Goal: Task Accomplishment & Management: Use online tool/utility

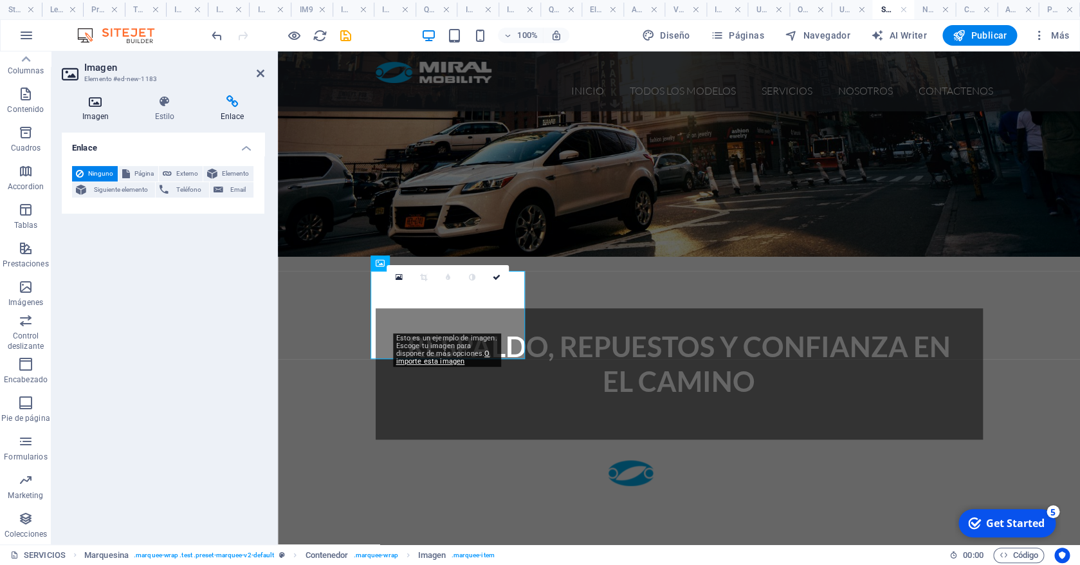
click at [111, 102] on icon at bounding box center [96, 101] width 68 height 13
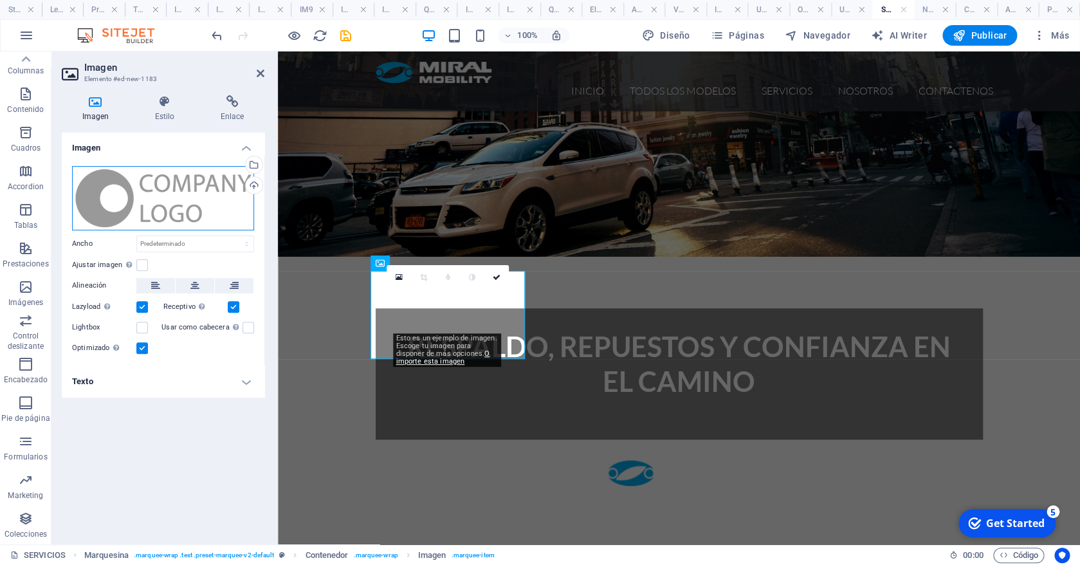
click at [171, 207] on div "Arrastra archivos aquí, haz clic para escoger archivos o selecciona archivos de…" at bounding box center [163, 198] width 182 height 64
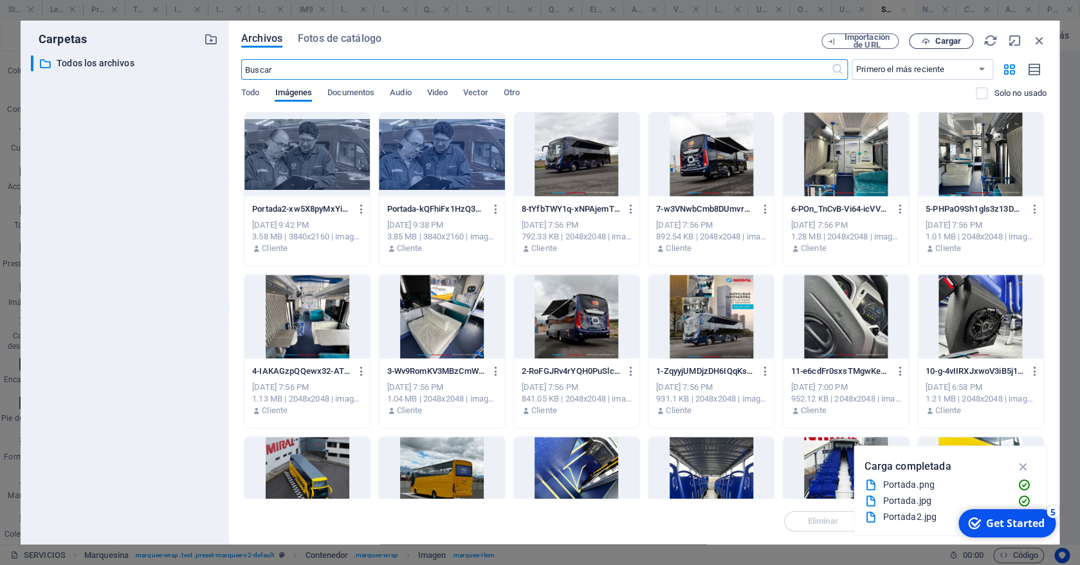
click at [942, 37] on span "Cargar" at bounding box center [948, 41] width 26 height 8
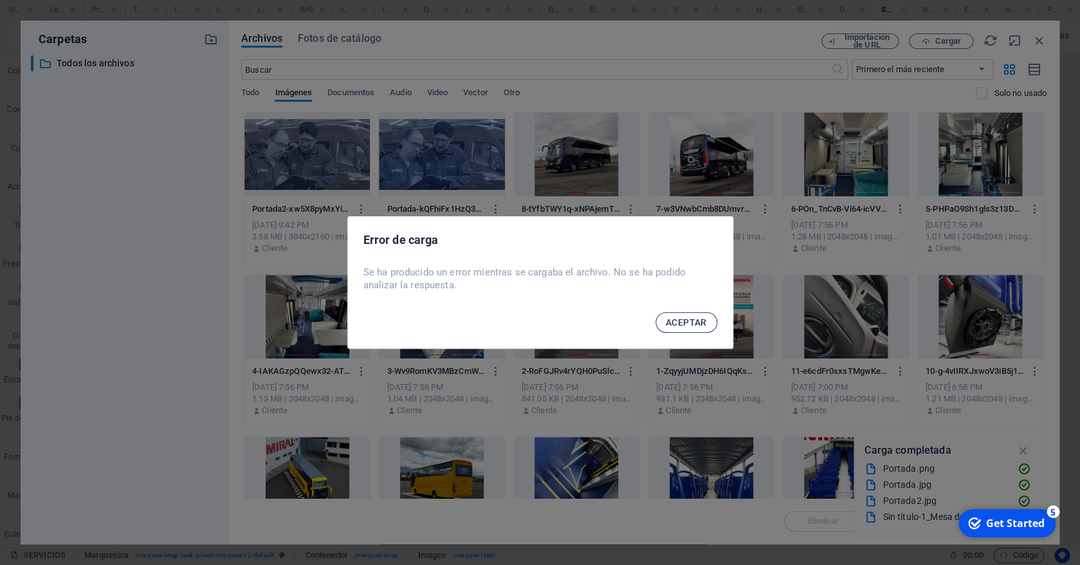
click at [686, 324] on span "ACEPTAR" at bounding box center [686, 322] width 41 height 10
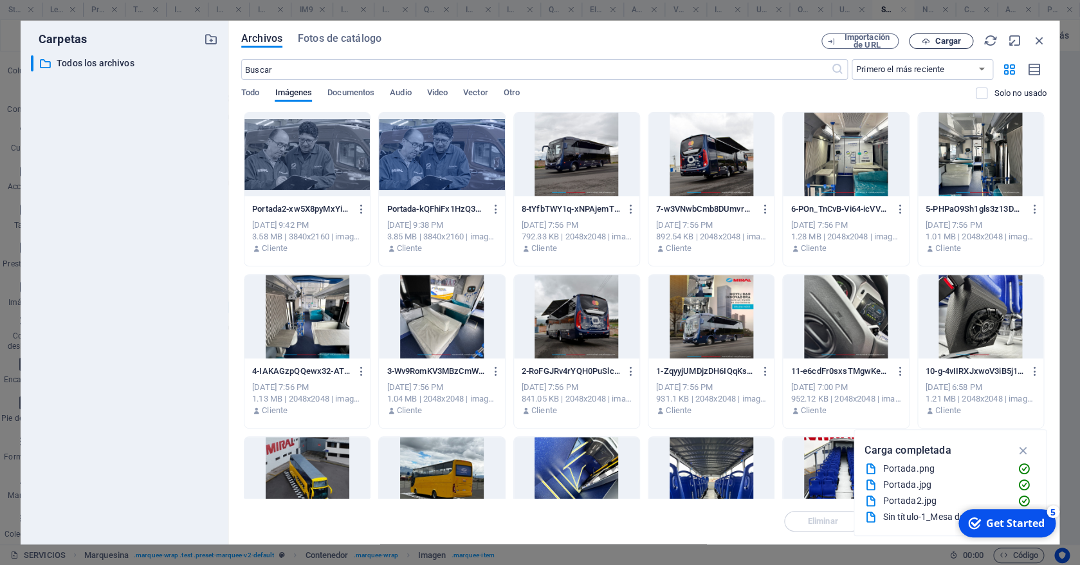
click at [936, 35] on button "Cargar" at bounding box center [941, 40] width 64 height 15
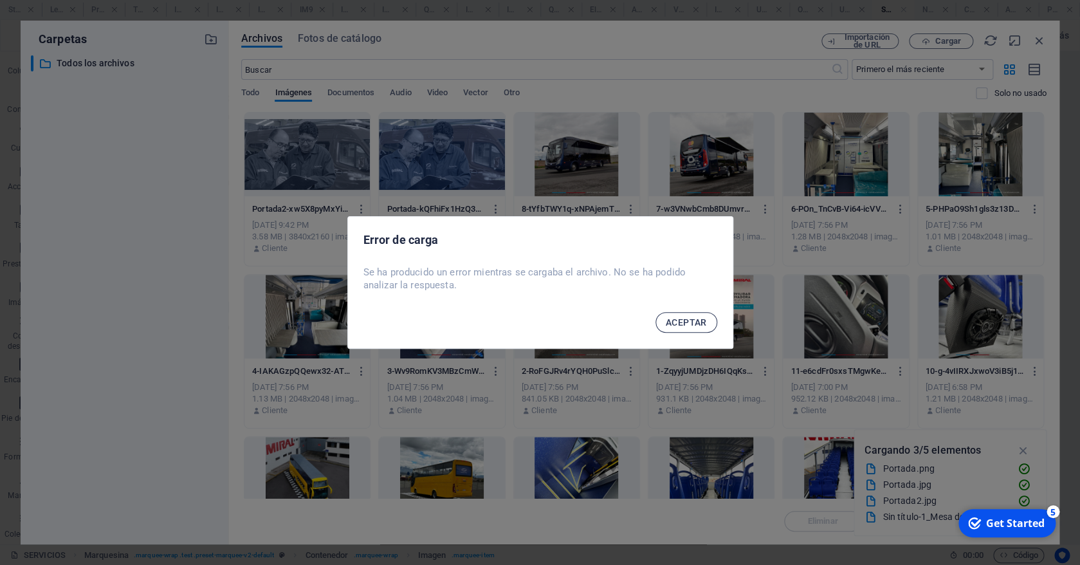
click at [674, 324] on span "ACEPTAR" at bounding box center [686, 322] width 41 height 10
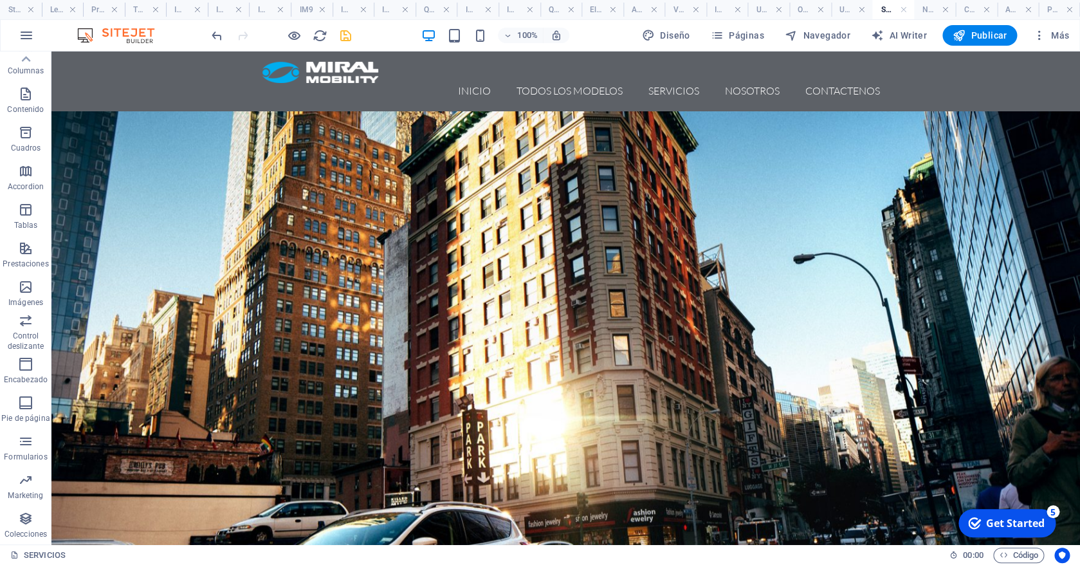
click at [347, 32] on icon "save" at bounding box center [345, 35] width 15 height 15
click at [346, 32] on div at bounding box center [281, 35] width 144 height 21
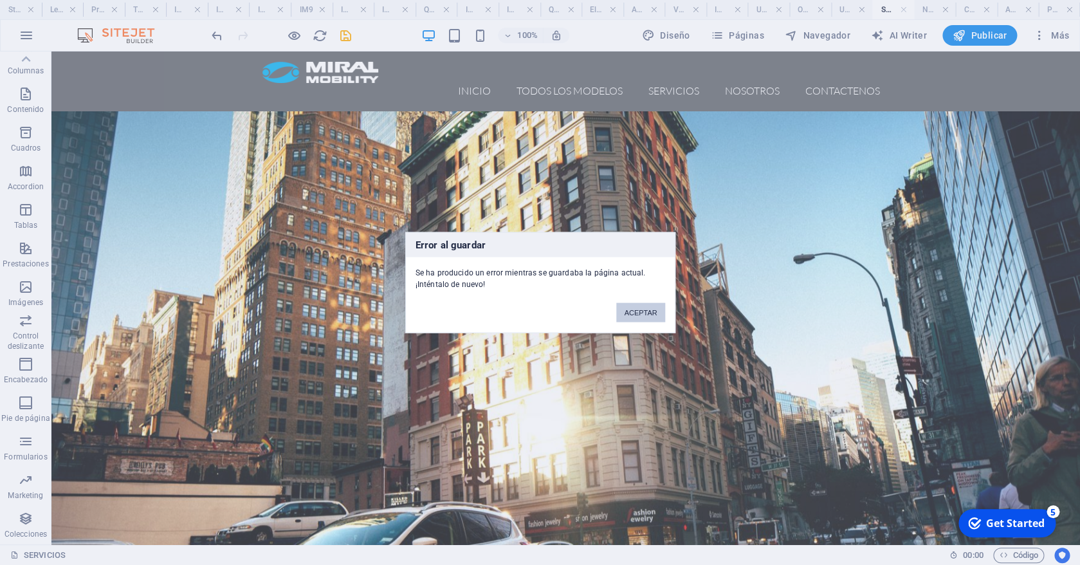
click at [634, 313] on button "ACEPTAR" at bounding box center [640, 312] width 48 height 19
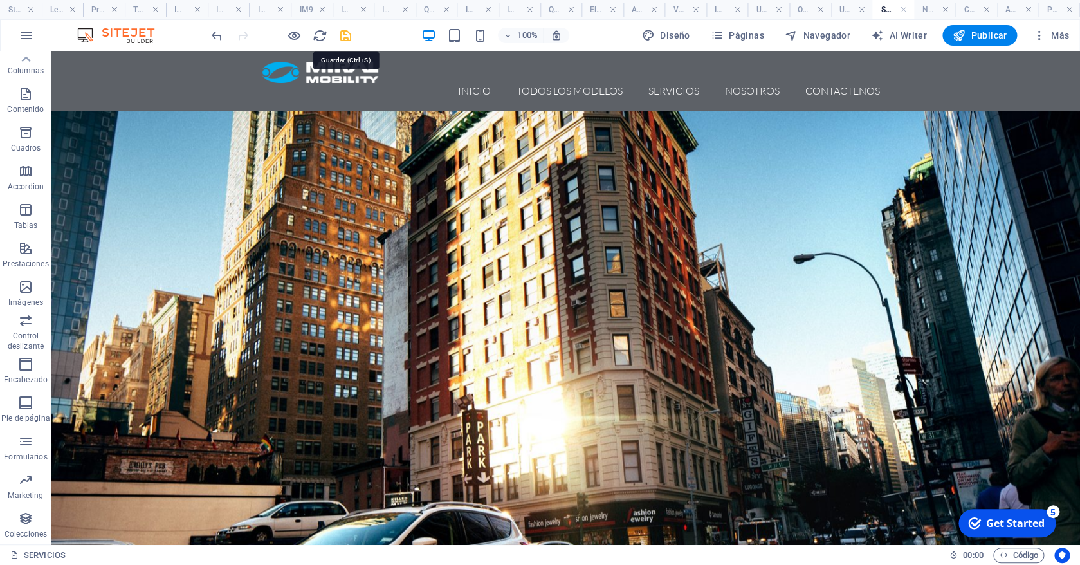
click at [342, 38] on icon "save" at bounding box center [345, 35] width 15 height 15
click at [996, 36] on span "Publicar" at bounding box center [980, 35] width 55 height 13
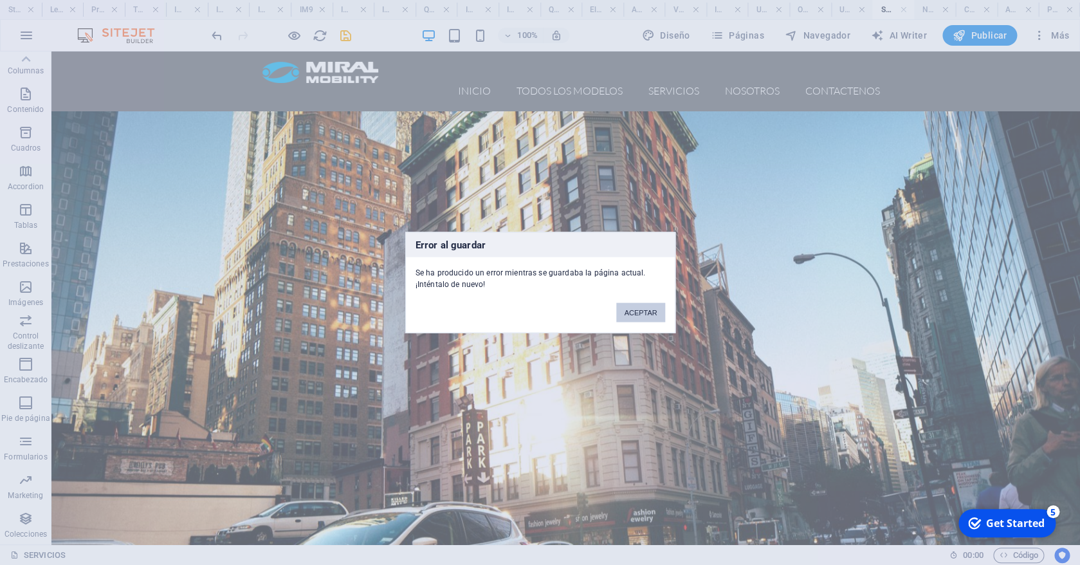
click at [632, 313] on button "ACEPTAR" at bounding box center [640, 312] width 48 height 19
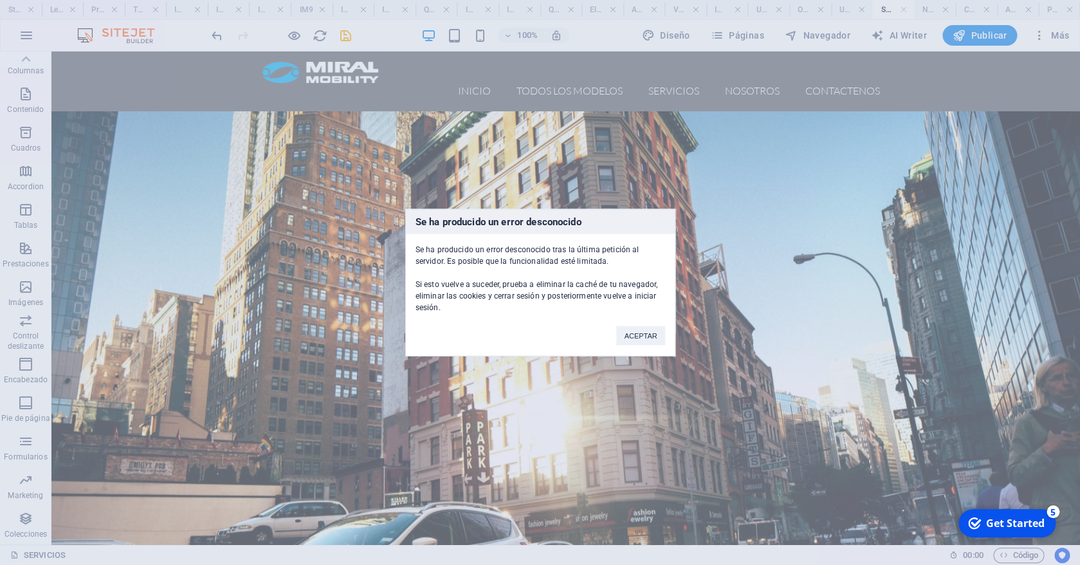
click at [987, 37] on div "Se ha producido un error desconocido Se ha producido un error desconocido tras …" at bounding box center [540, 282] width 1080 height 565
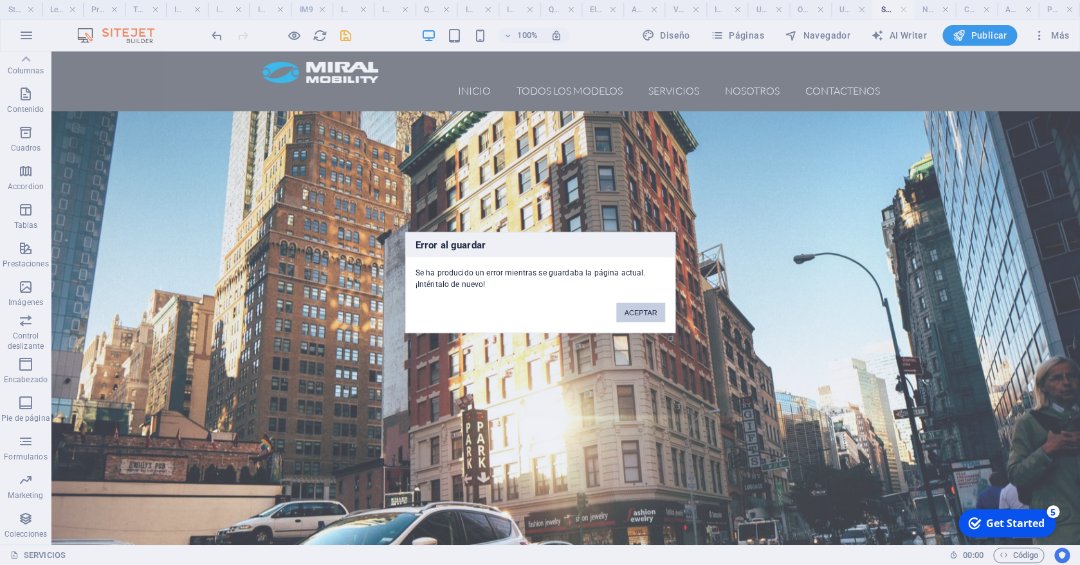
click at [643, 306] on button "ACEPTAR" at bounding box center [640, 312] width 48 height 19
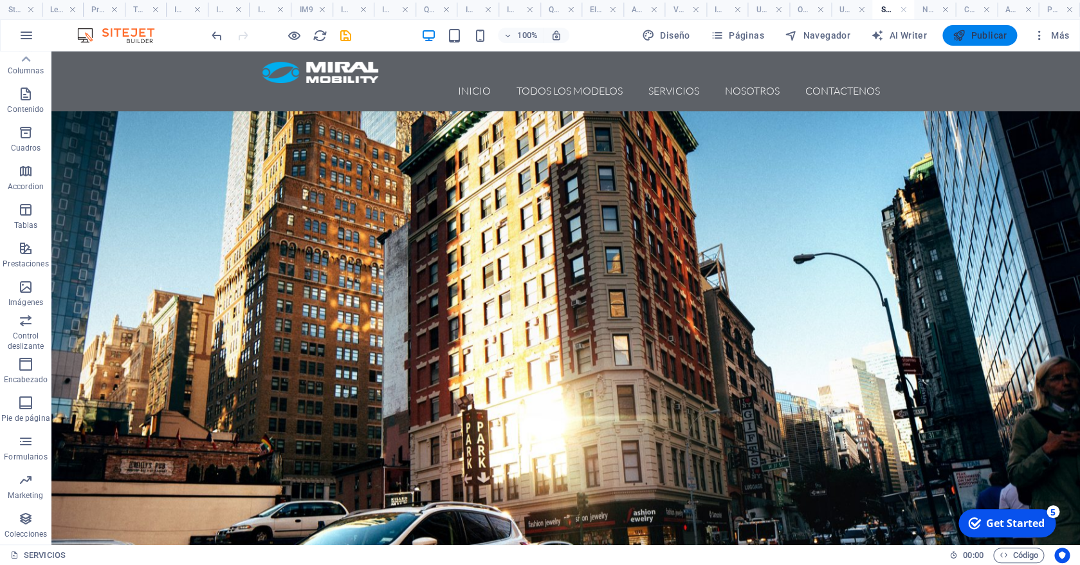
click at [985, 36] on span "Publicar" at bounding box center [980, 35] width 55 height 13
click at [985, 35] on span "Publicar" at bounding box center [980, 35] width 55 height 13
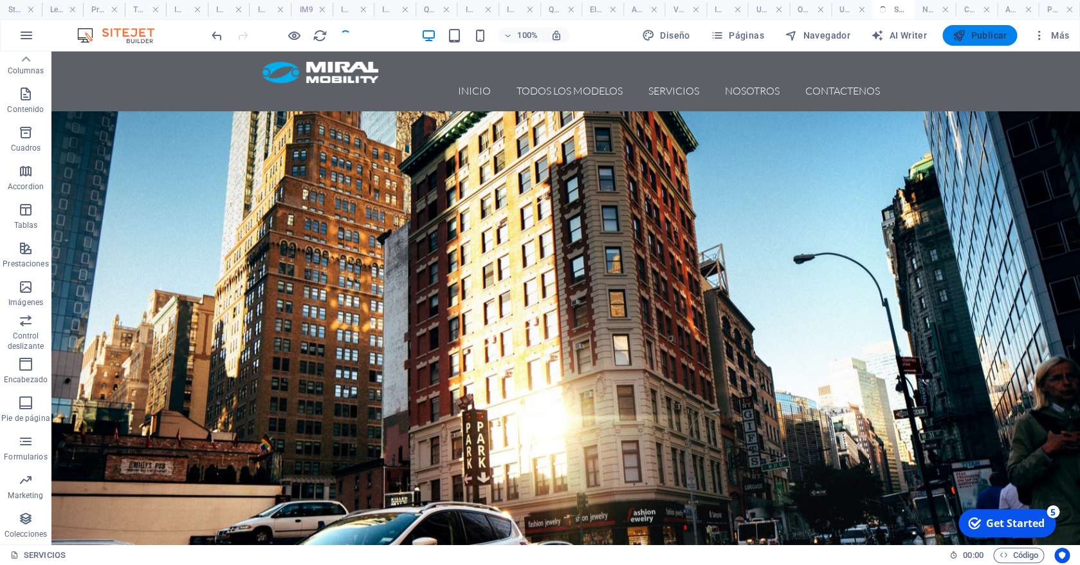
click at [985, 35] on span "Publicar" at bounding box center [980, 35] width 55 height 13
click at [985, 35] on body "Miral Mobility Start Legal Notice Privacy TODOS LOS MODELOS IM9 DD IM9 DD 6x2 I…" at bounding box center [540, 282] width 1080 height 565
click at [985, 35] on span "Publicar" at bounding box center [980, 35] width 55 height 13
click at [985, 32] on span "Publicar" at bounding box center [980, 35] width 55 height 13
click at [985, 28] on button "Publicar" at bounding box center [979, 35] width 75 height 21
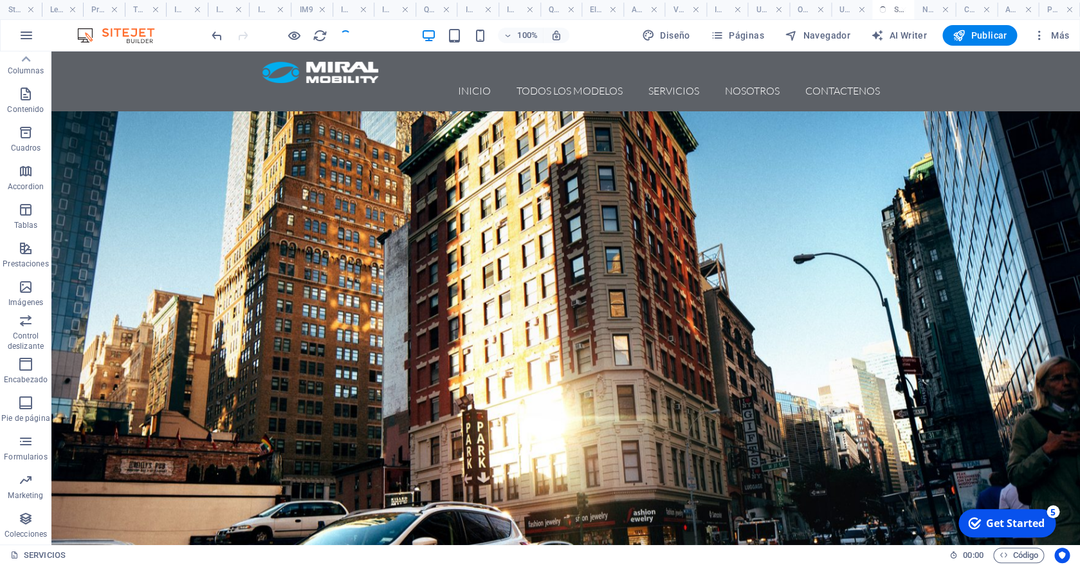
click at [985, 27] on button "Publicar" at bounding box center [979, 35] width 75 height 21
click at [985, 24] on div "100% Diseño Páginas Navegador AI Writer Publicar Más" at bounding box center [540, 35] width 1079 height 31
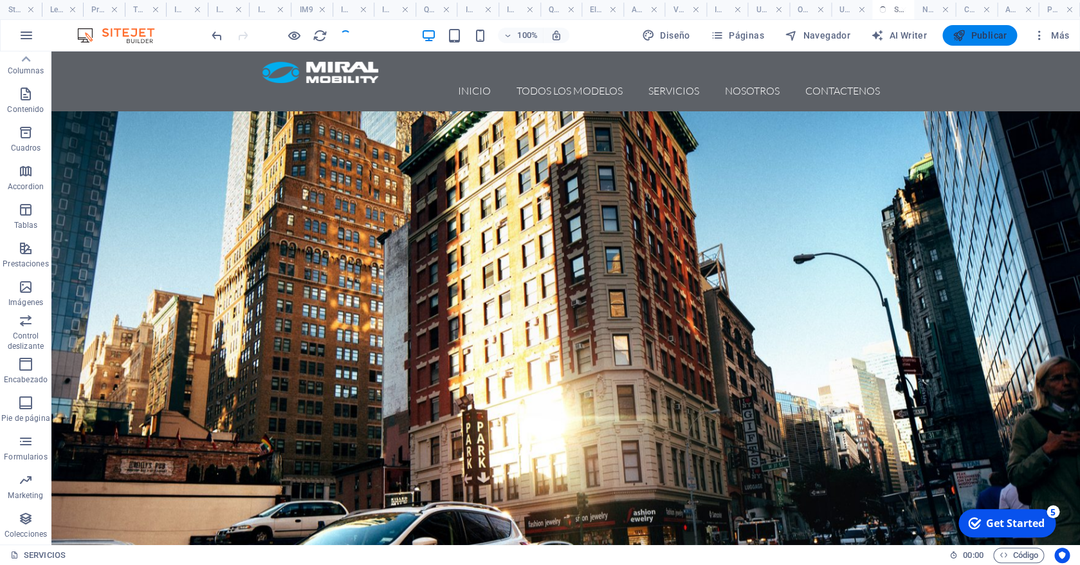
click at [994, 32] on span "Publicar" at bounding box center [980, 35] width 55 height 13
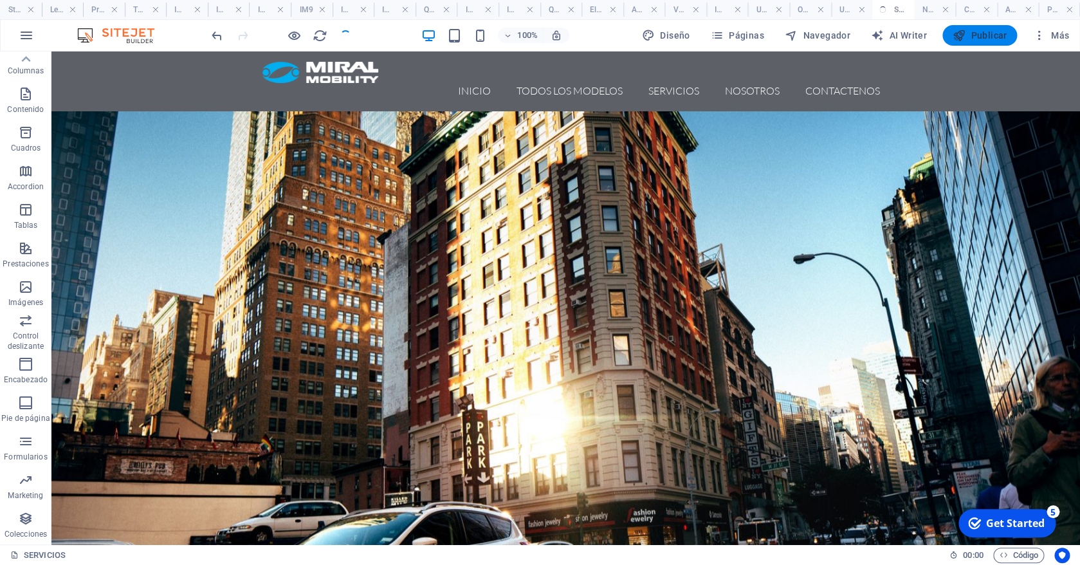
click at [994, 32] on span "Publicar" at bounding box center [980, 35] width 55 height 13
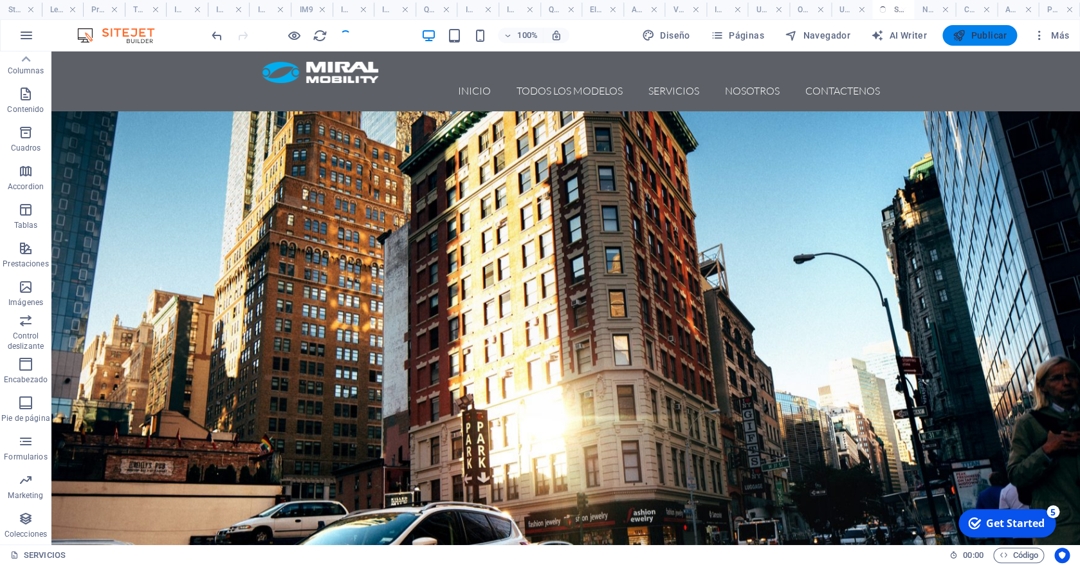
click at [994, 32] on span "Publicar" at bounding box center [980, 35] width 55 height 13
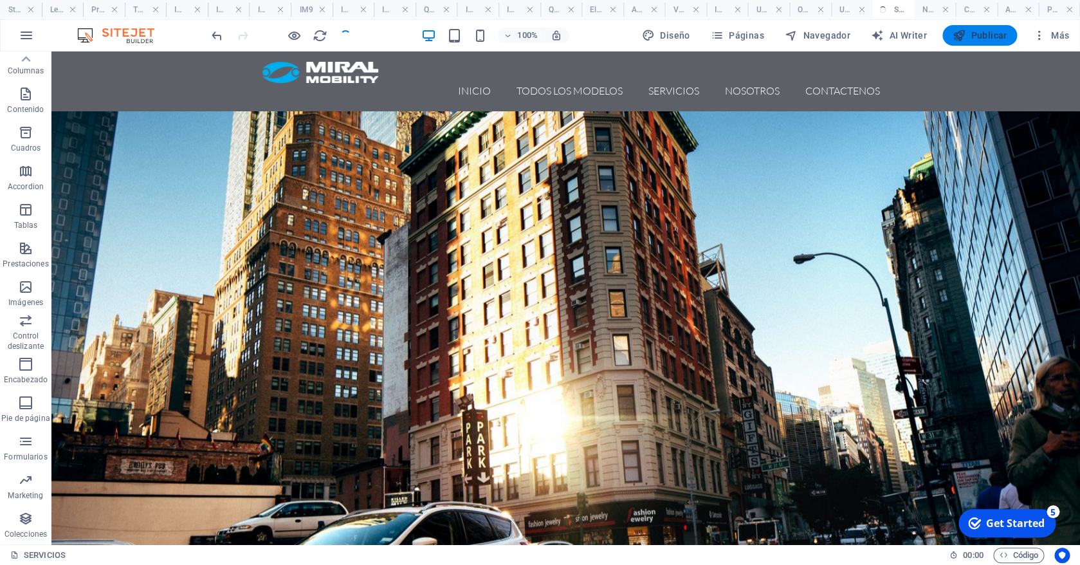
click at [994, 32] on span "Publicar" at bounding box center [980, 35] width 55 height 13
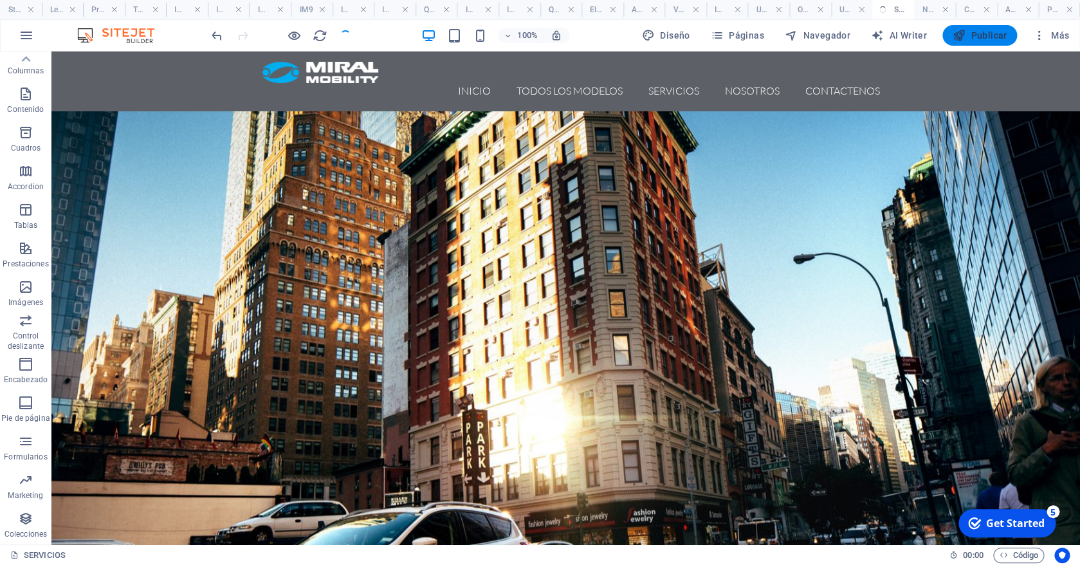
click at [994, 32] on span "Publicar" at bounding box center [980, 35] width 55 height 13
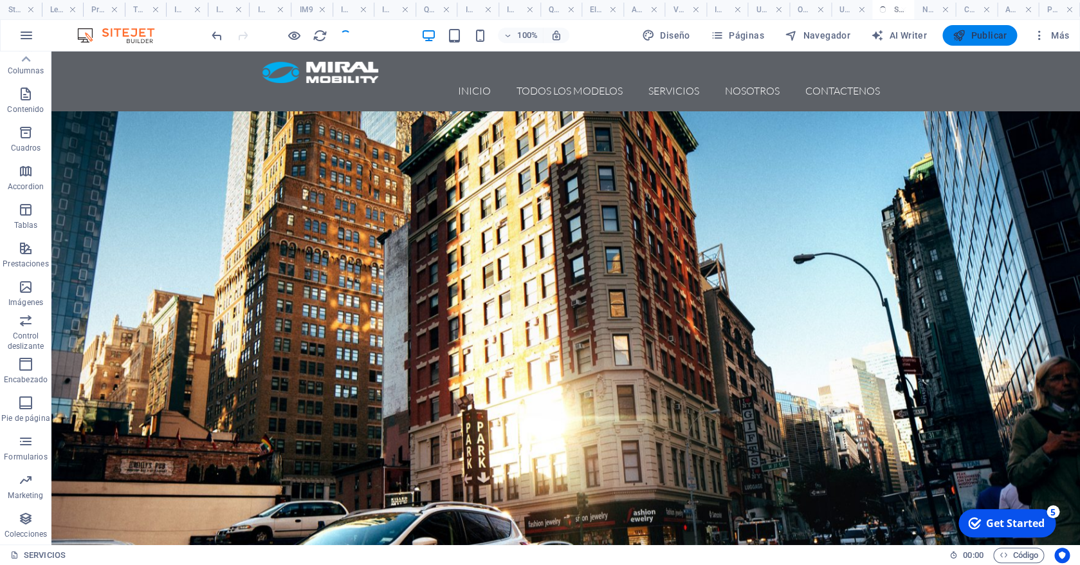
click at [994, 32] on span "Publicar" at bounding box center [980, 35] width 55 height 13
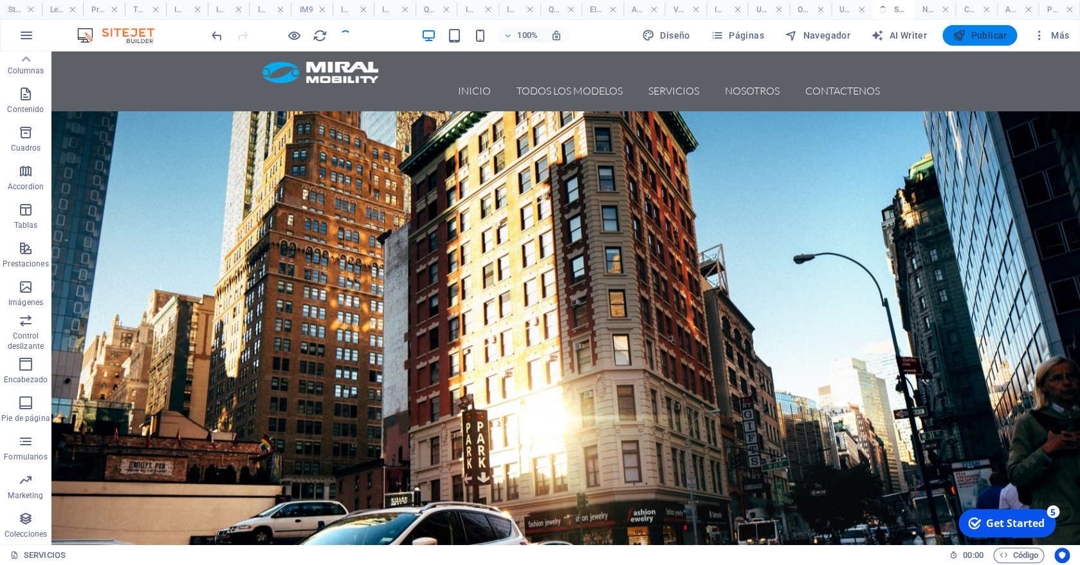
click at [994, 32] on span "Publicar" at bounding box center [980, 35] width 55 height 13
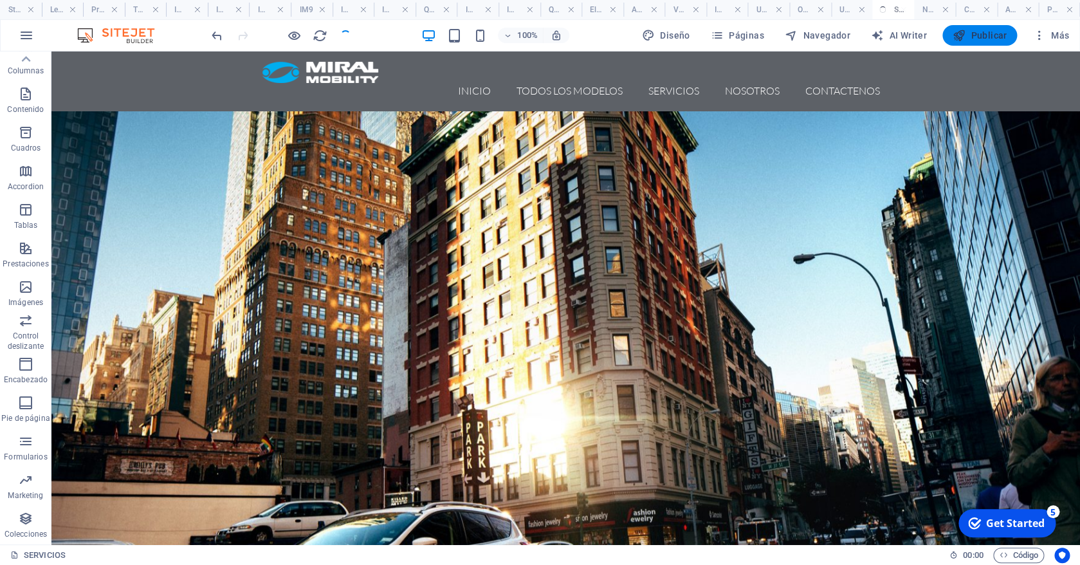
click at [994, 32] on span "Publicar" at bounding box center [980, 35] width 55 height 13
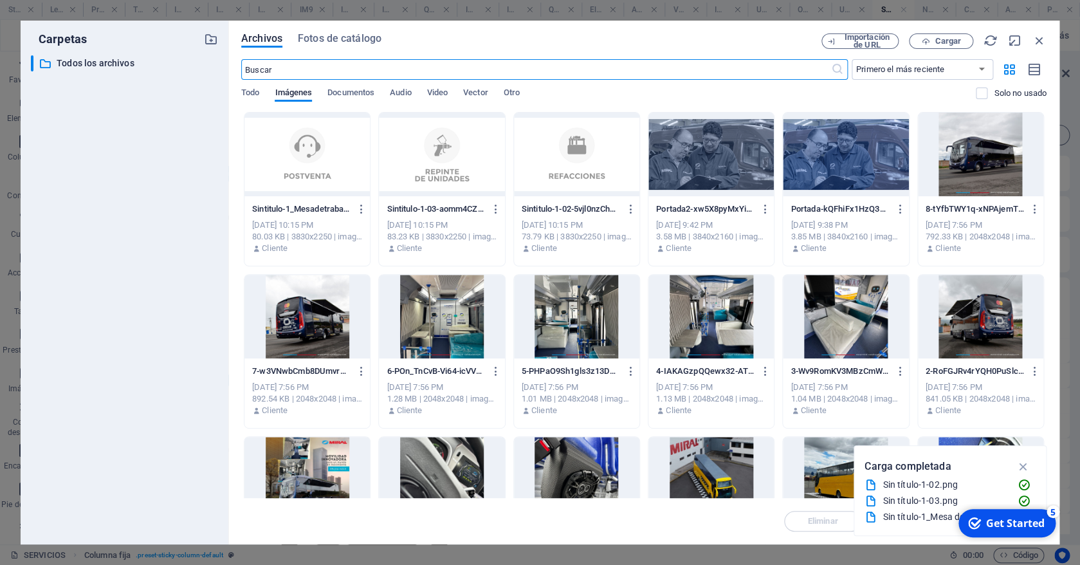
click at [819, 158] on div at bounding box center [845, 155] width 125 height 84
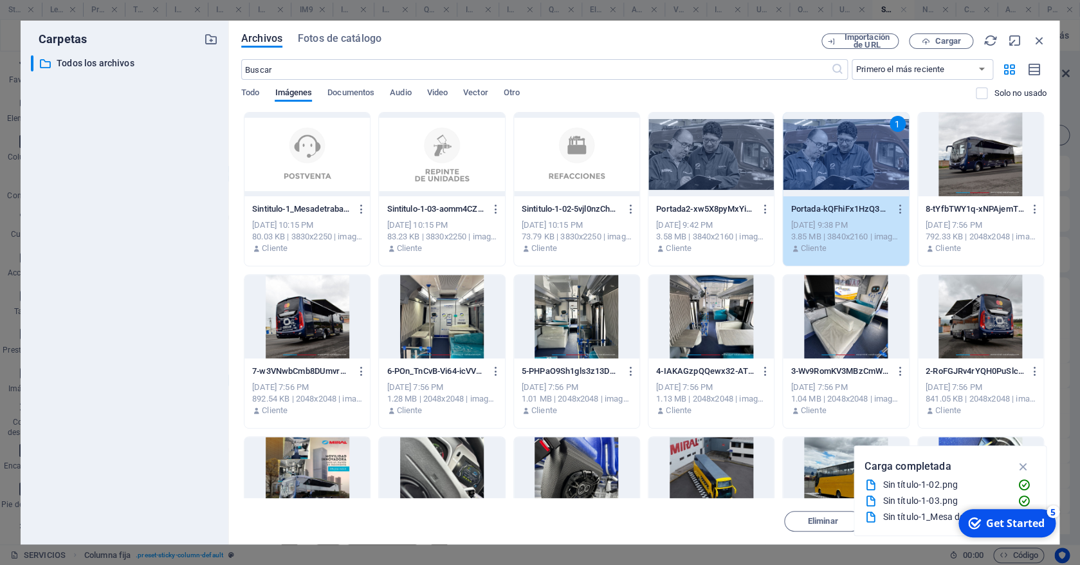
drag, startPoint x: 819, startPoint y: 158, endPoint x: 617, endPoint y: 421, distance: 332.0
click at [819, 158] on div "1" at bounding box center [845, 155] width 125 height 84
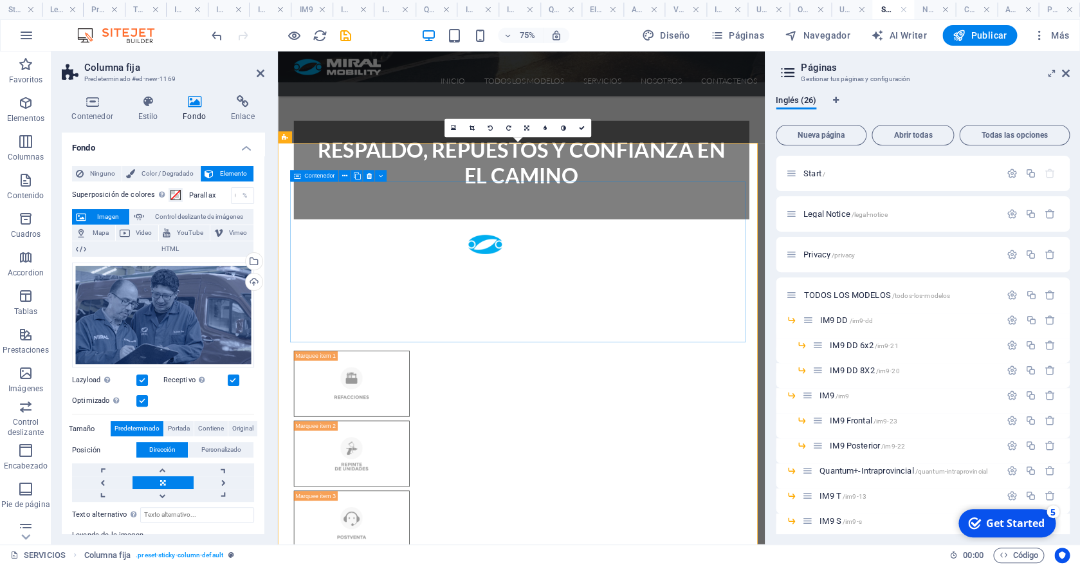
scroll to position [441, 0]
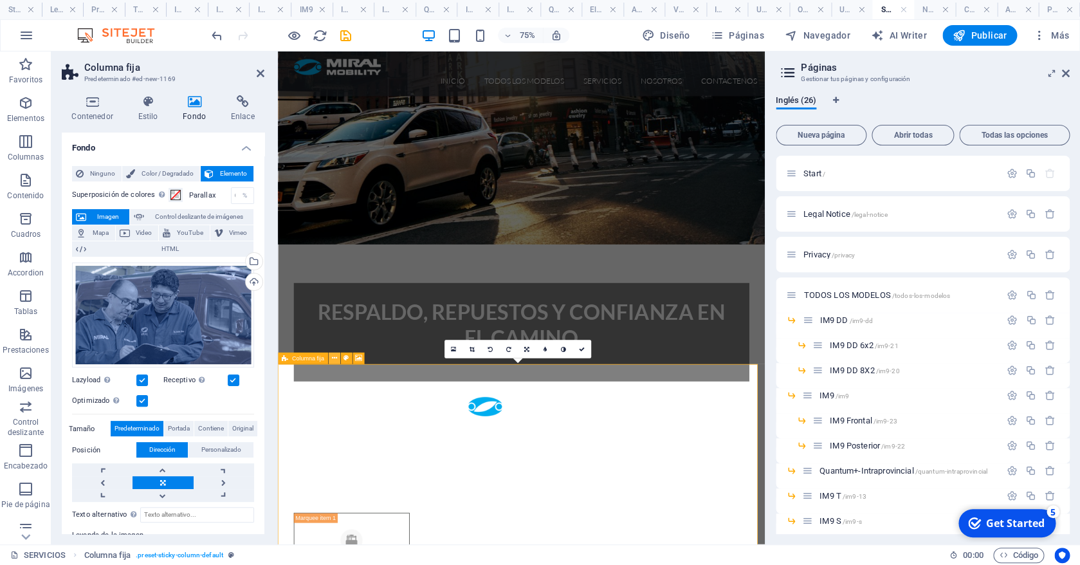
click at [333, 356] on icon at bounding box center [333, 358] width 5 height 10
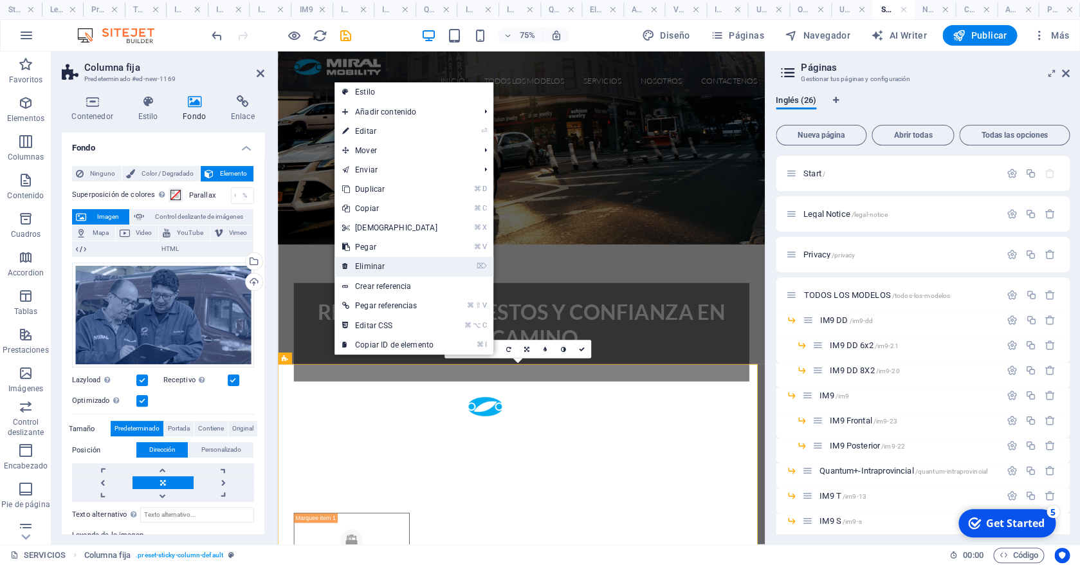
click at [388, 266] on link "⌦ Eliminar" at bounding box center [389, 266] width 111 height 19
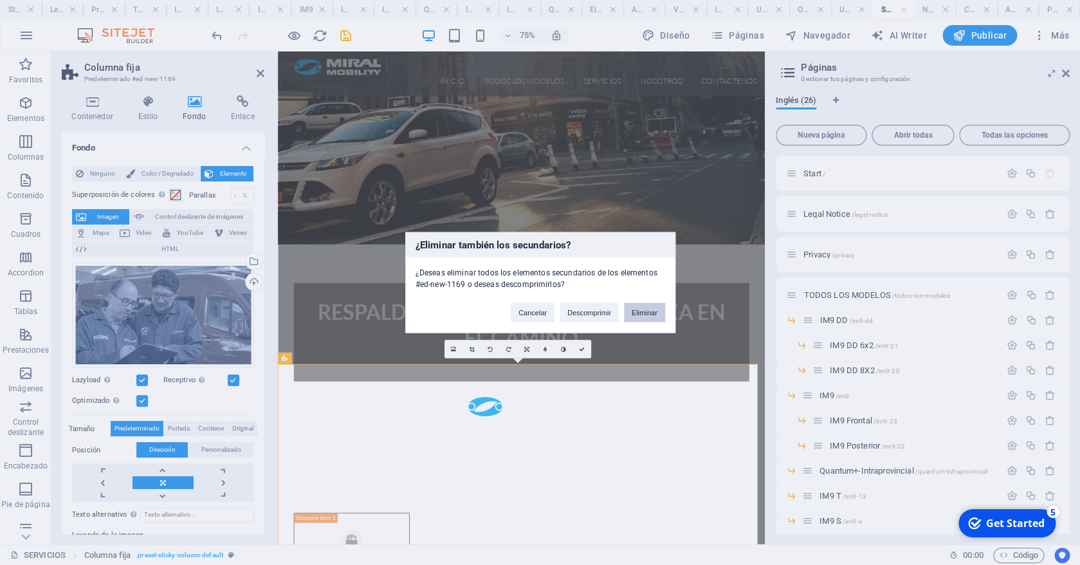
click at [648, 316] on button "Eliminar" at bounding box center [644, 312] width 41 height 19
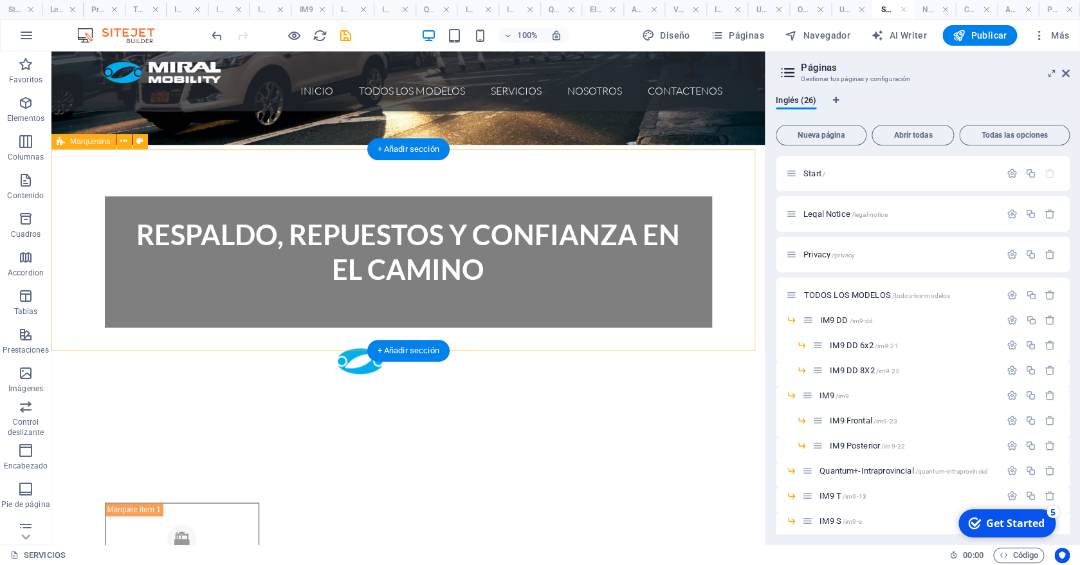
scroll to position [395, 0]
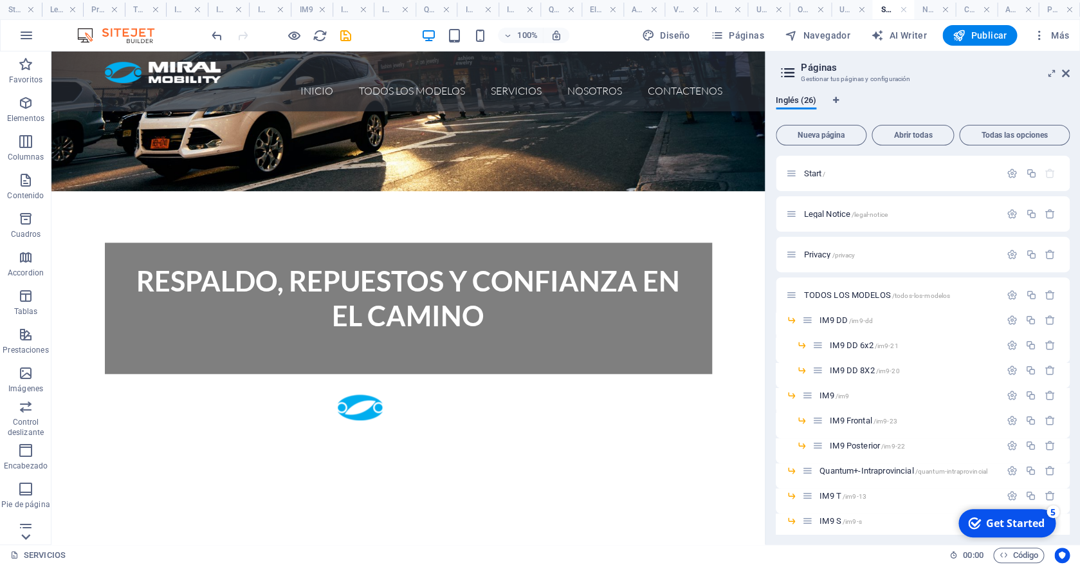
click at [32, 534] on icon at bounding box center [26, 536] width 18 height 18
click at [28, 520] on icon "button" at bounding box center [25, 518] width 15 height 15
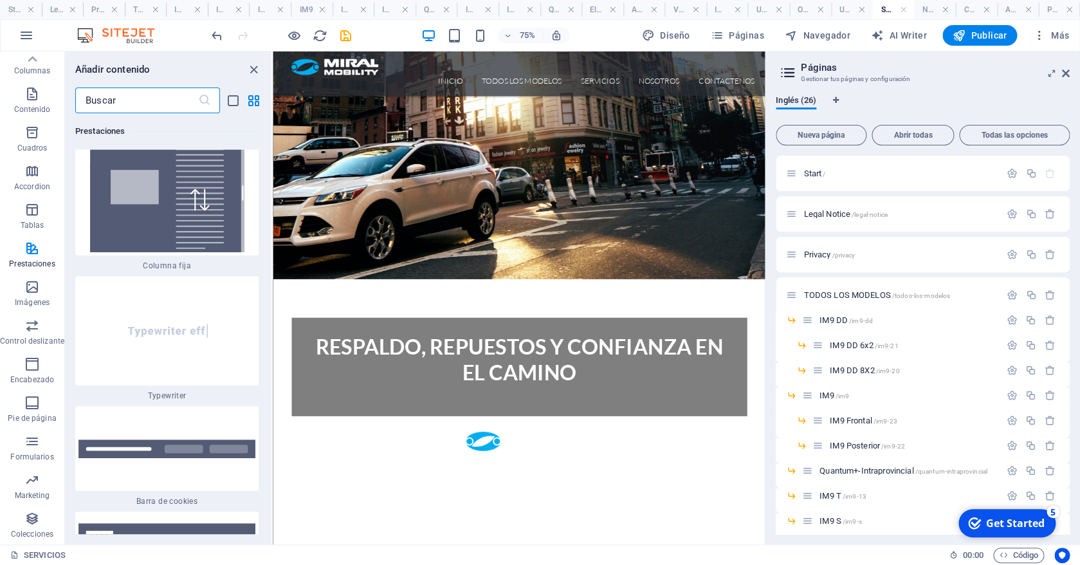
scroll to position [9943, 0]
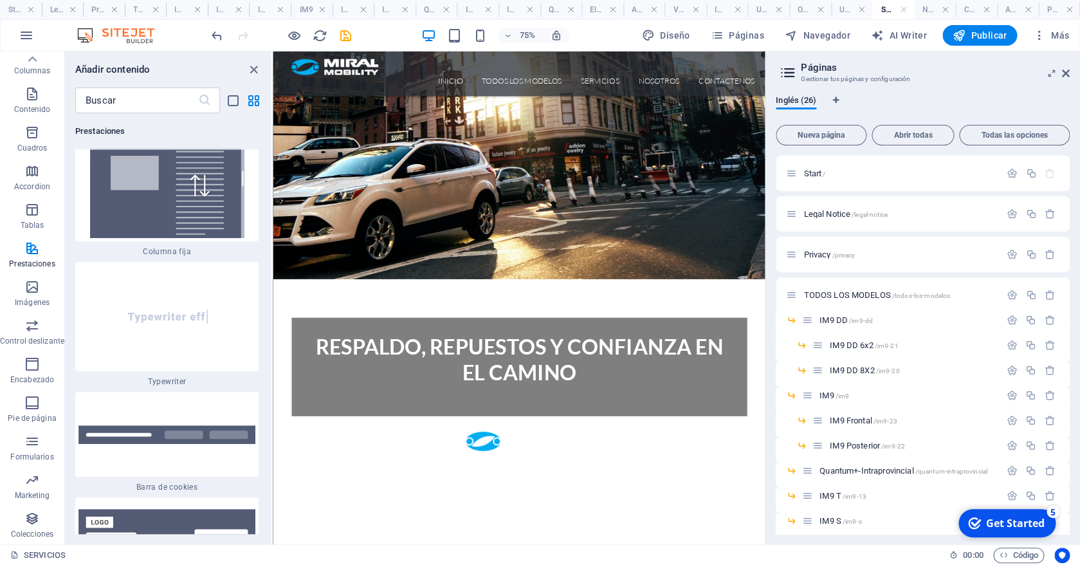
click at [205, 238] on img at bounding box center [166, 186] width 177 height 103
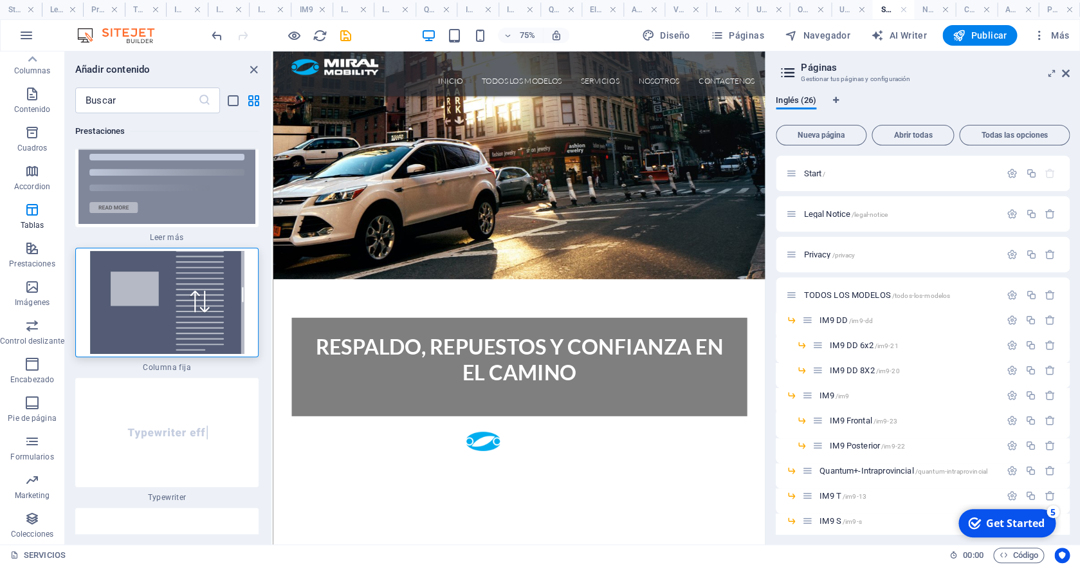
scroll to position [9833, 0]
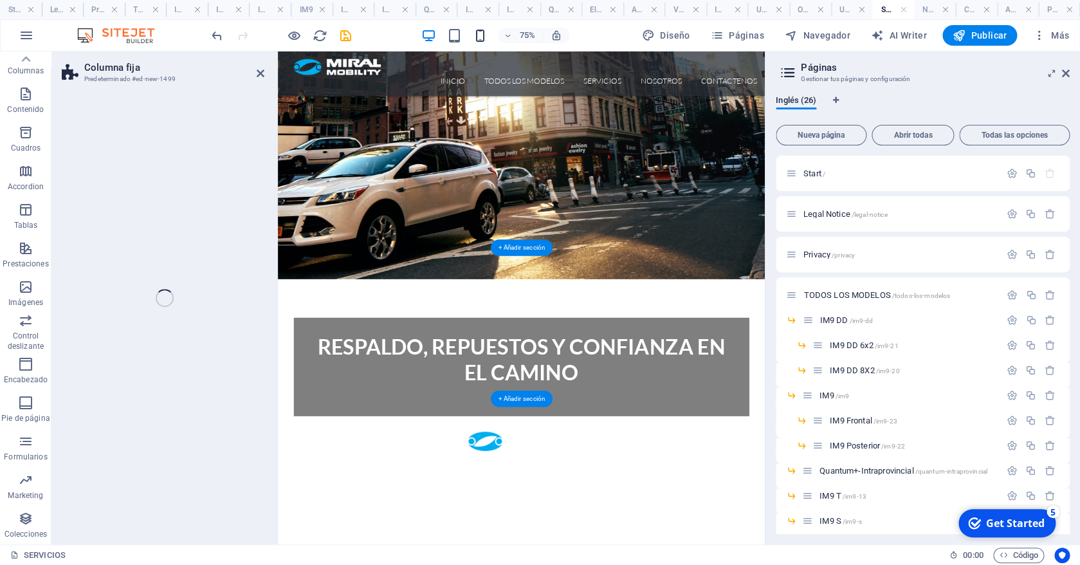
click at [480, 33] on icon "button" at bounding box center [479, 35] width 15 height 15
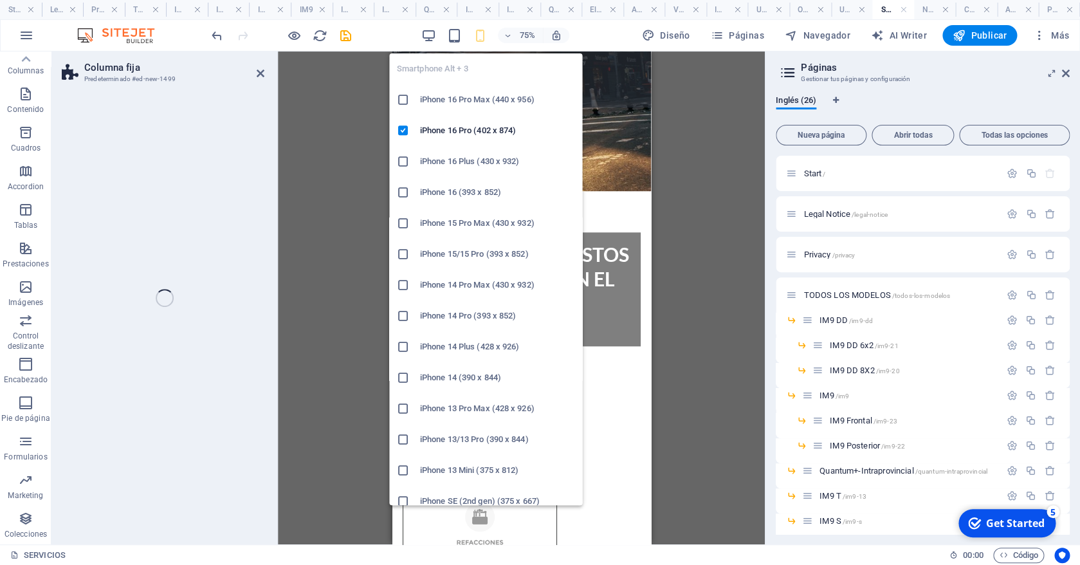
scroll to position [86, 0]
select select "%"
select select "rem"
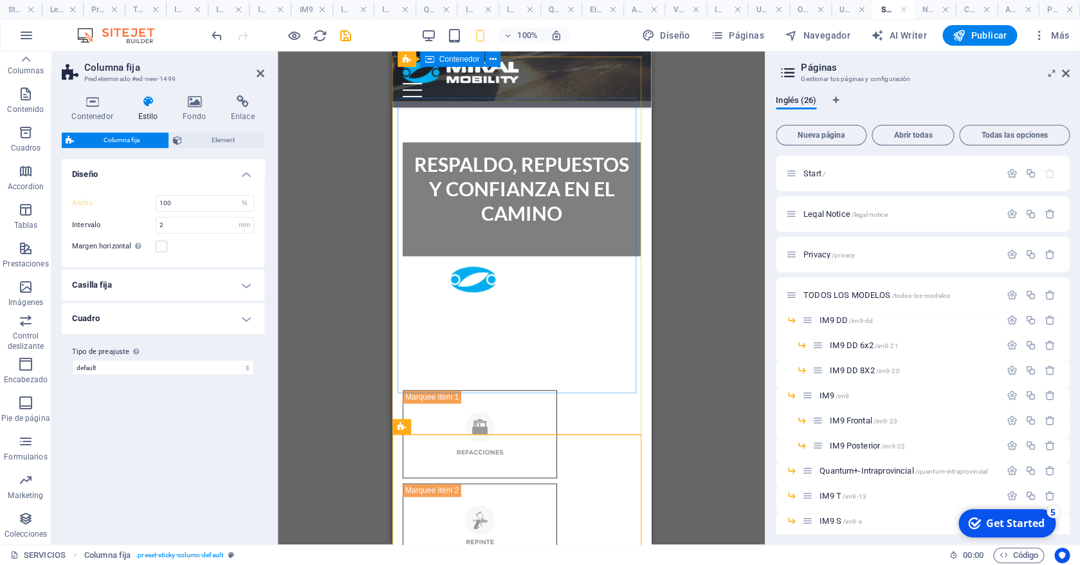
scroll to position [482, 0]
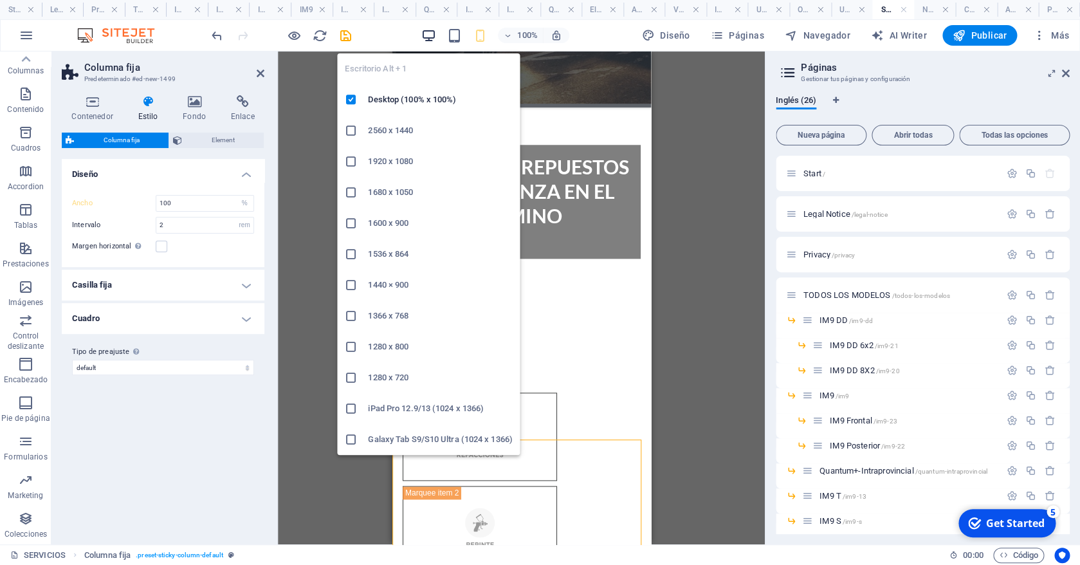
click at [431, 34] on icon "button" at bounding box center [428, 35] width 15 height 15
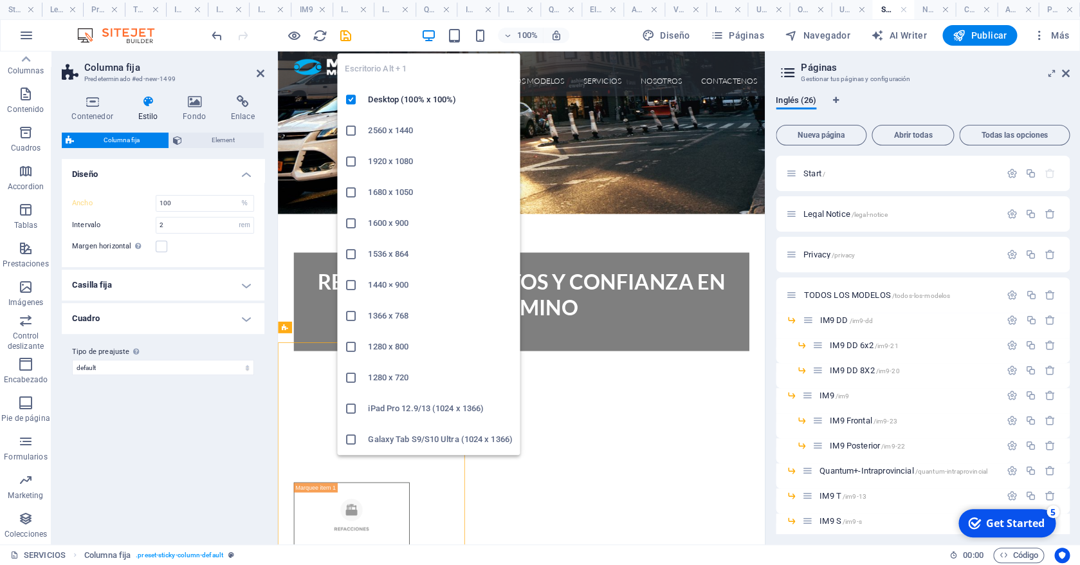
type input "40"
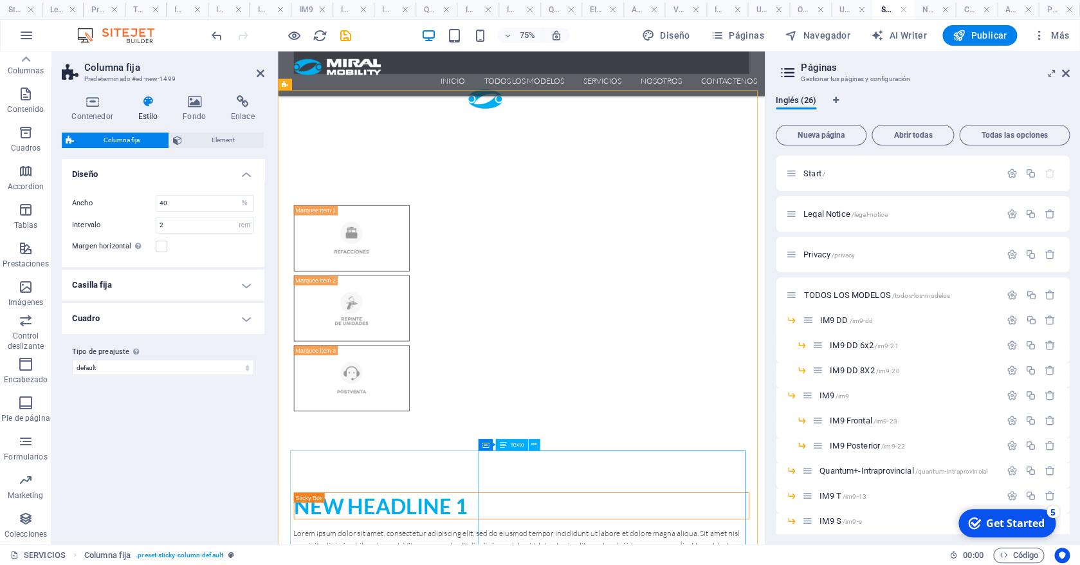
scroll to position [853, 0]
click at [26, 520] on icon "button" at bounding box center [25, 518] width 15 height 15
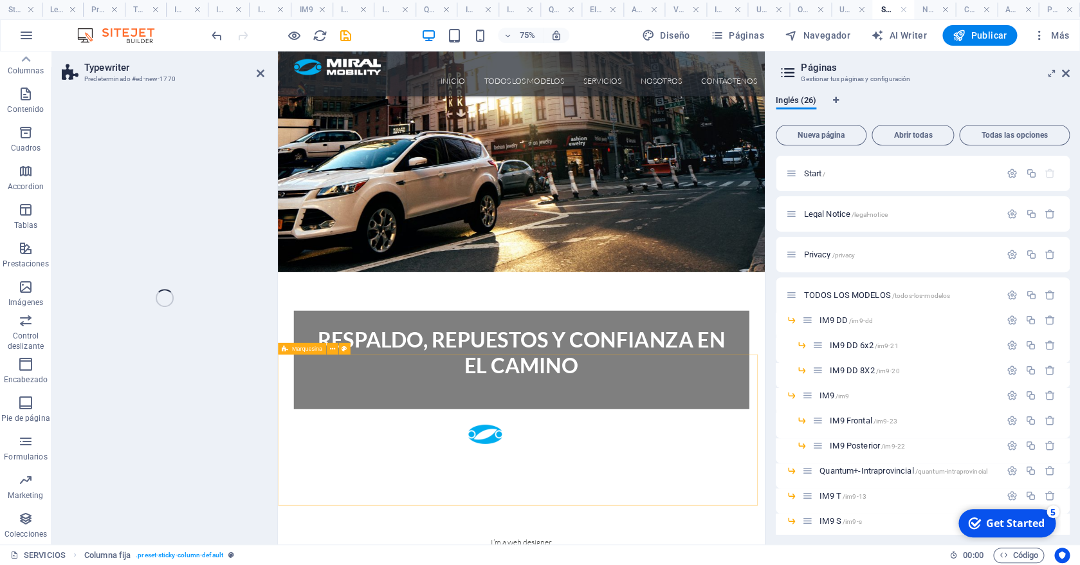
scroll to position [86, 0]
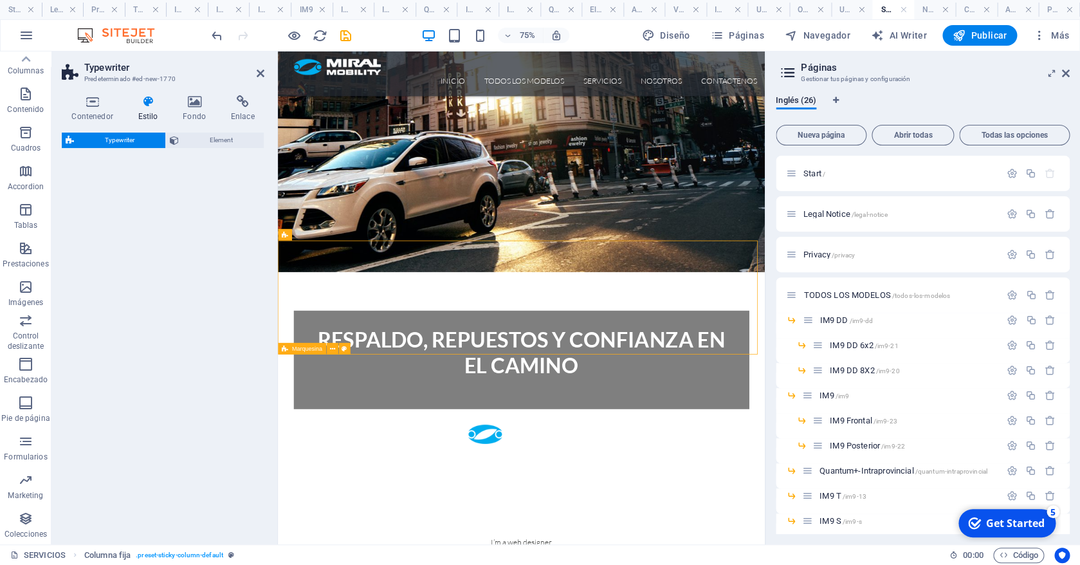
select select "ms"
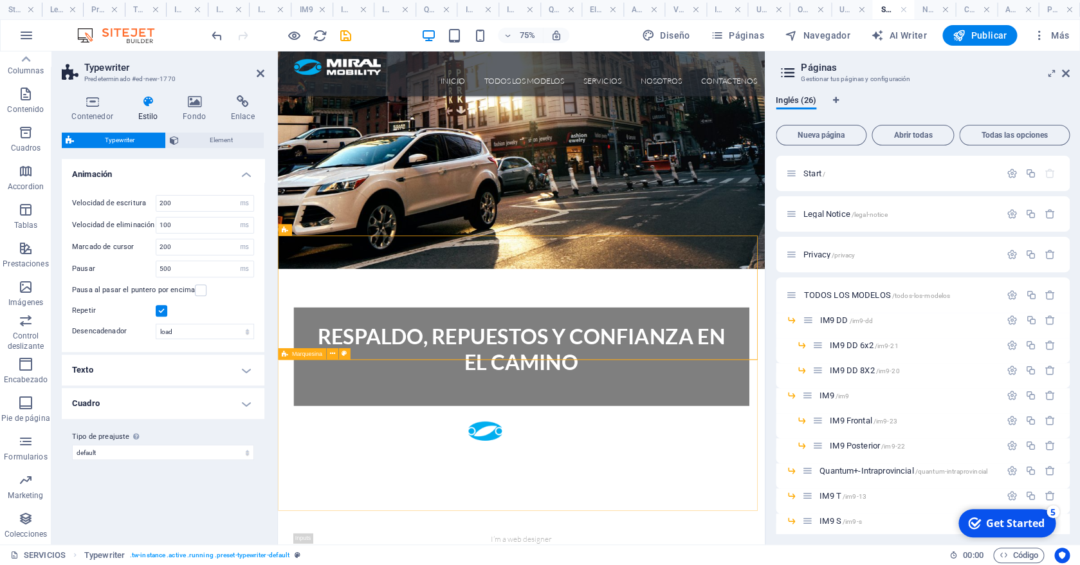
scroll to position [420, 0]
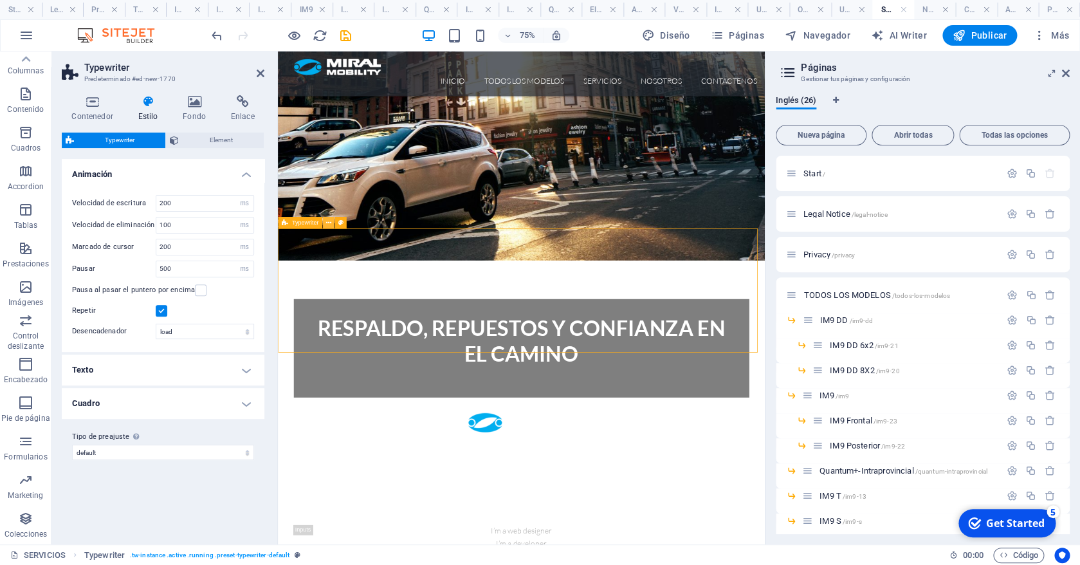
click at [326, 225] on button at bounding box center [329, 223] width 12 height 12
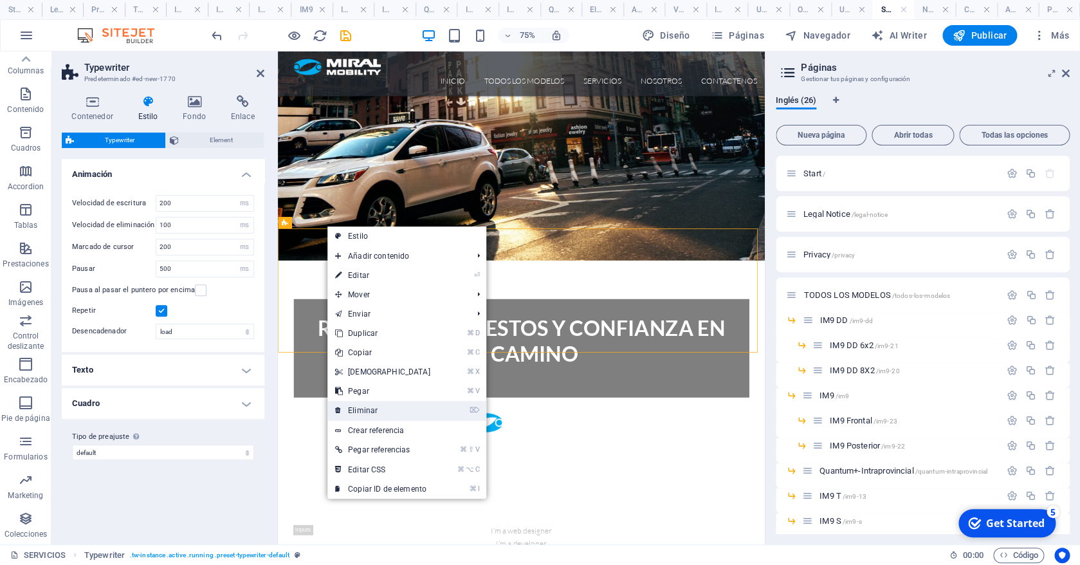
click at [394, 412] on link "⌦ Eliminar" at bounding box center [382, 410] width 111 height 19
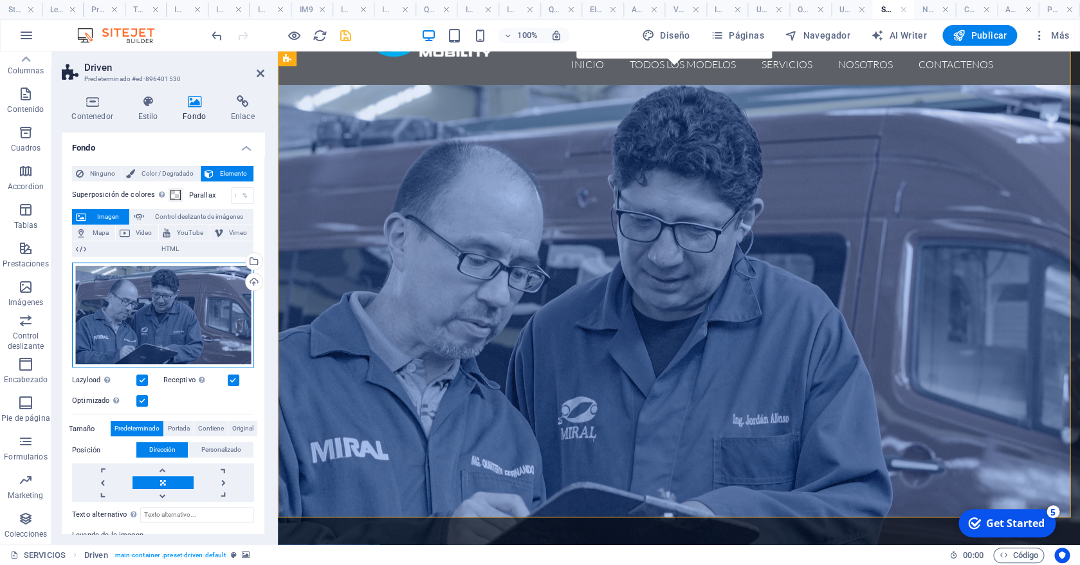
click at [205, 322] on div "Arrastra archivos aquí, haz clic para escoger archivos o selecciona archivos de…" at bounding box center [163, 314] width 182 height 105
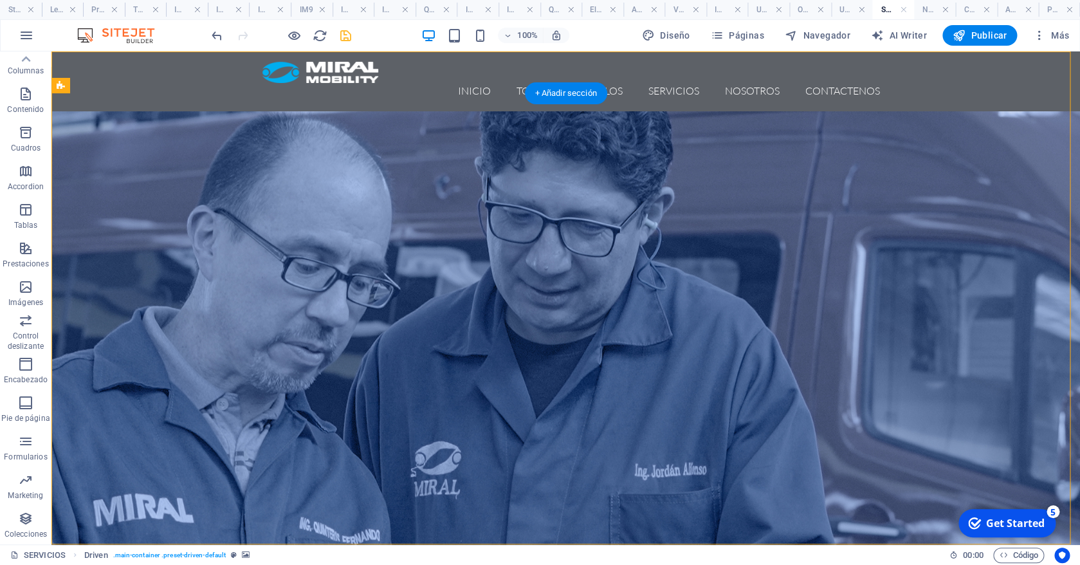
click at [710, 215] on figure at bounding box center [565, 357] width 1028 height 493
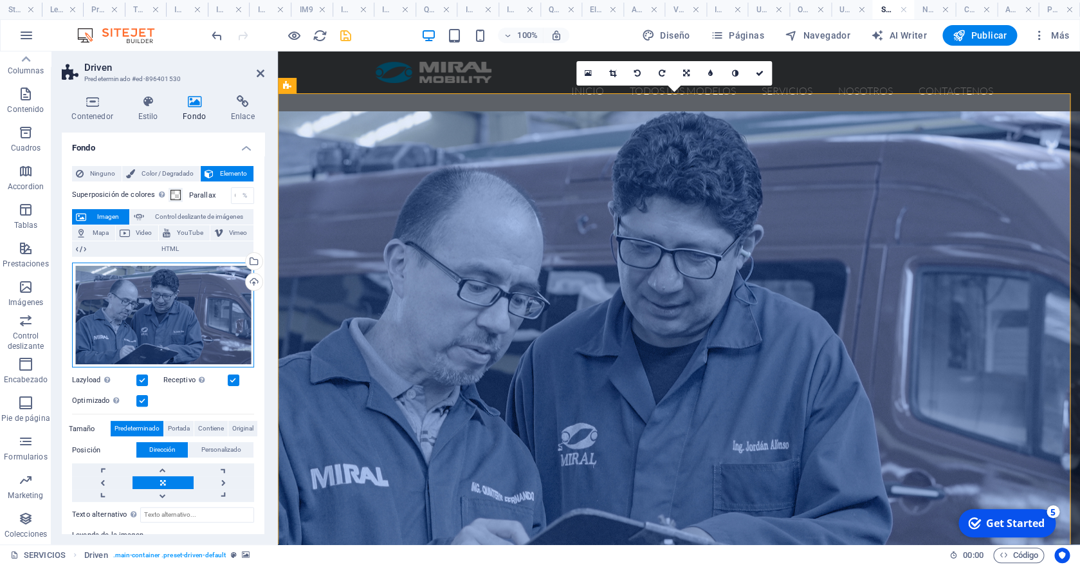
click at [156, 320] on div "Arrastra archivos aquí, haz clic para escoger archivos o selecciona archivos de…" at bounding box center [163, 314] width 182 height 105
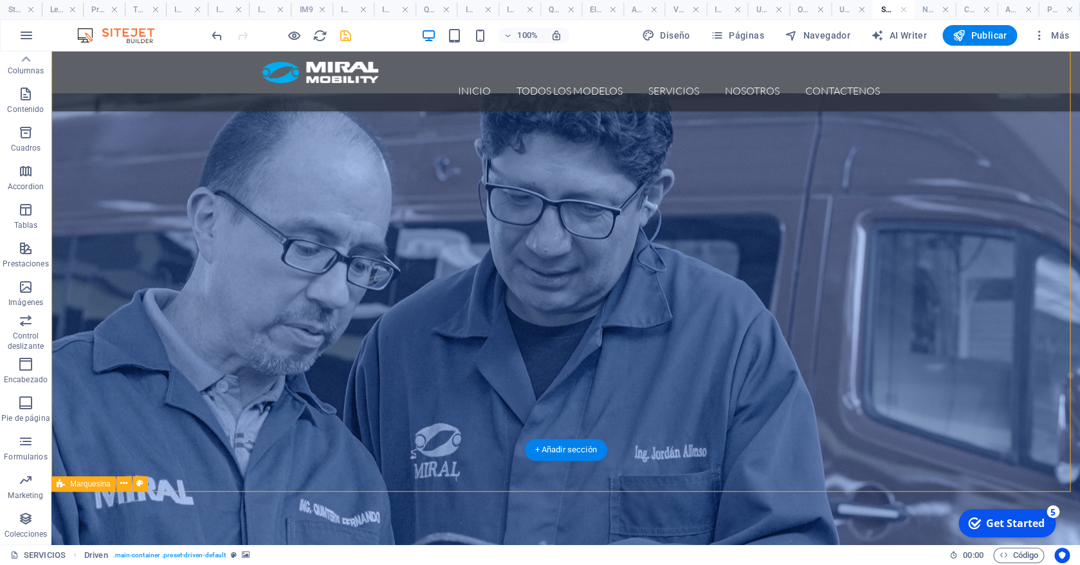
scroll to position [638, 0]
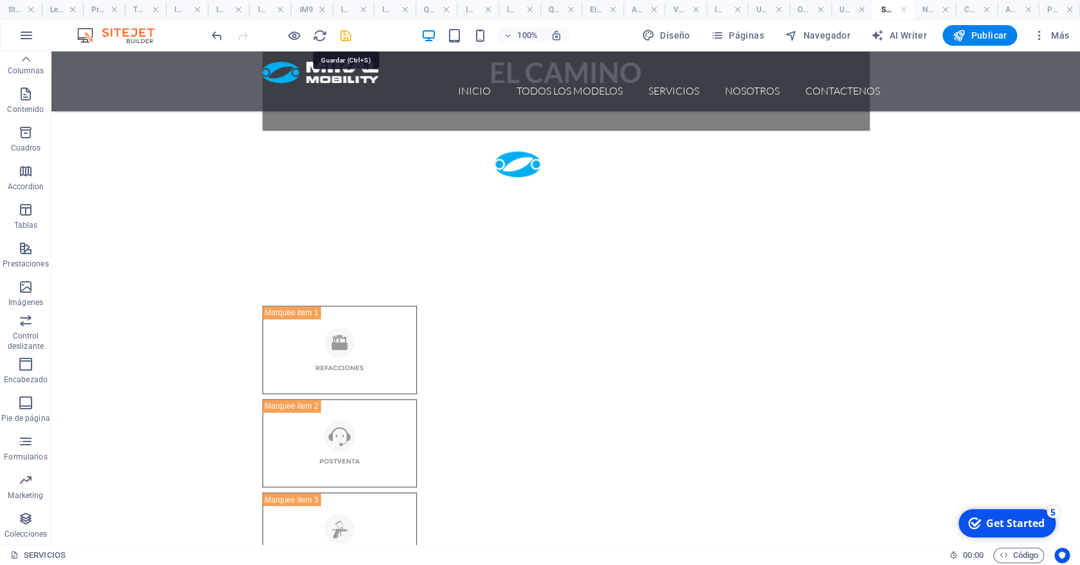
click at [339, 39] on icon "save" at bounding box center [345, 35] width 15 height 15
click at [996, 32] on span "Publicar" at bounding box center [980, 35] width 55 height 13
click at [10, 11] on h4 "Start" at bounding box center [21, 10] width 42 height 14
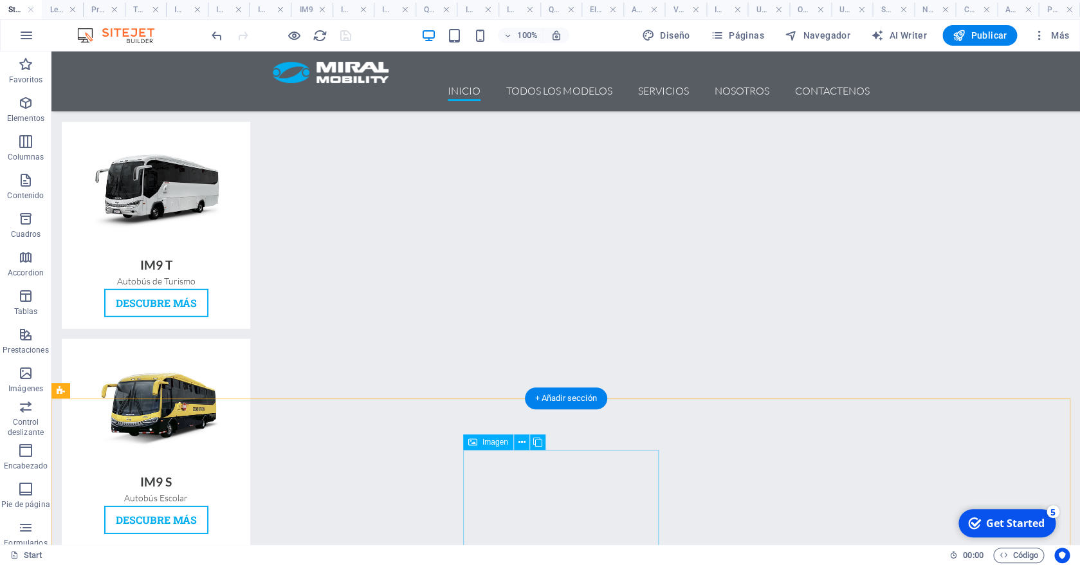
scroll to position [1472, 0]
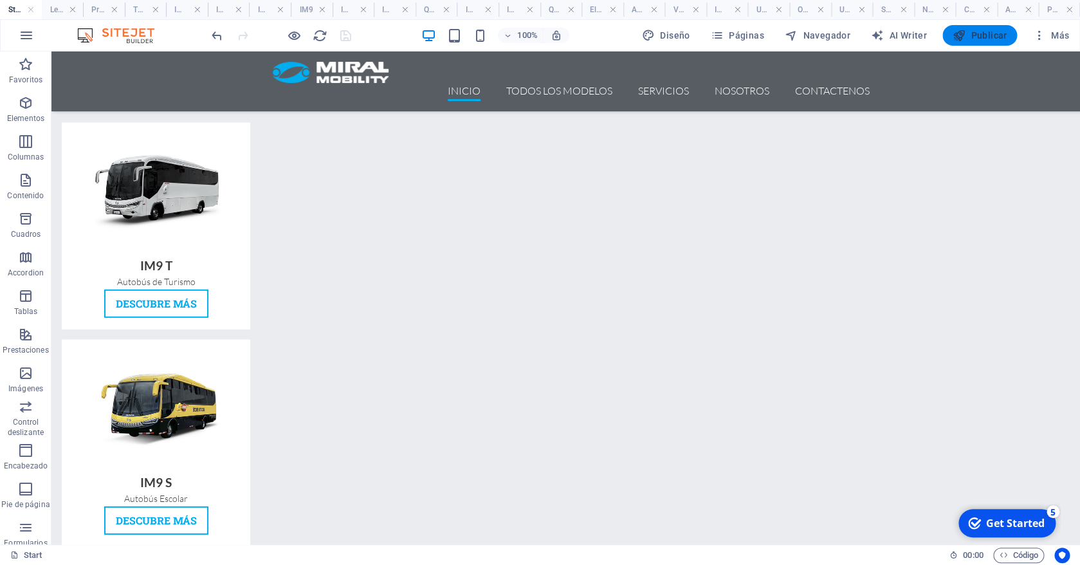
click at [976, 36] on span "Publicar" at bounding box center [980, 35] width 55 height 13
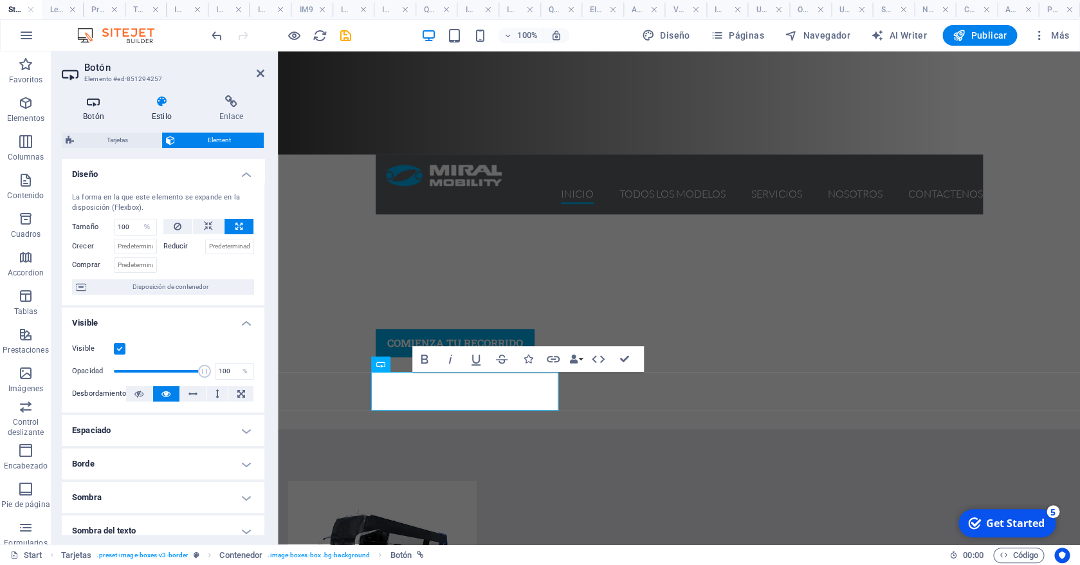
click at [91, 103] on icon at bounding box center [94, 101] width 64 height 13
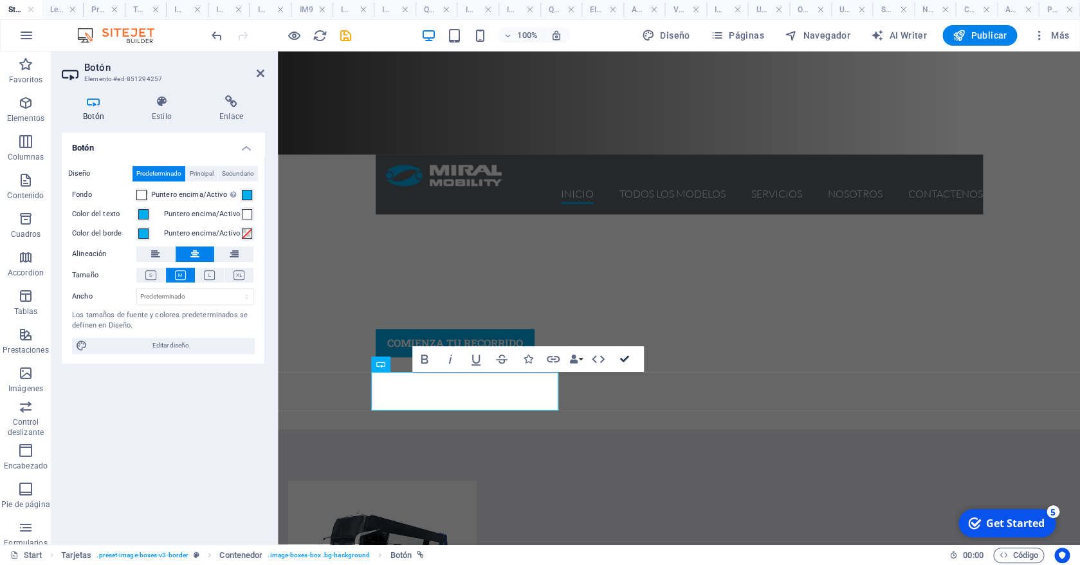
drag, startPoint x: 626, startPoint y: 357, endPoint x: 574, endPoint y: 305, distance: 73.7
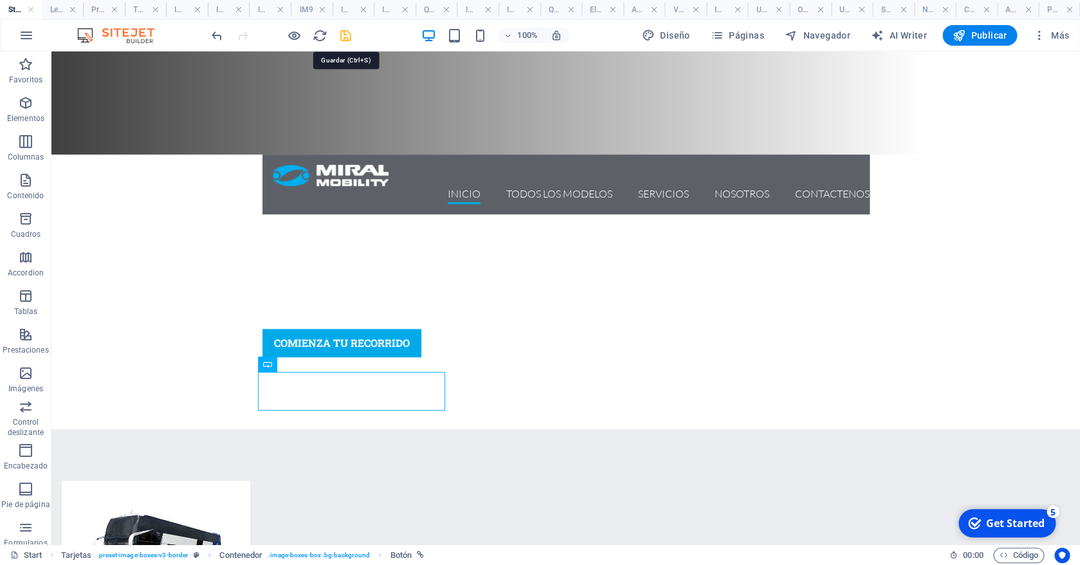
drag, startPoint x: 349, startPoint y: 34, endPoint x: 420, endPoint y: 377, distance: 350.0
click at [349, 34] on icon "save" at bounding box center [345, 35] width 15 height 15
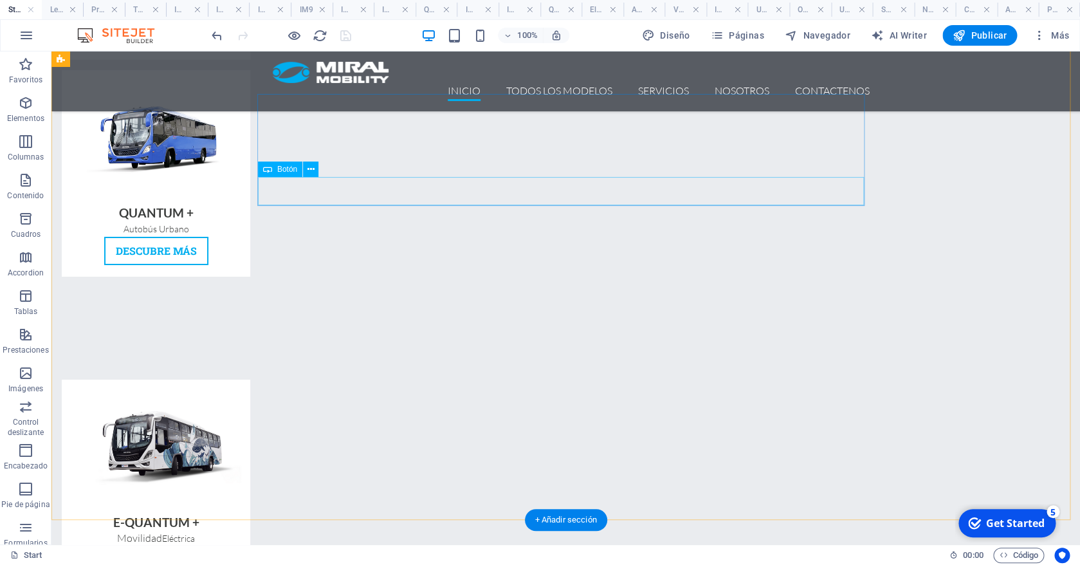
scroll to position [1956, 0]
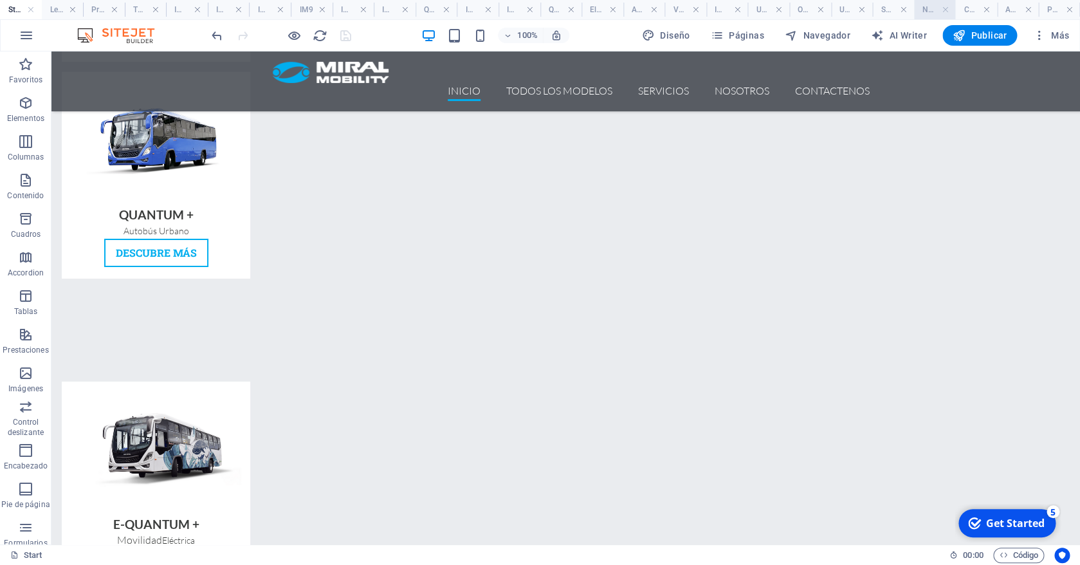
click at [929, 12] on h4 "NOSOTROS" at bounding box center [935, 10] width 42 height 14
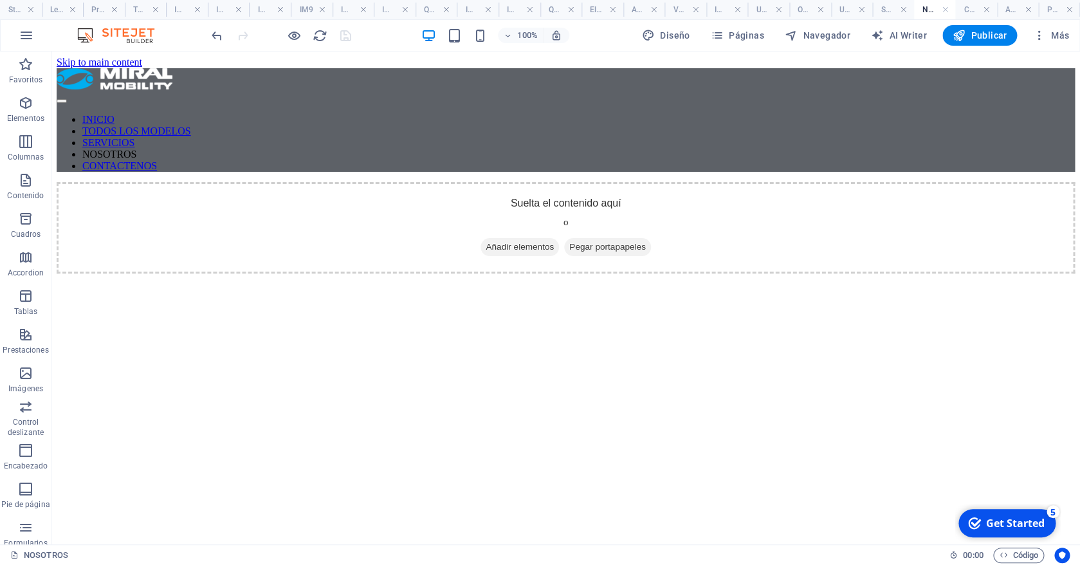
scroll to position [0, 0]
click at [890, 14] on h4 "SERVICIOS" at bounding box center [893, 10] width 42 height 14
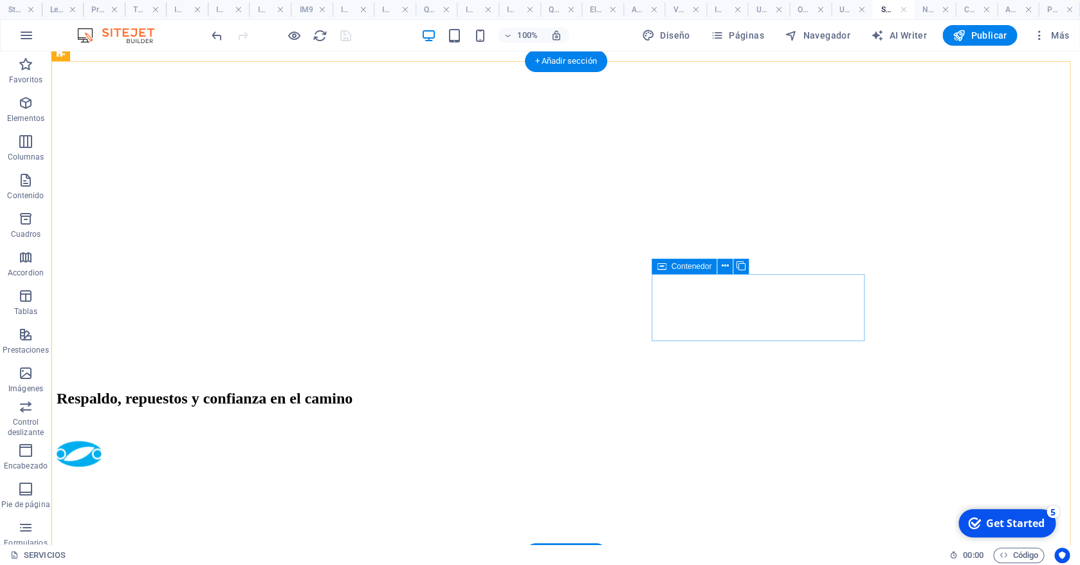
scroll to position [419, 0]
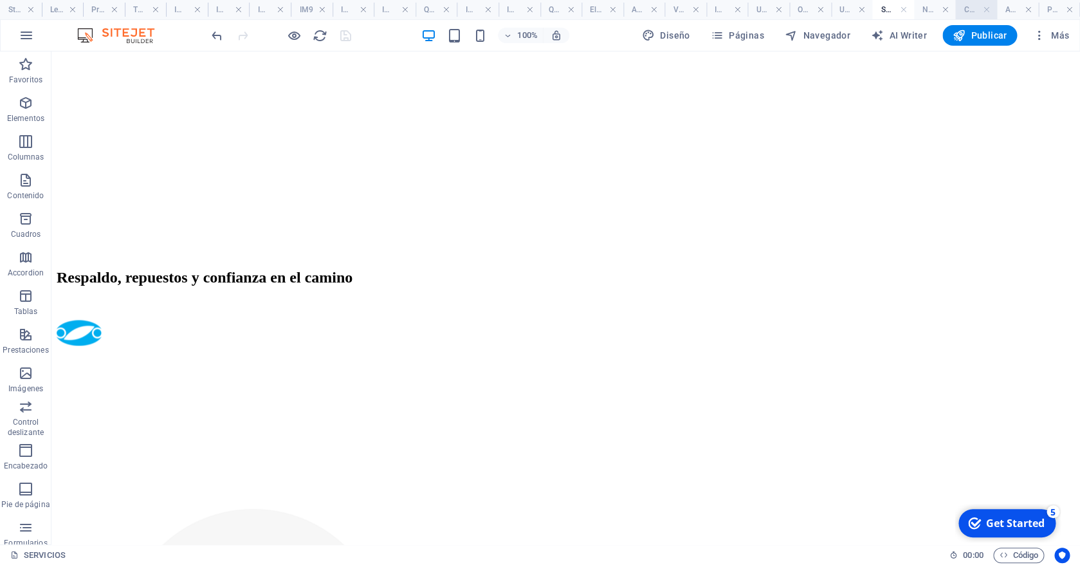
click at [967, 12] on h4 "CONTACTENOS" at bounding box center [976, 10] width 42 height 14
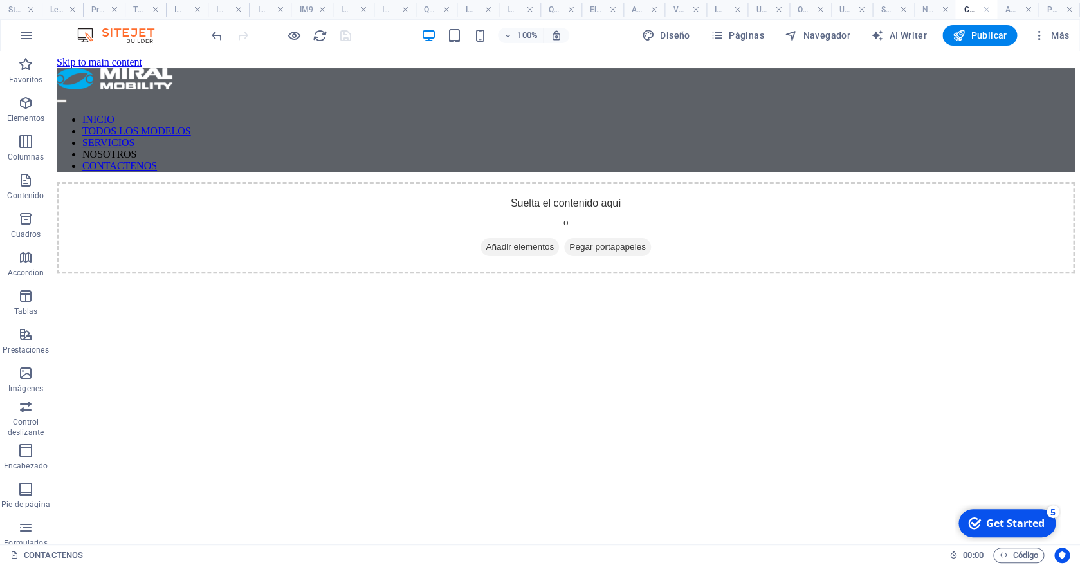
scroll to position [0, 0]
click at [927, 8] on h4 "NOSOTROS" at bounding box center [935, 10] width 42 height 14
click at [1007, 11] on h4 "Actualidad: Diseño de página única" at bounding box center [1018, 10] width 42 height 14
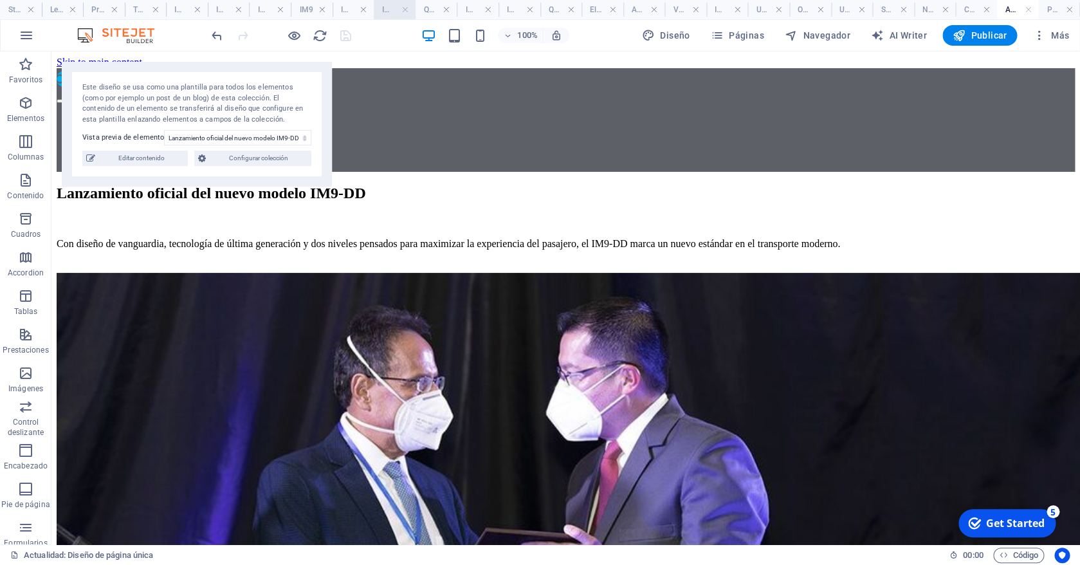
click at [385, 8] on h4 "IM9 Posterior" at bounding box center [395, 10] width 42 height 14
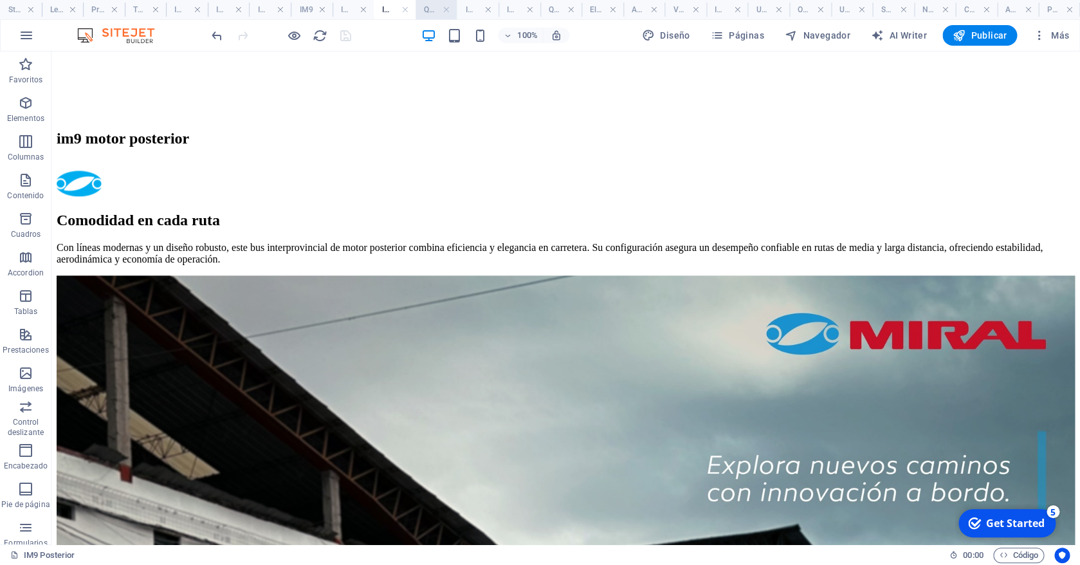
click at [408, 8] on link at bounding box center [405, 10] width 8 height 12
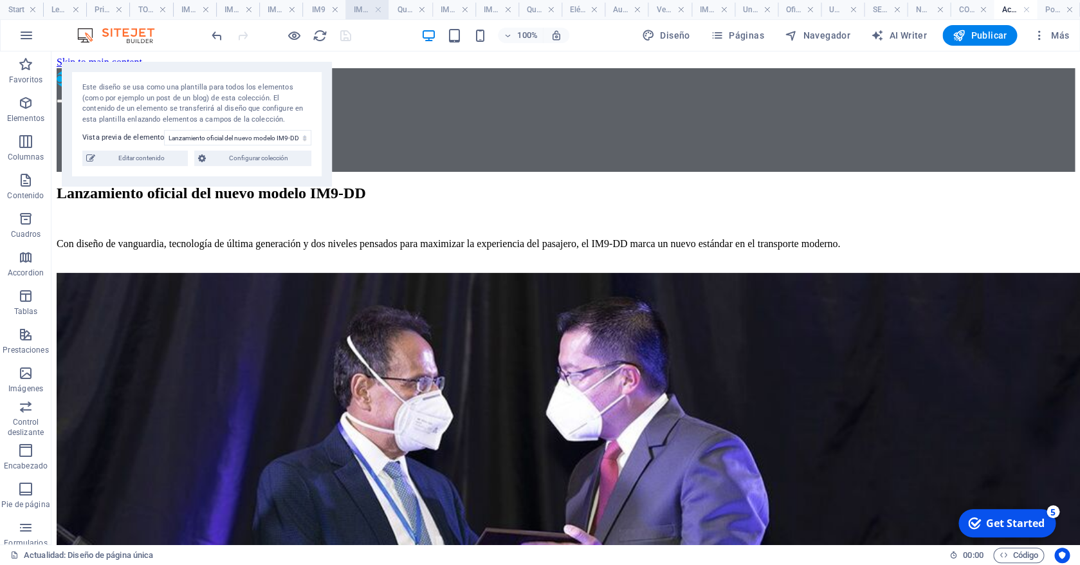
click at [360, 9] on h4 "IM9 Frontal" at bounding box center [366, 10] width 43 height 14
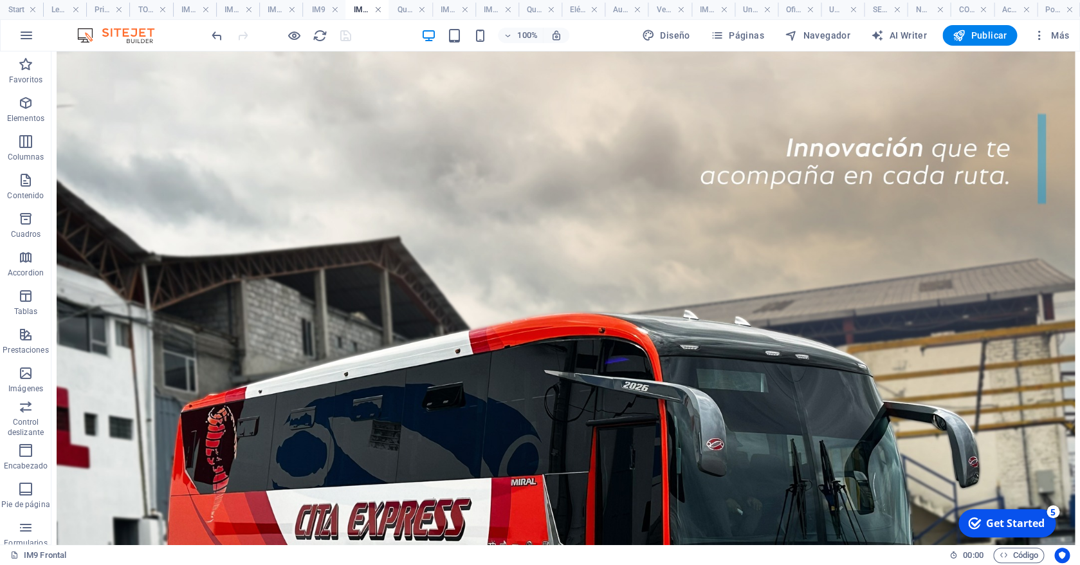
click at [379, 11] on link at bounding box center [378, 10] width 8 height 12
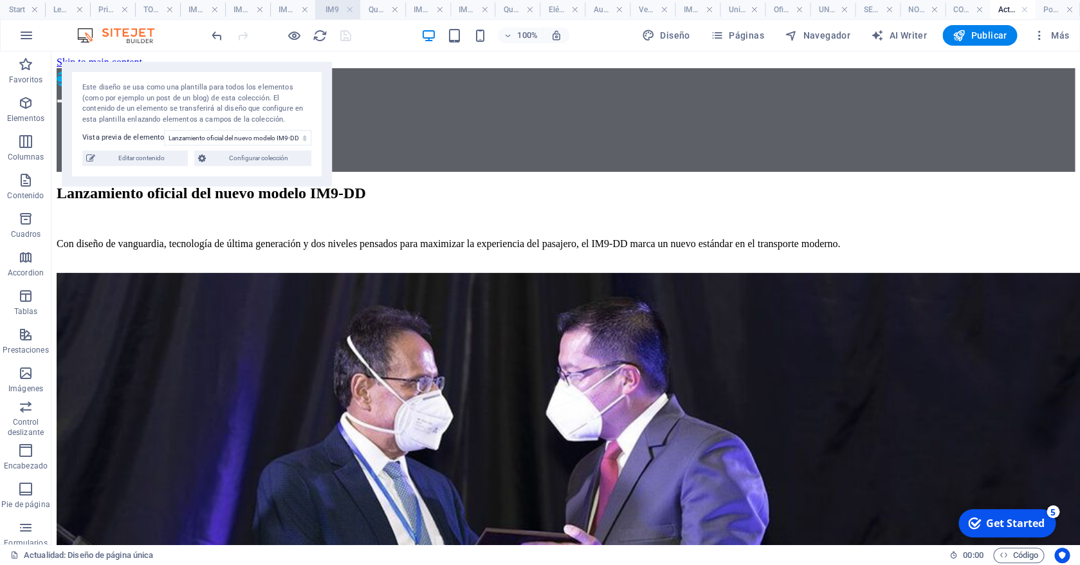
click at [325, 8] on h4 "IM9" at bounding box center [337, 10] width 45 height 14
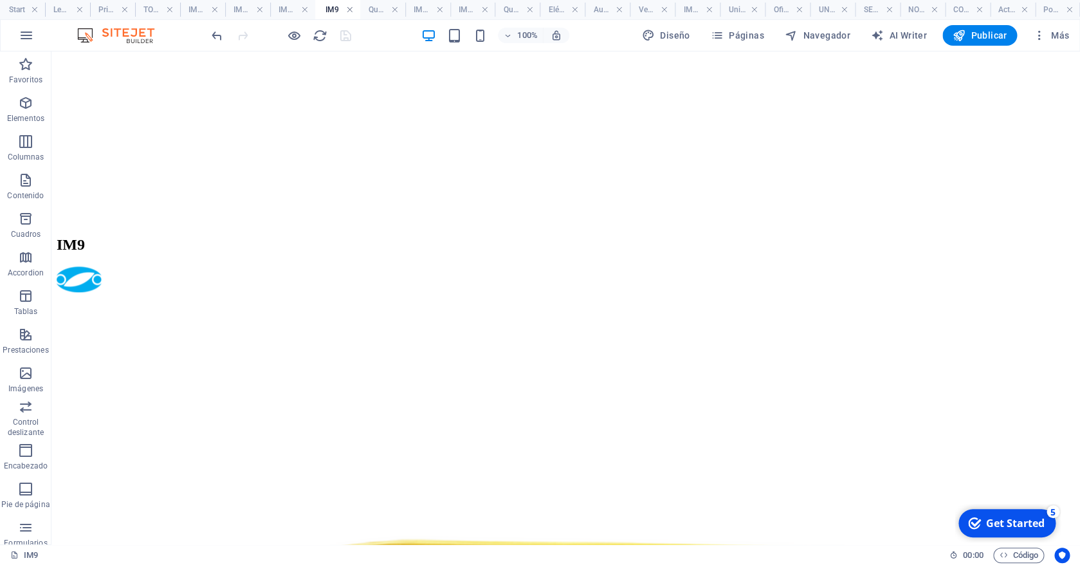
click at [352, 11] on link at bounding box center [349, 10] width 8 height 12
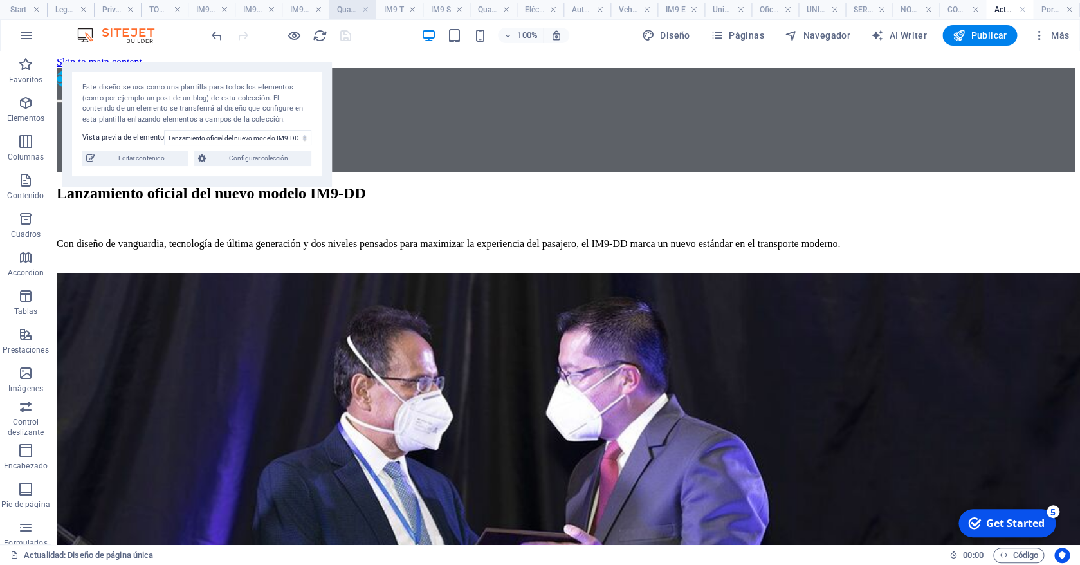
click at [349, 8] on h4 "Quantum+-Intraprovincial" at bounding box center [352, 10] width 47 height 14
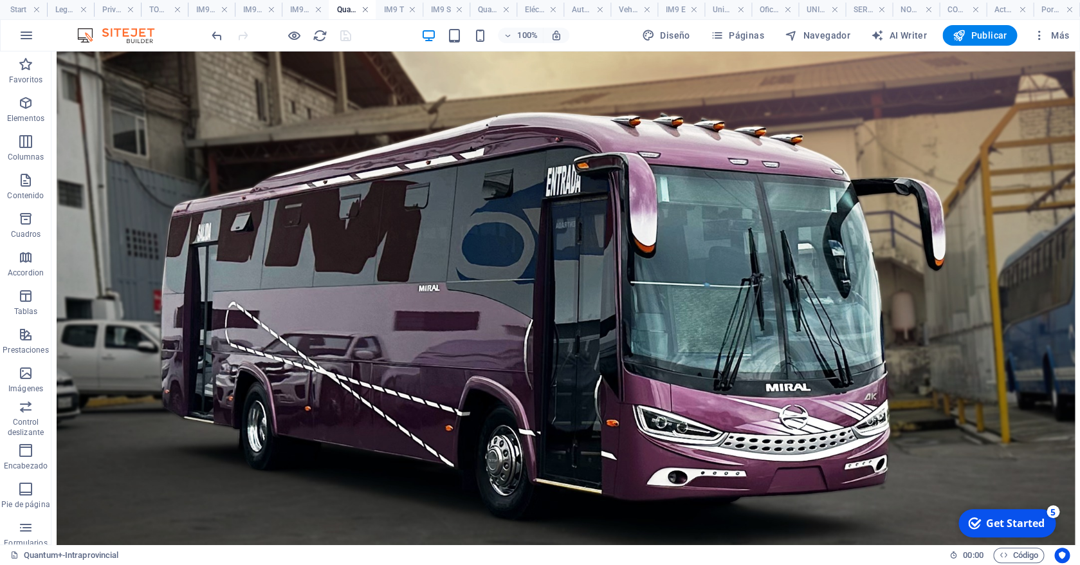
click at [365, 10] on link at bounding box center [365, 10] width 8 height 12
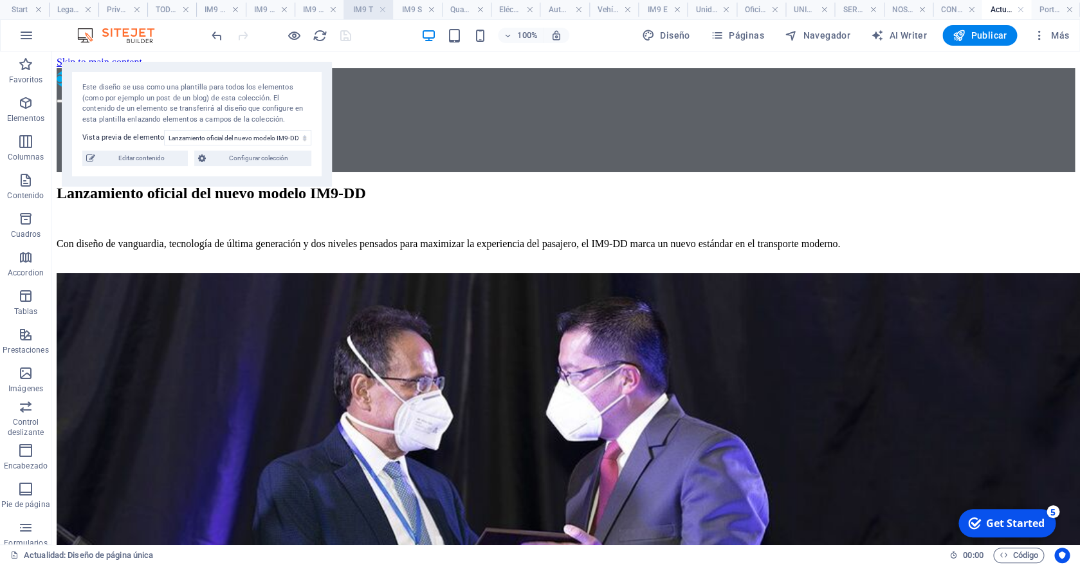
click at [360, 10] on h4 "IM9 T" at bounding box center [367, 10] width 49 height 14
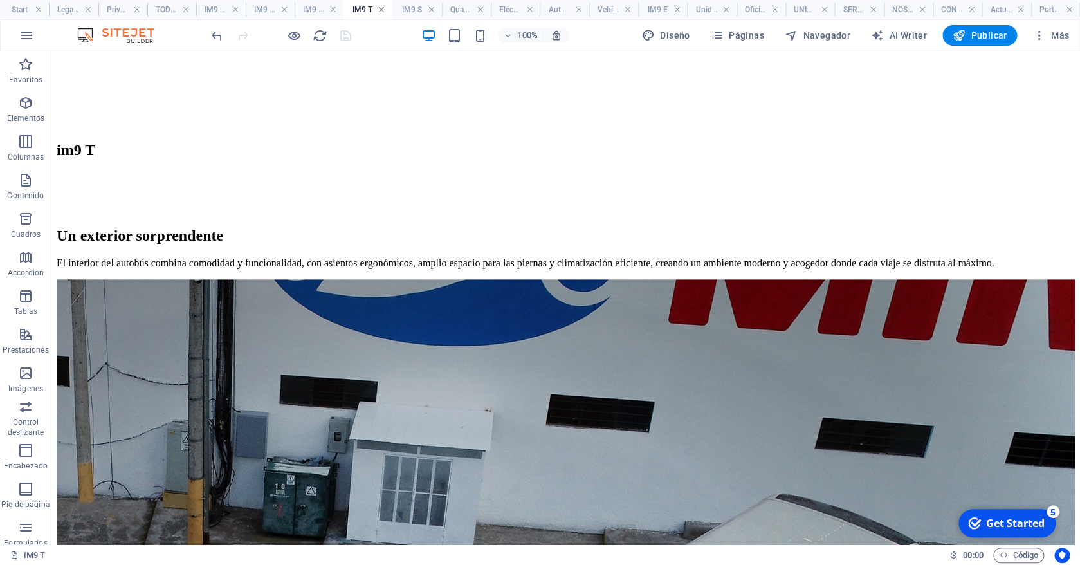
click at [383, 9] on link at bounding box center [382, 10] width 8 height 12
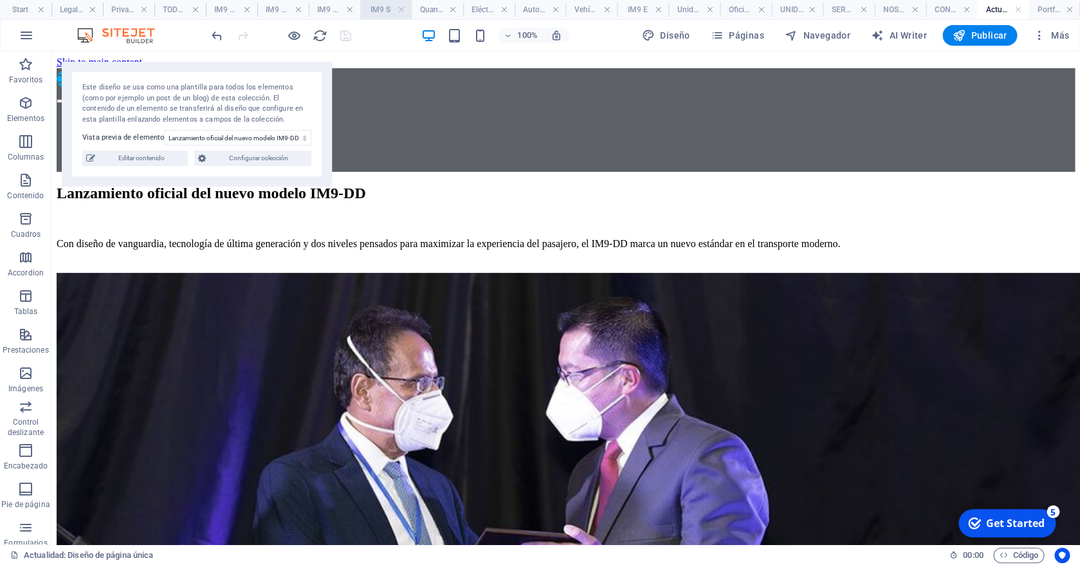
click at [379, 10] on h4 "IM9 S" at bounding box center [385, 10] width 51 height 14
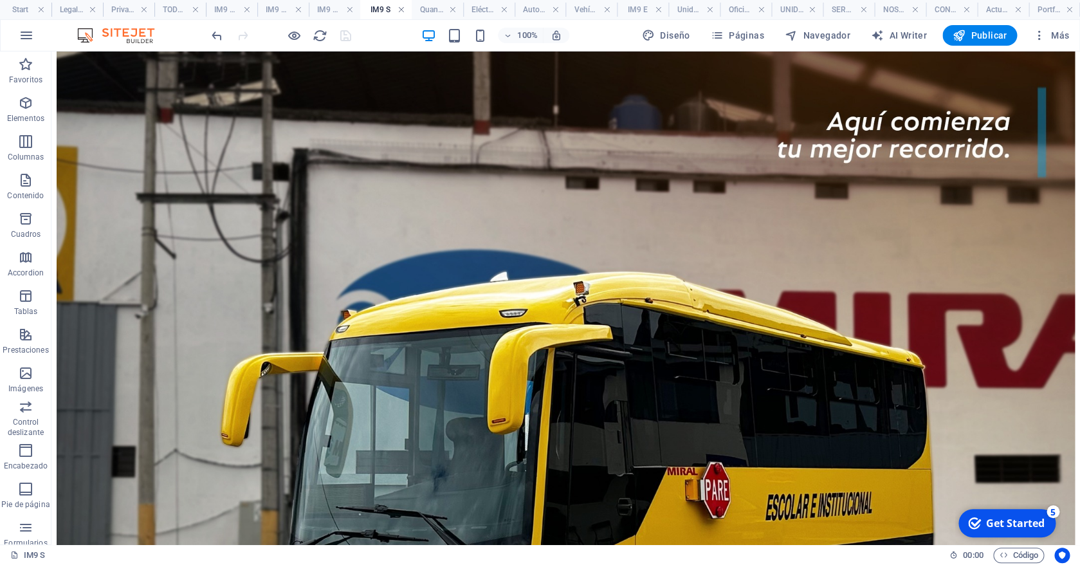
click at [402, 10] on link at bounding box center [401, 10] width 8 height 12
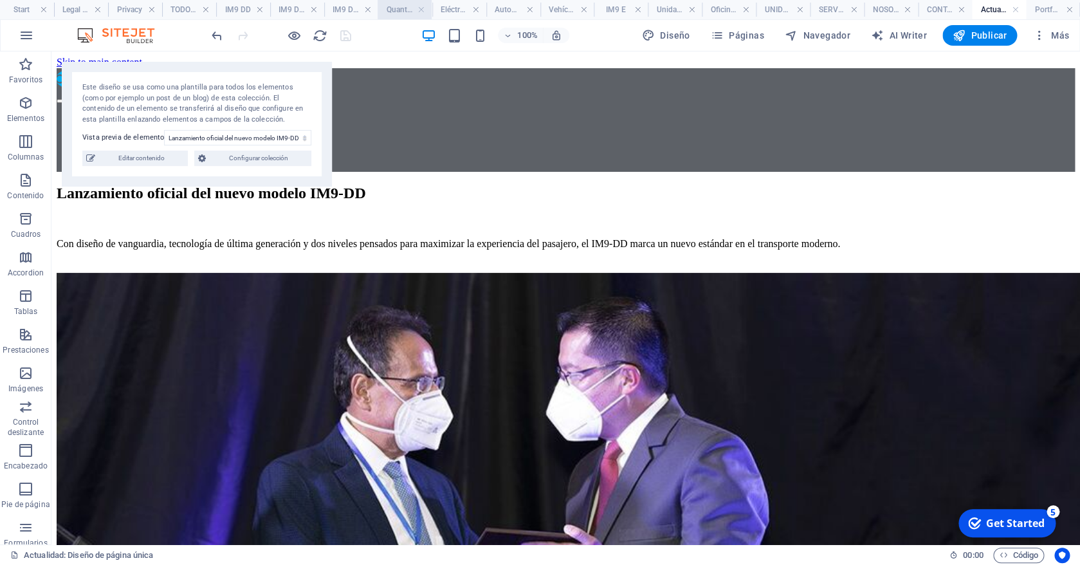
click at [393, 11] on h4 "Quantum+-Urbano" at bounding box center [405, 10] width 54 height 14
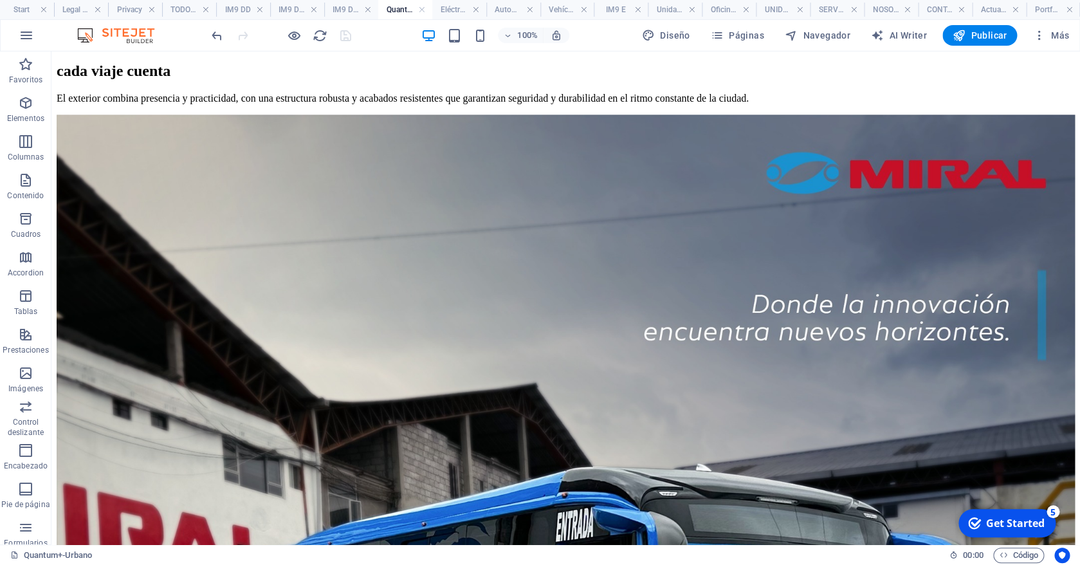
click at [426, 8] on h4 "Quantum+-Urbano" at bounding box center [405, 10] width 54 height 14
click at [356, 10] on h4 "IM9 DD 8X2" at bounding box center [351, 10] width 54 height 14
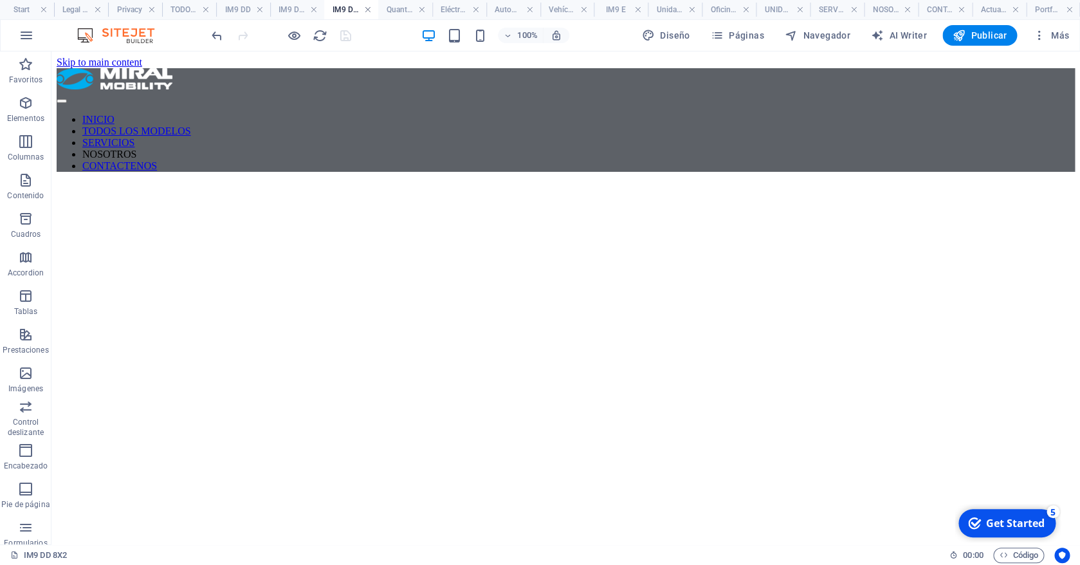
click at [368, 11] on link at bounding box center [368, 10] width 8 height 12
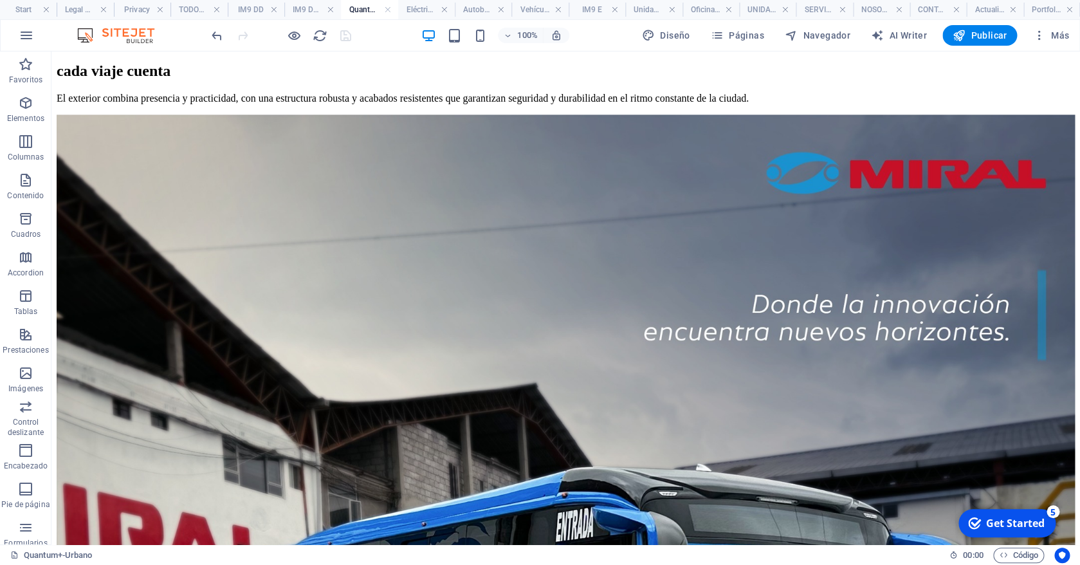
click at [363, 7] on h4 "Quantum+-Urbano" at bounding box center [369, 10] width 57 height 14
click at [390, 8] on link at bounding box center [387, 10] width 8 height 12
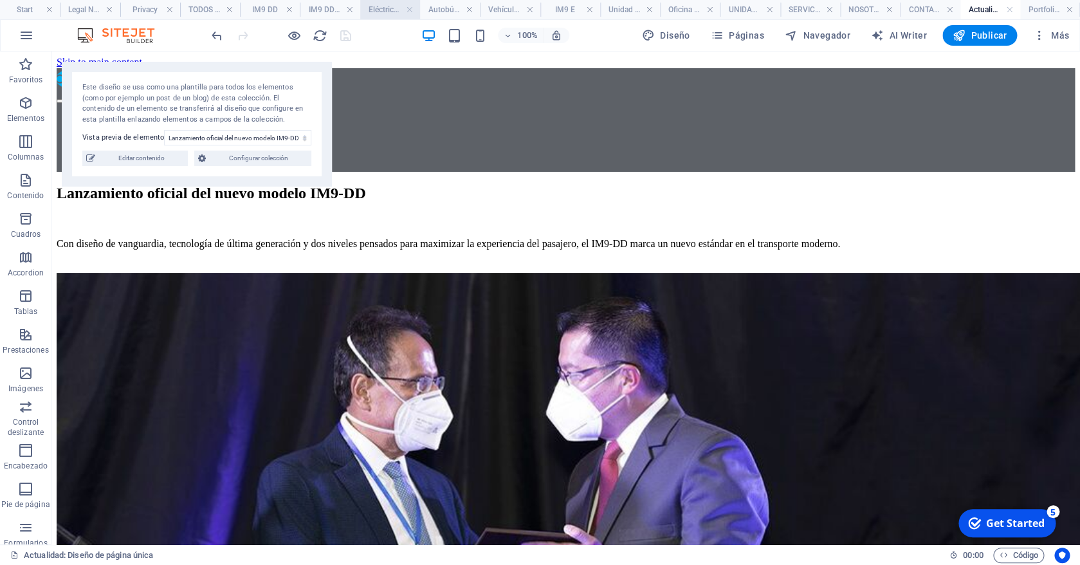
click at [386, 12] on h4 "Eléctricos" at bounding box center [390, 10] width 60 height 14
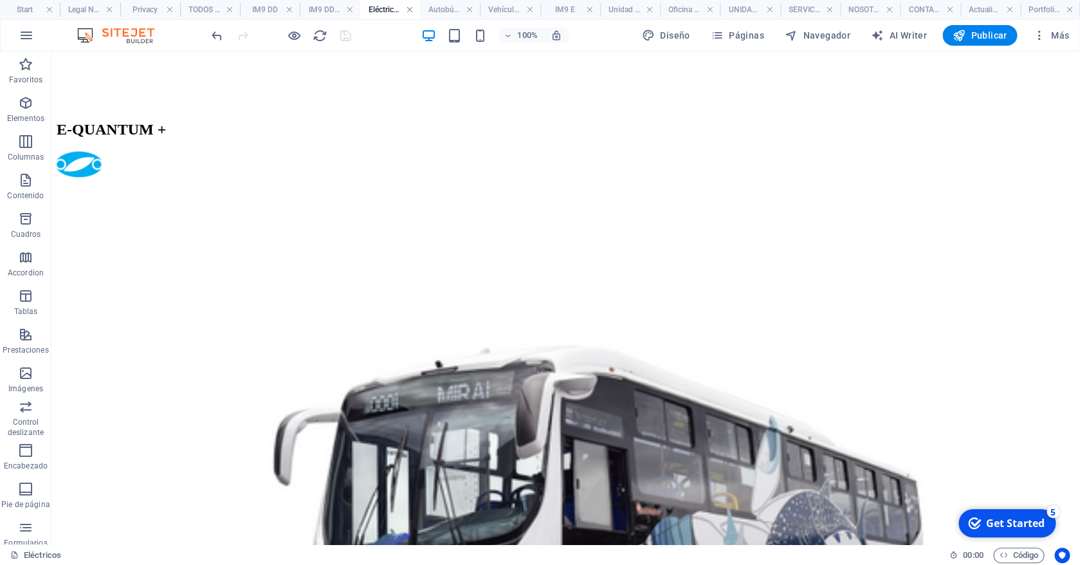
click at [412, 7] on link at bounding box center [410, 10] width 8 height 12
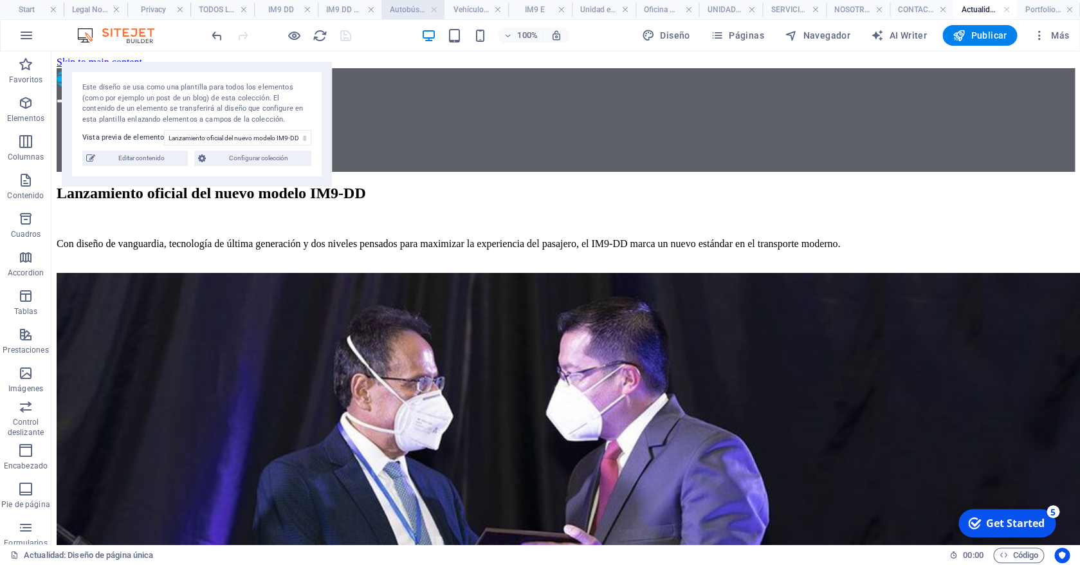
click at [407, 9] on h4 "Autobús Eléctrico" at bounding box center [413, 10] width 64 height 14
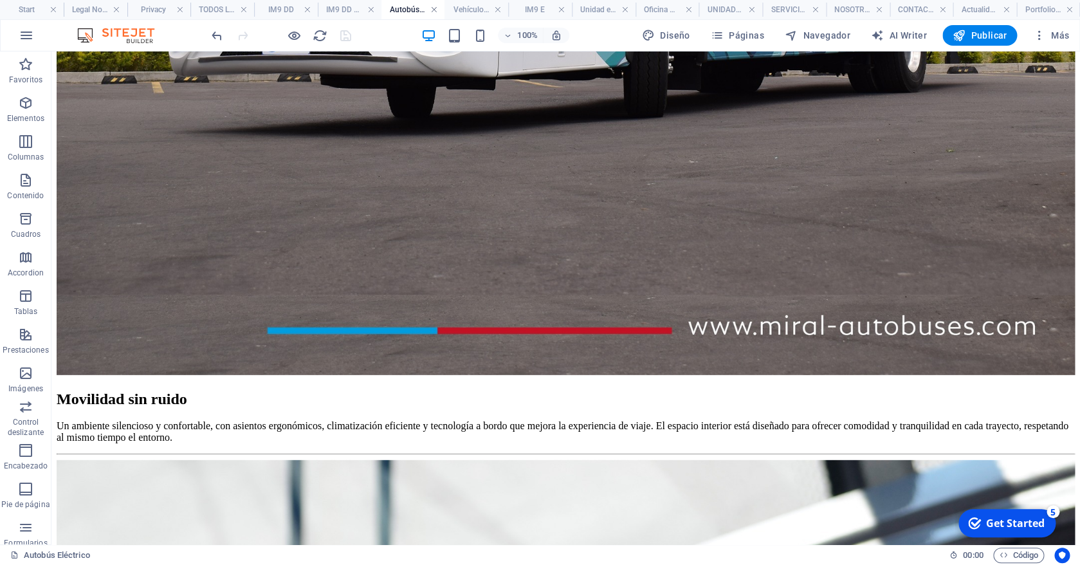
click at [436, 7] on link at bounding box center [434, 10] width 8 height 12
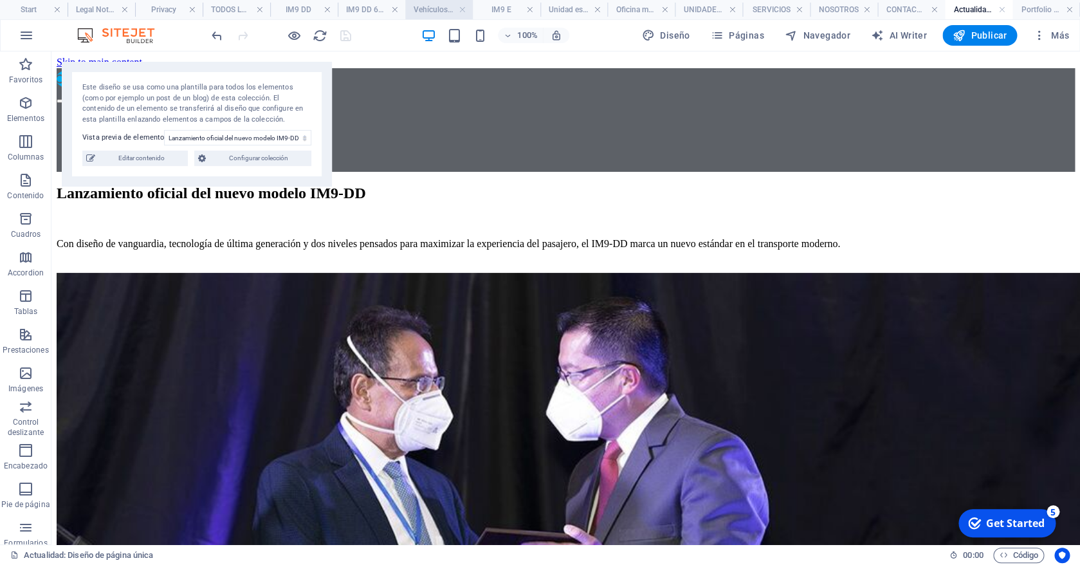
click at [426, 8] on h4 "Vehículos de carga eléctricos" at bounding box center [439, 10] width 68 height 14
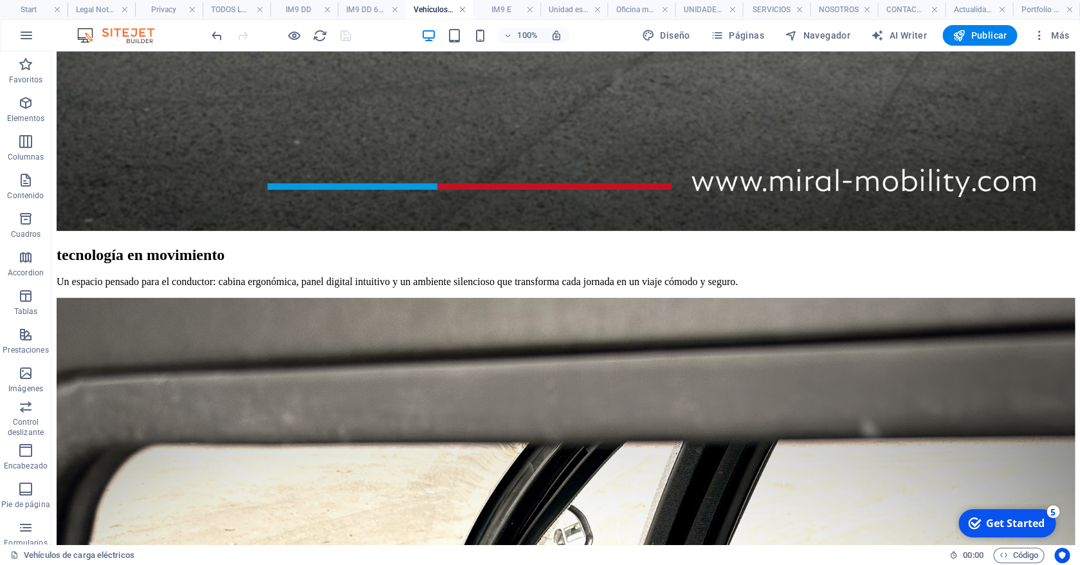
click at [461, 7] on link at bounding box center [462, 10] width 8 height 12
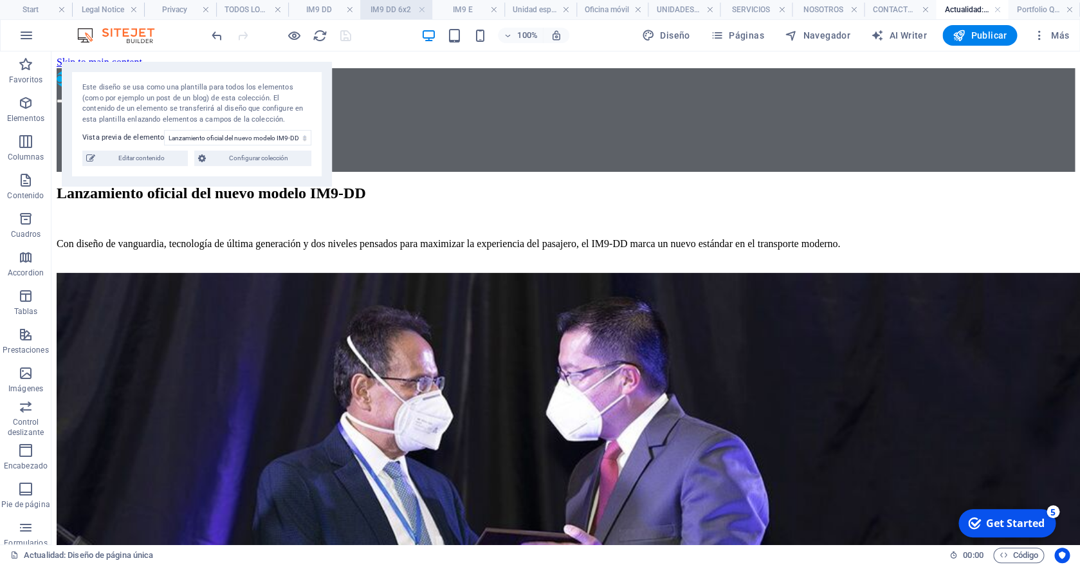
click at [379, 4] on h4 "IM9 DD 6x2" at bounding box center [396, 10] width 72 height 14
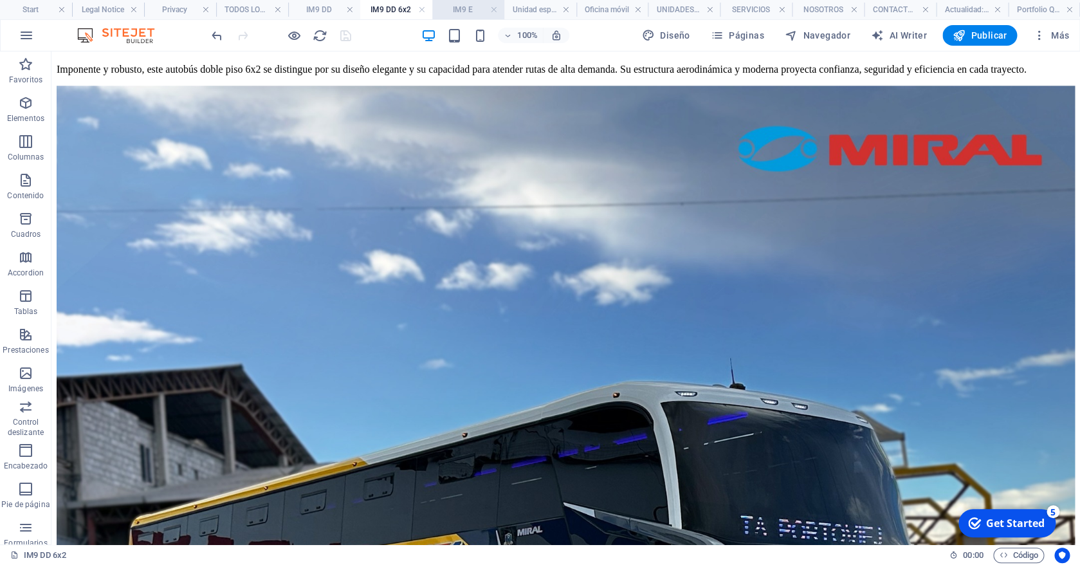
click at [422, 12] on link at bounding box center [421, 10] width 8 height 12
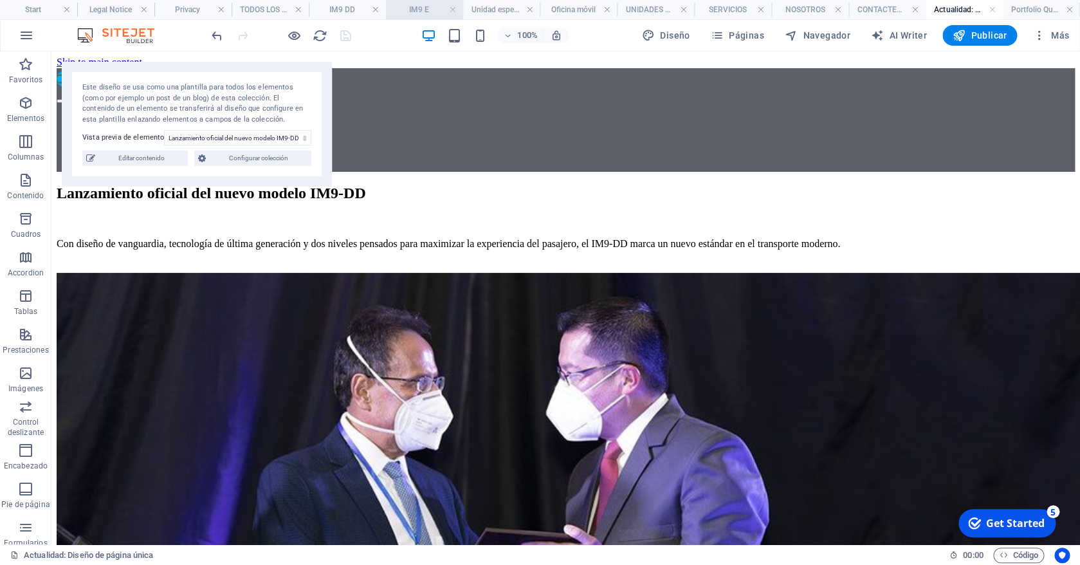
click at [430, 14] on h4 "IM9 E" at bounding box center [424, 10] width 77 height 14
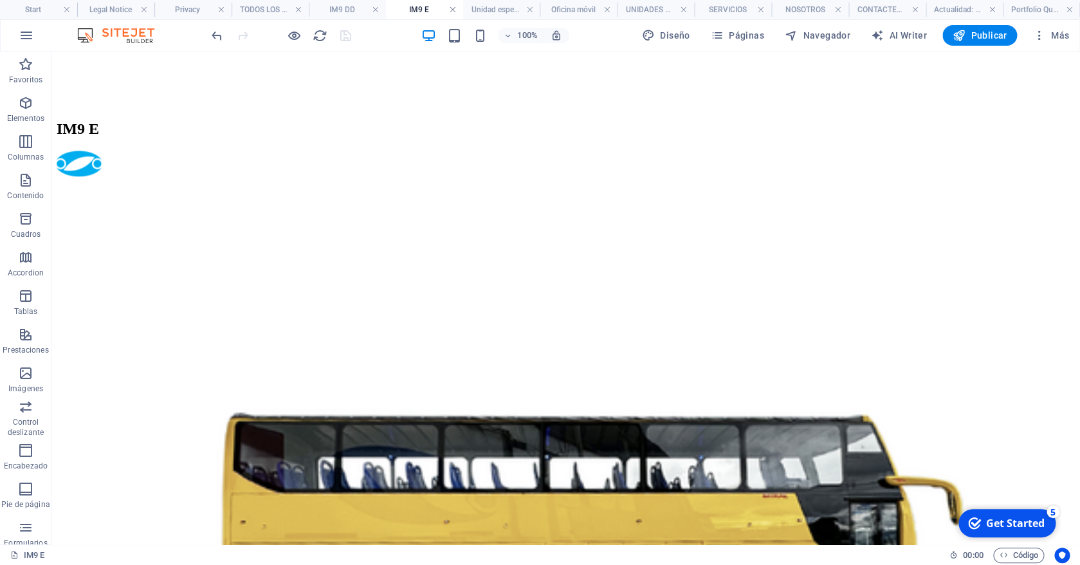
click at [451, 14] on link at bounding box center [452, 10] width 8 height 12
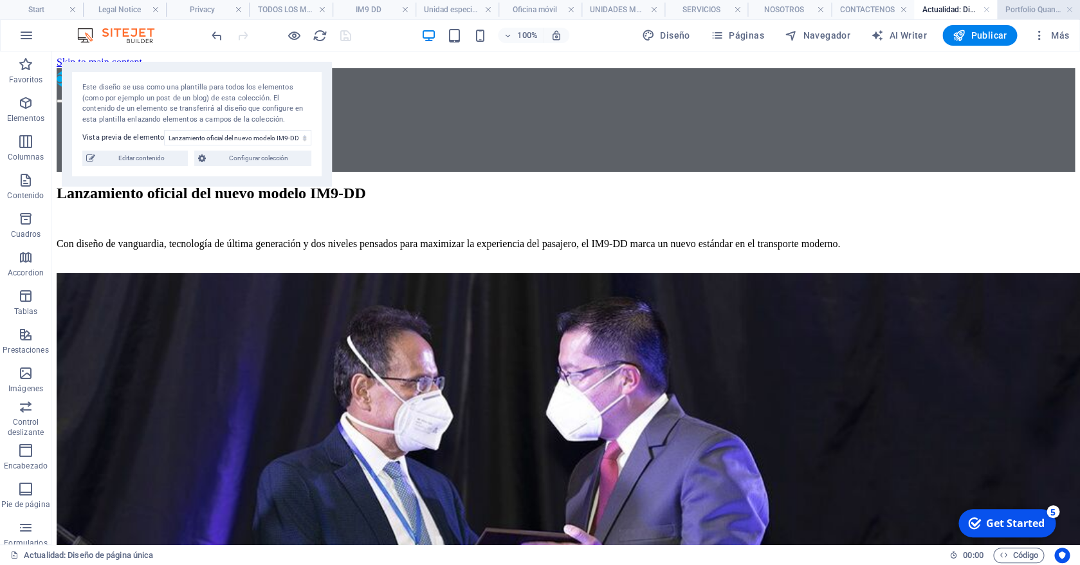
click at [1028, 10] on h4 "Portfolio Quantum+ Intraprovincial: Diseño de página única" at bounding box center [1038, 10] width 83 height 14
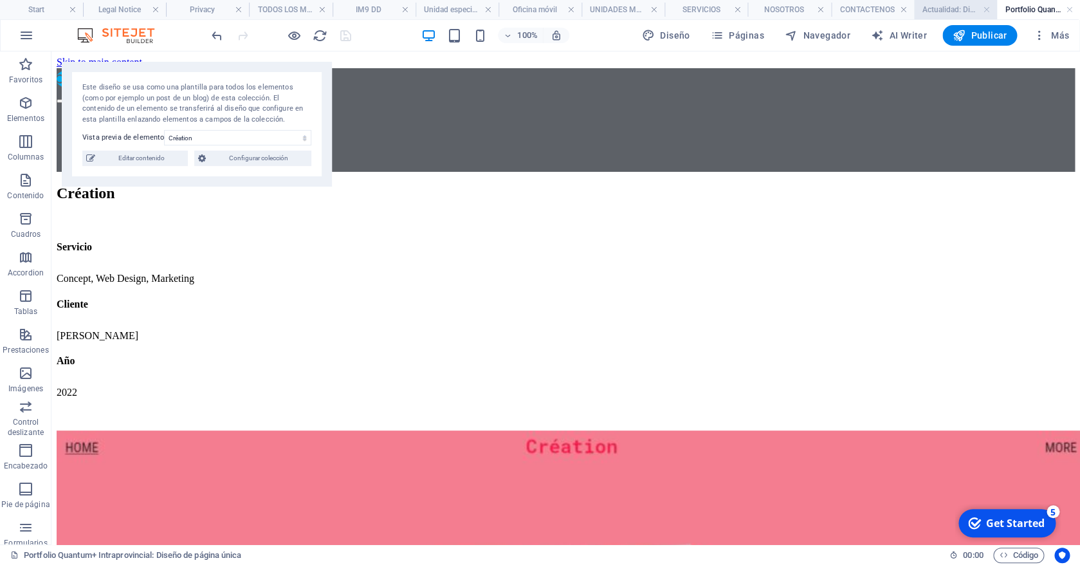
click at [936, 6] on h4 "Actualidad: Diseño de página única" at bounding box center [955, 10] width 83 height 14
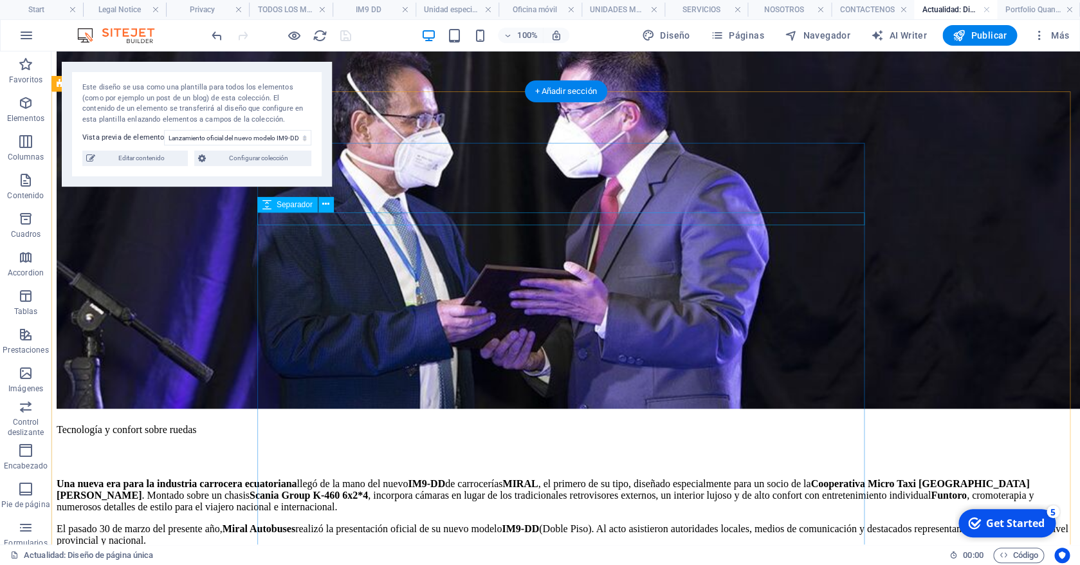
scroll to position [398, 0]
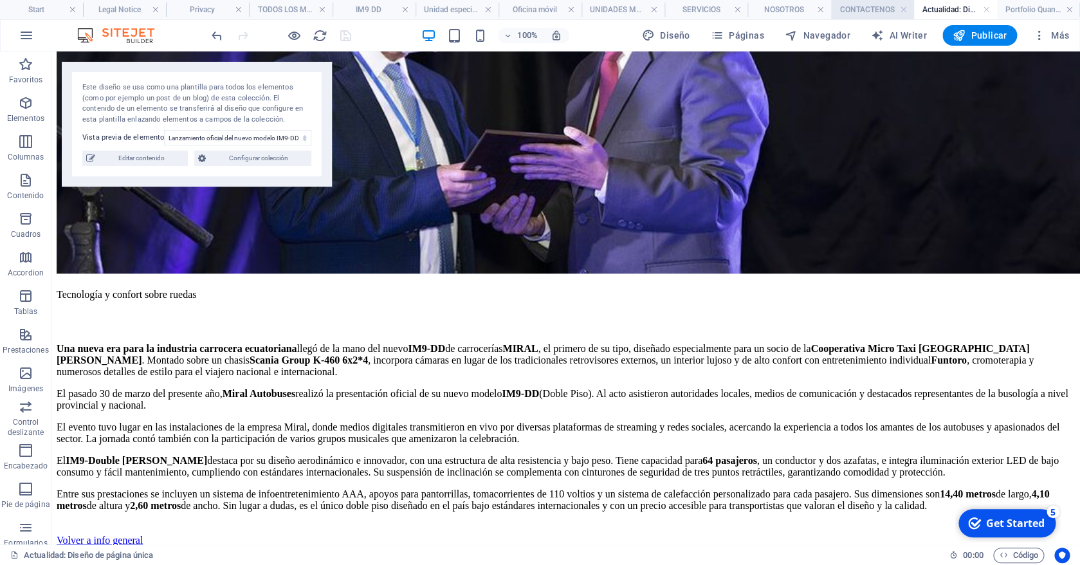
click at [863, 8] on h4 "CONTACTENOS" at bounding box center [872, 10] width 83 height 14
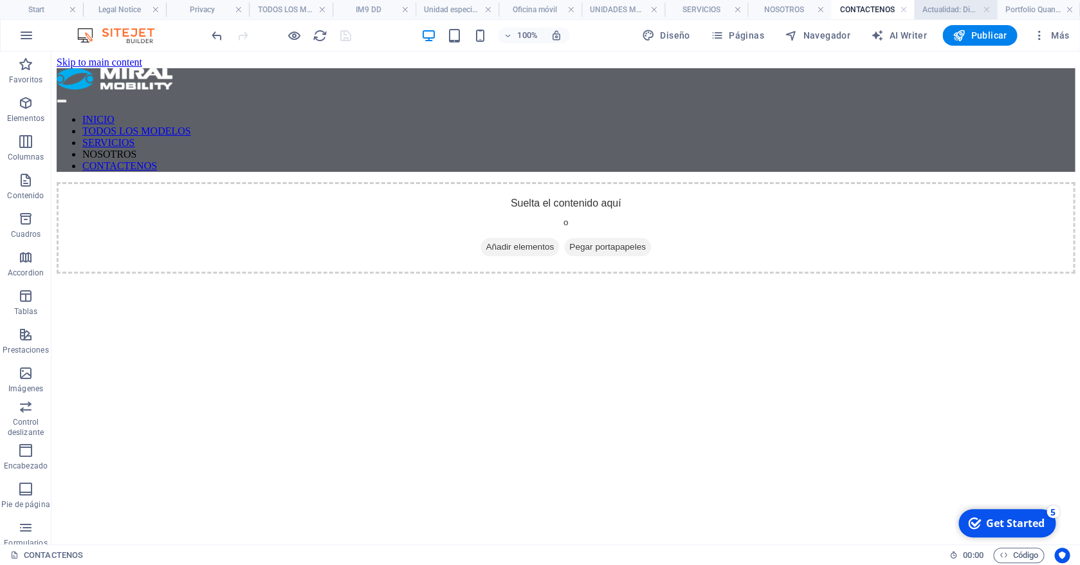
click at [955, 10] on h4 "Actualidad: Diseño de página única" at bounding box center [955, 10] width 83 height 14
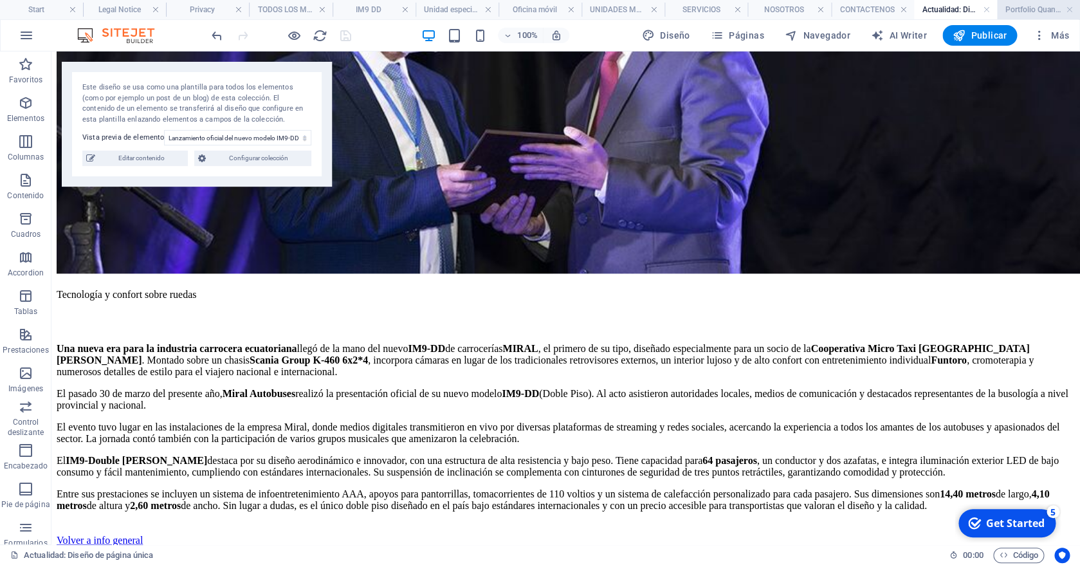
click at [1018, 14] on h4 "Portfolio Quantum+ Intraprovincial: Diseño de página única" at bounding box center [1038, 10] width 83 height 14
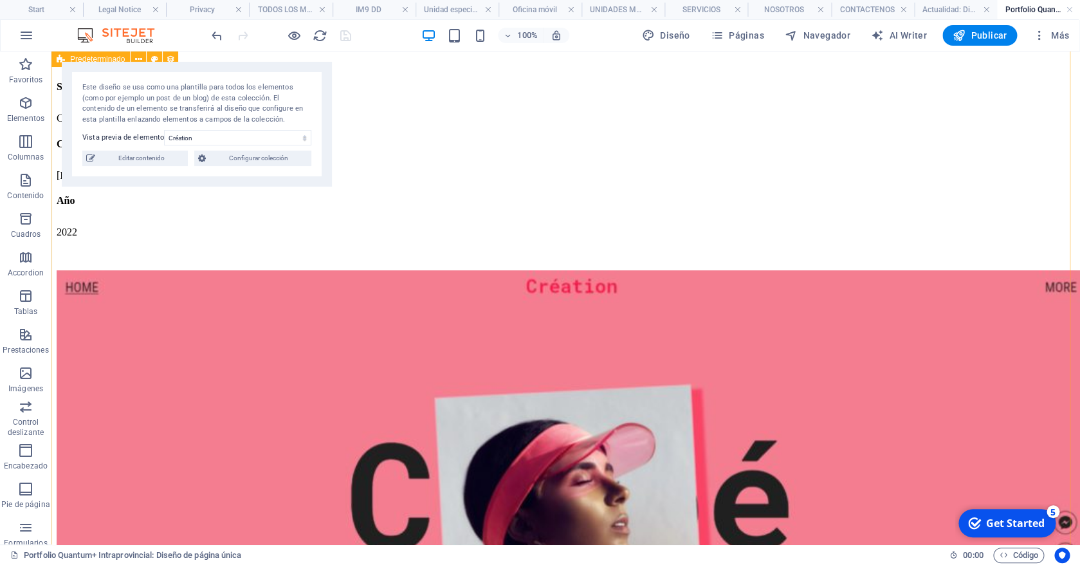
scroll to position [0, 0]
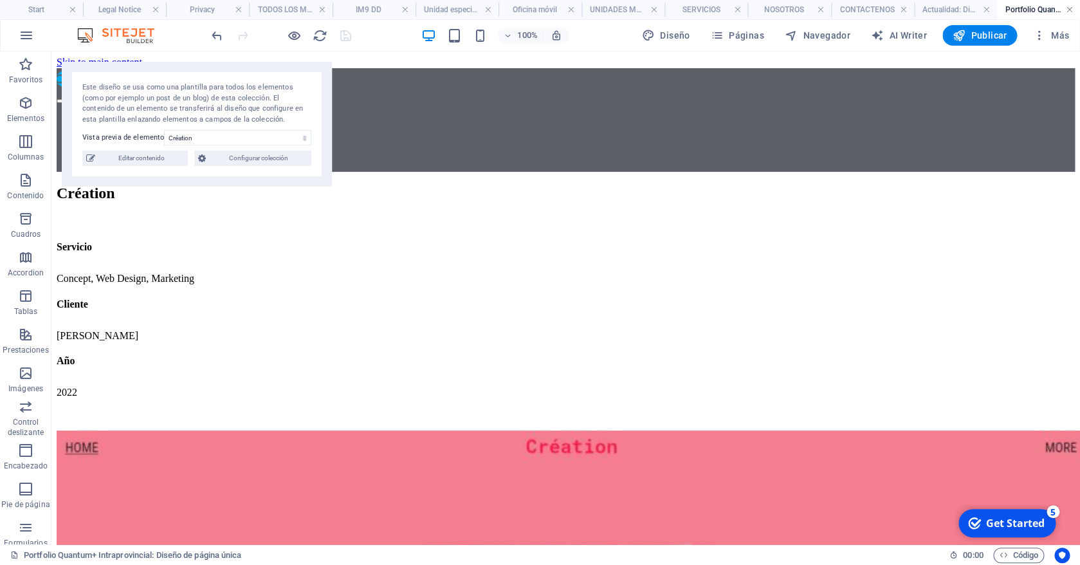
click at [1066, 10] on link at bounding box center [1070, 10] width 8 height 12
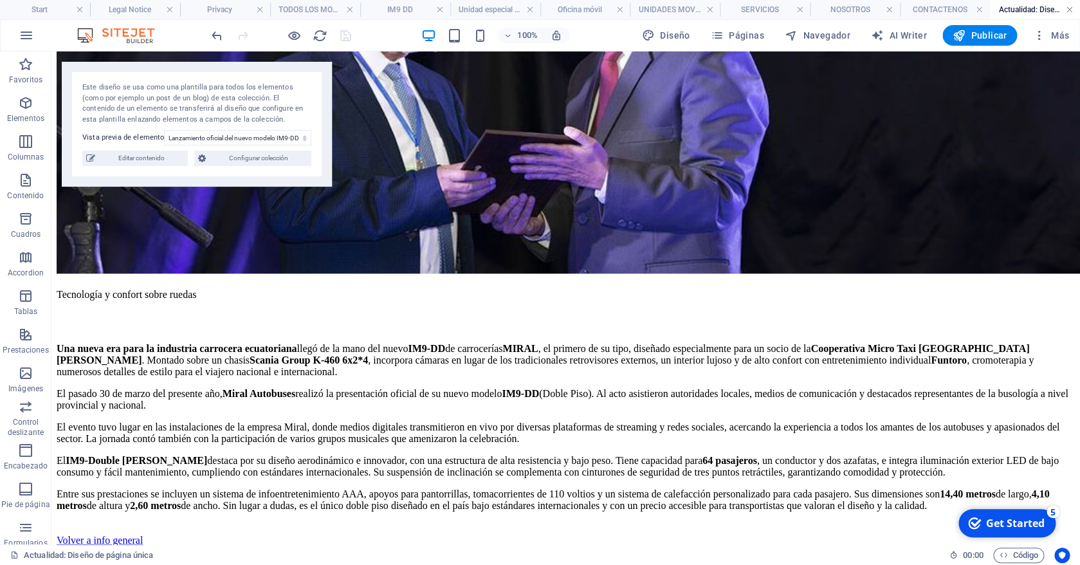
click at [1066, 9] on link at bounding box center [1070, 10] width 8 height 12
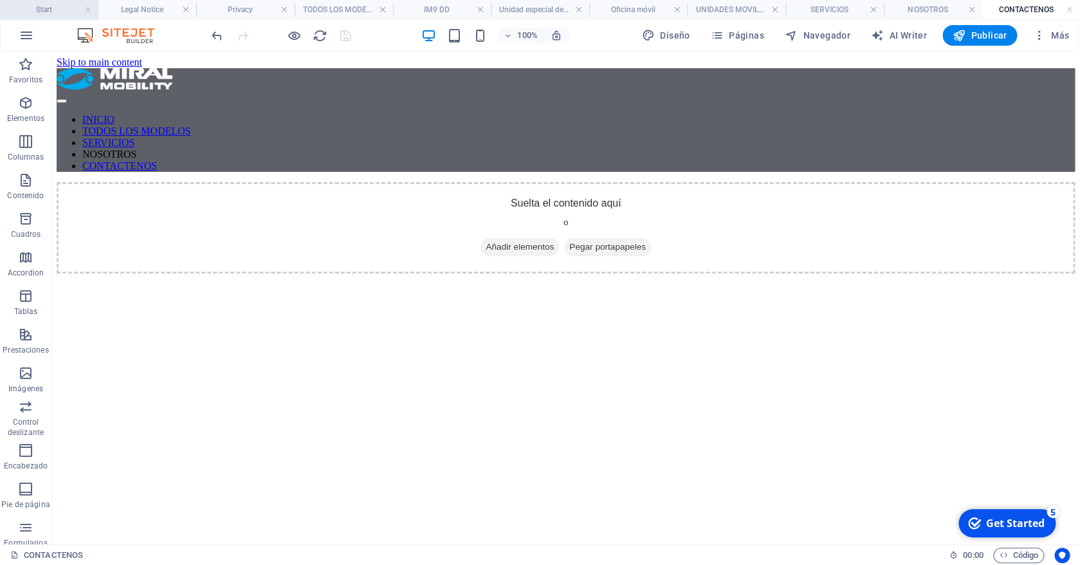
click at [53, 10] on h4 "Start" at bounding box center [49, 10] width 98 height 14
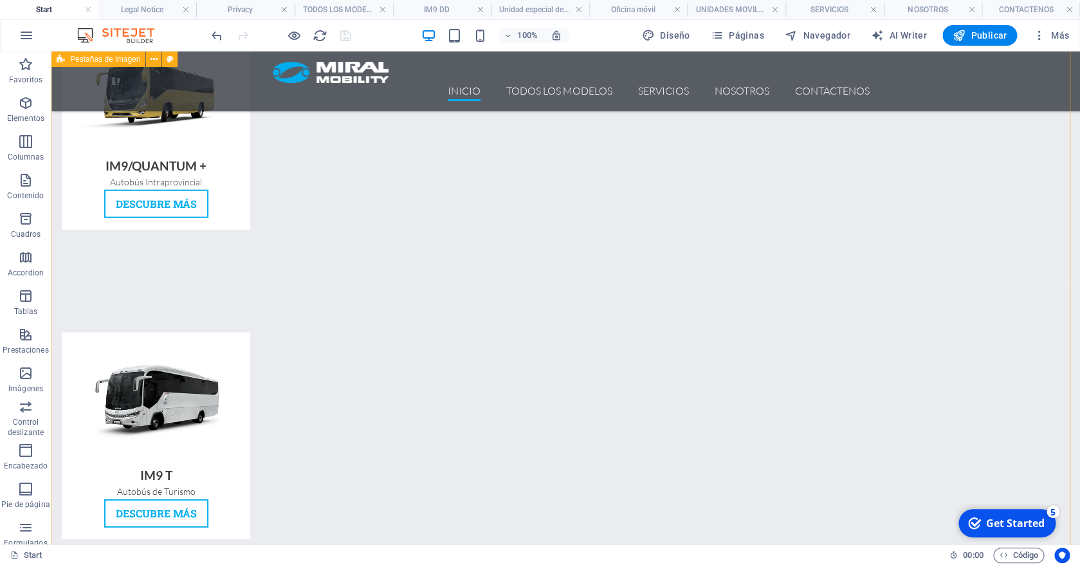
scroll to position [595, 0]
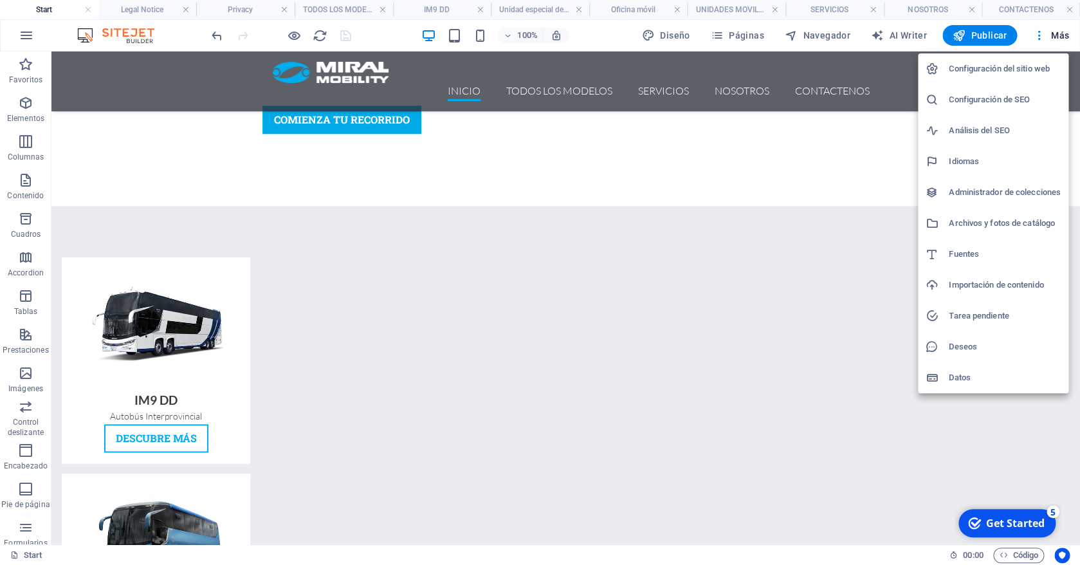
click at [871, 190] on div at bounding box center [540, 282] width 1080 height 565
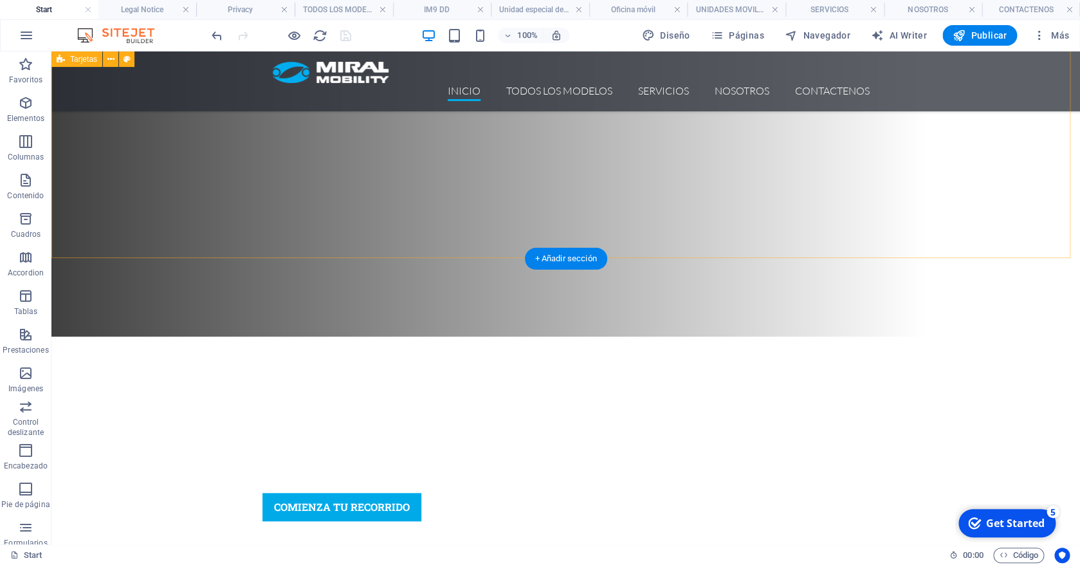
scroll to position [0, 0]
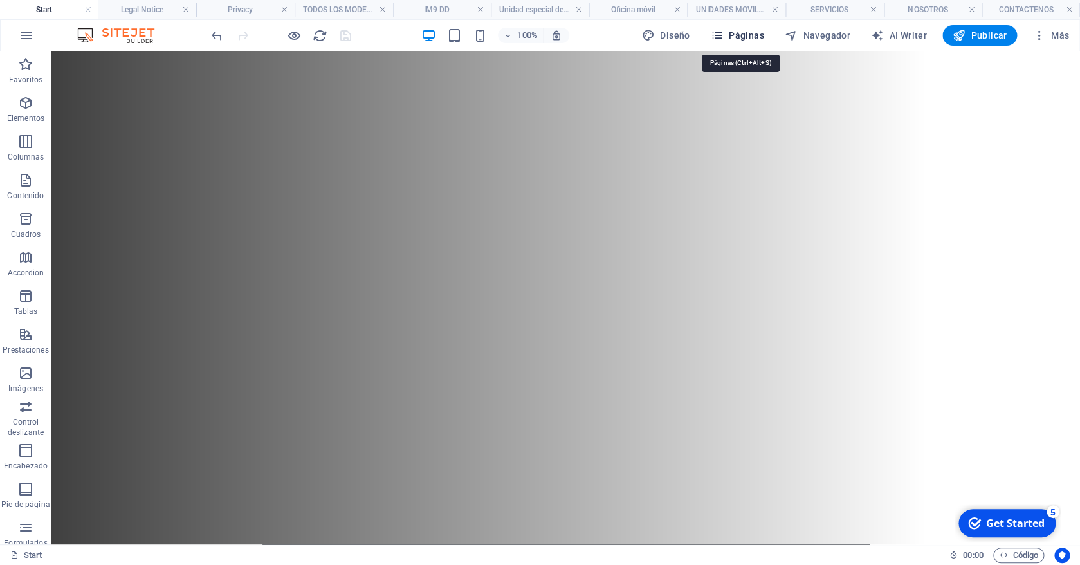
click at [744, 39] on span "Páginas" at bounding box center [737, 35] width 53 height 13
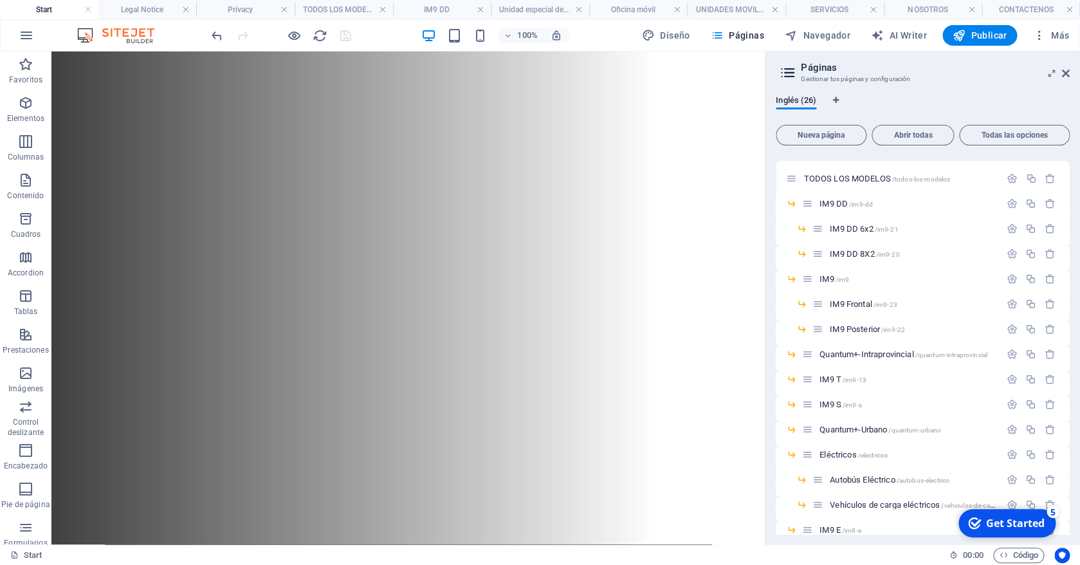
scroll to position [413, 0]
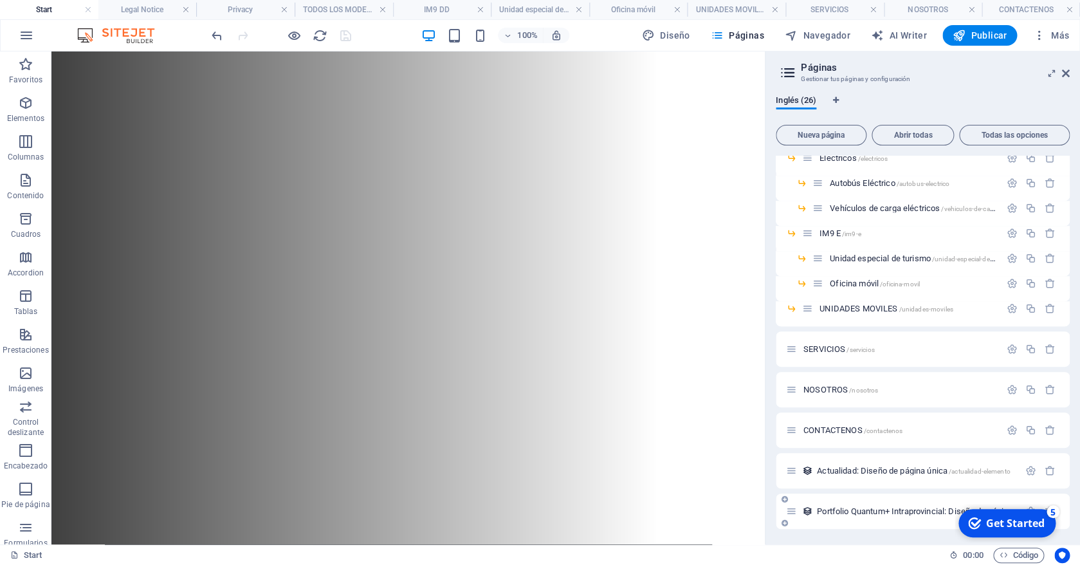
click at [790, 512] on icon at bounding box center [791, 511] width 11 height 11
drag, startPoint x: 909, startPoint y: 502, endPoint x: 907, endPoint y: 403, distance: 98.4
click at [907, 403] on div "Start / Legal Notice /legal-notice Privacy /privacy TODOS LOS MODELOS /todos-lo…" at bounding box center [923, 136] width 294 height 786
drag, startPoint x: 845, startPoint y: 513, endPoint x: 835, endPoint y: 327, distance: 186.2
click at [835, 327] on div "Start / Legal Notice /legal-notice Privacy /privacy TODOS LOS MODELOS /todos-lo…" at bounding box center [923, 136] width 294 height 786
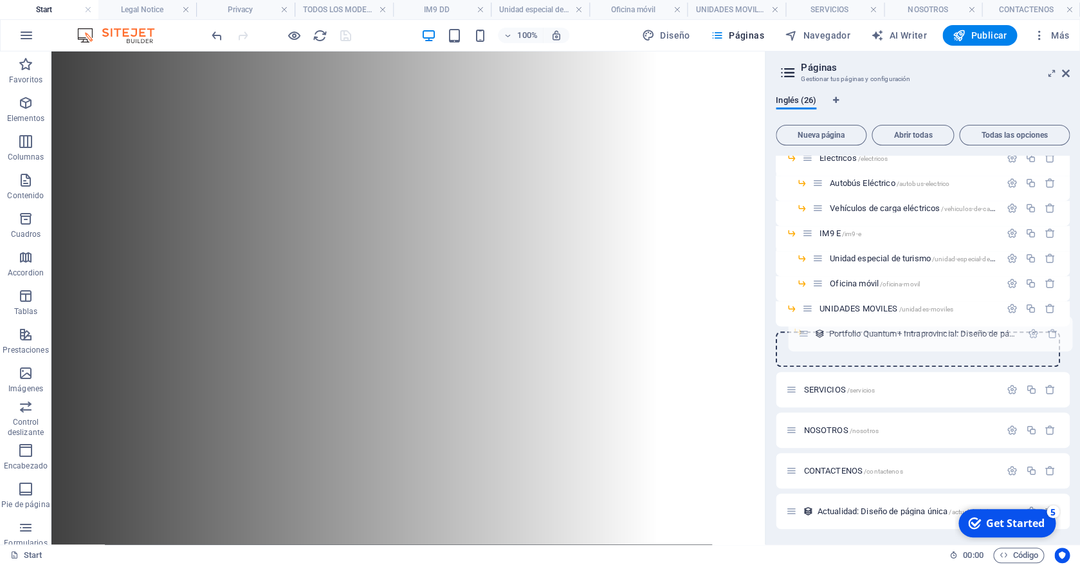
drag, startPoint x: 790, startPoint y: 511, endPoint x: 795, endPoint y: 340, distance: 171.1
click at [795, 340] on div "Start / Legal Notice /legal-notice Privacy /privacy TODOS LOS MODELOS /todos-lo…" at bounding box center [923, 136] width 294 height 786
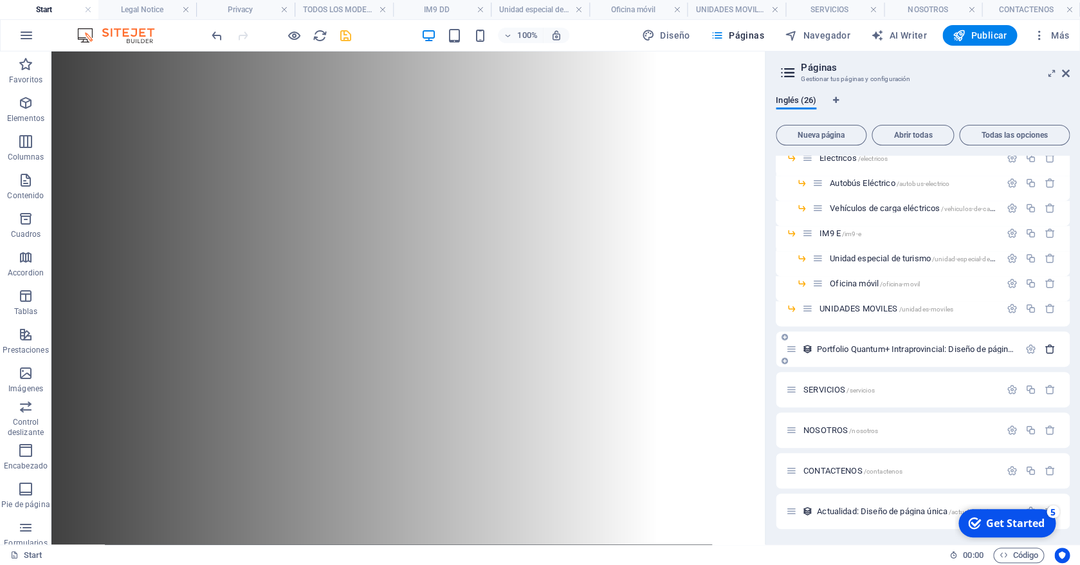
click at [1044, 347] on icon "button" at bounding box center [1049, 348] width 11 height 11
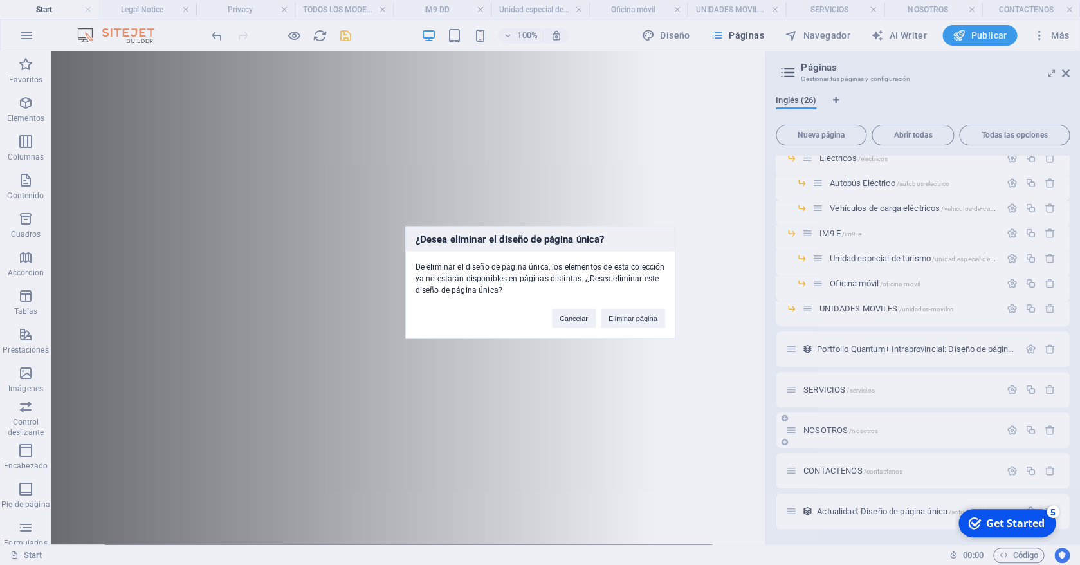
click at [644, 318] on button "Eliminar página" at bounding box center [633, 318] width 64 height 19
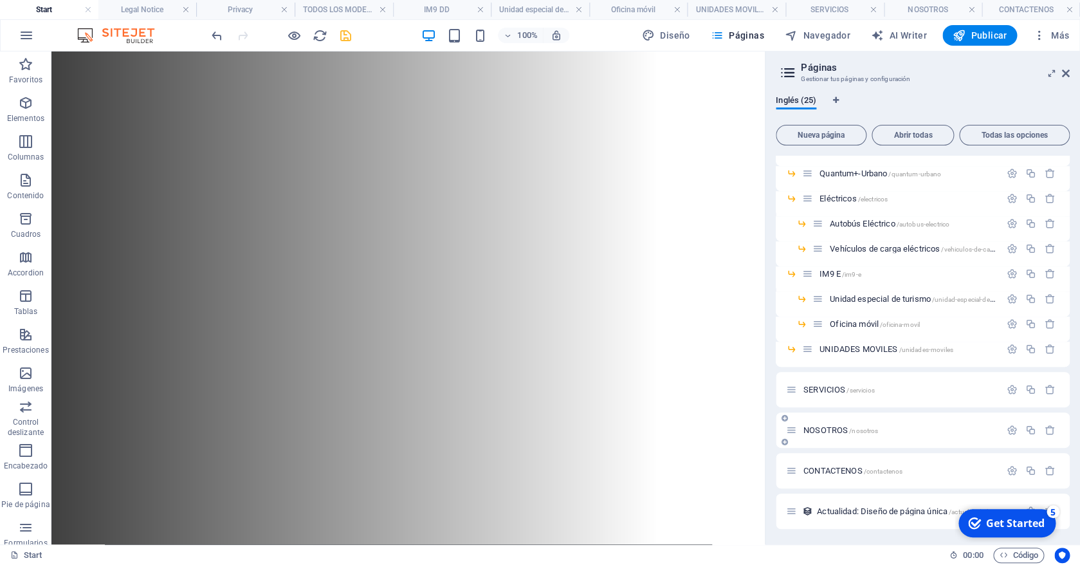
scroll to position [372, 0]
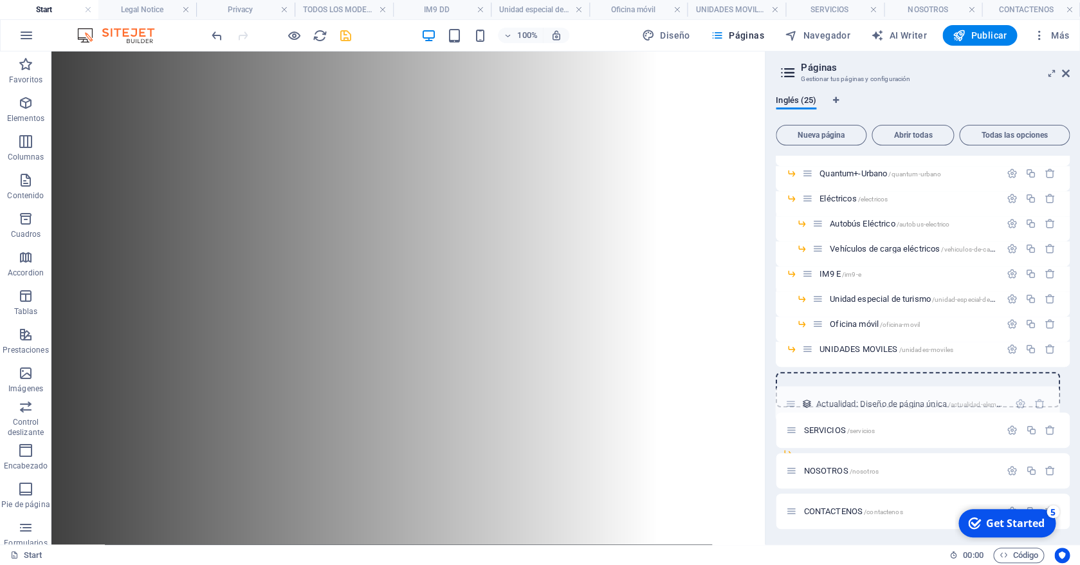
drag, startPoint x: 792, startPoint y: 513, endPoint x: 791, endPoint y: 395, distance: 118.3
click at [791, 395] on div "Start / Legal Notice /legal-notice Privacy /privacy TODOS LOS MODELOS /todos-lo…" at bounding box center [923, 155] width 294 height 745
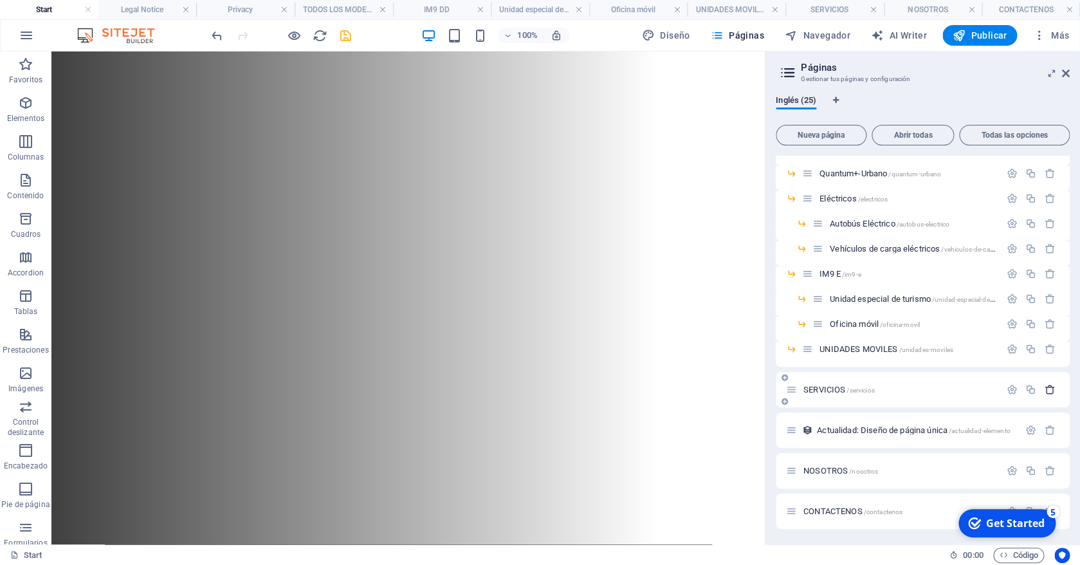
click at [1044, 389] on icon "button" at bounding box center [1049, 389] width 11 height 11
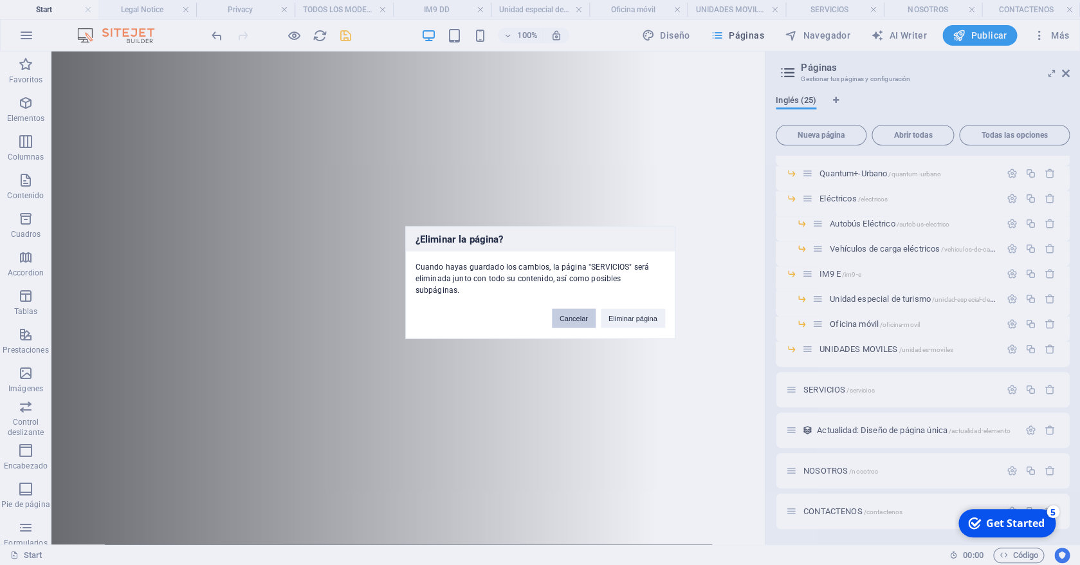
click at [561, 312] on button "Cancelar" at bounding box center [574, 318] width 44 height 19
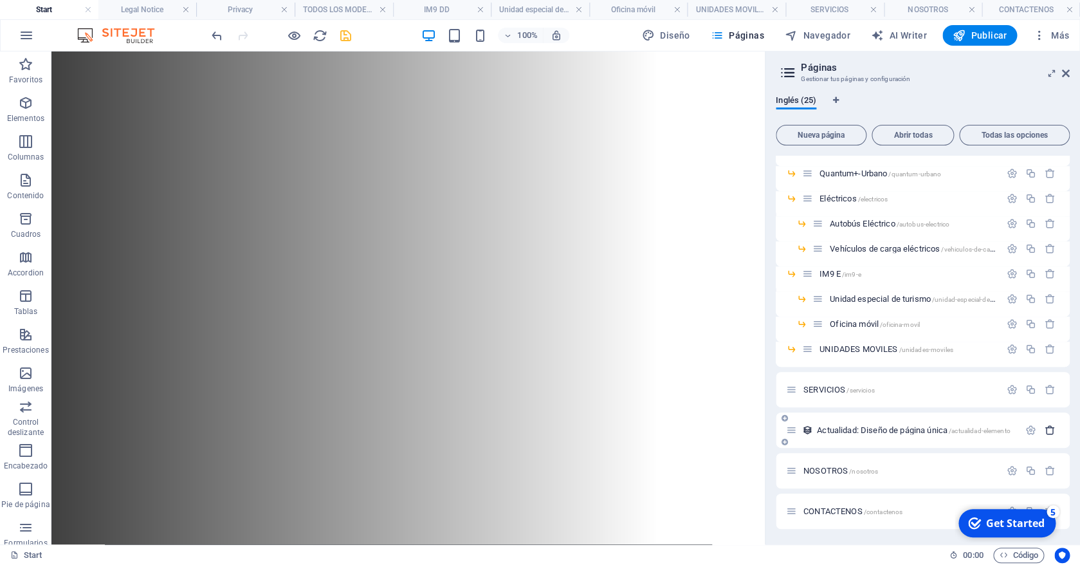
click at [1044, 428] on icon "button" at bounding box center [1049, 429] width 11 height 11
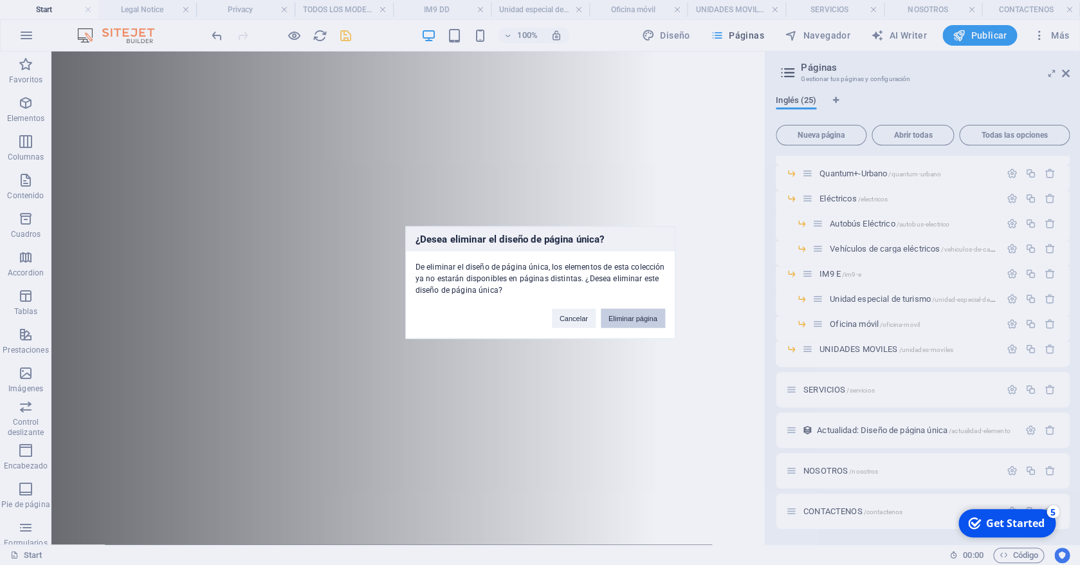
click at [635, 316] on button "Eliminar página" at bounding box center [633, 318] width 64 height 19
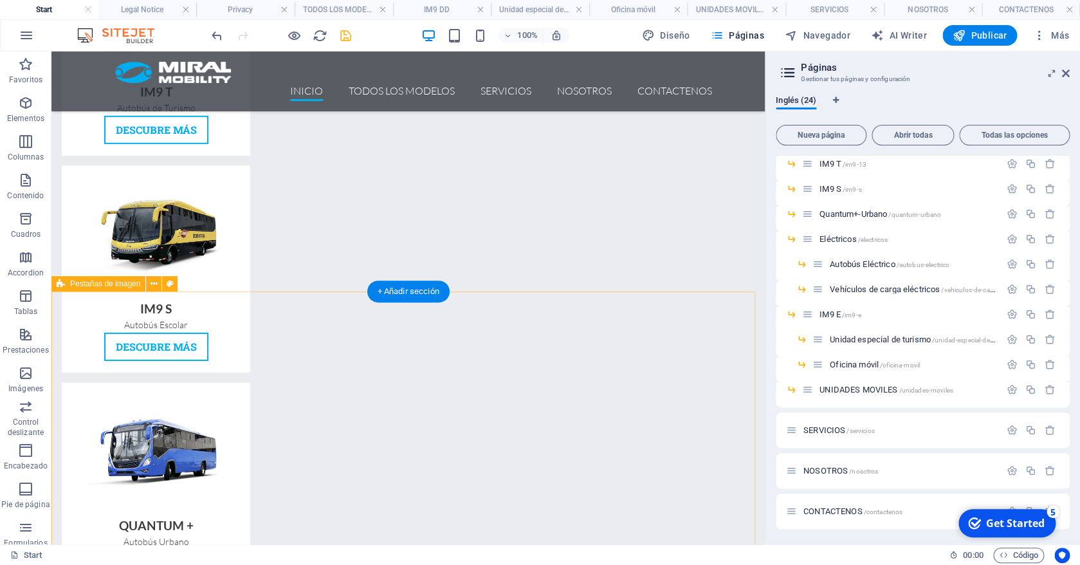
scroll to position [1646, 0]
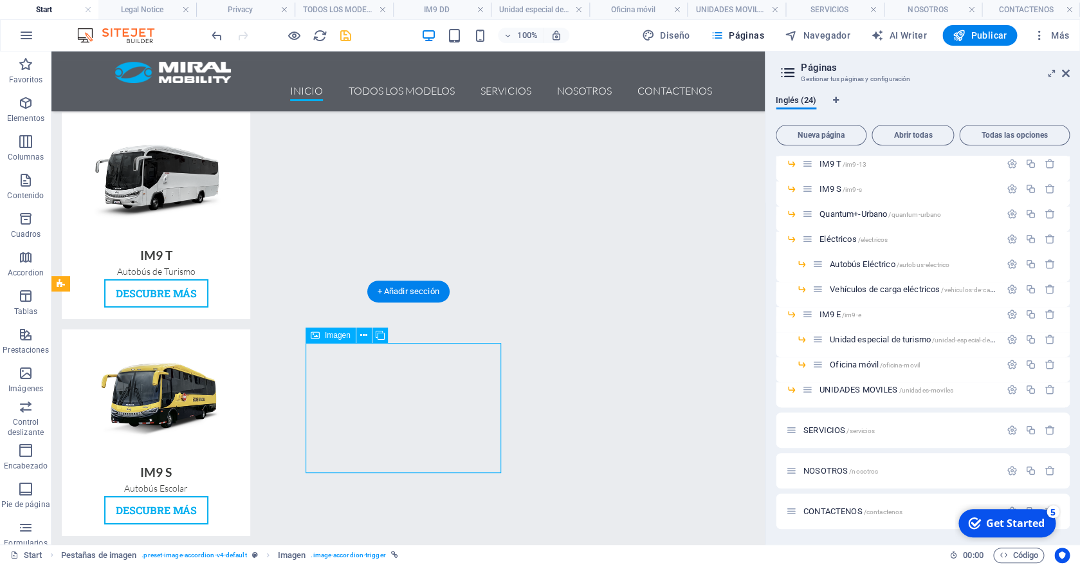
scroll to position [1810, 0]
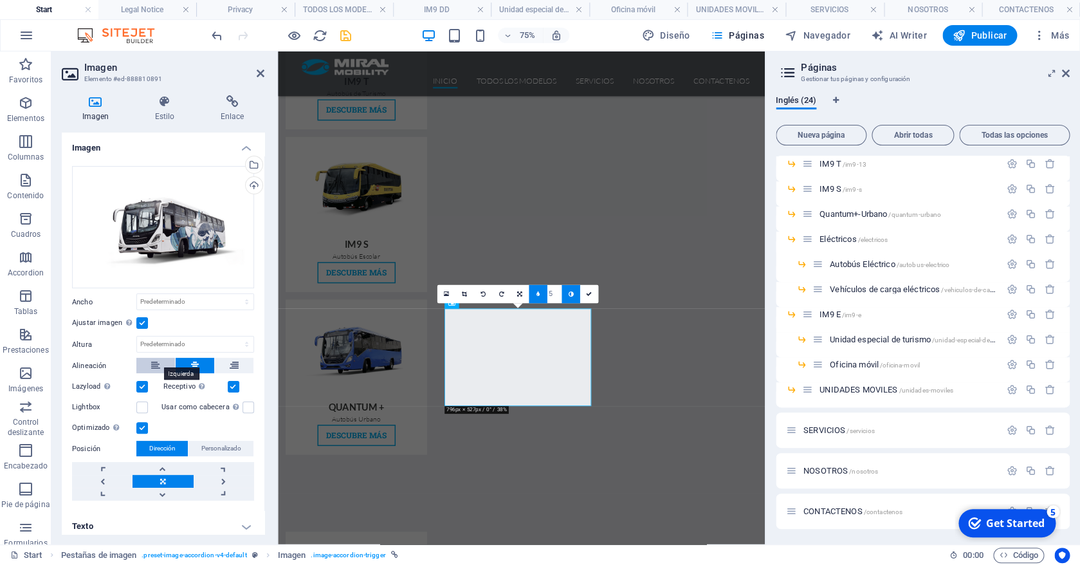
click at [155, 361] on icon at bounding box center [155, 365] width 9 height 15
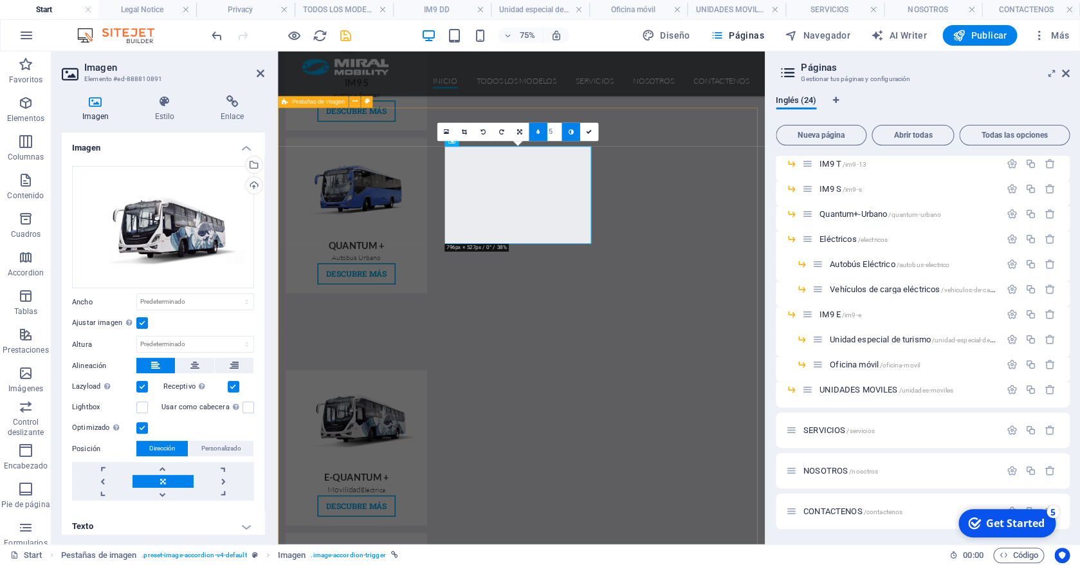
scroll to position [2026, 0]
click at [190, 359] on icon at bounding box center [194, 365] width 9 height 15
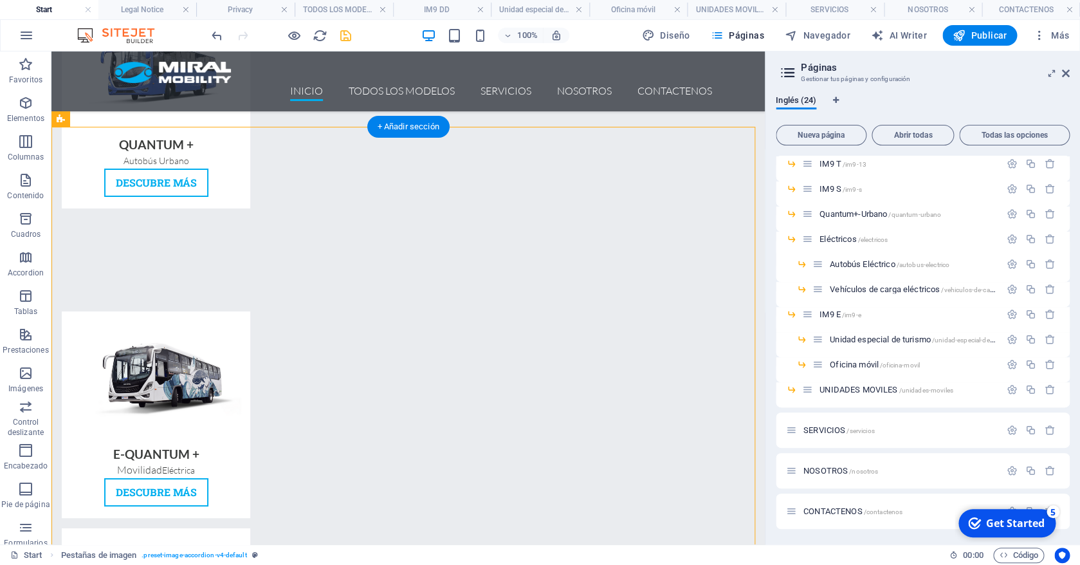
scroll to position [1810, 0]
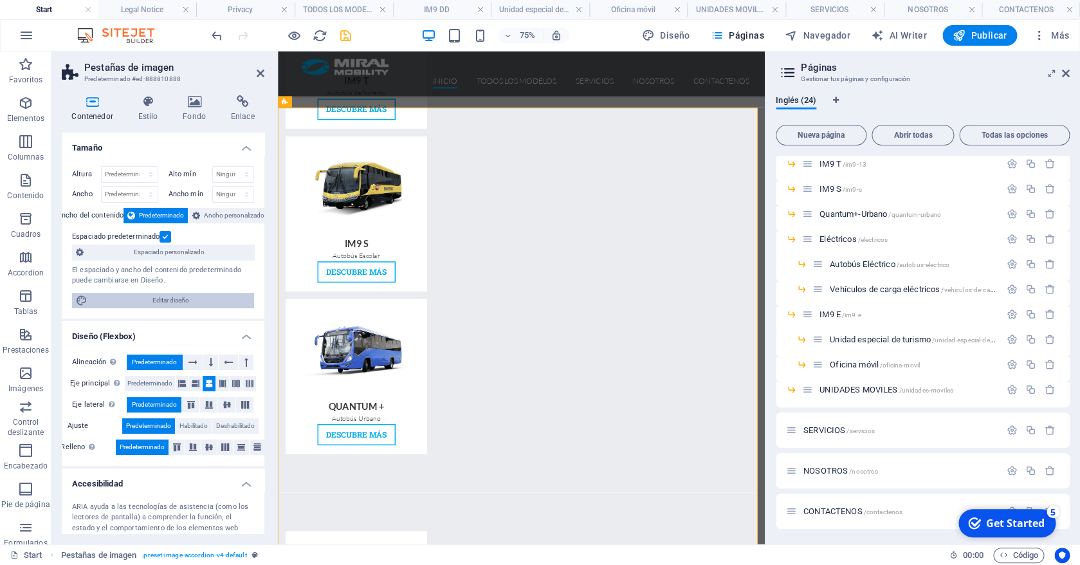
scroll to position [2026, 0]
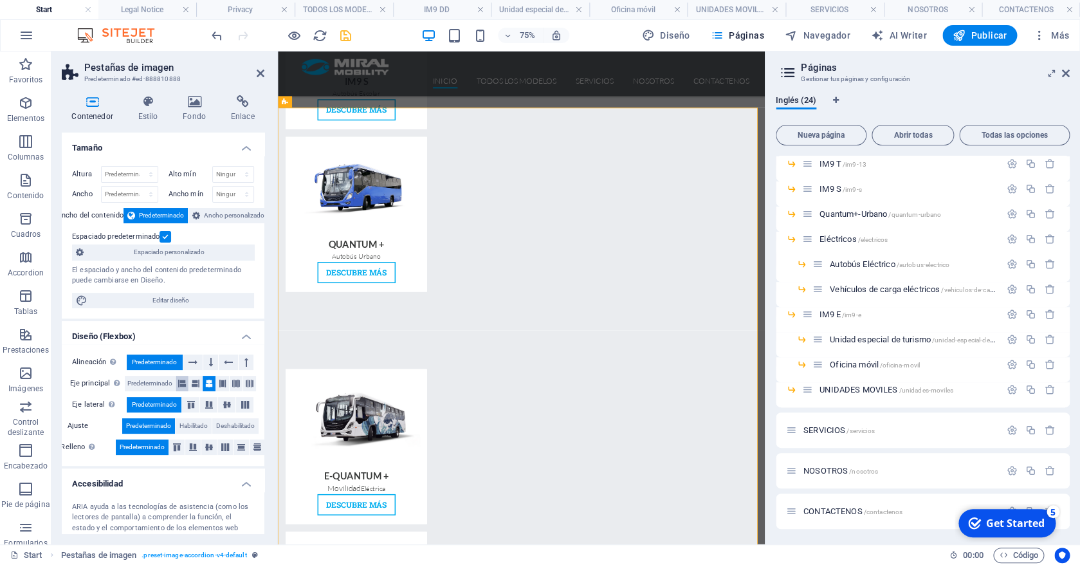
click at [181, 385] on icon at bounding box center [182, 383] width 8 height 15
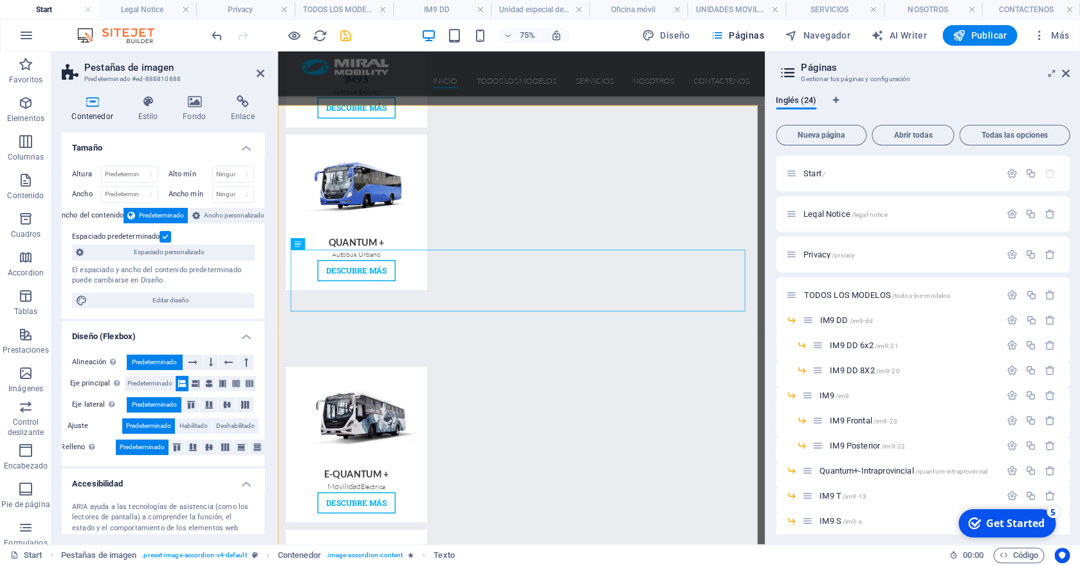
scroll to position [332, 0]
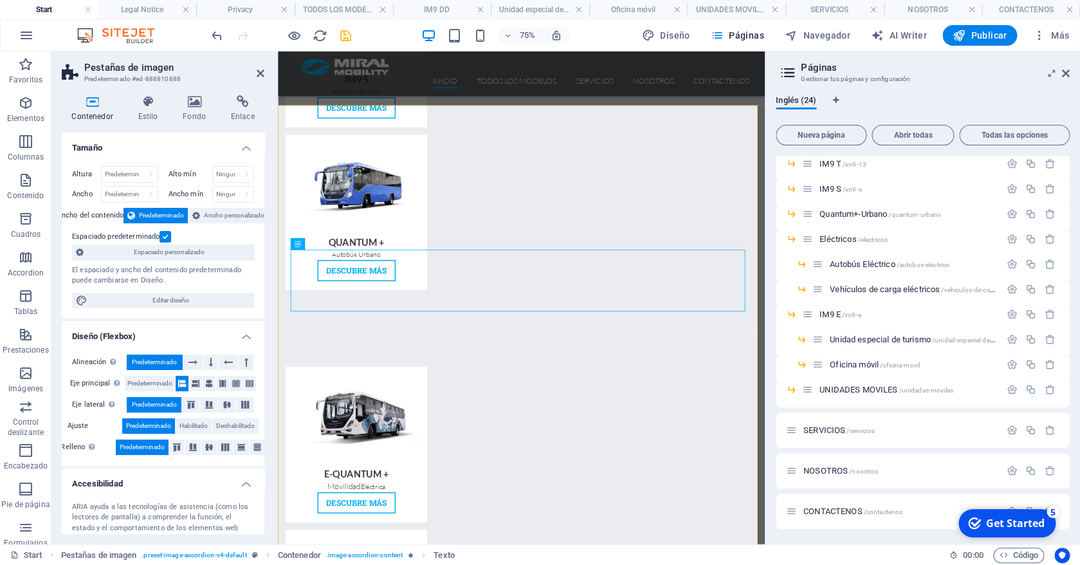
click at [866, 533] on div "Start / Legal Notice /legal-notice Privacy /privacy TODOS LOS MODELOS /todos-lo…" at bounding box center [923, 345] width 294 height 378
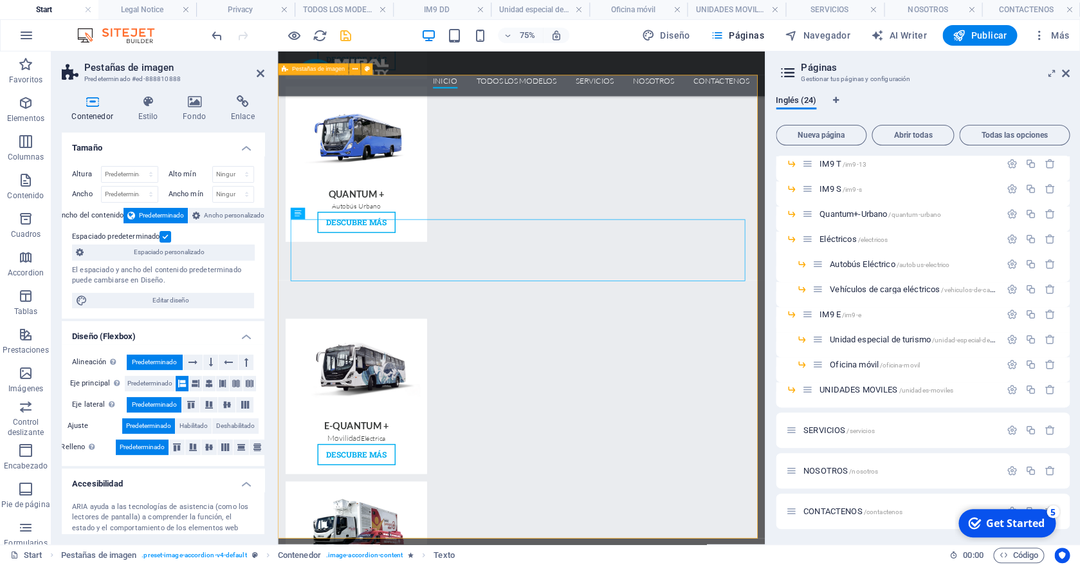
scroll to position [2099, 0]
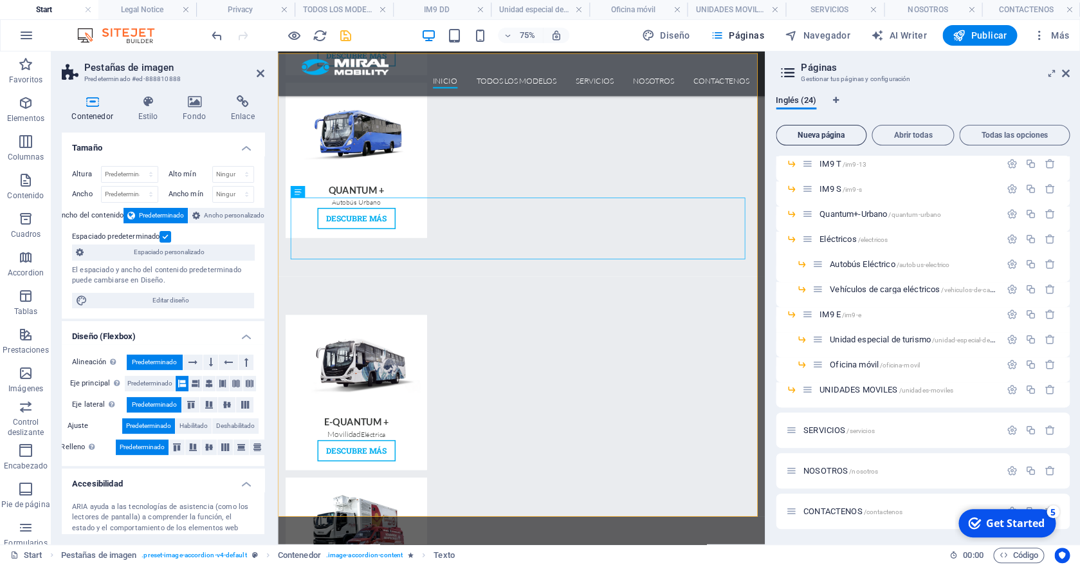
click at [839, 128] on button "Nueva página" at bounding box center [821, 135] width 91 height 21
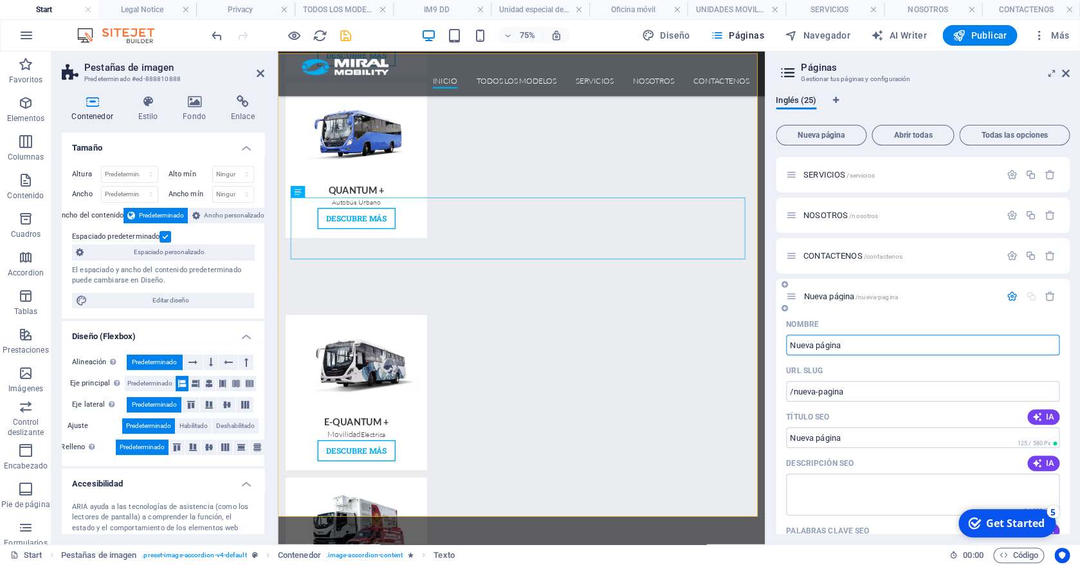
scroll to position [574, 0]
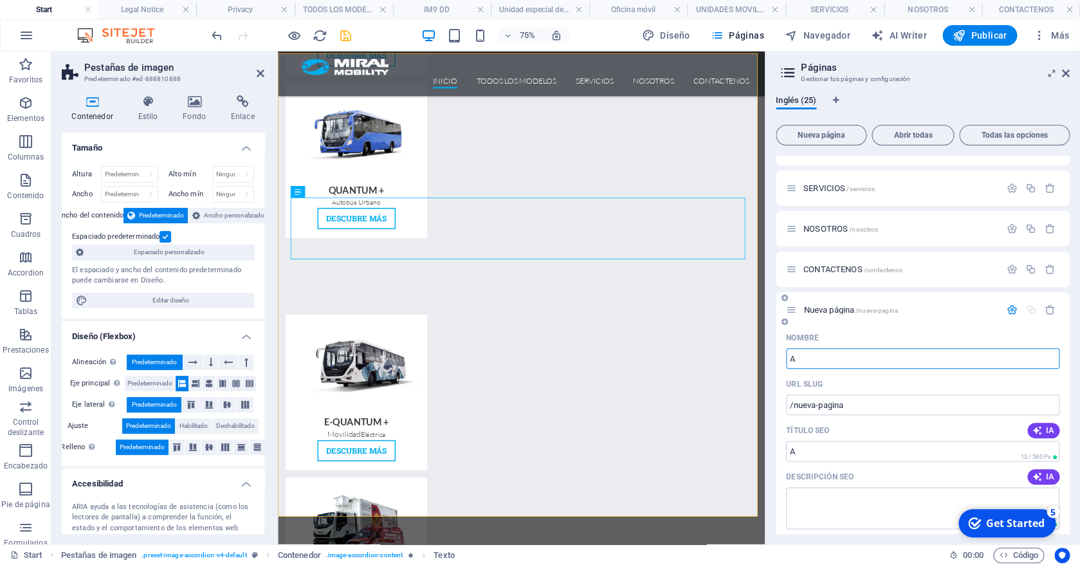
type input "Ac"
type input "/a"
type input "Actualidad m"
type input "/actualidad"
type input "Actualidad movili"
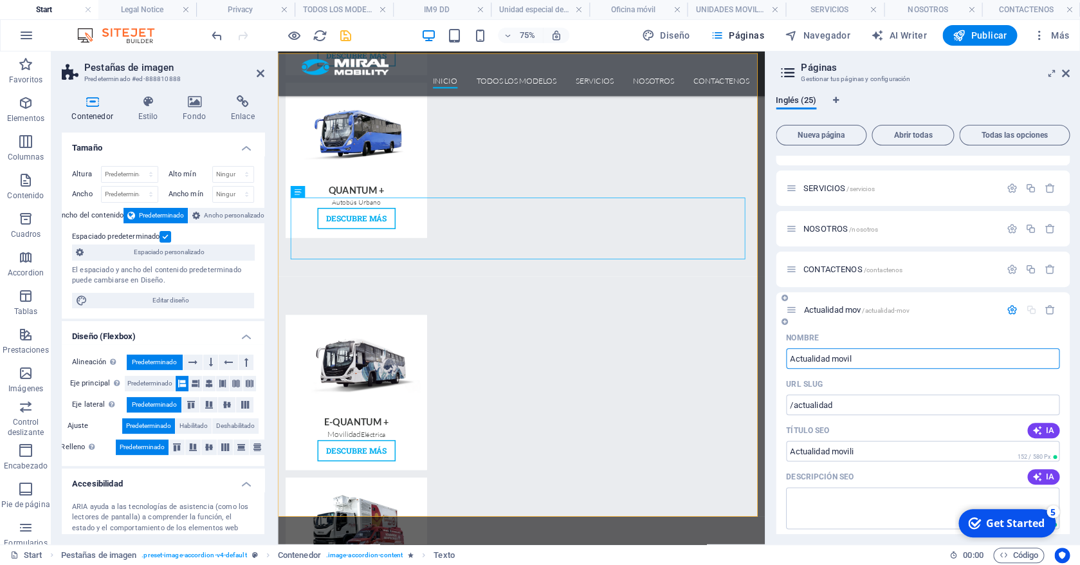
type input "/actualidad-mov"
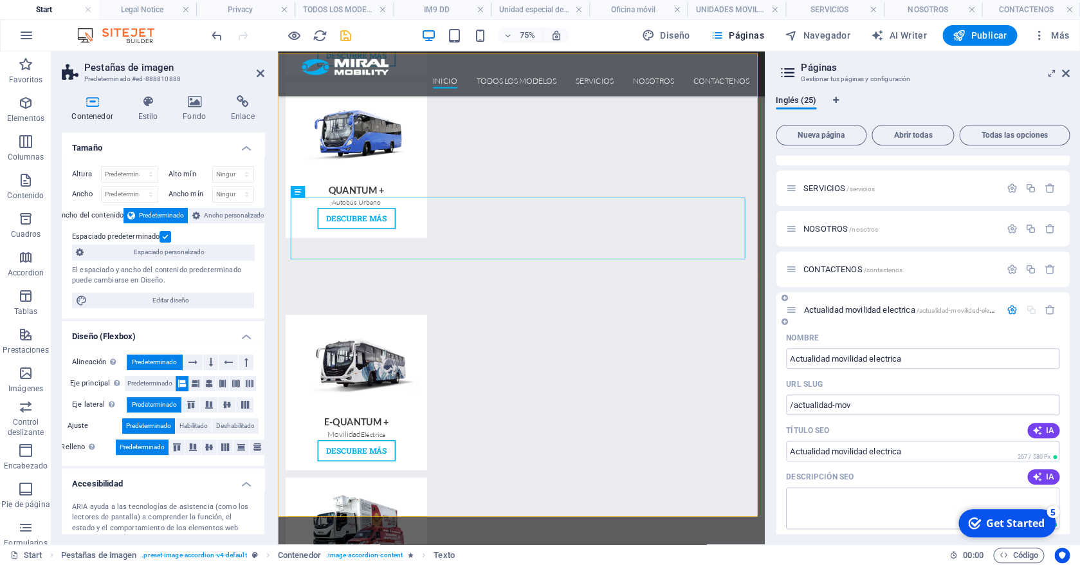
type input "Actualidad movilidad electrica"
type input "/actualidad-movilidad-electrica"
click at [1007, 307] on icon "button" at bounding box center [1012, 309] width 11 height 11
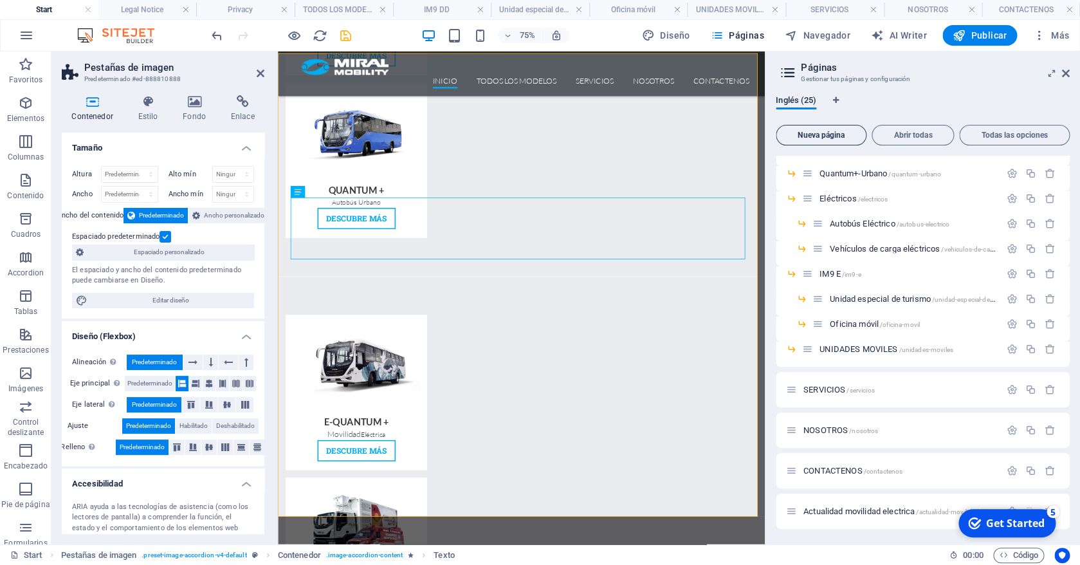
click at [826, 134] on span "Nueva página" at bounding box center [820, 135] width 79 height 8
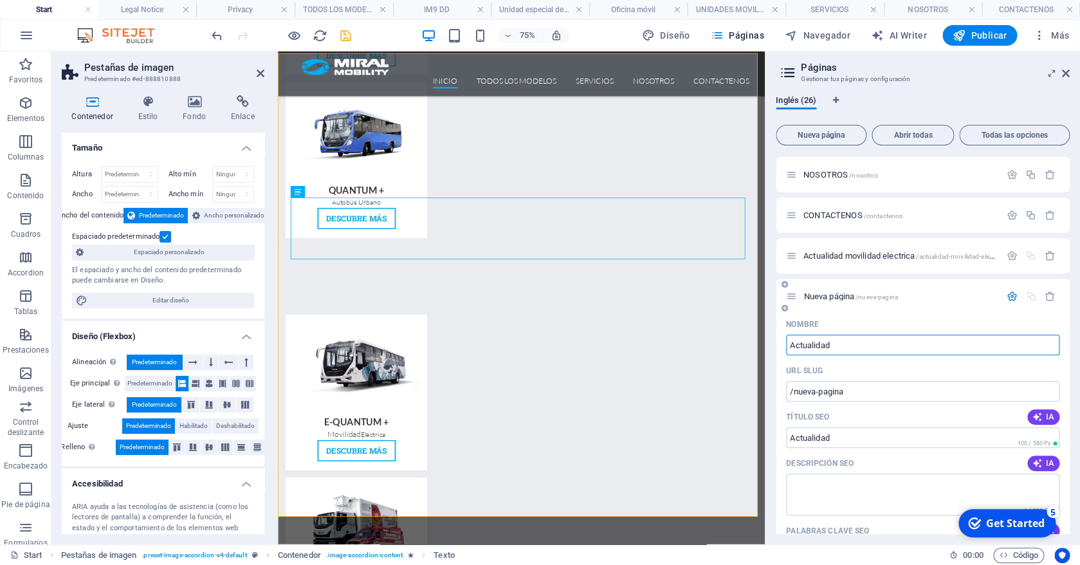
type input "Actualidad"
type input "/actualidad"
type input "Actualidad Doble piso"
type input "/actualidad-doble-piso"
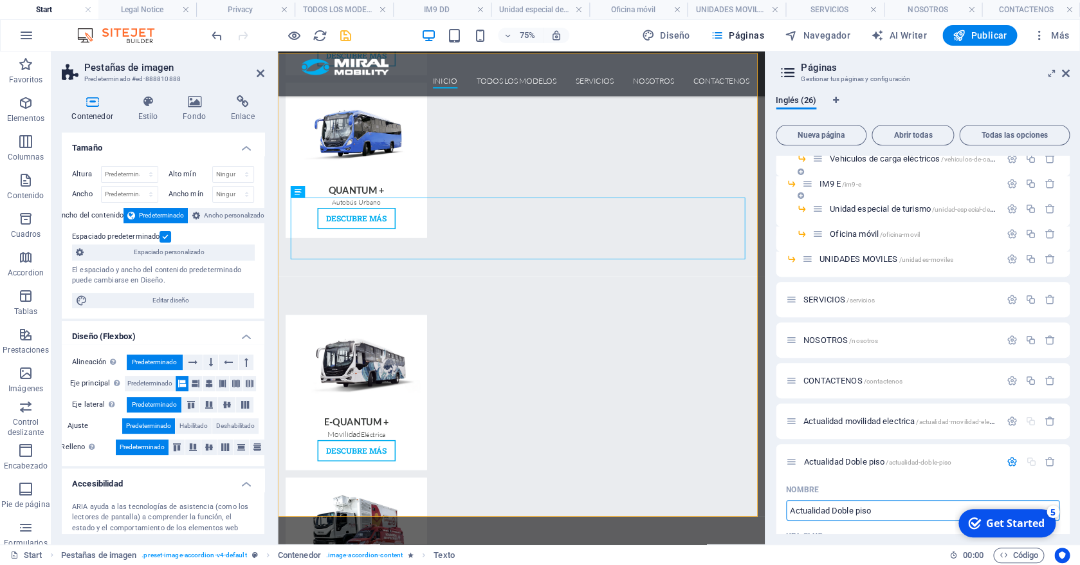
scroll to position [448, 0]
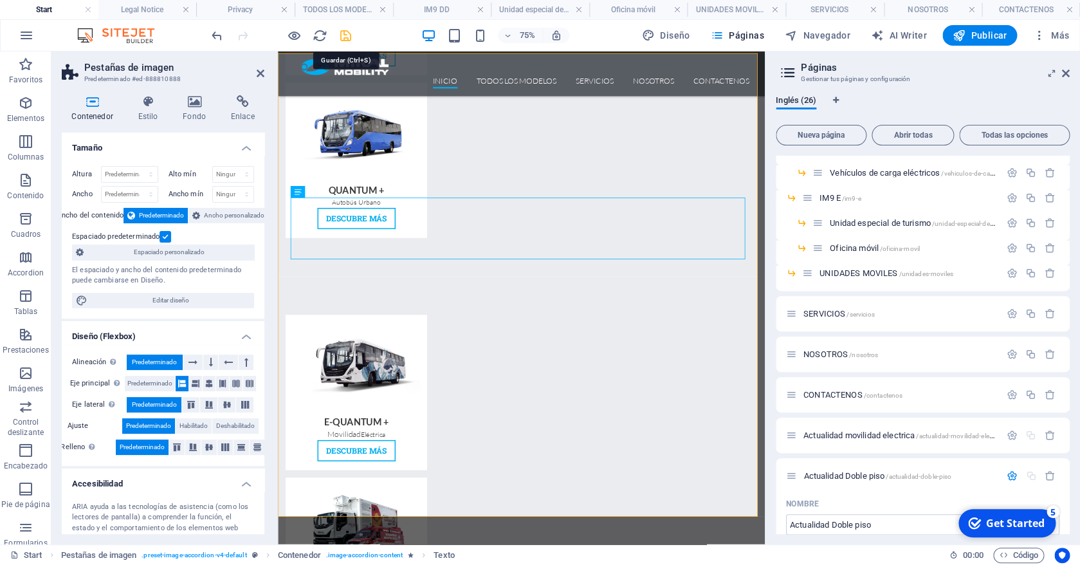
click at [345, 37] on icon "save" at bounding box center [345, 35] width 15 height 15
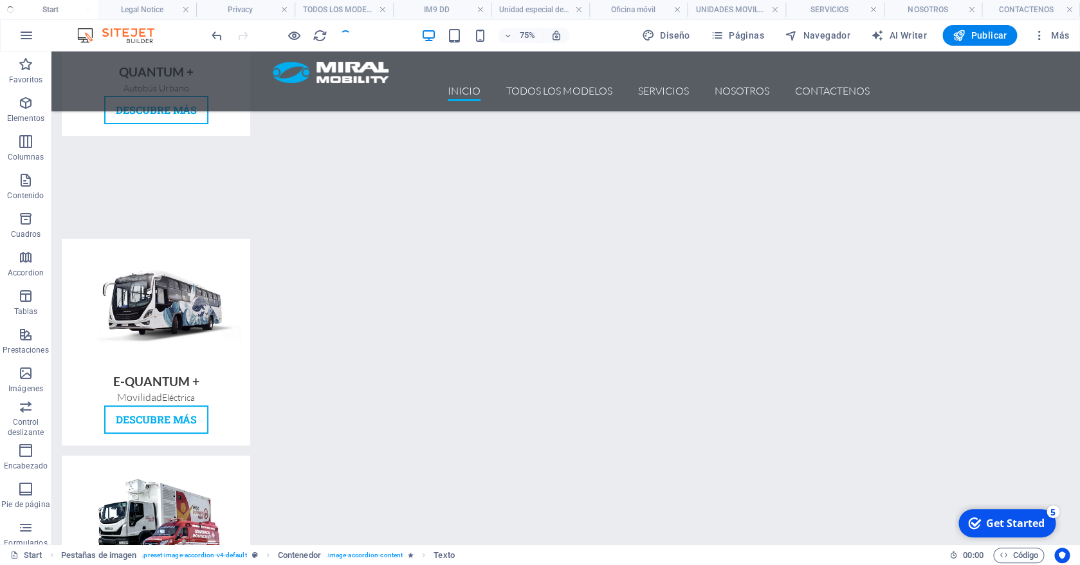
scroll to position [1816, 0]
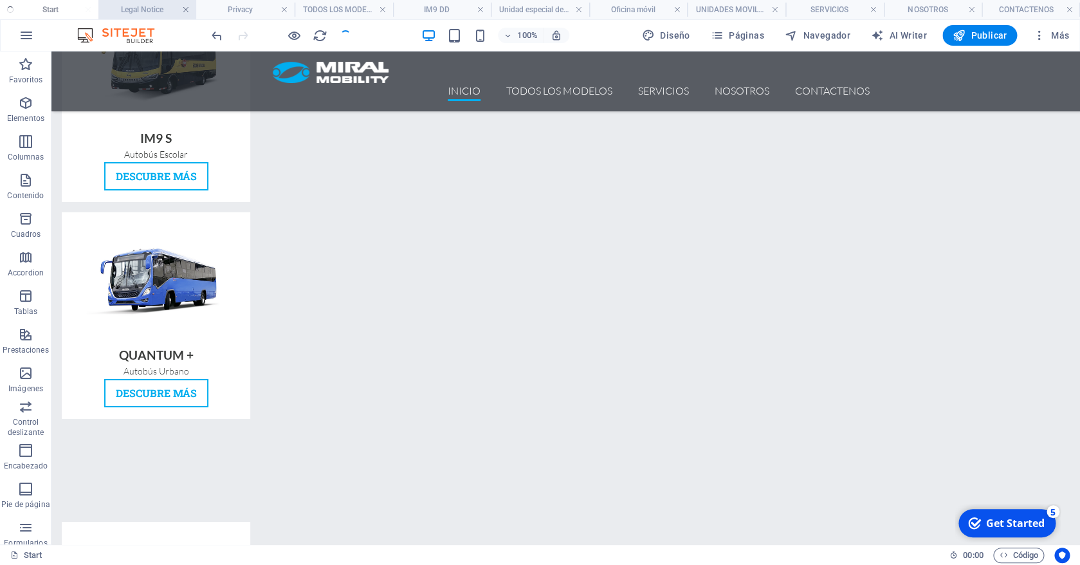
click at [187, 7] on link at bounding box center [186, 10] width 8 height 12
click at [206, 6] on link at bounding box center [206, 10] width 8 height 12
click at [228, 11] on link at bounding box center [230, 10] width 8 height 12
click at [257, 10] on link at bounding box center [260, 10] width 8 height 12
click at [302, 8] on h4 "Unidad especial de turismo" at bounding box center [231, 10] width 154 height 14
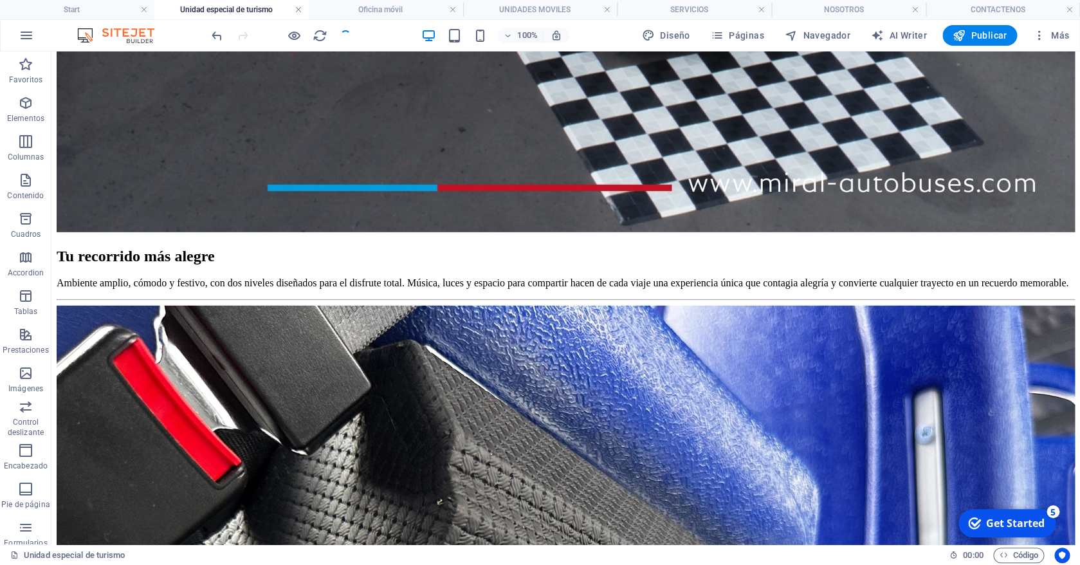
click at [300, 8] on link at bounding box center [299, 10] width 8 height 12
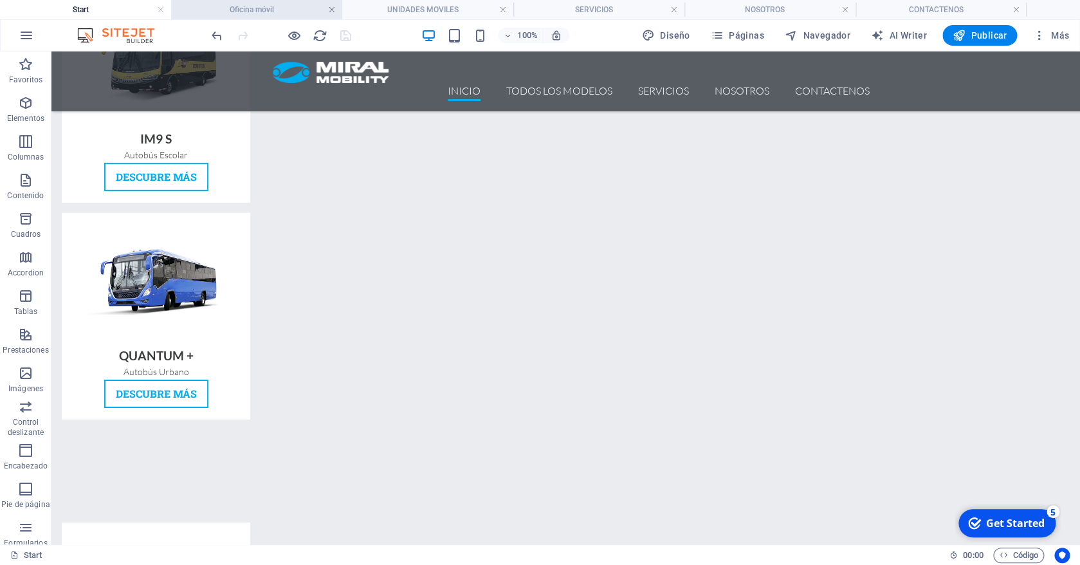
click at [333, 8] on link at bounding box center [332, 10] width 8 height 12
click at [334, 8] on link at bounding box center [332, 10] width 8 height 12
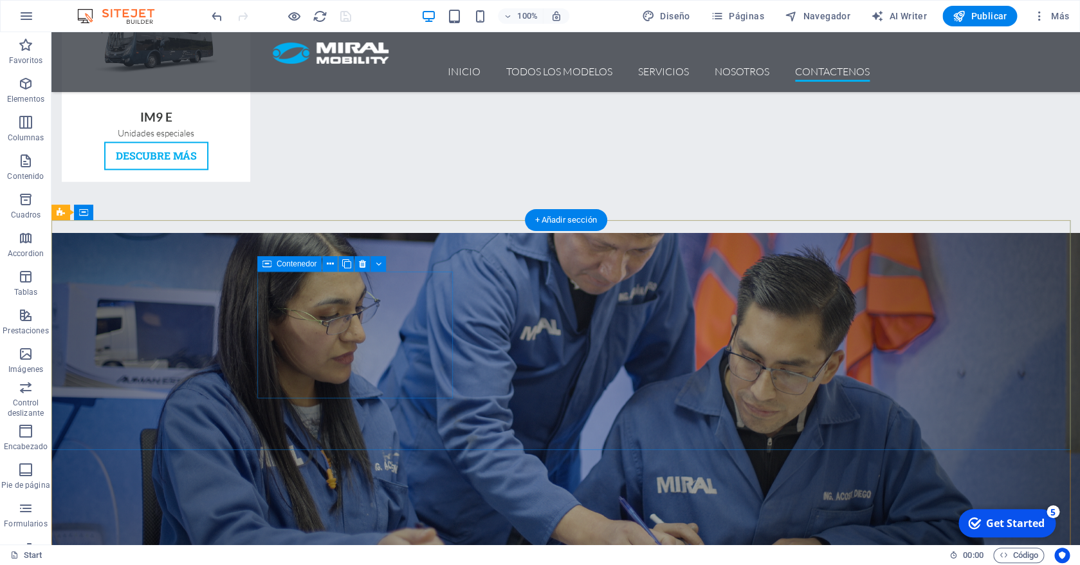
scroll to position [2697, 0]
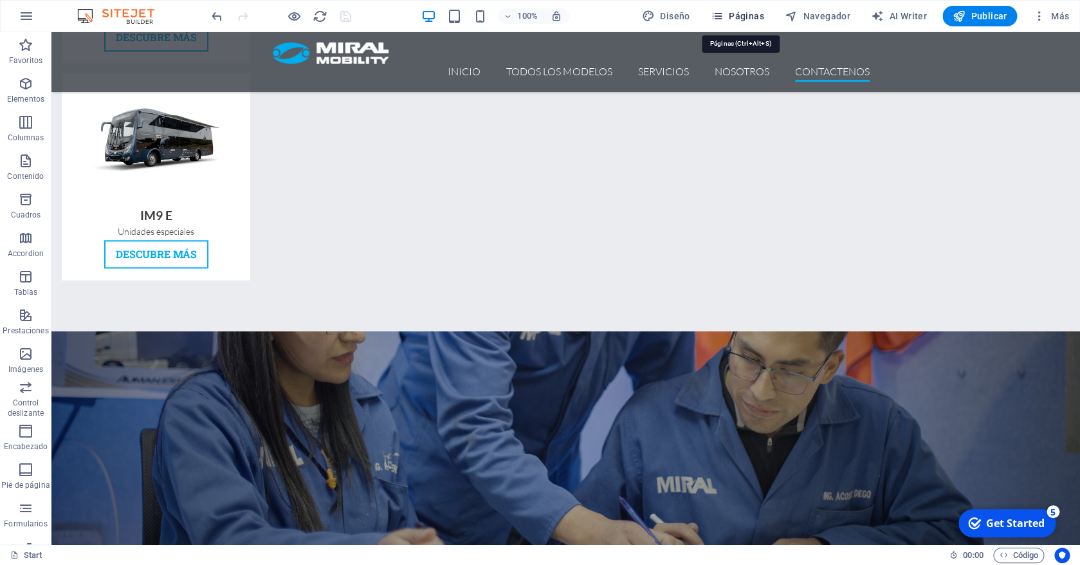
click at [738, 17] on span "Páginas" at bounding box center [737, 16] width 53 height 13
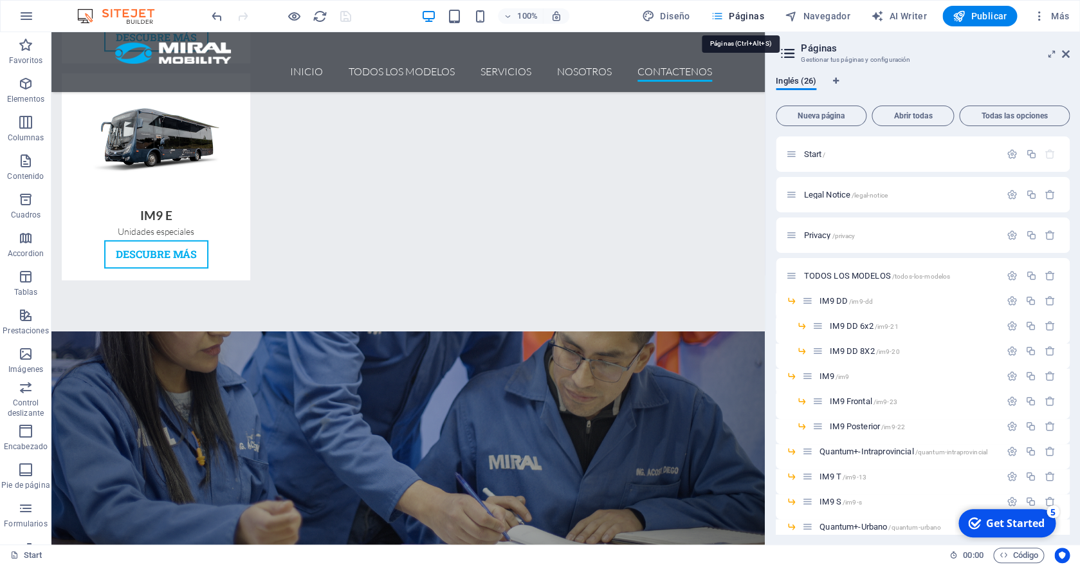
scroll to position [2765, 0]
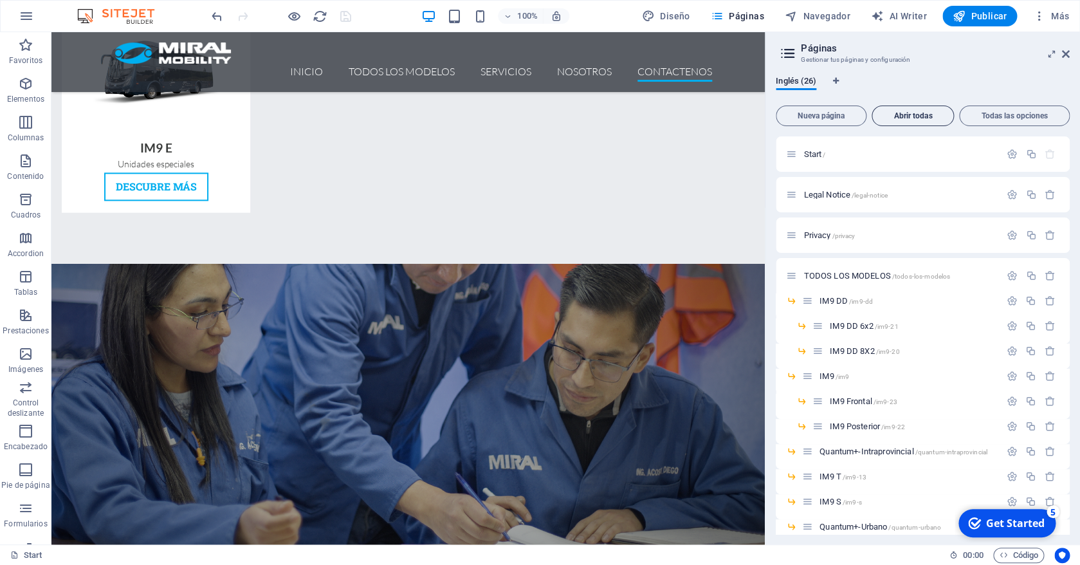
click at [913, 108] on button "Abrir todas" at bounding box center [912, 115] width 82 height 21
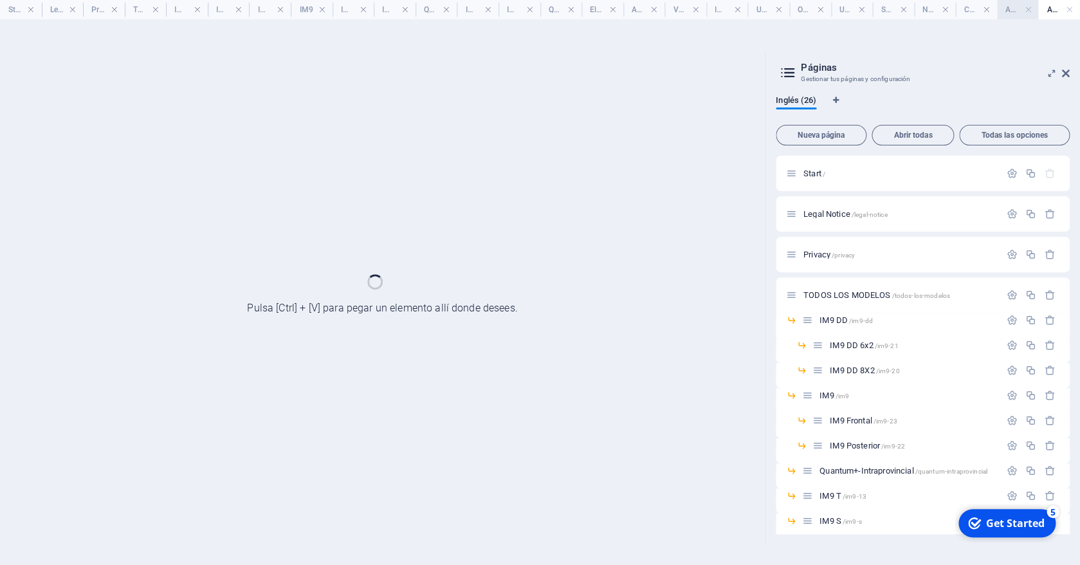
click at [1008, 8] on h4 "Actualidad movilidad electrica" at bounding box center [1018, 10] width 42 height 14
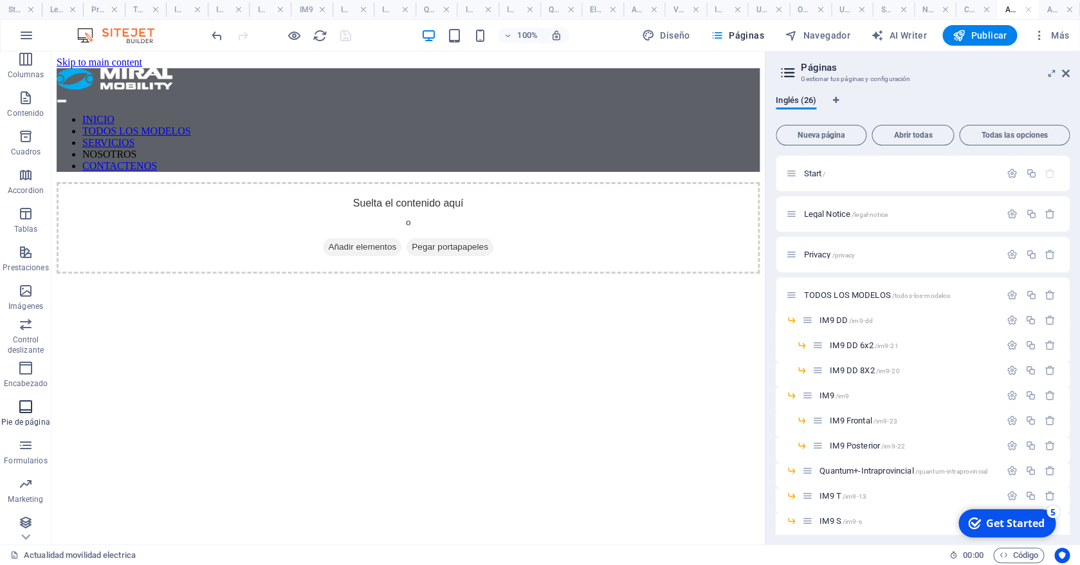
scroll to position [86, 0]
click at [23, 520] on icon "button" at bounding box center [25, 518] width 15 height 15
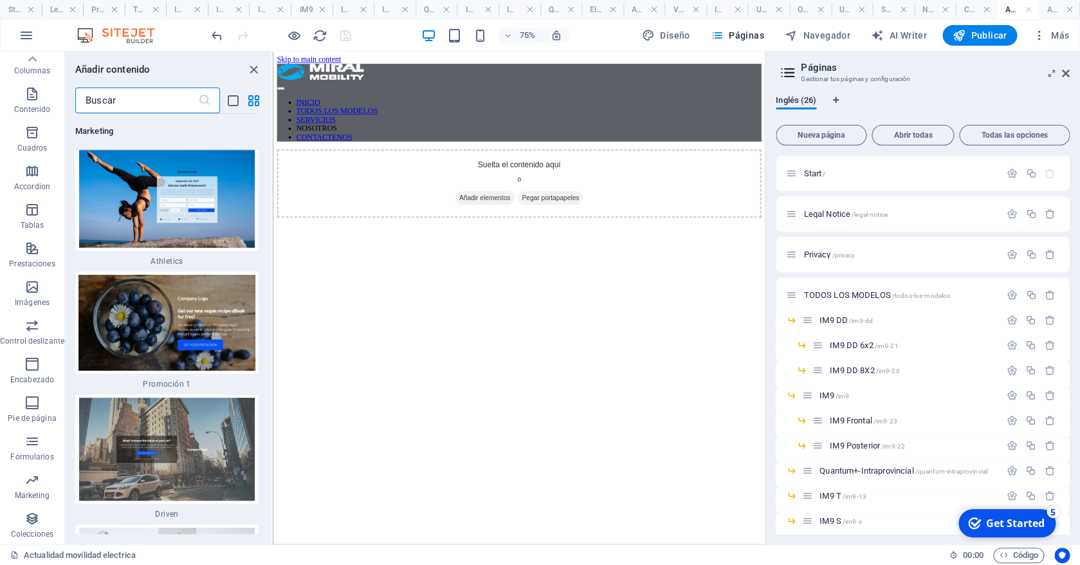
click at [152, 102] on input "text" at bounding box center [136, 100] width 123 height 26
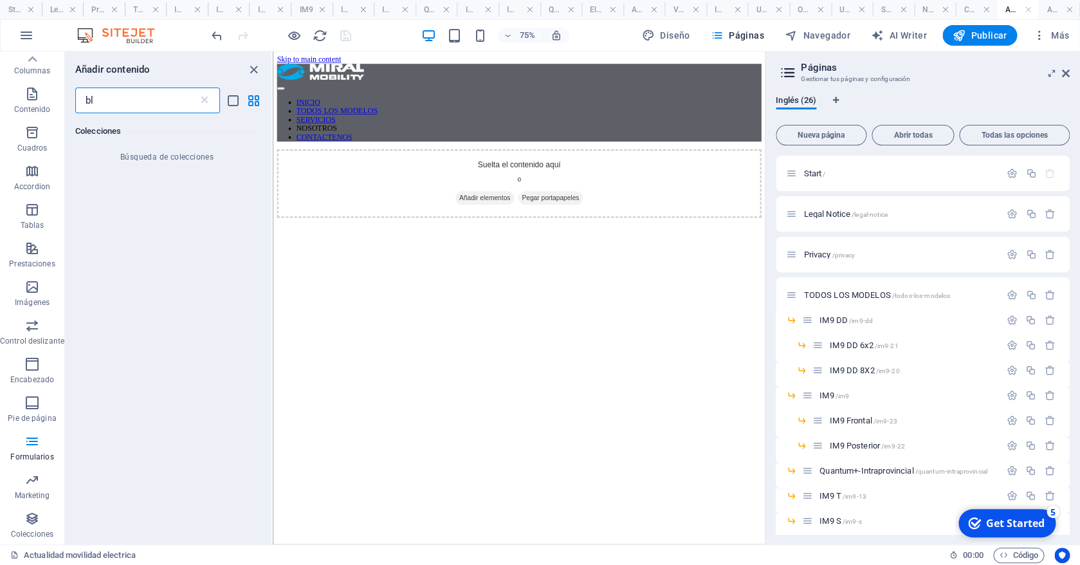
scroll to position [0, 0]
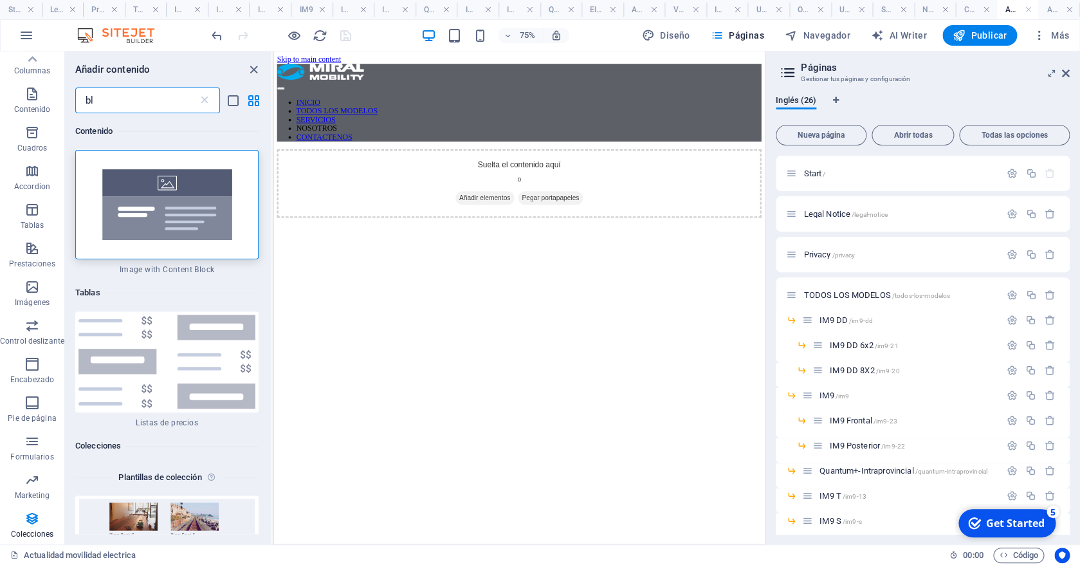
type input "b"
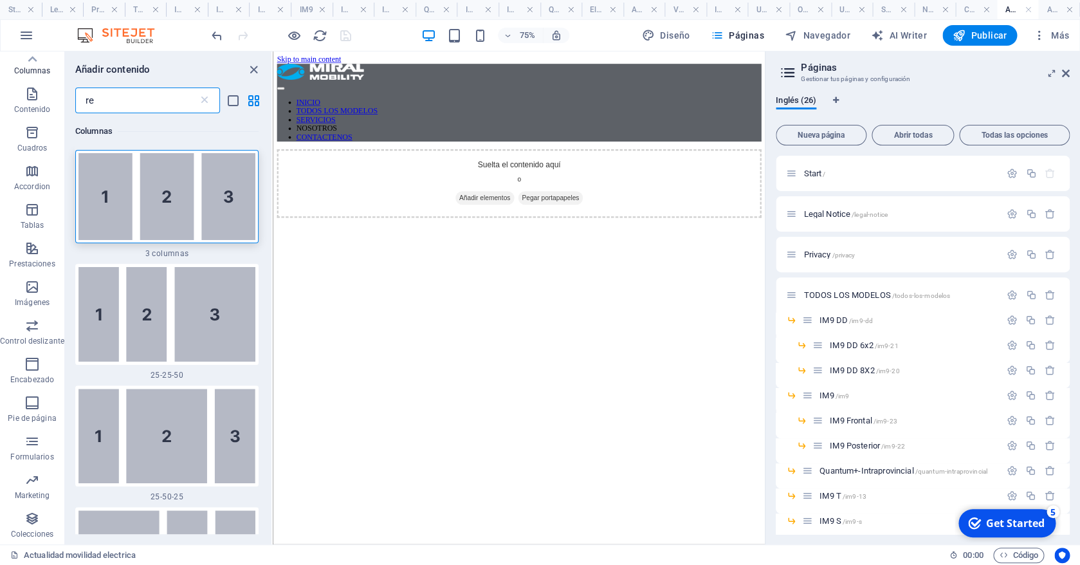
type input "r"
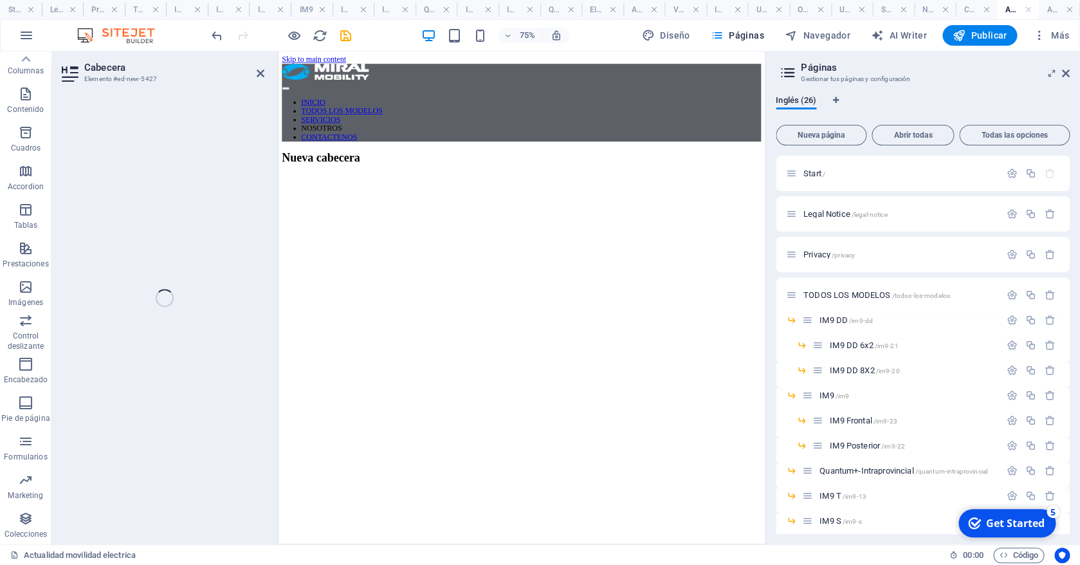
scroll to position [86, 0]
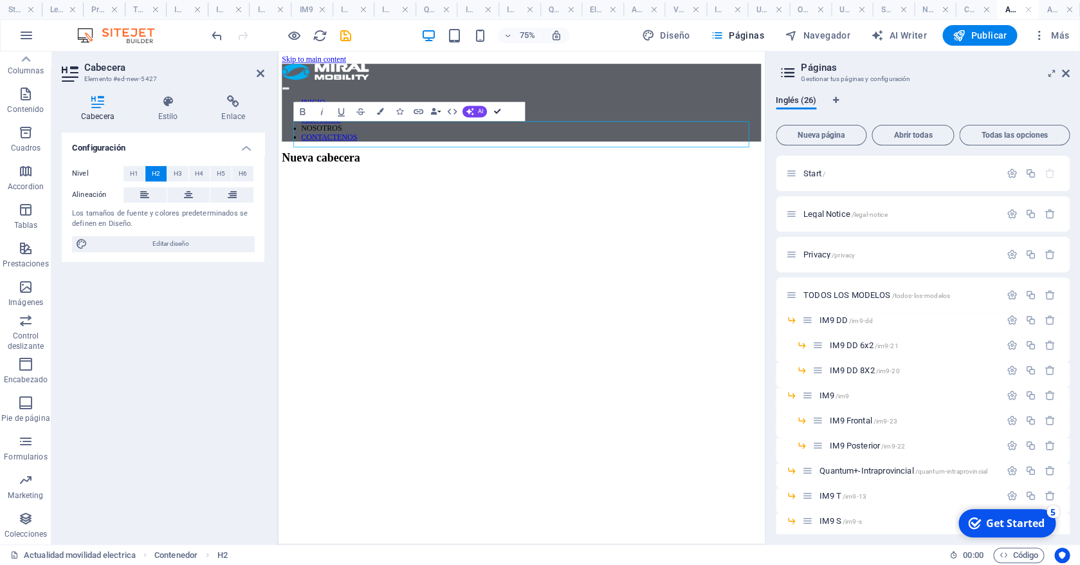
drag, startPoint x: 497, startPoint y: 113, endPoint x: 445, endPoint y: 61, distance: 73.7
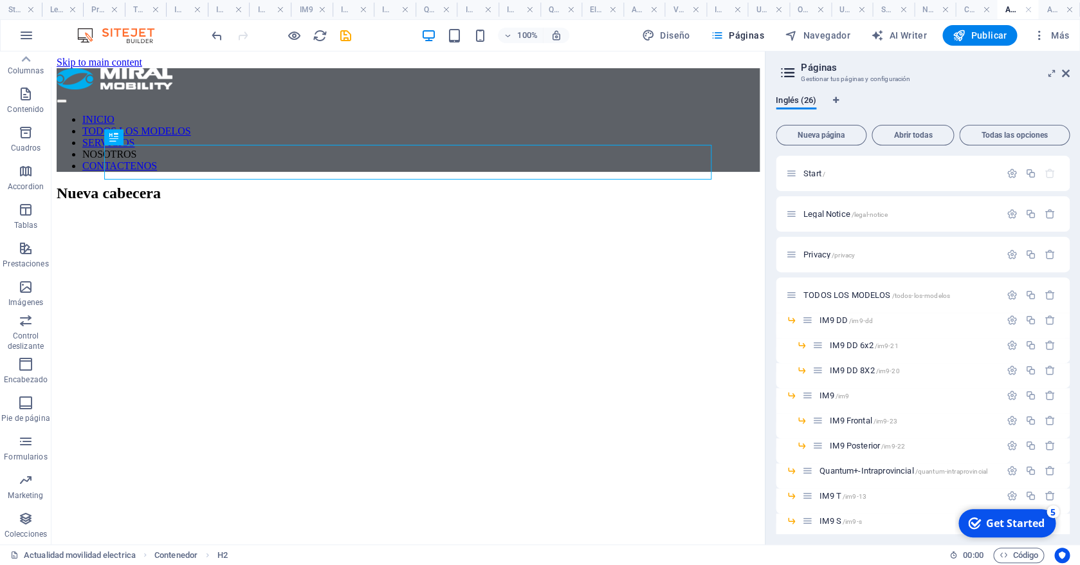
click at [505, 215] on html "Skip to main content INICIO TODOS LOS MODELOS SERVICIOS NOSOTROS CONTACTENOS Nu…" at bounding box center [407, 132] width 713 height 163
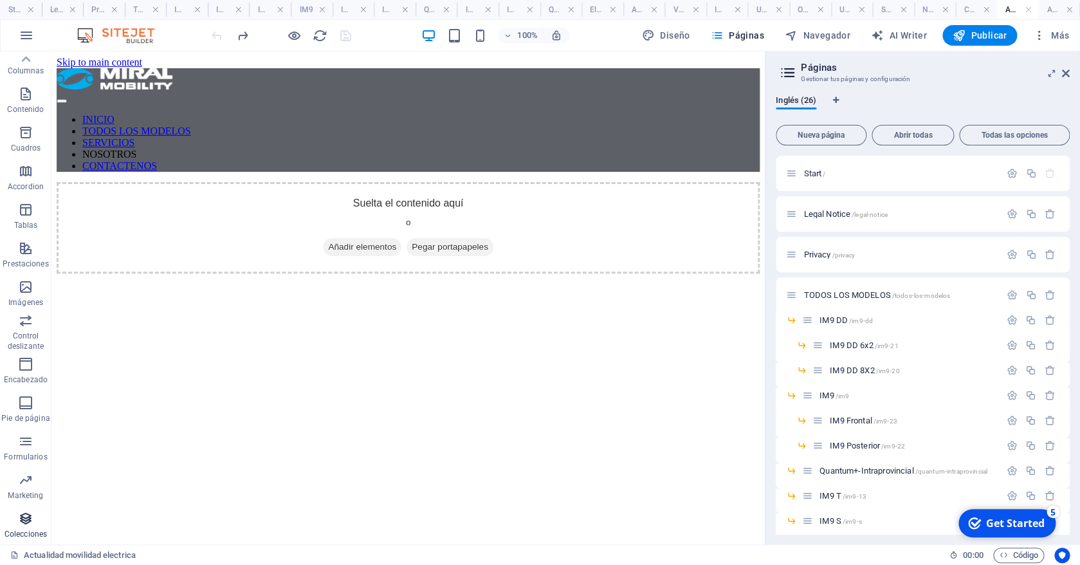
click at [23, 520] on icon "button" at bounding box center [25, 518] width 15 height 15
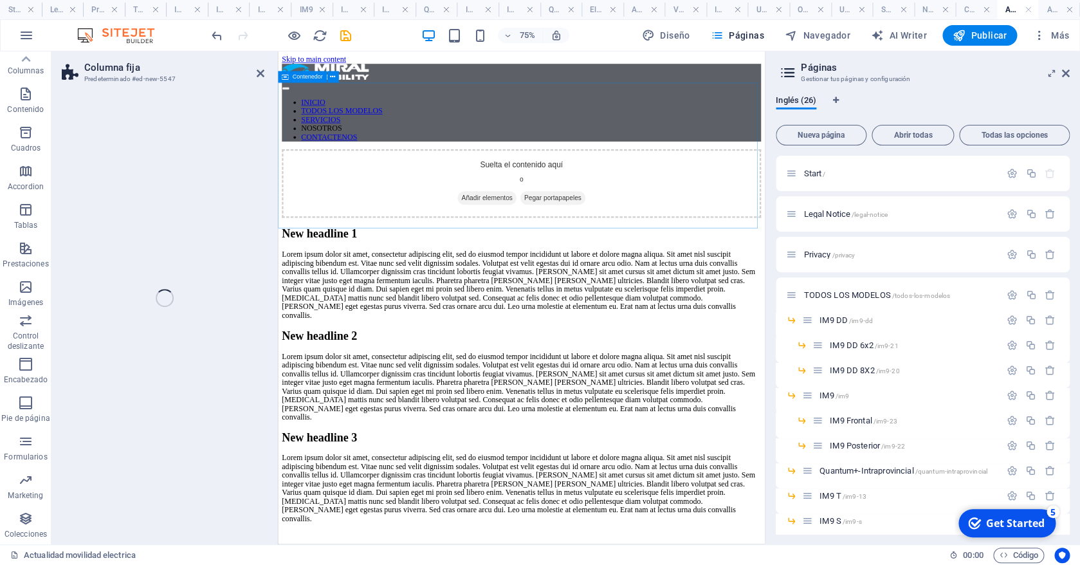
select select "%"
select select "rem"
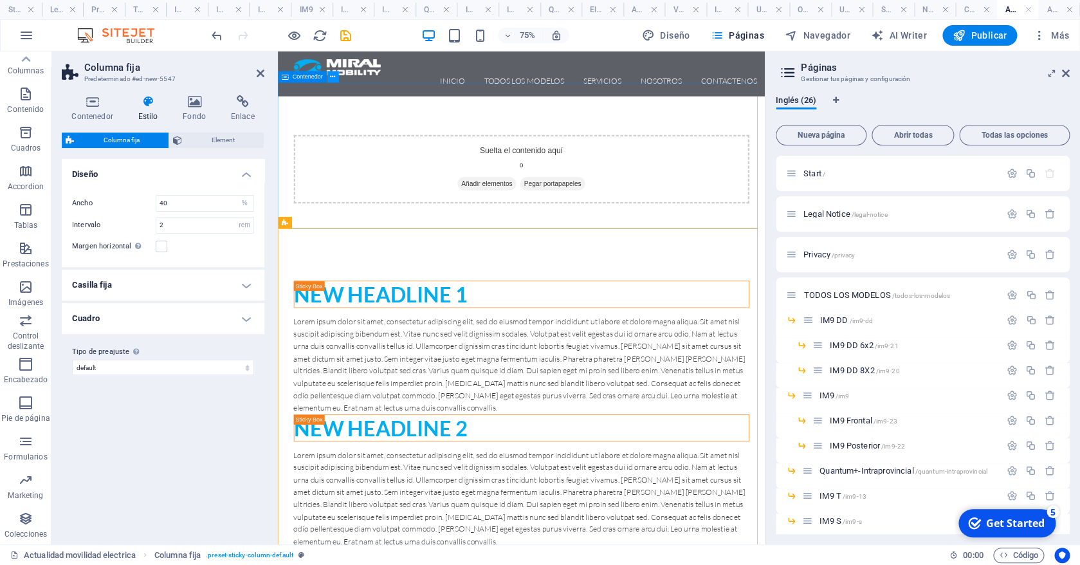
click at [335, 78] on icon at bounding box center [332, 77] width 5 height 10
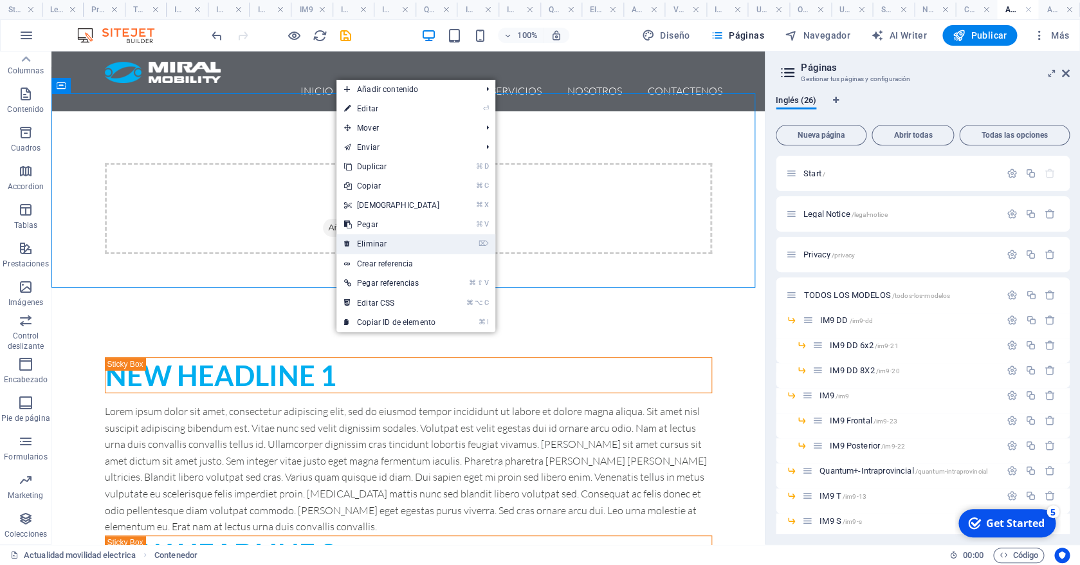
click at [405, 239] on link "⌦ Eliminar" at bounding box center [391, 243] width 111 height 19
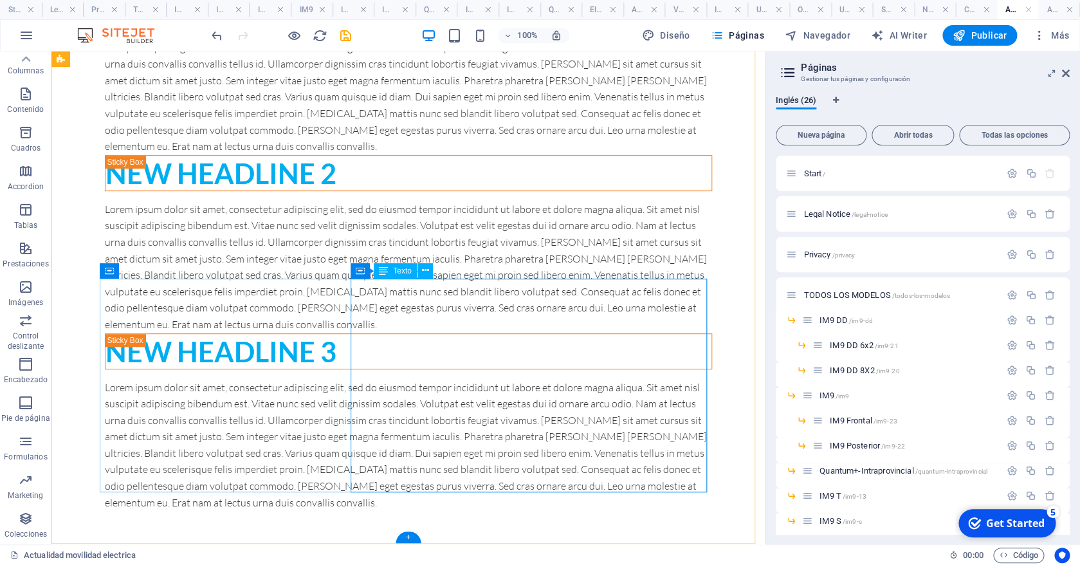
scroll to position [0, 0]
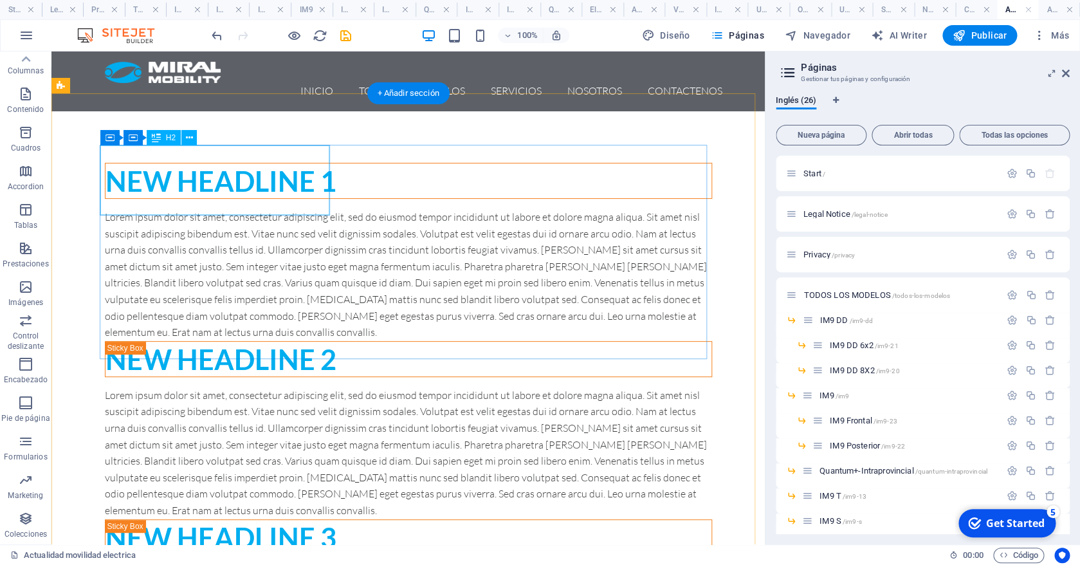
click at [211, 167] on div "New headline 1" at bounding box center [408, 180] width 606 height 35
click at [210, 167] on div "New headline 1" at bounding box center [408, 180] width 606 height 35
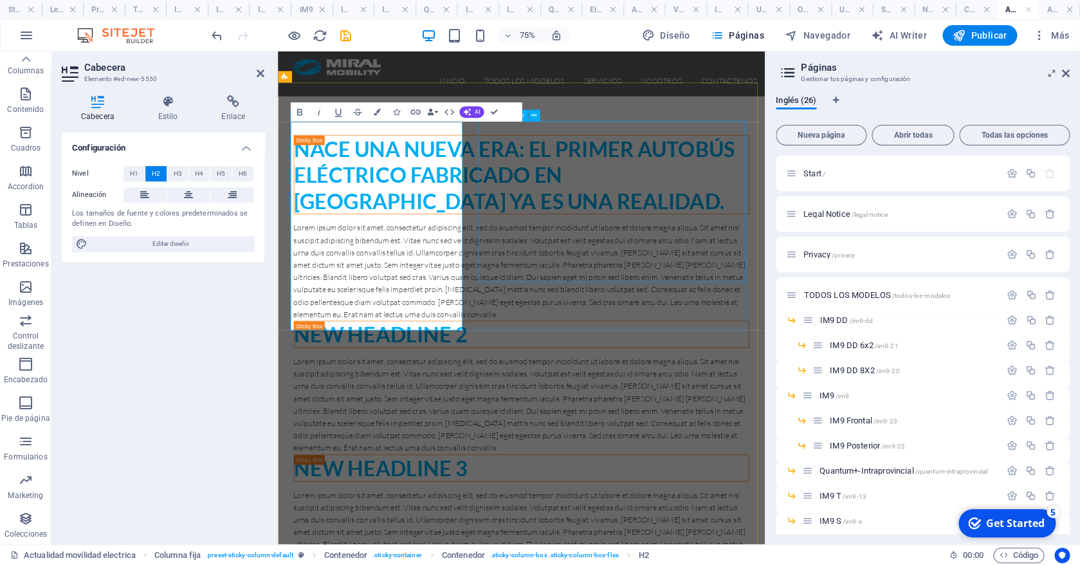
click at [615, 344] on div "Lorem ipsum dolor sit amet, consectetur adipiscing elit, sed do eiusmod tempor …" at bounding box center [602, 344] width 607 height 132
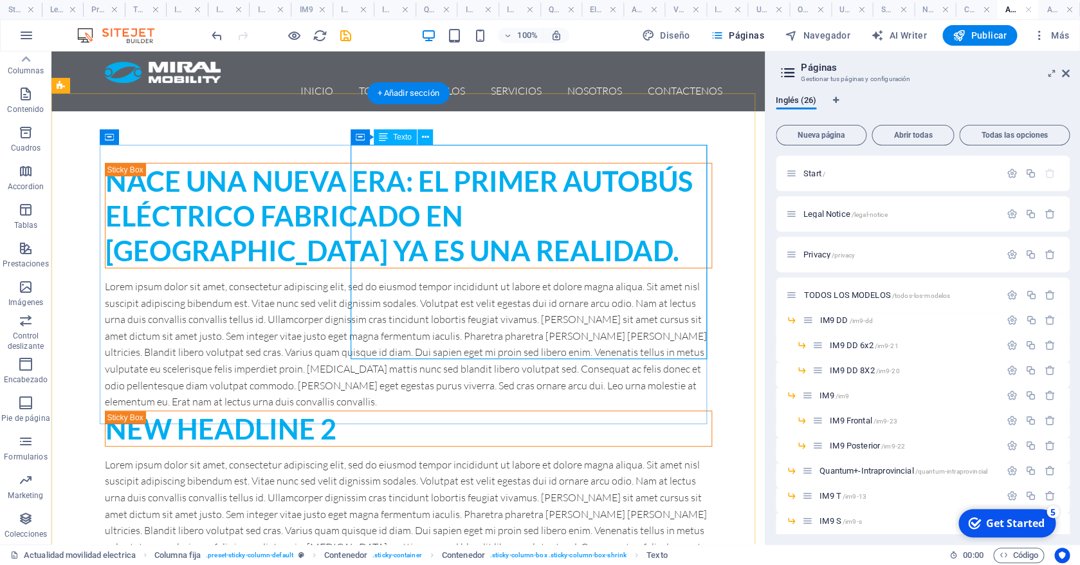
click at [452, 278] on div "Lorem ipsum dolor sit amet, consectetur adipiscing elit, sed do eiusmod tempor …" at bounding box center [408, 344] width 607 height 132
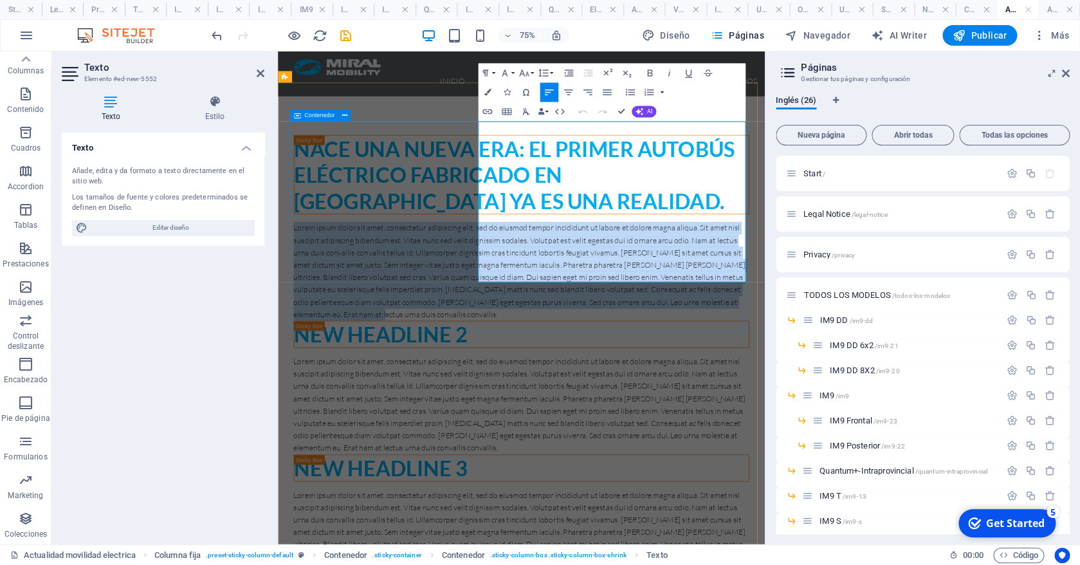
drag, startPoint x: 658, startPoint y: 356, endPoint x: 542, endPoint y: 145, distance: 240.6
click at [542, 145] on div "Nace una nueva era: el primer autobús eléctrico fabricado en Ecuador ya es una …" at bounding box center [602, 464] width 649 height 706
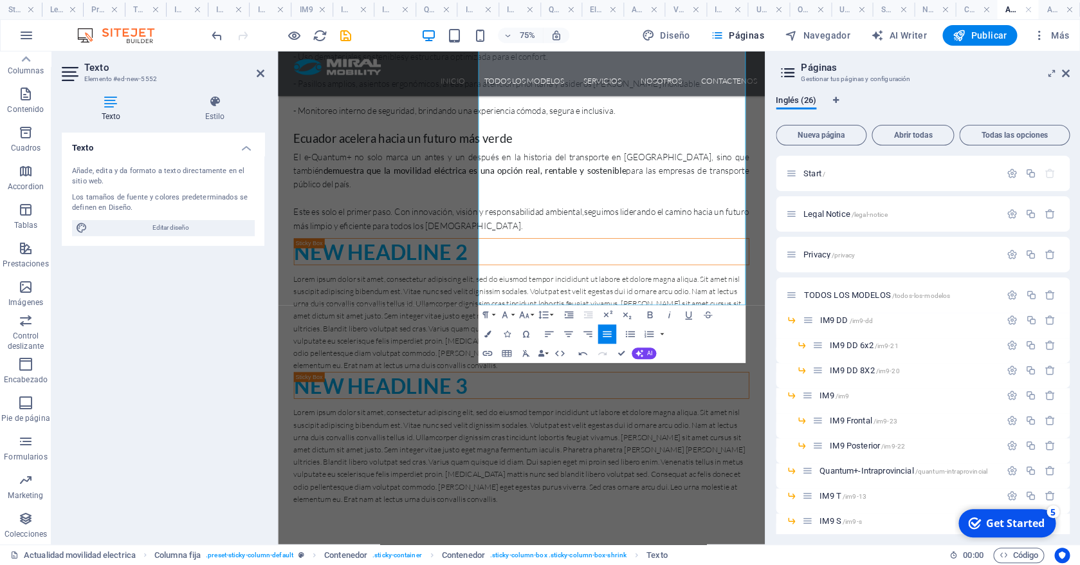
scroll to position [981, 0]
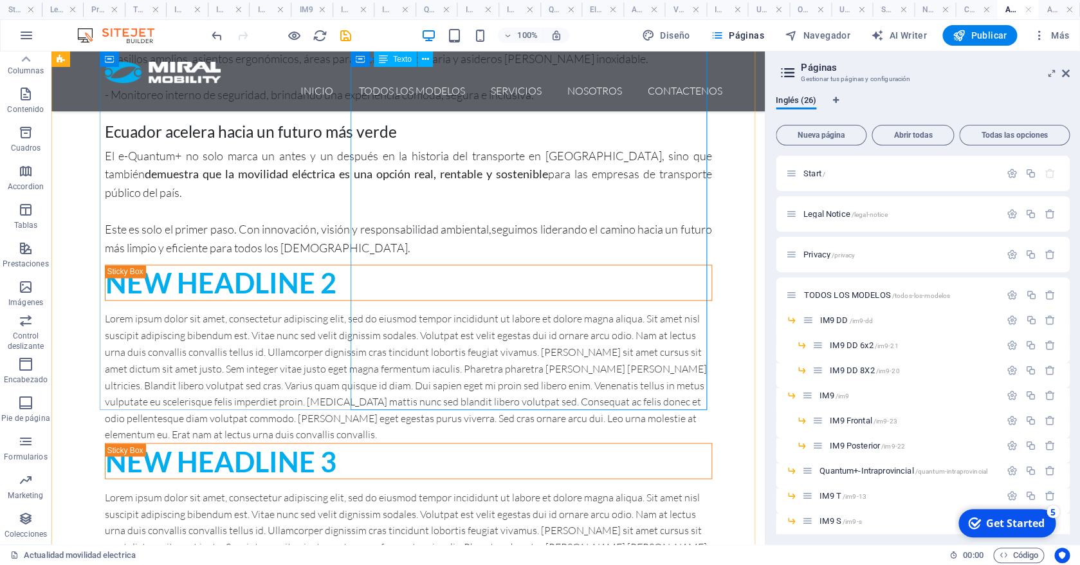
scroll to position [788, 0]
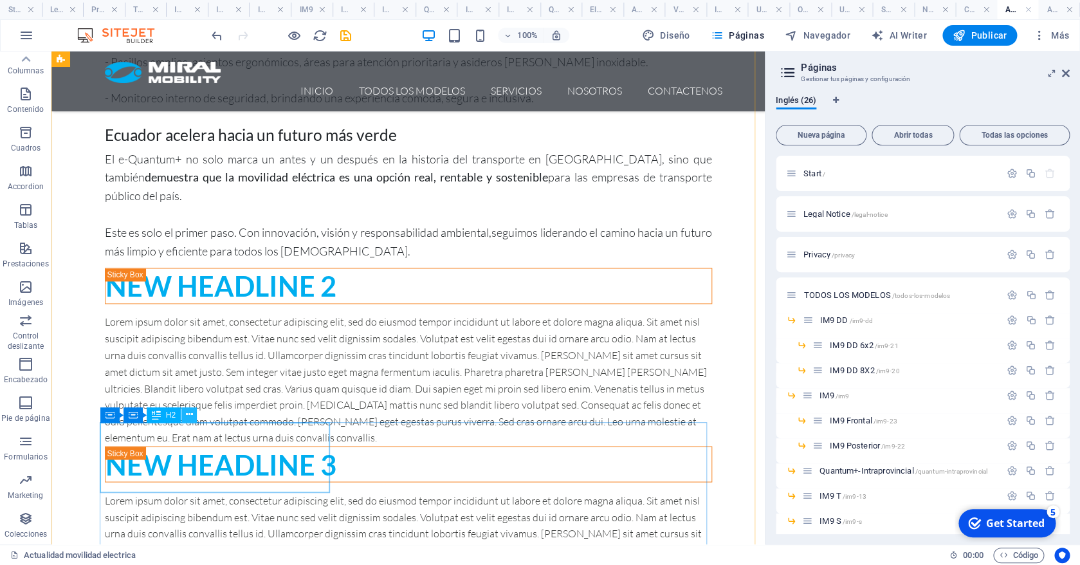
click at [193, 419] on button at bounding box center [188, 414] width 15 height 15
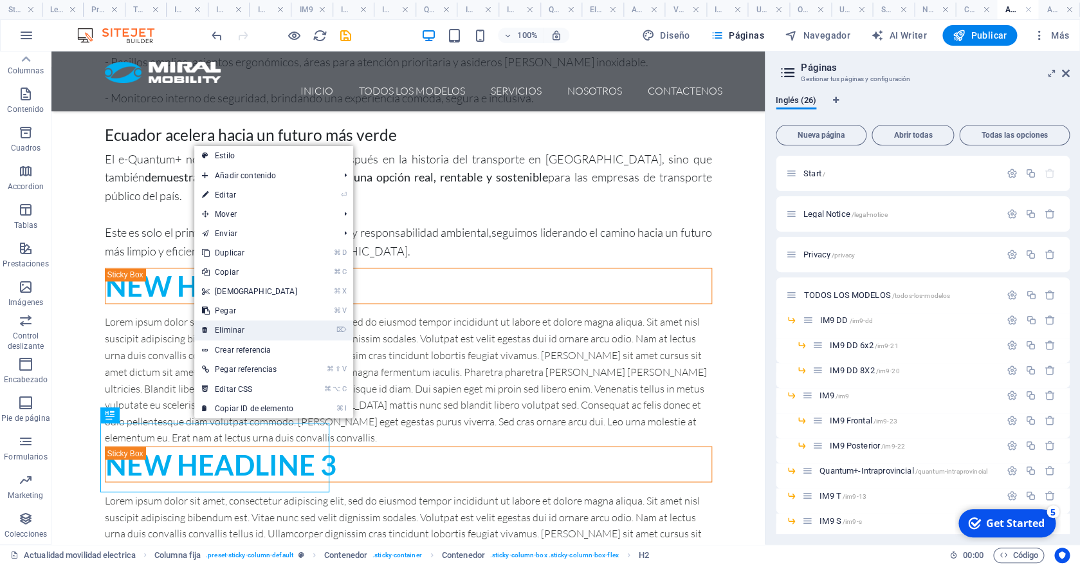
click at [251, 324] on link "⌦ Eliminar" at bounding box center [249, 329] width 111 height 19
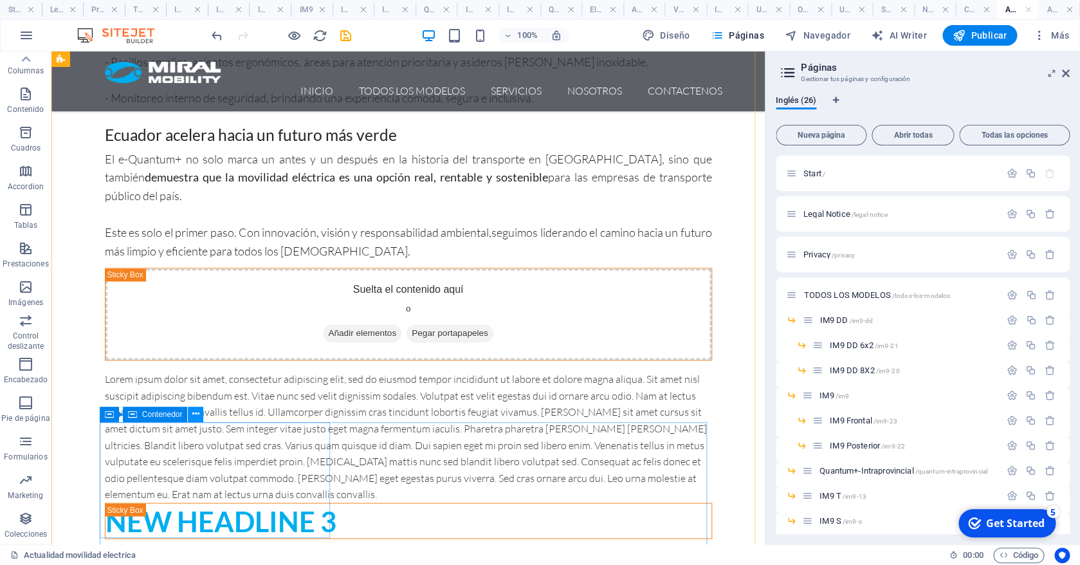
click at [197, 415] on icon at bounding box center [195, 414] width 7 height 14
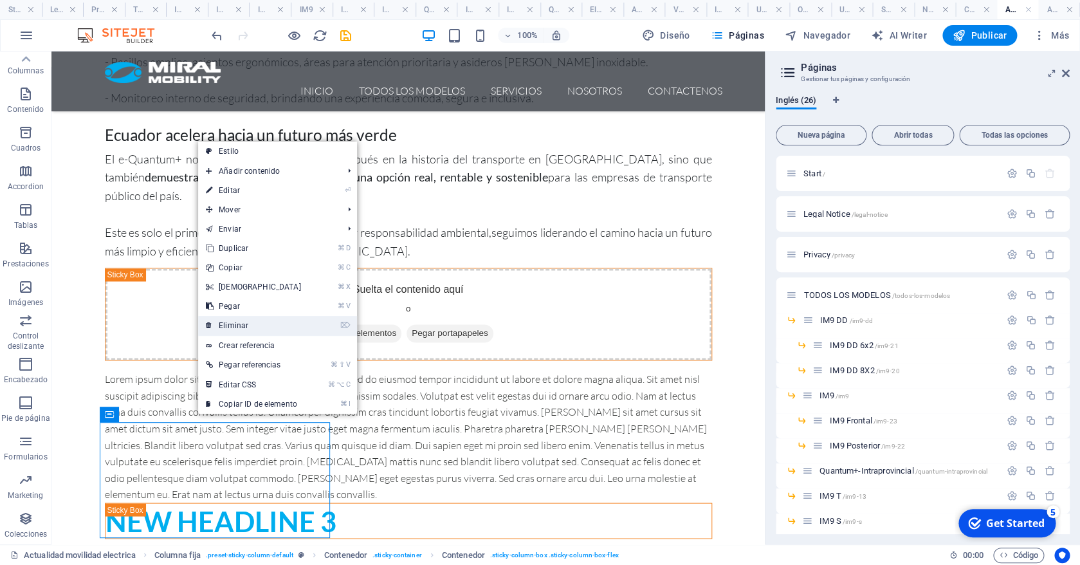
click at [257, 322] on link "⌦ Eliminar" at bounding box center [253, 325] width 111 height 19
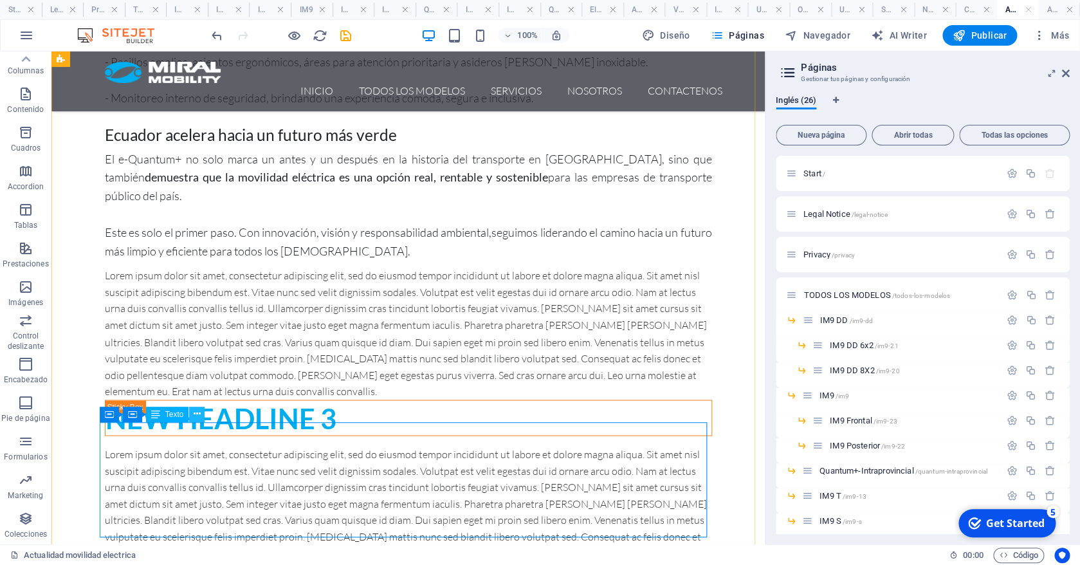
click at [194, 417] on icon at bounding box center [197, 414] width 7 height 14
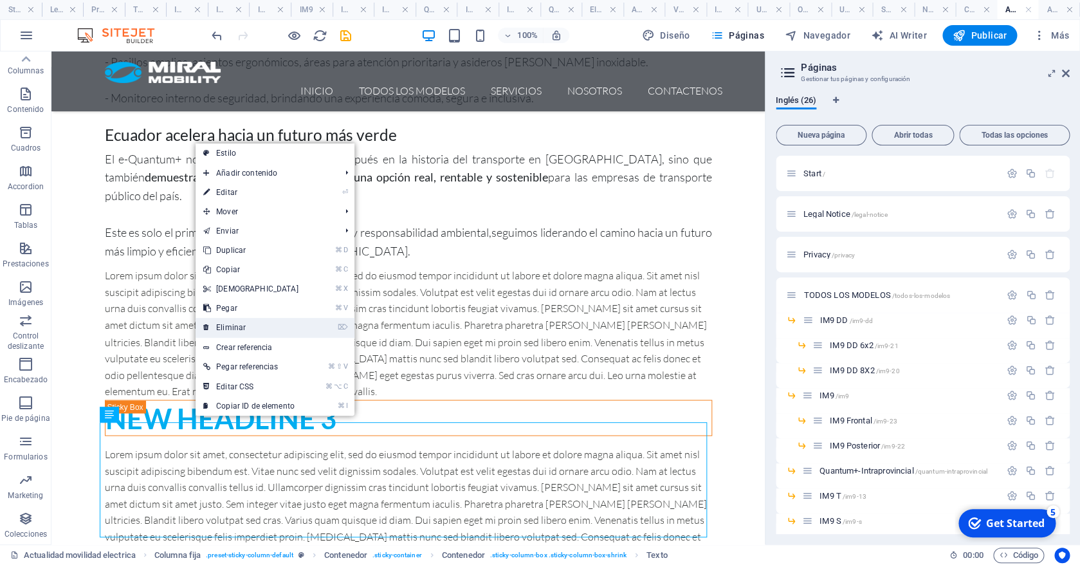
click at [256, 327] on link "⌦ Eliminar" at bounding box center [251, 327] width 111 height 19
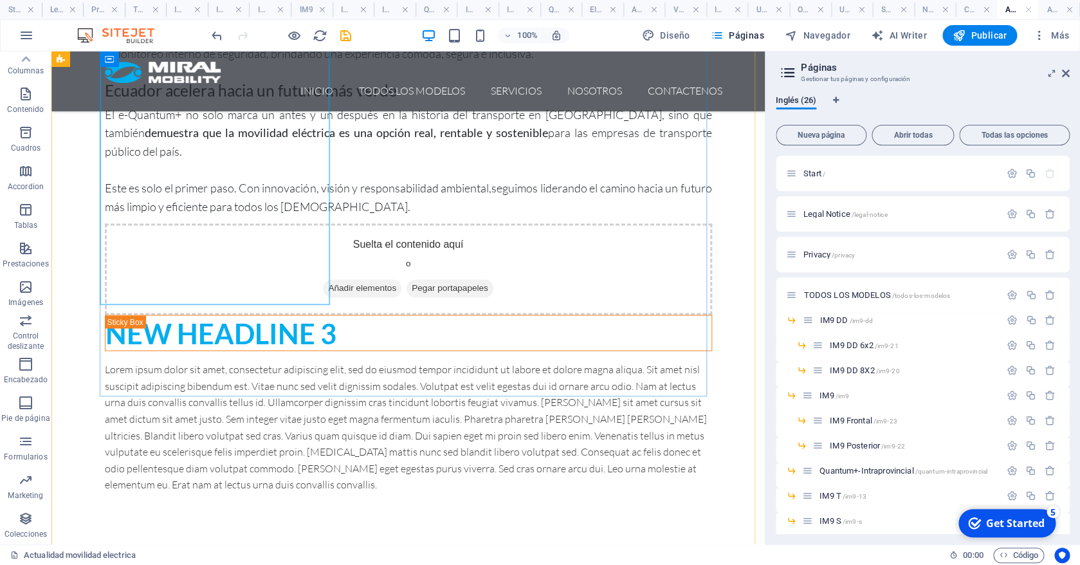
scroll to position [919, 0]
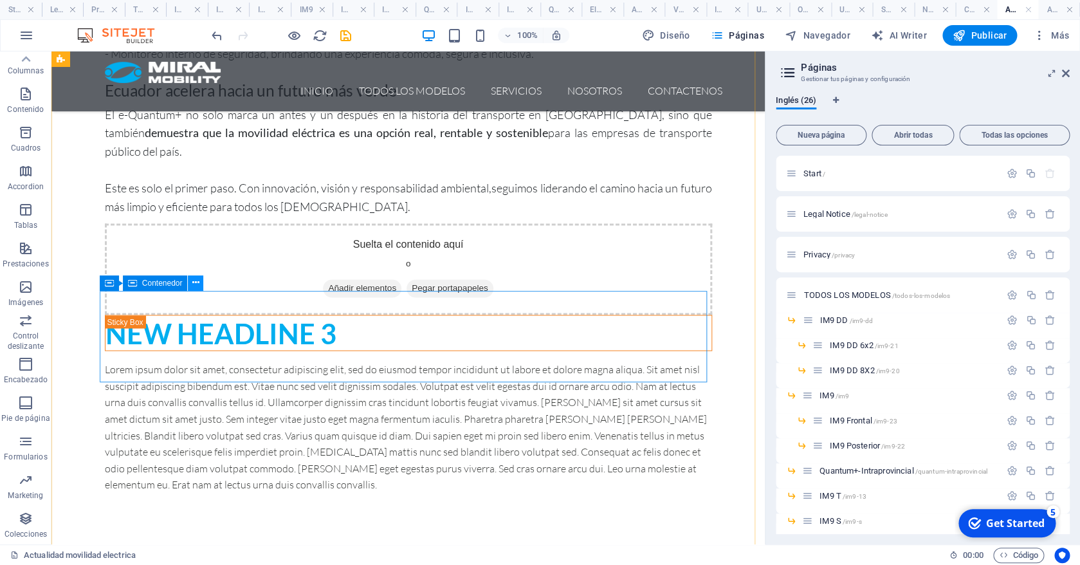
click at [198, 284] on icon at bounding box center [195, 283] width 7 height 14
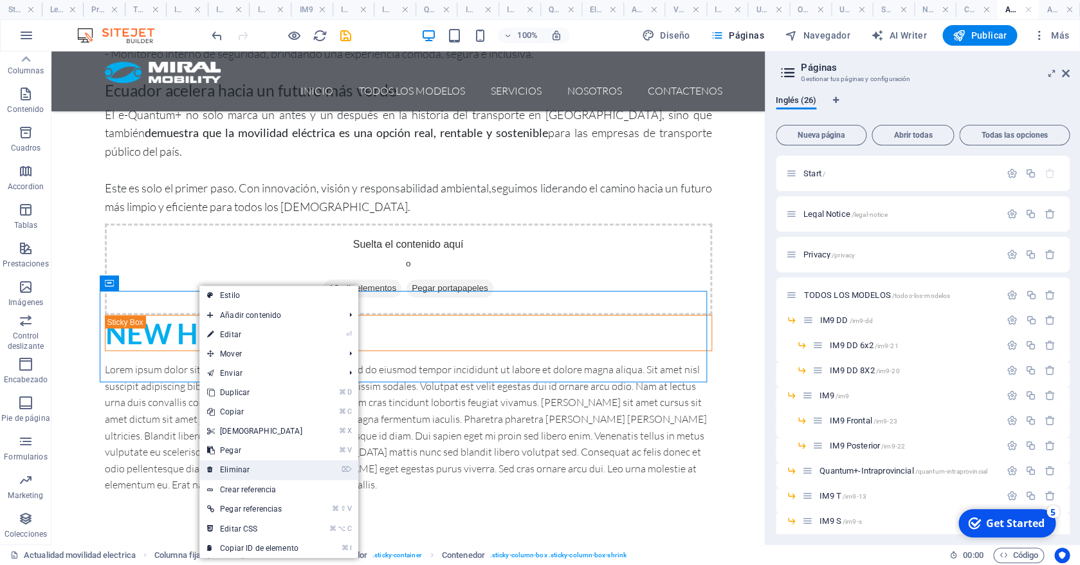
click at [266, 468] on link "⌦ Eliminar" at bounding box center [254, 469] width 111 height 19
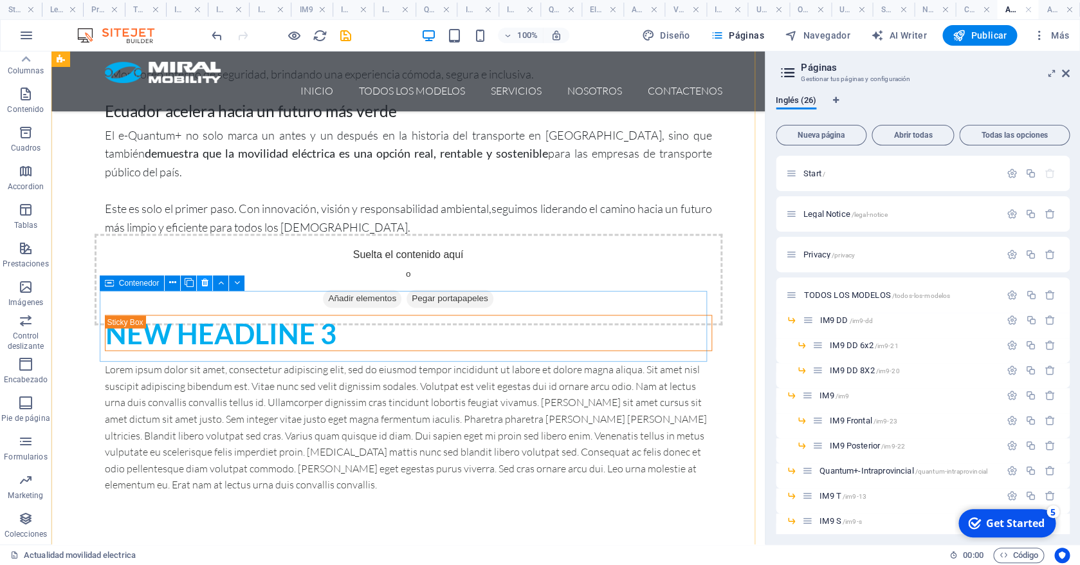
click at [207, 282] on icon at bounding box center [204, 283] width 7 height 14
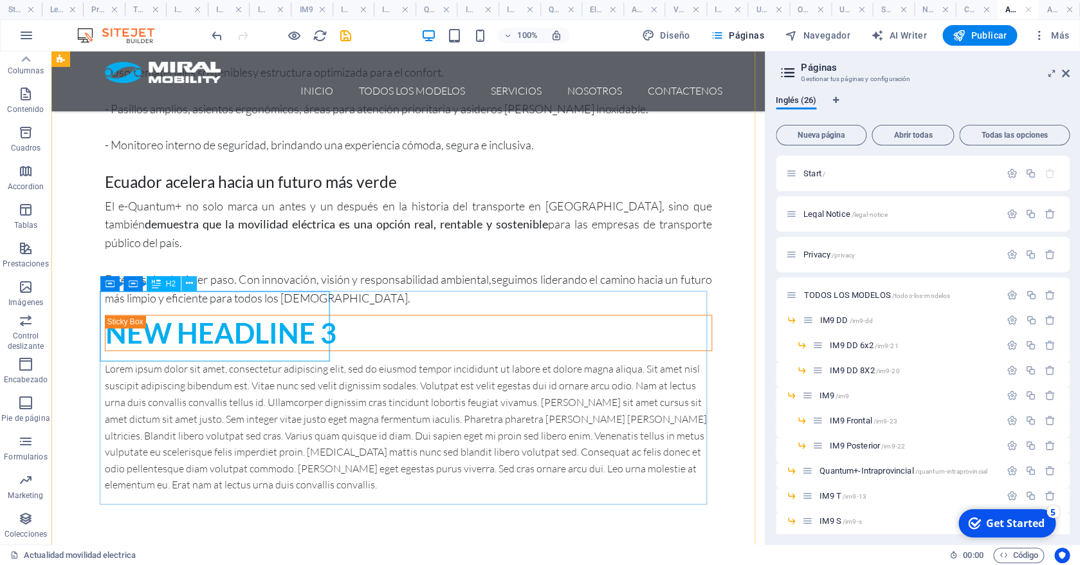
click at [190, 287] on icon at bounding box center [189, 284] width 7 height 14
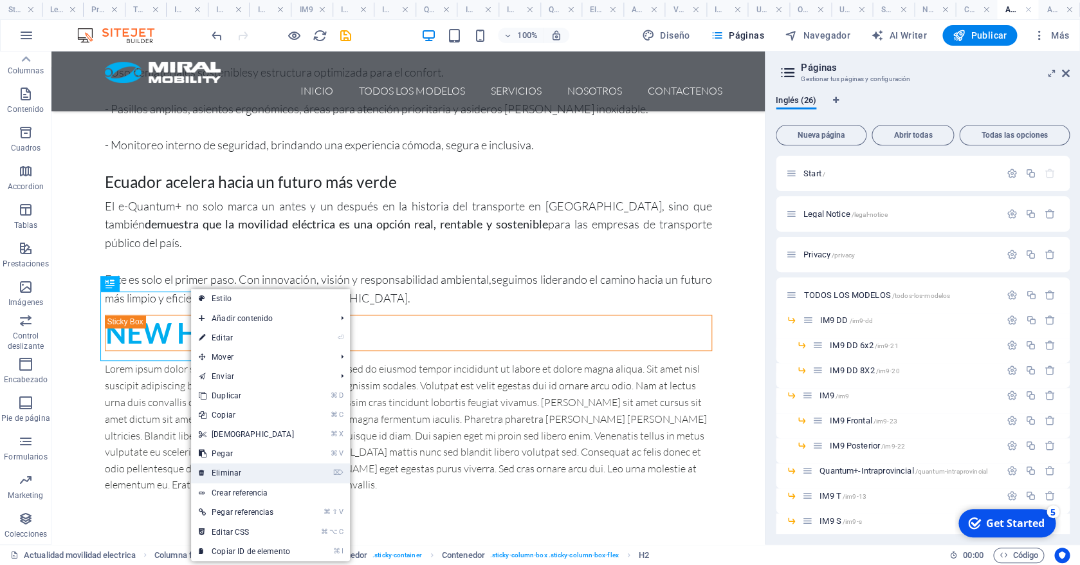
click at [228, 469] on link "⌦ Eliminar" at bounding box center [246, 472] width 111 height 19
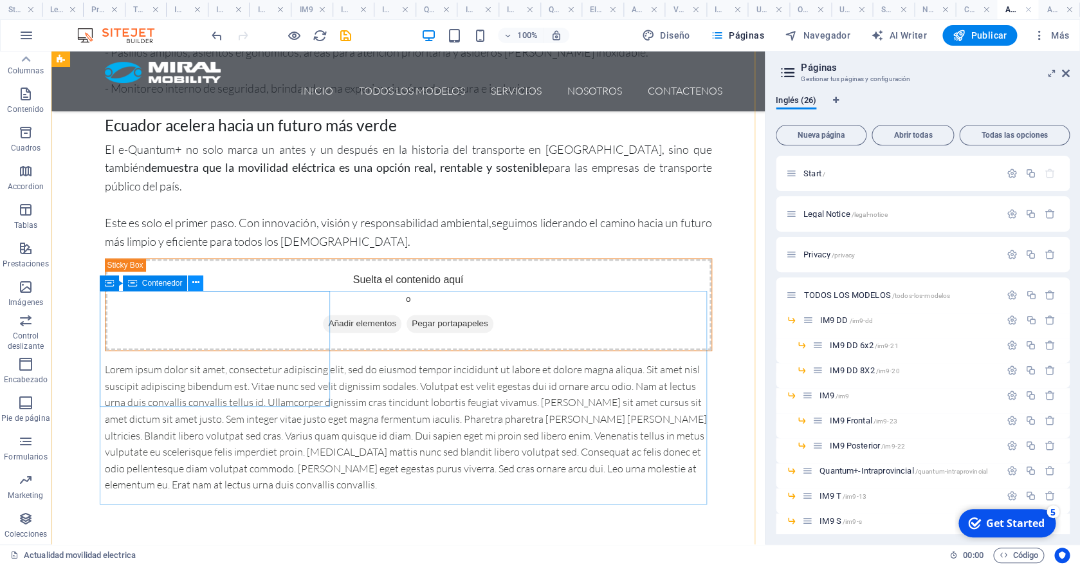
click at [196, 283] on icon at bounding box center [195, 283] width 7 height 14
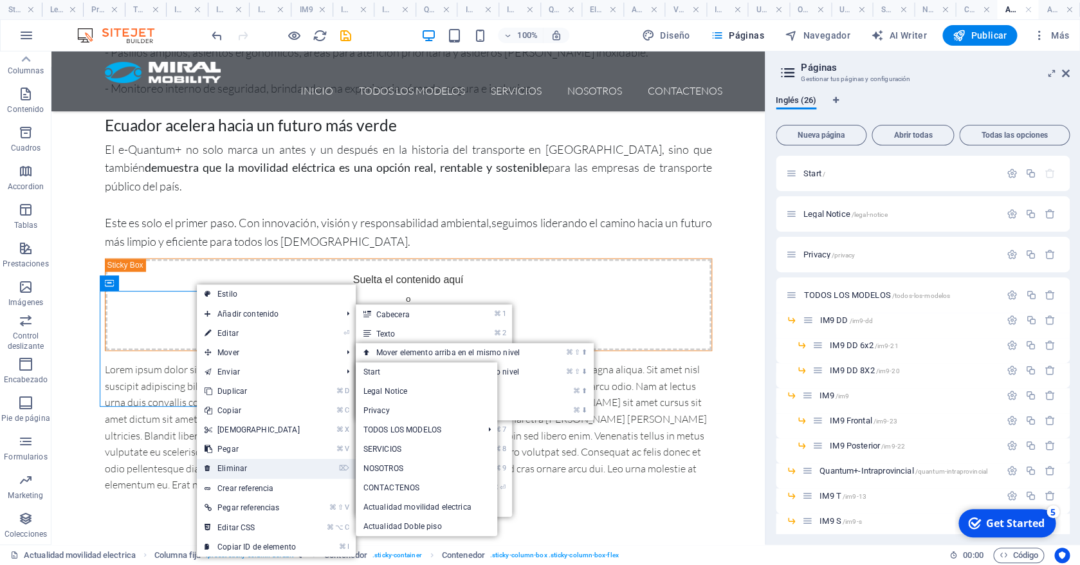
click at [248, 467] on link "⌦ Eliminar" at bounding box center [252, 468] width 111 height 19
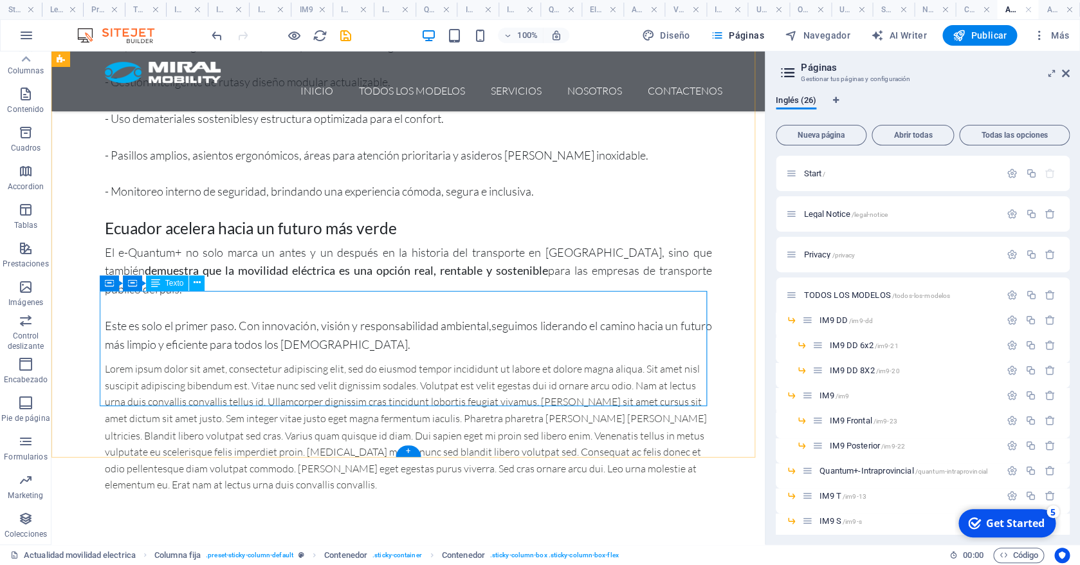
scroll to position [832, 0]
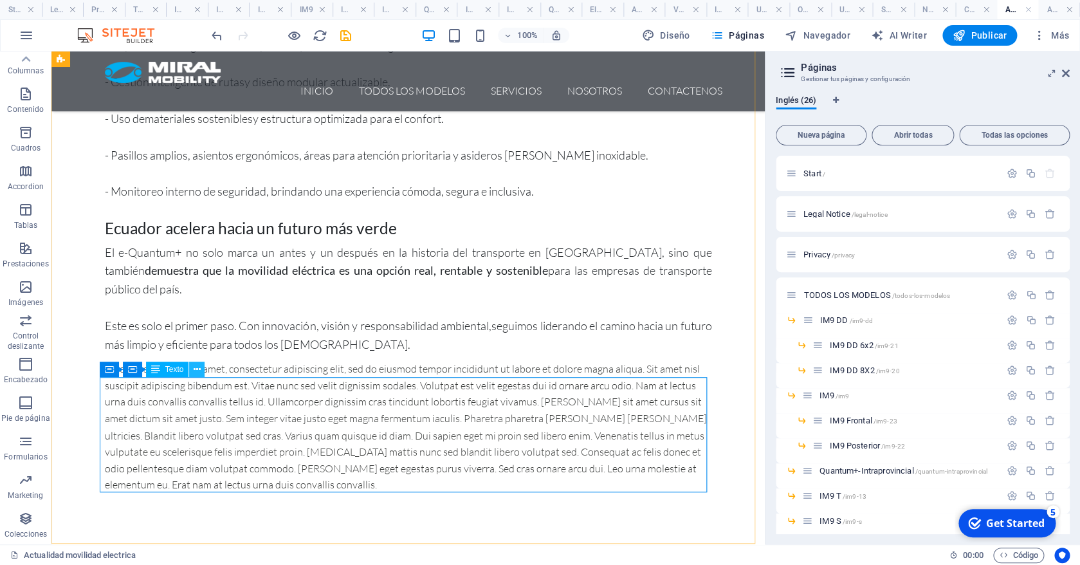
click at [199, 369] on icon at bounding box center [197, 370] width 7 height 14
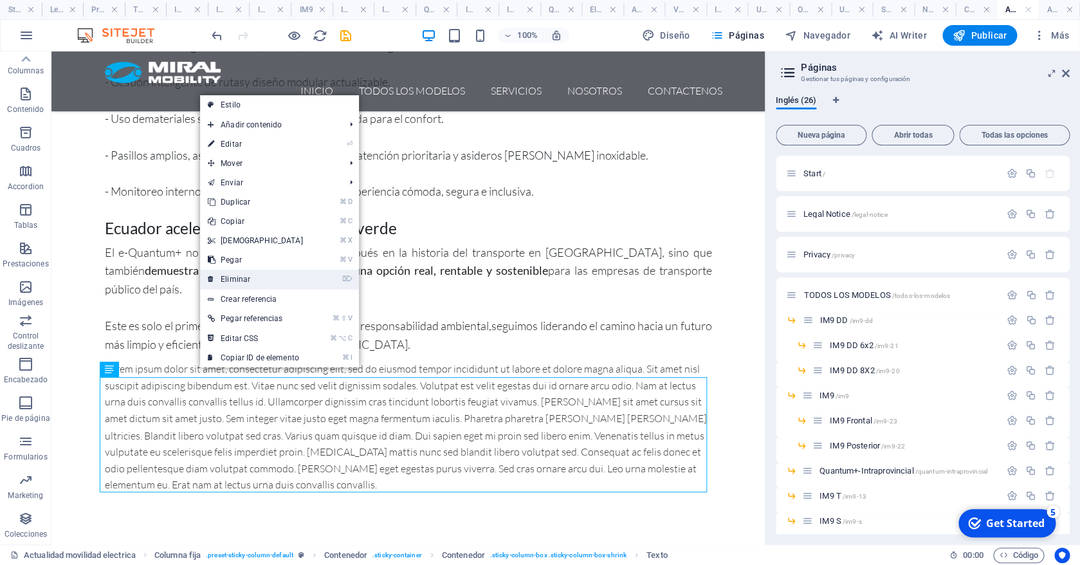
drag, startPoint x: 269, startPoint y: 277, endPoint x: 217, endPoint y: 225, distance: 72.8
click at [269, 277] on link "⌦ Eliminar" at bounding box center [255, 278] width 111 height 19
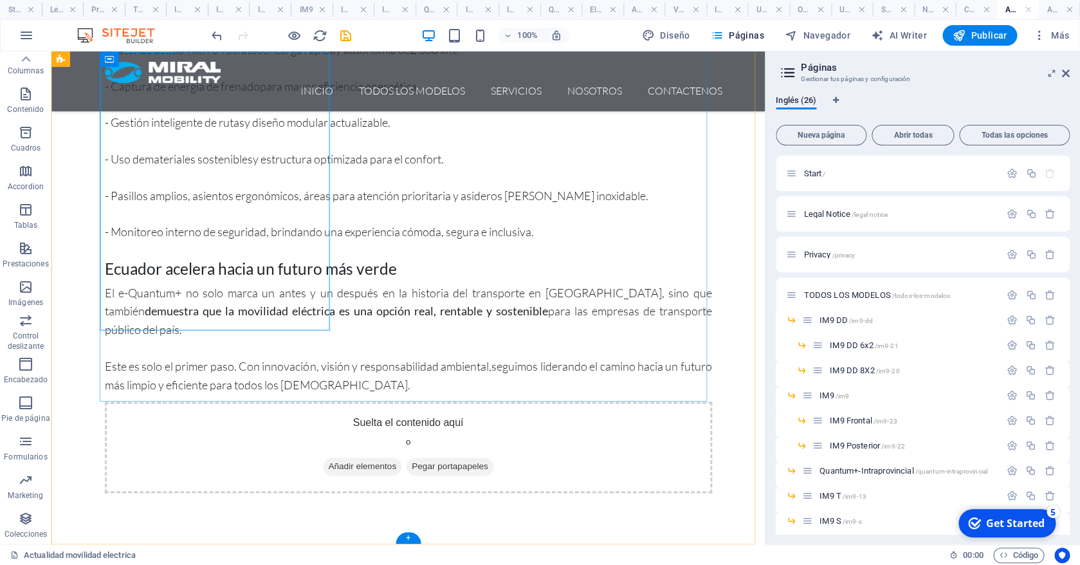
scroll to position [808, 0]
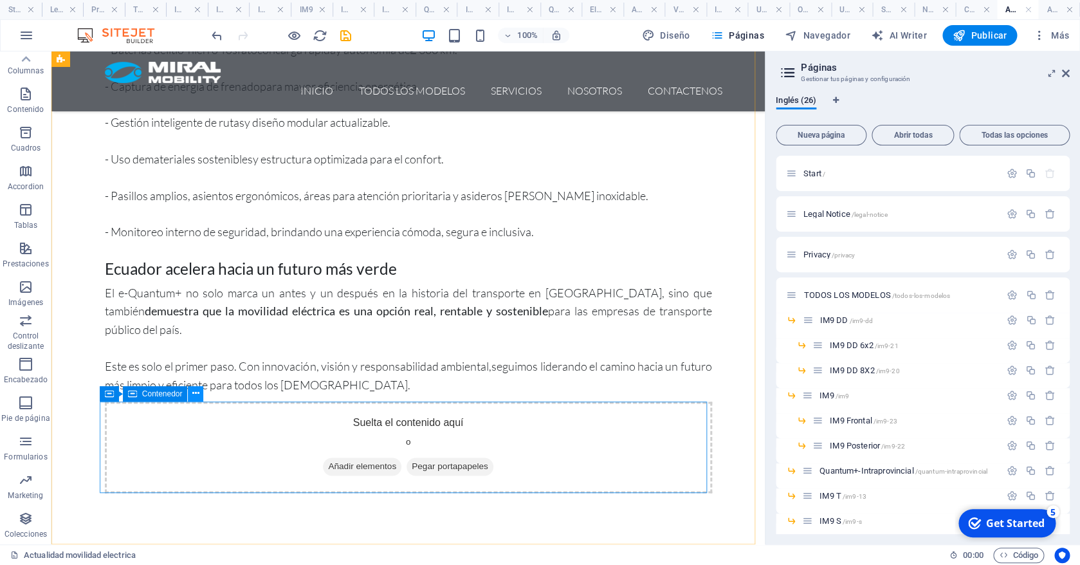
click at [193, 394] on icon at bounding box center [195, 394] width 7 height 14
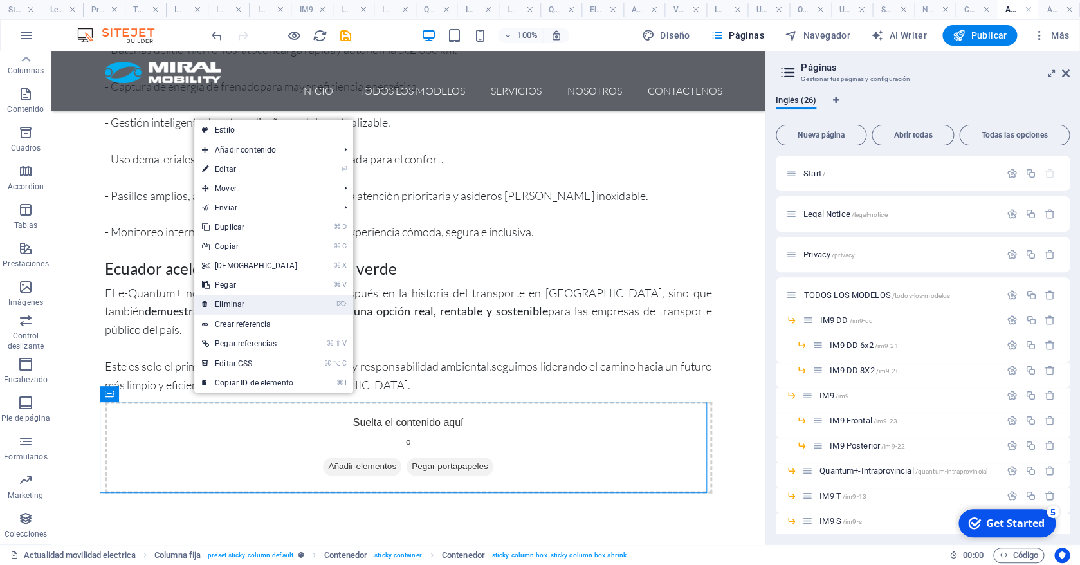
drag, startPoint x: 234, startPoint y: 306, endPoint x: 185, endPoint y: 259, distance: 68.2
click at [234, 306] on link "⌦ Eliminar" at bounding box center [249, 304] width 111 height 19
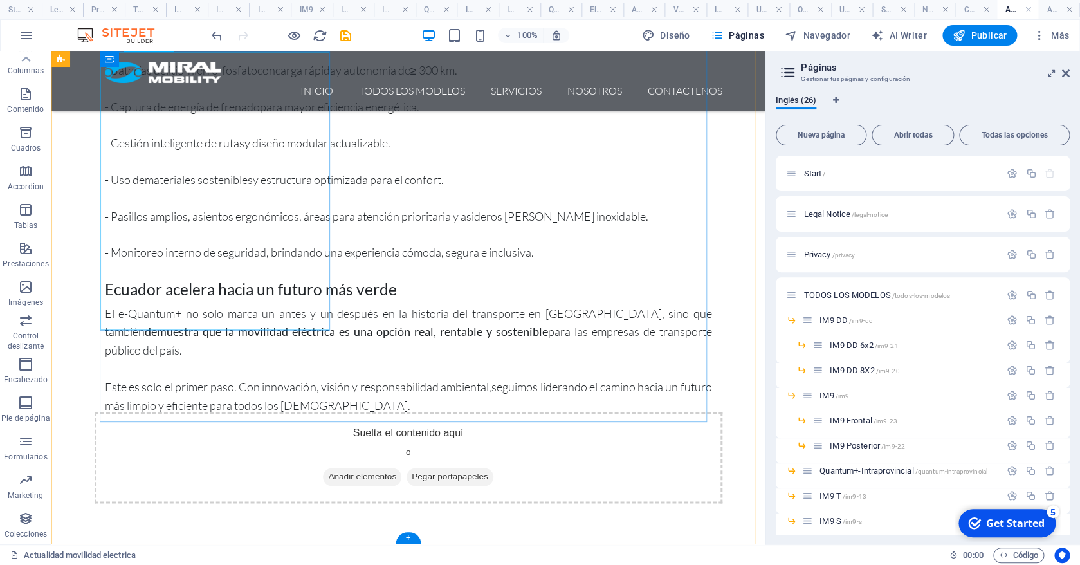
scroll to position [788, 0]
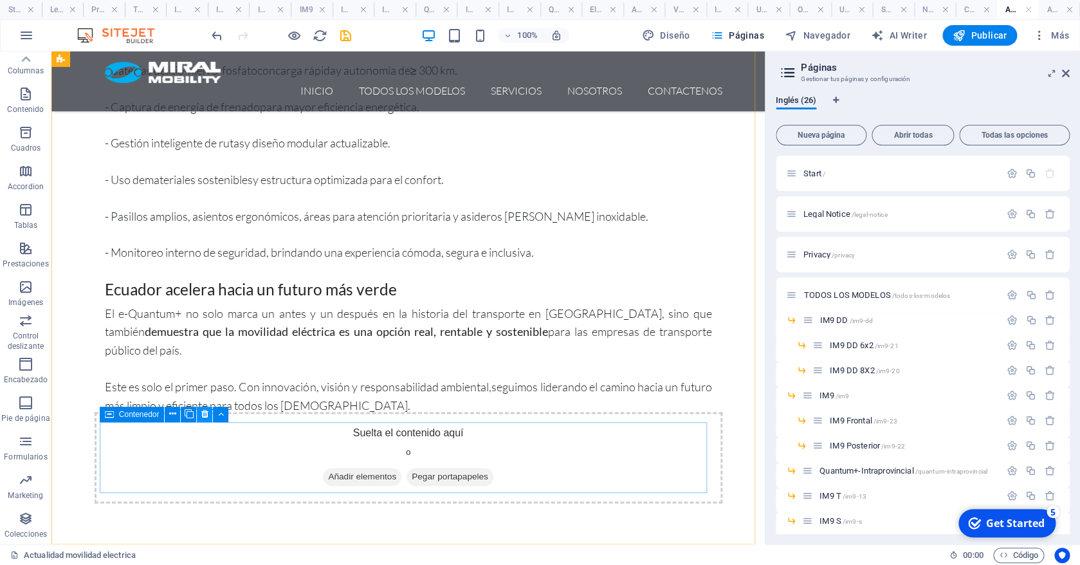
click at [201, 414] on button at bounding box center [204, 413] width 15 height 15
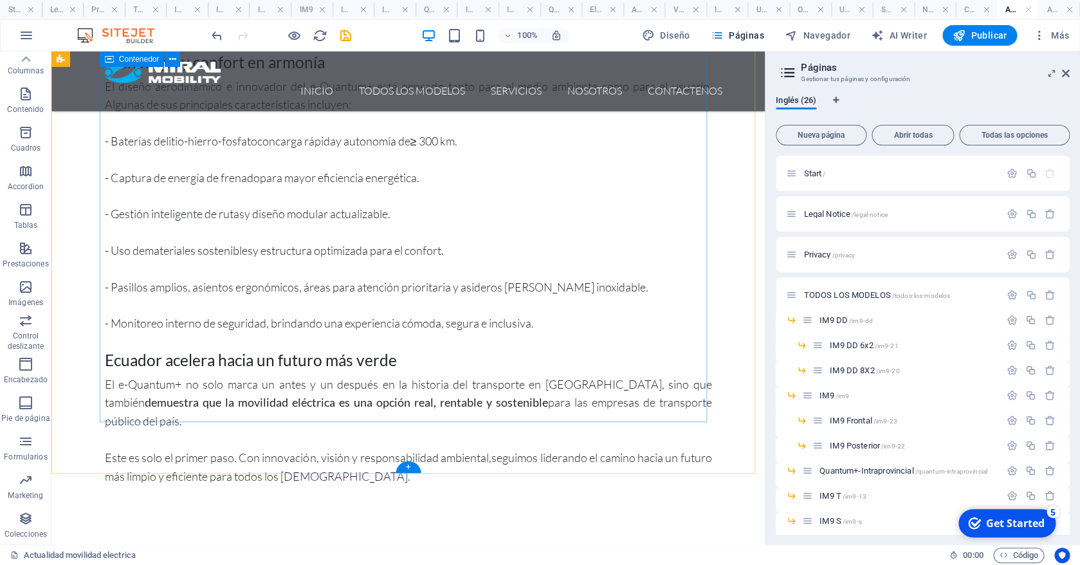
scroll to position [717, 0]
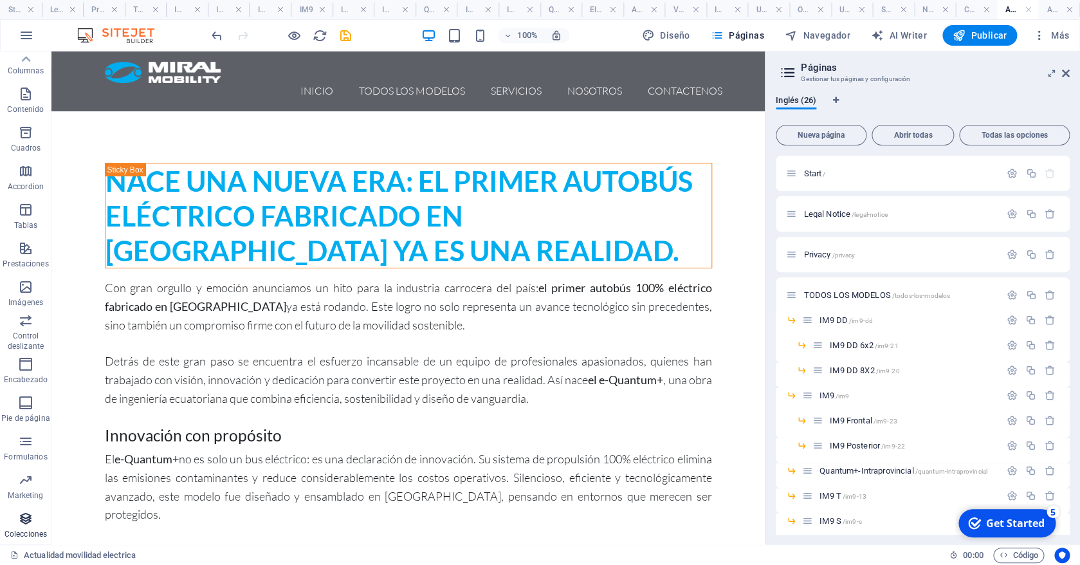
click at [29, 525] on icon "button" at bounding box center [25, 518] width 15 height 15
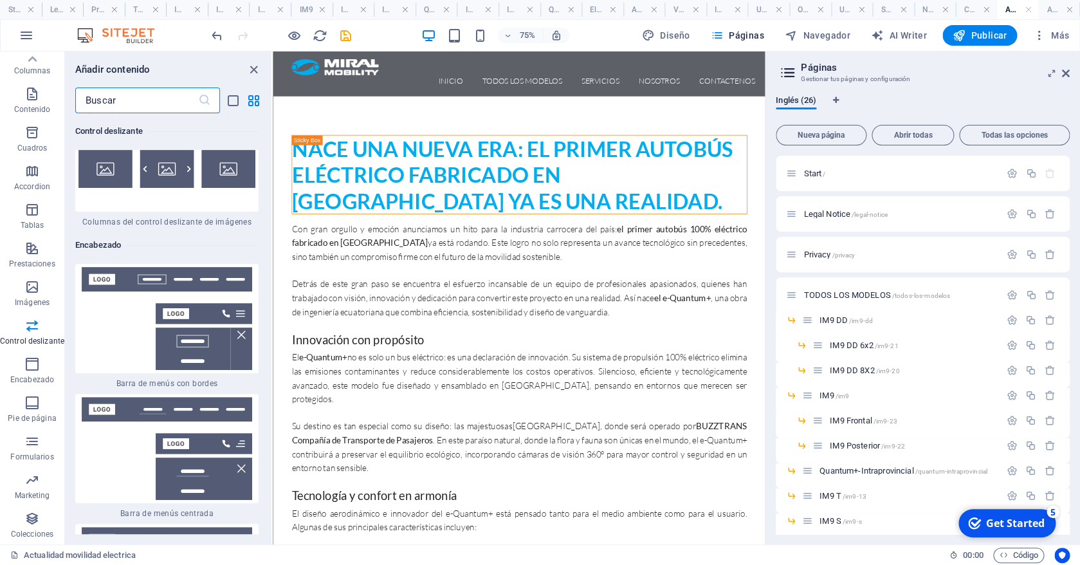
scroll to position [15300, 0]
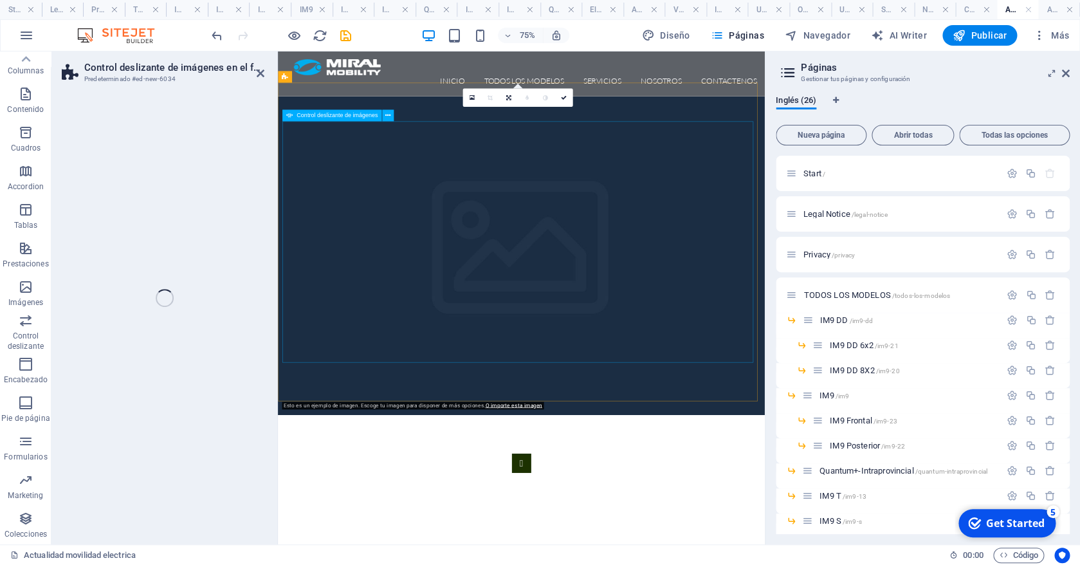
select select "rem"
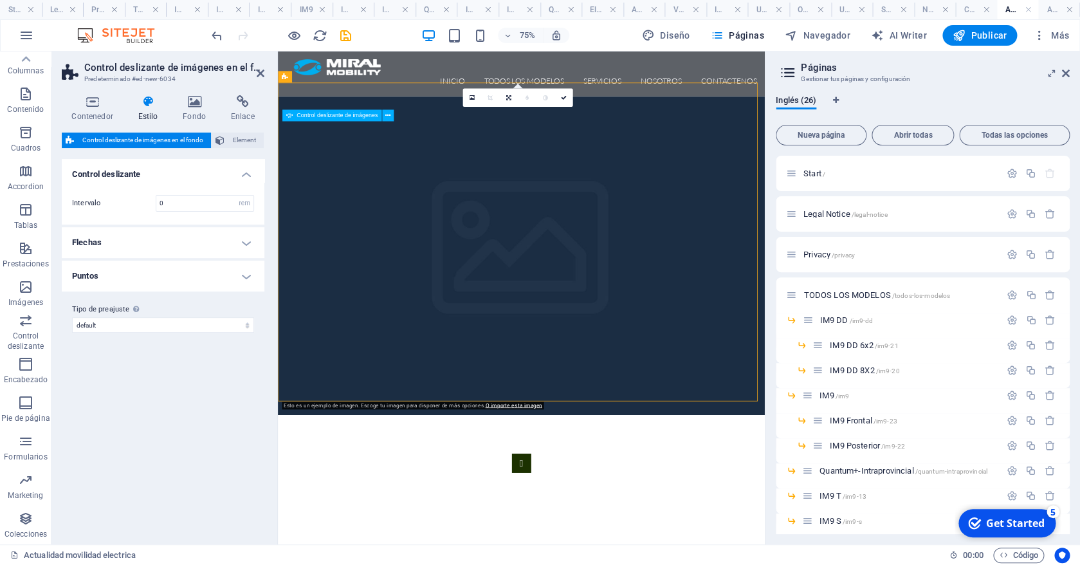
scroll to position [86, 0]
select select "px"
select select "ms"
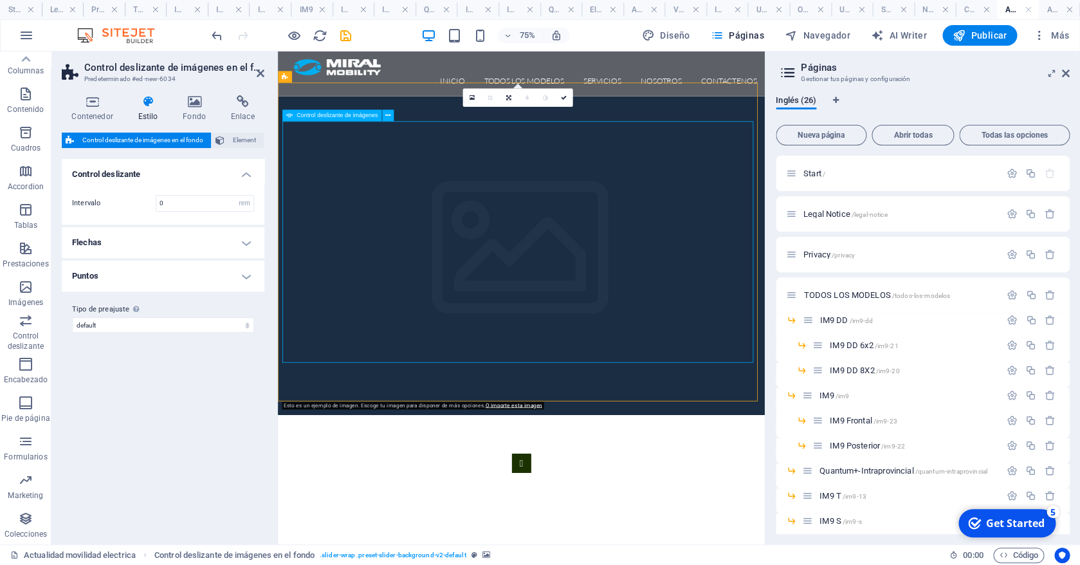
select select "s"
select select "progressive"
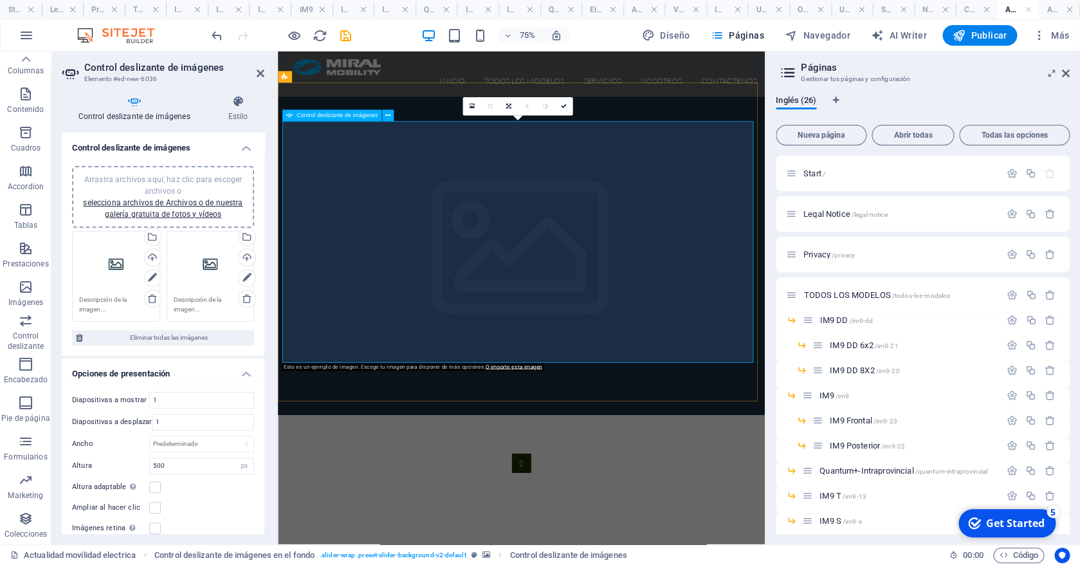
click at [110, 271] on div "Arrastra archivos aquí, haz clic para escoger archivos o selecciona archivos de…" at bounding box center [116, 263] width 74 height 51
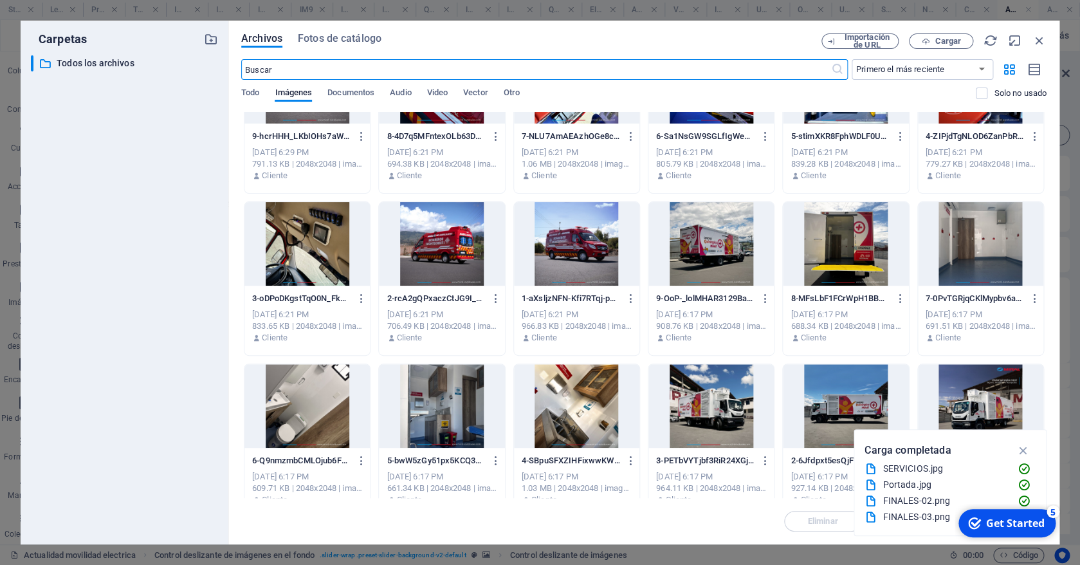
scroll to position [771, 0]
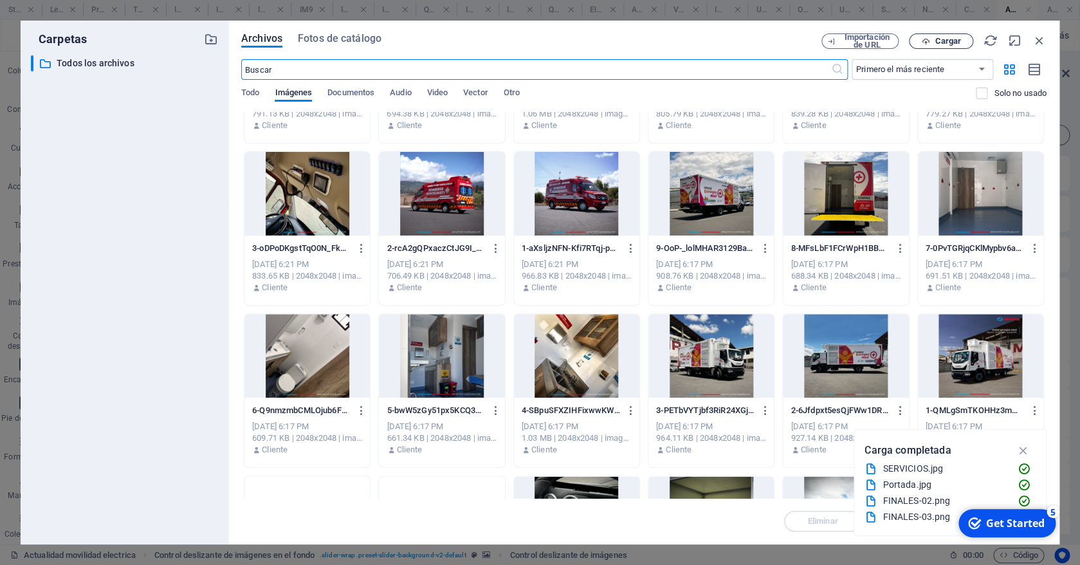
click at [940, 37] on span "Cargar" at bounding box center [948, 41] width 26 height 8
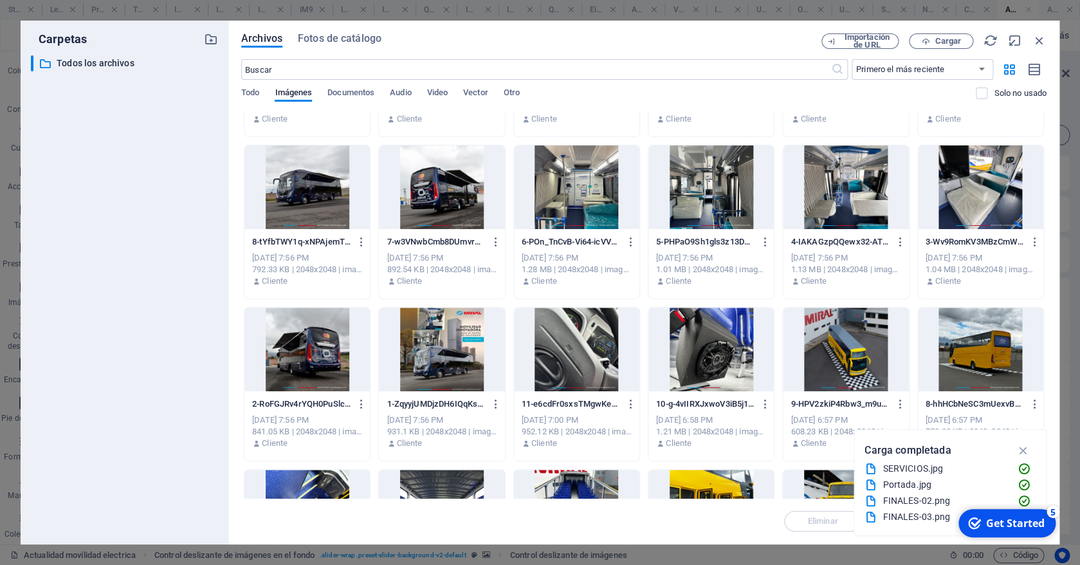
scroll to position [0, 0]
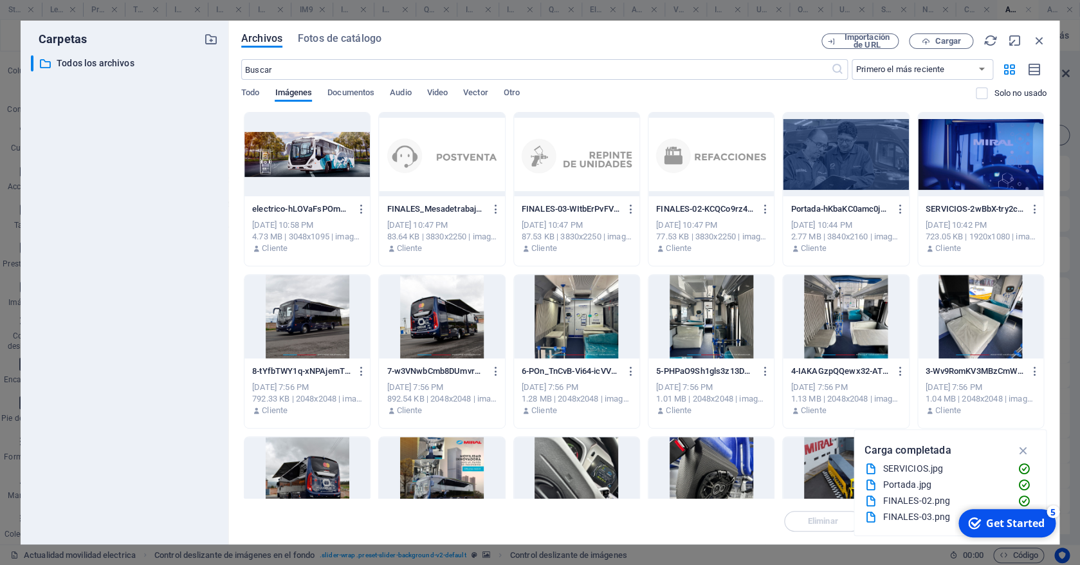
click at [295, 147] on div at bounding box center [306, 155] width 125 height 84
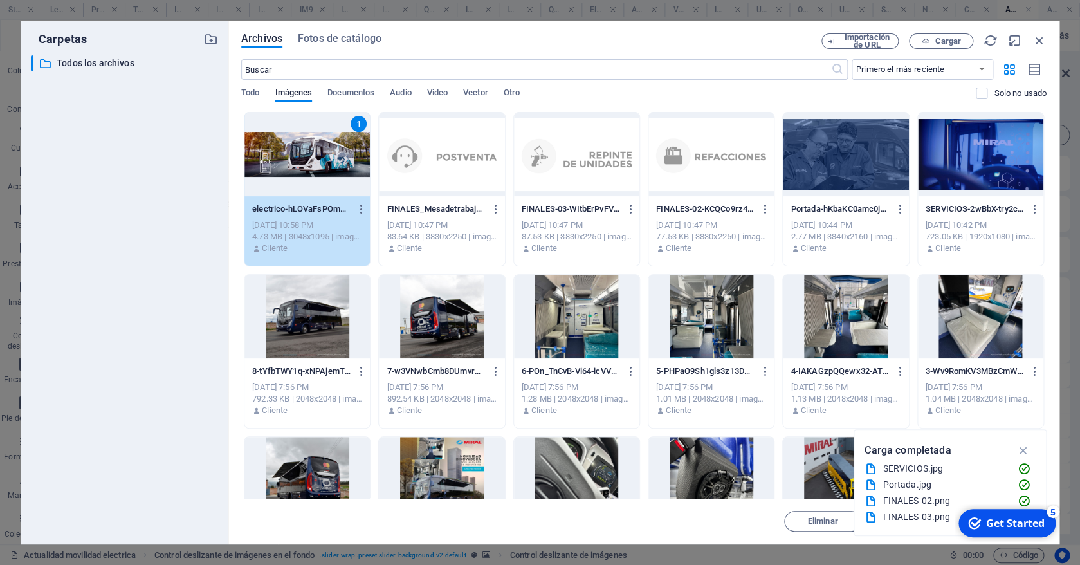
click at [295, 147] on div "1" at bounding box center [306, 155] width 125 height 84
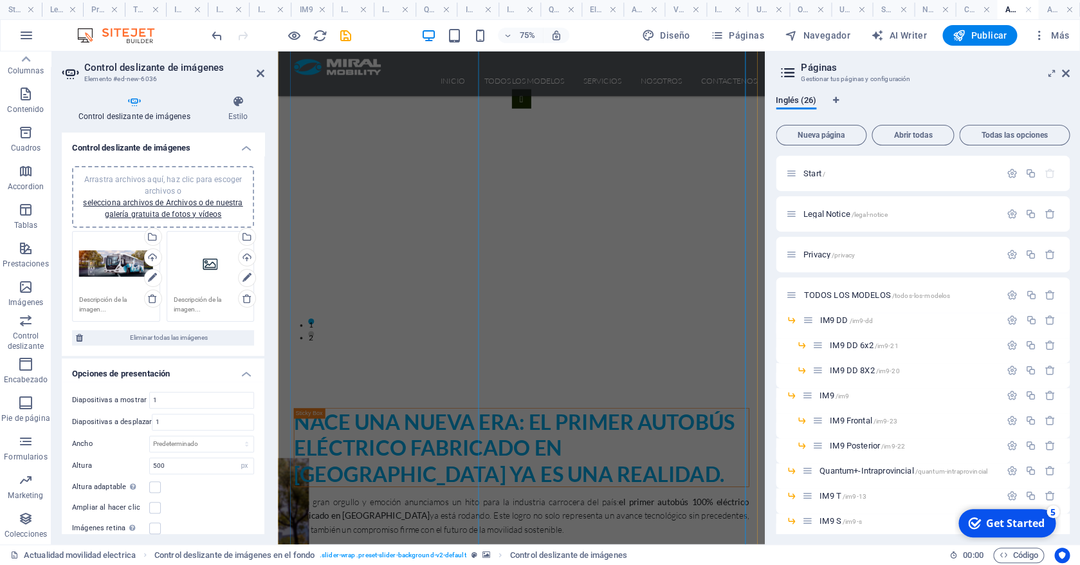
scroll to position [655, 0]
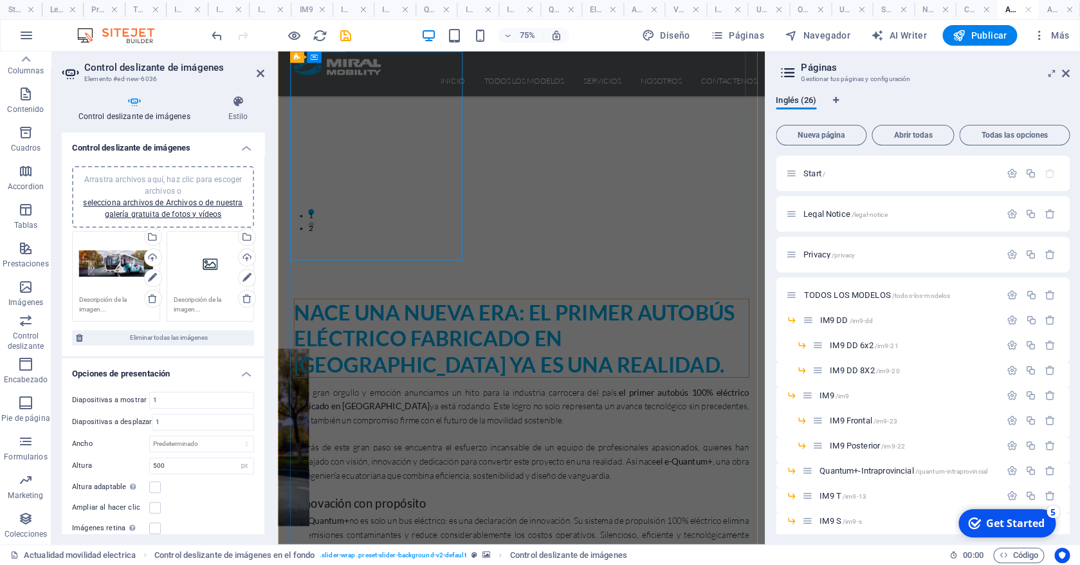
click at [475, 381] on div "Nace una nueva era: el primer autobús eléctrico fabricado en [GEOGRAPHIC_DATA] …" at bounding box center [603, 433] width 606 height 104
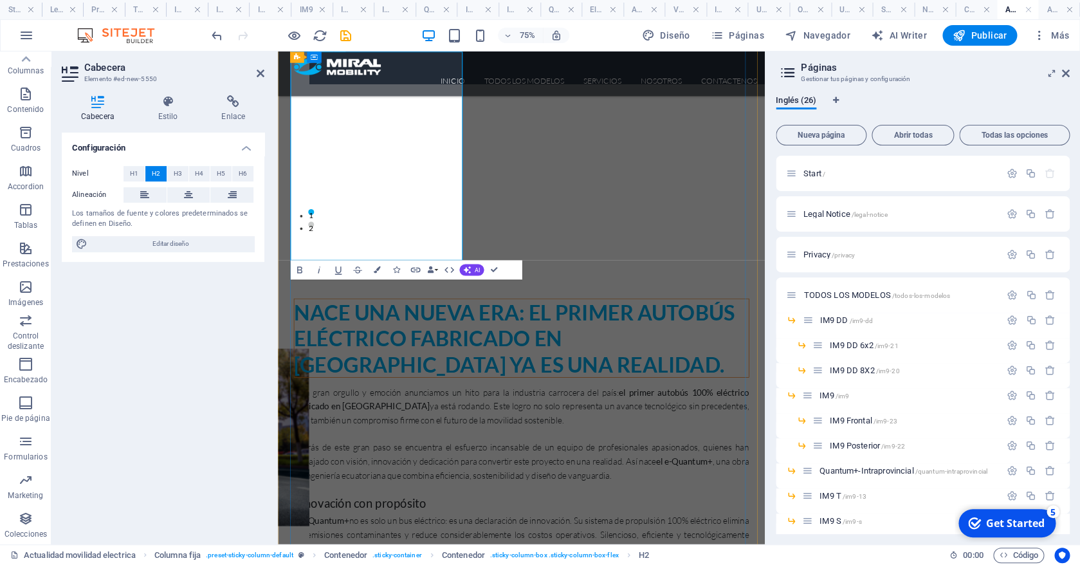
click at [504, 381] on h2 "Nace una nueva era: el primer autobús eléctrico fabricado en [GEOGRAPHIC_DATA] …" at bounding box center [603, 433] width 606 height 104
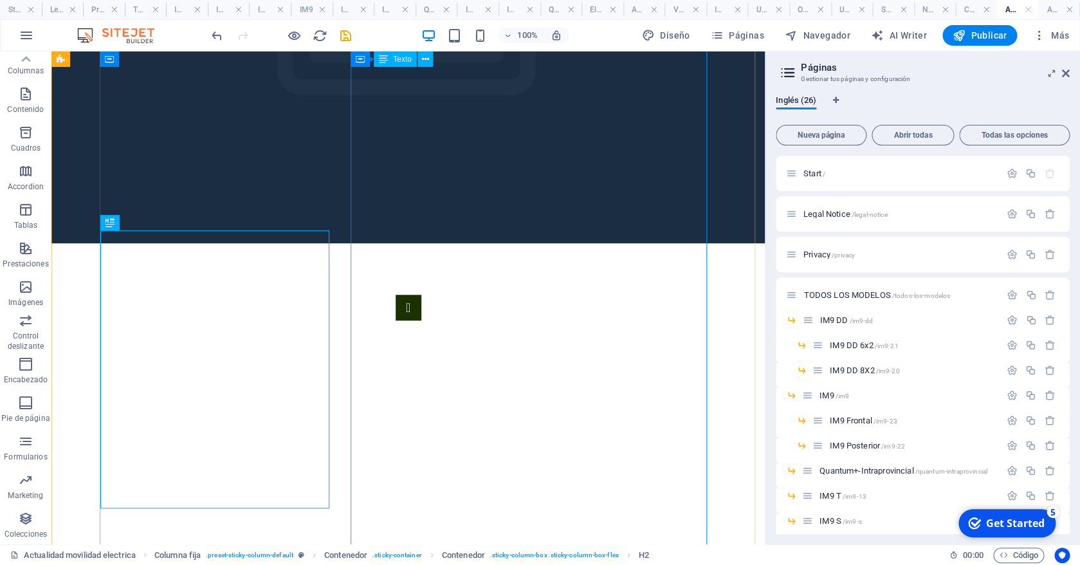
scroll to position [0, 0]
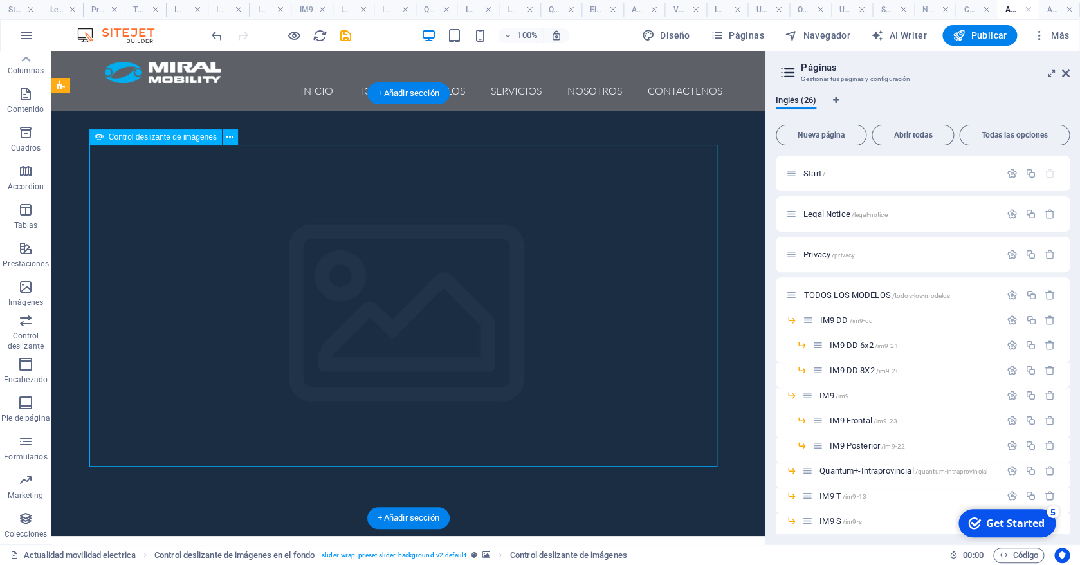
select select "px"
select select "ms"
select select "s"
select select "progressive"
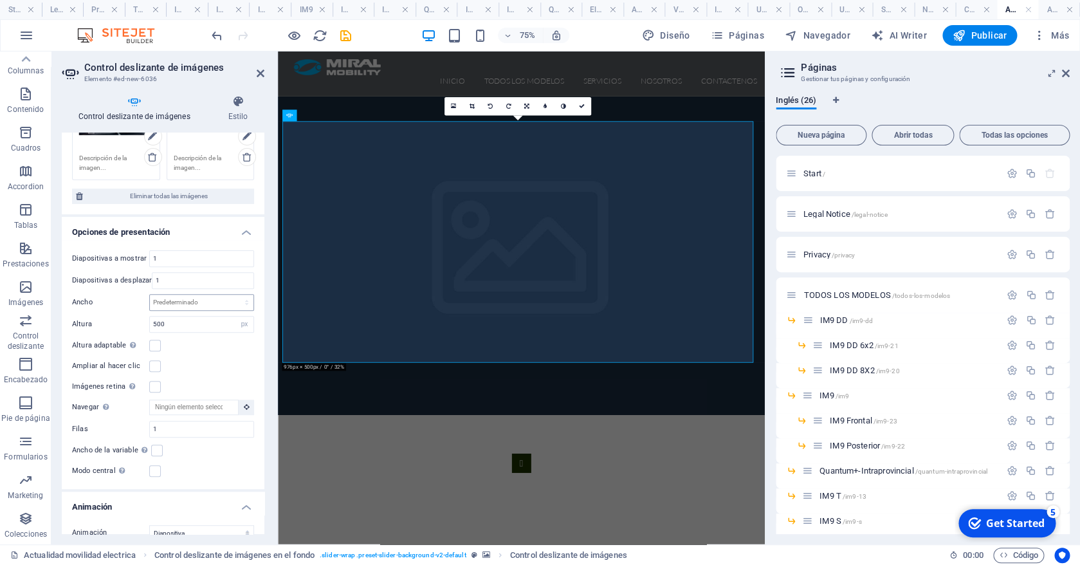
scroll to position [149, 0]
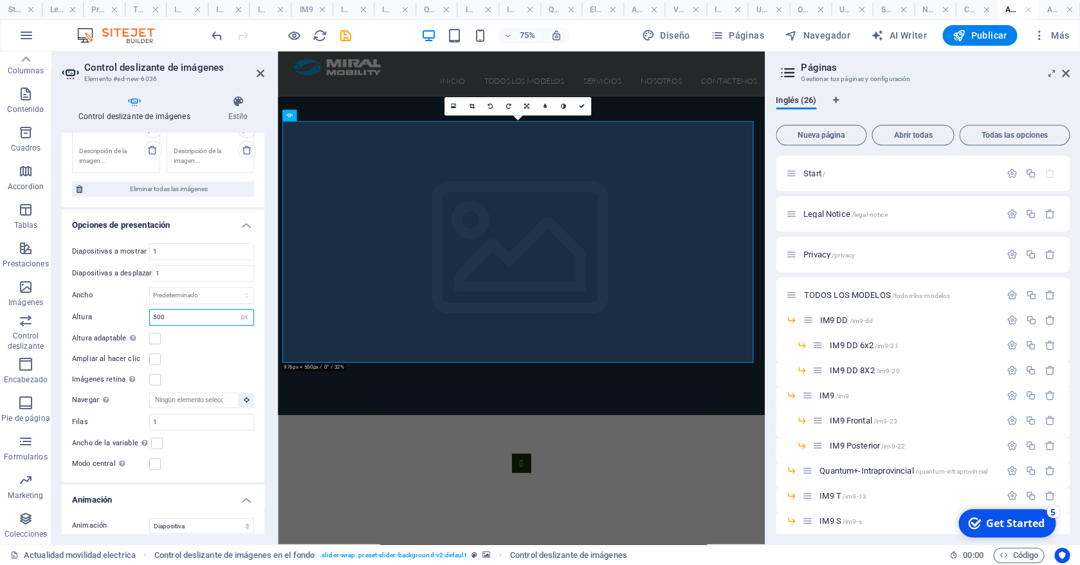
click at [178, 312] on input "500" at bounding box center [202, 316] width 104 height 15
drag, startPoint x: 178, startPoint y: 312, endPoint x: 118, endPoint y: 309, distance: 59.9
click at [150, 309] on input "500" at bounding box center [202, 316] width 104 height 15
type input "300"
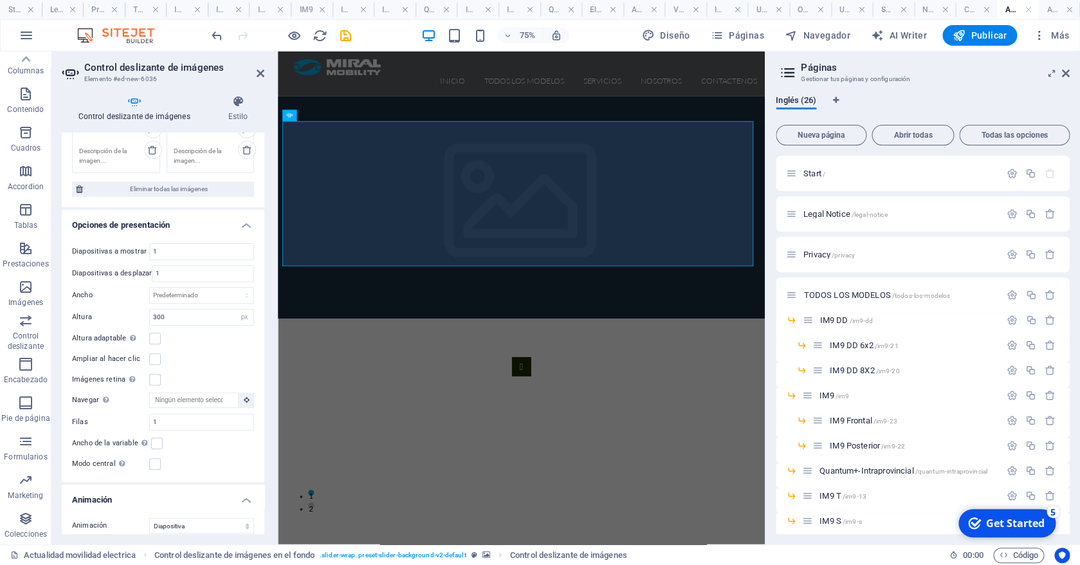
click at [668, 374] on figure at bounding box center [602, 259] width 649 height 296
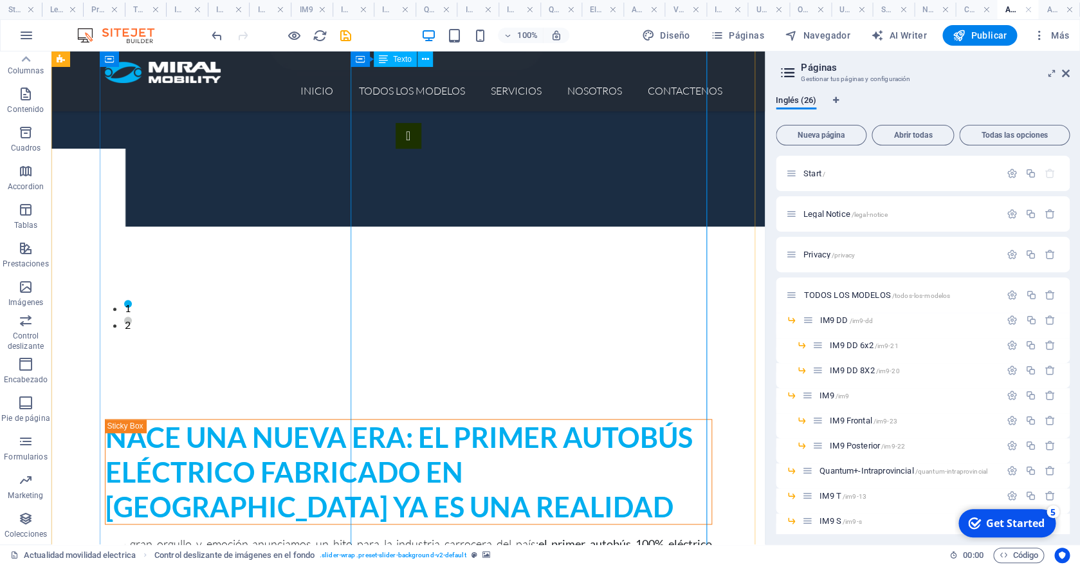
scroll to position [0, 0]
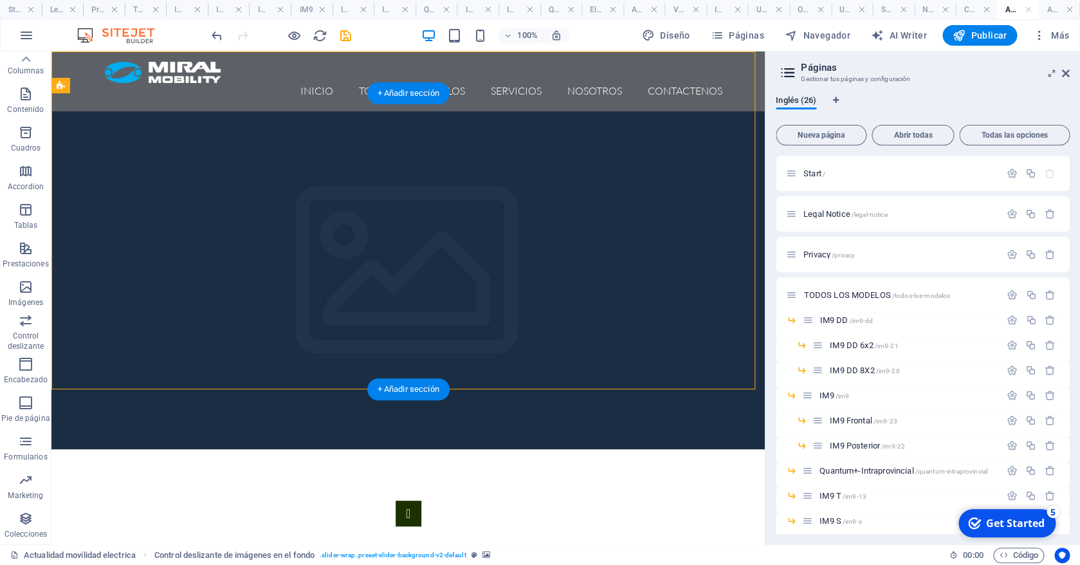
click at [563, 378] on figure at bounding box center [407, 280] width 713 height 338
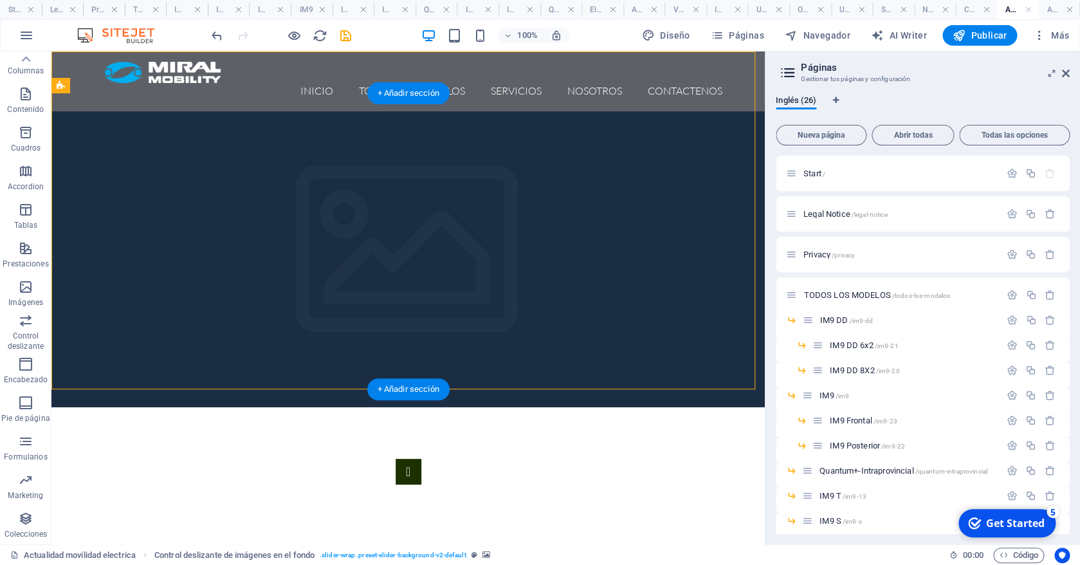
select select "rem"
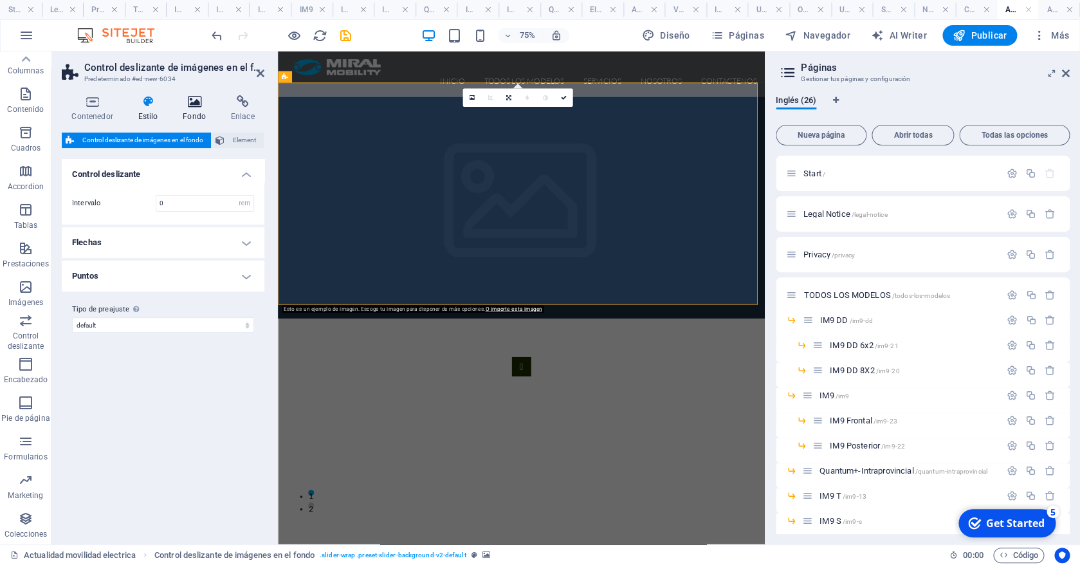
click at [195, 109] on h4 "Fondo" at bounding box center [197, 108] width 48 height 27
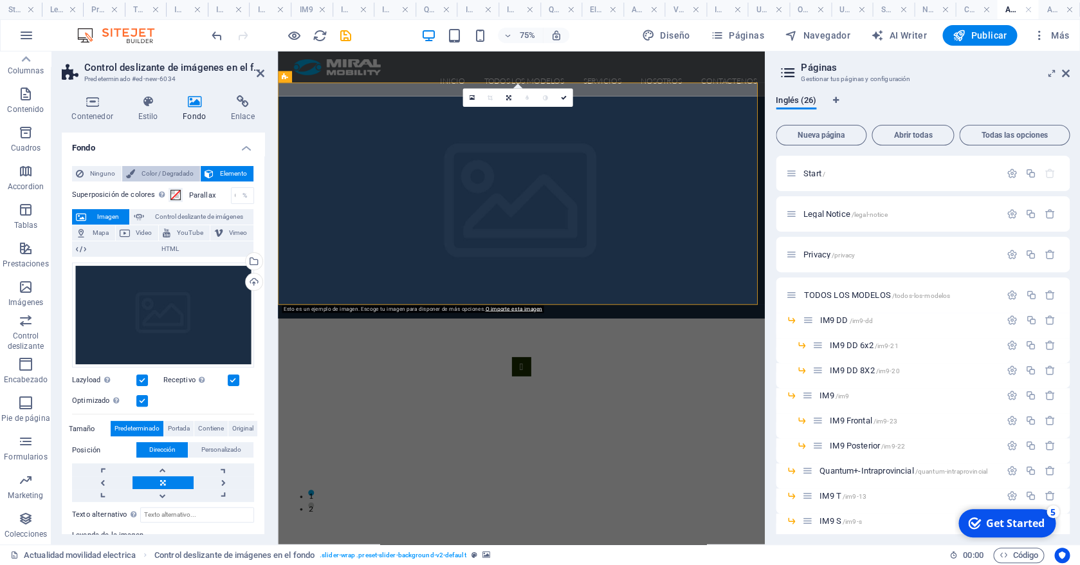
click at [153, 178] on span "Color / Degradado" at bounding box center [167, 173] width 57 height 15
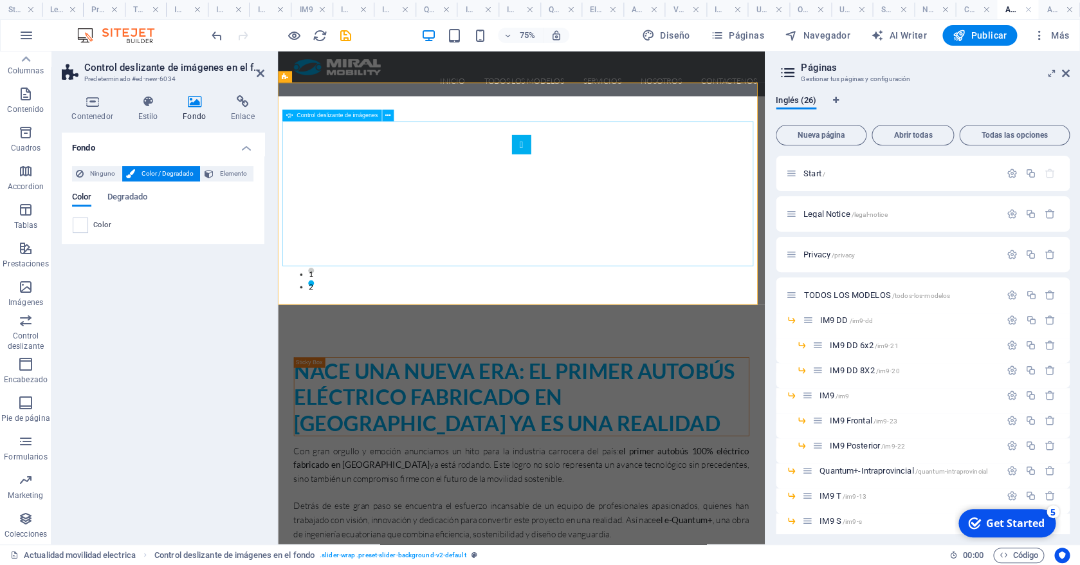
click at [590, 188] on button "button" at bounding box center [603, 176] width 26 height 26
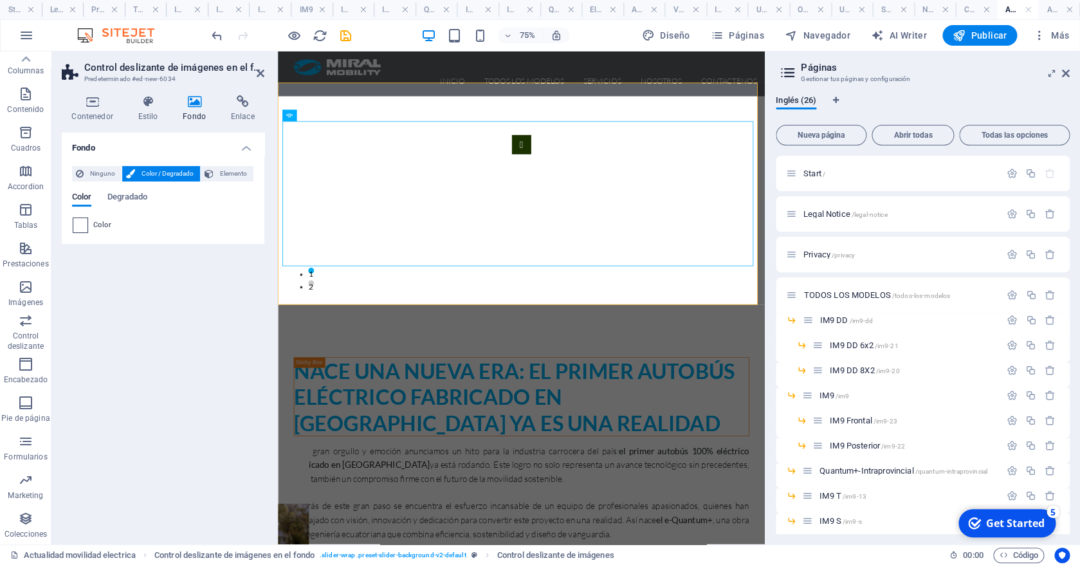
click at [82, 219] on span at bounding box center [80, 225] width 14 height 14
click at [84, 223] on span at bounding box center [80, 225] width 14 height 14
click at [83, 222] on span at bounding box center [80, 225] width 14 height 14
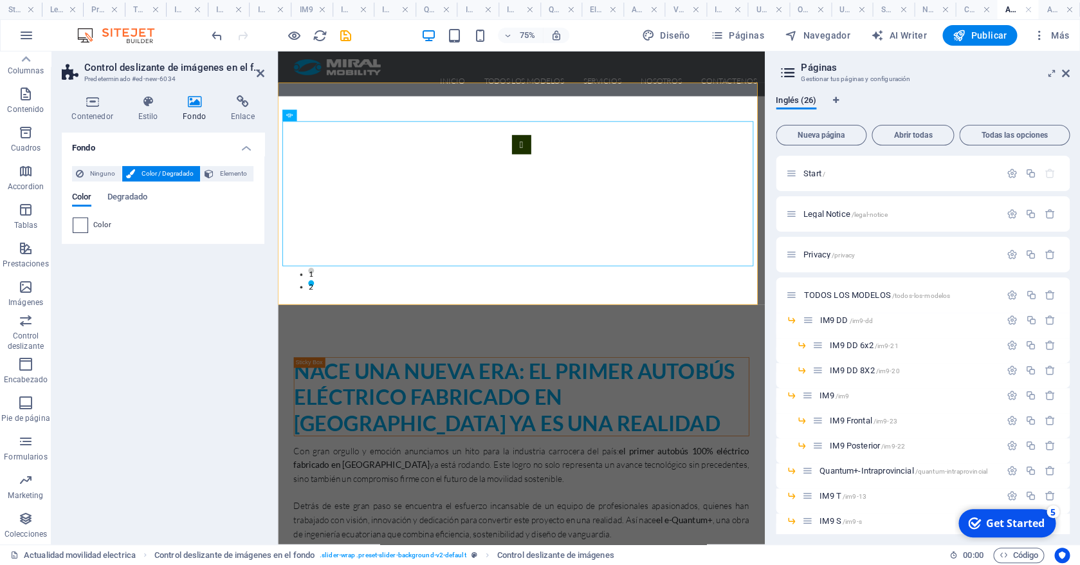
click at [83, 222] on span at bounding box center [80, 225] width 14 height 14
click at [356, 370] on div "1 2" at bounding box center [602, 259] width 649 height 296
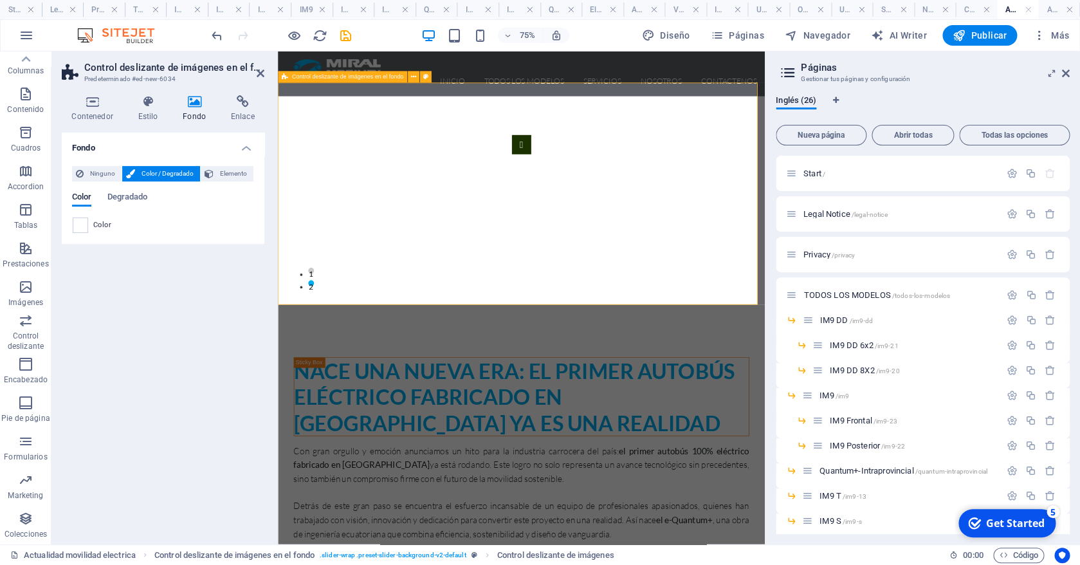
click at [356, 370] on div "1 2" at bounding box center [602, 259] width 649 height 296
click at [85, 224] on span at bounding box center [80, 225] width 14 height 14
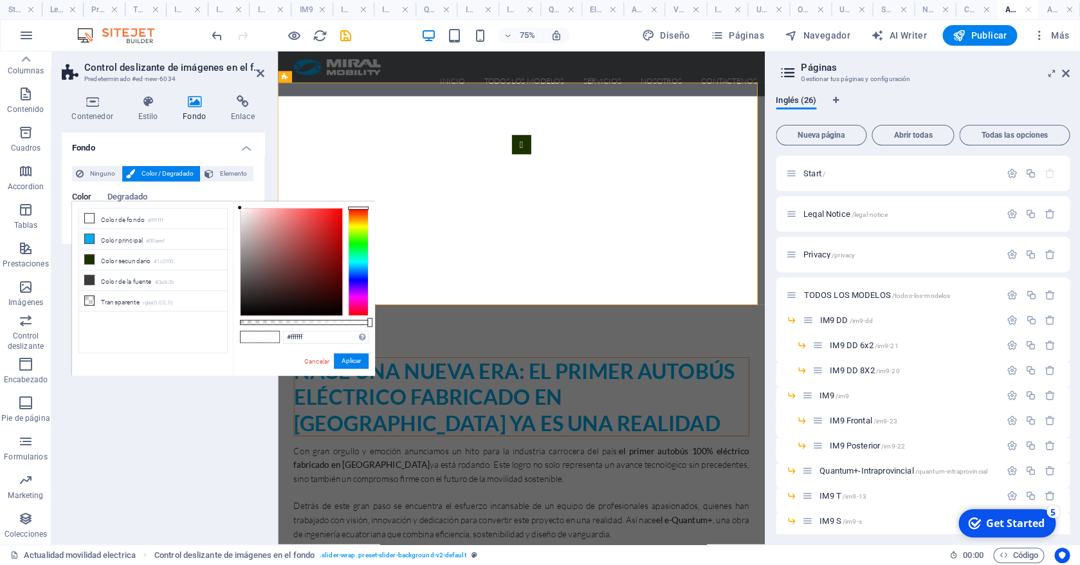
click at [85, 224] on li "Color de fondo #ffffff" at bounding box center [153, 218] width 148 height 21
click at [131, 256] on li "Color secundario #1c3100" at bounding box center [153, 260] width 148 height 21
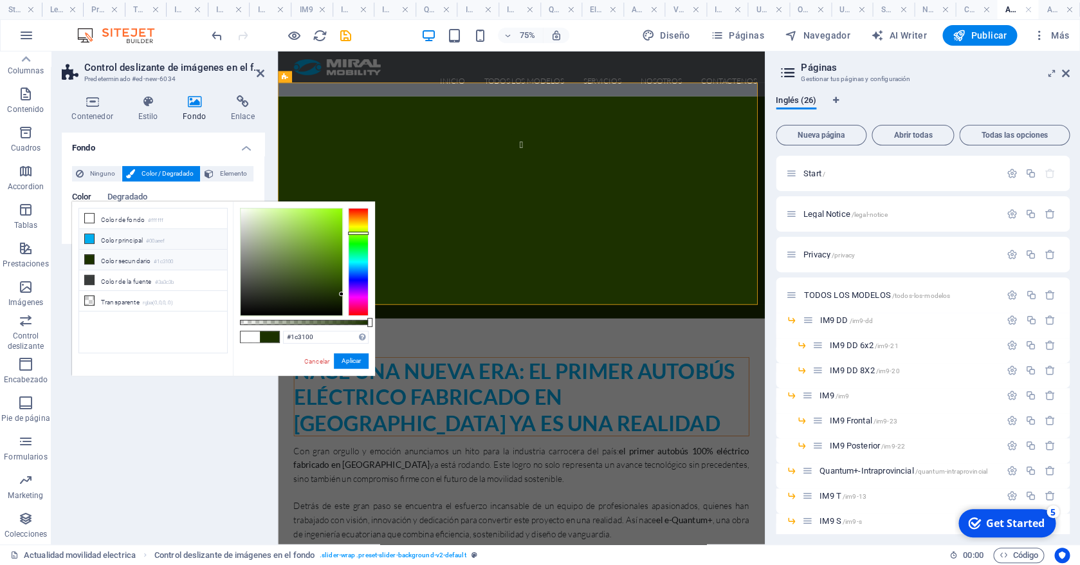
click at [128, 243] on li "Color principal #00aeef" at bounding box center [153, 239] width 148 height 21
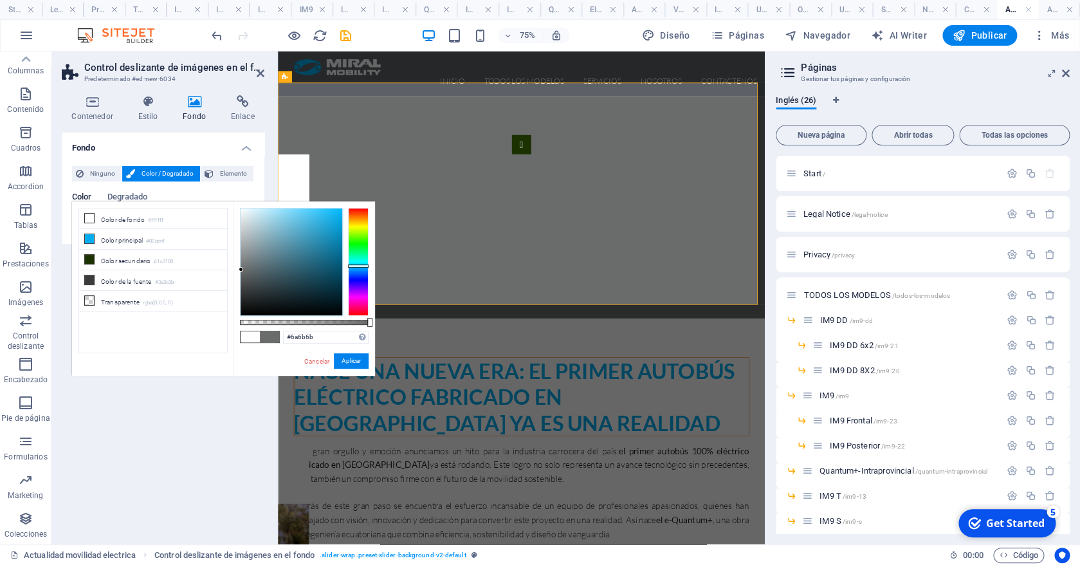
drag, startPoint x: 257, startPoint y: 287, endPoint x: 241, endPoint y: 268, distance: 24.2
click at [241, 269] on div at bounding box center [292, 261] width 102 height 107
click at [356, 360] on button "Aplicar" at bounding box center [351, 360] width 35 height 15
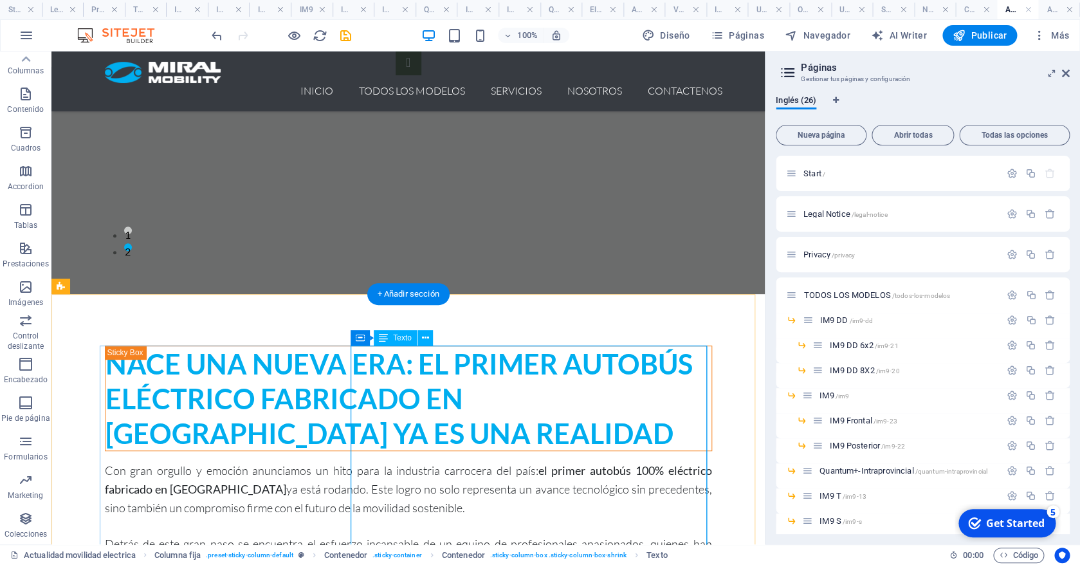
scroll to position [29, 0]
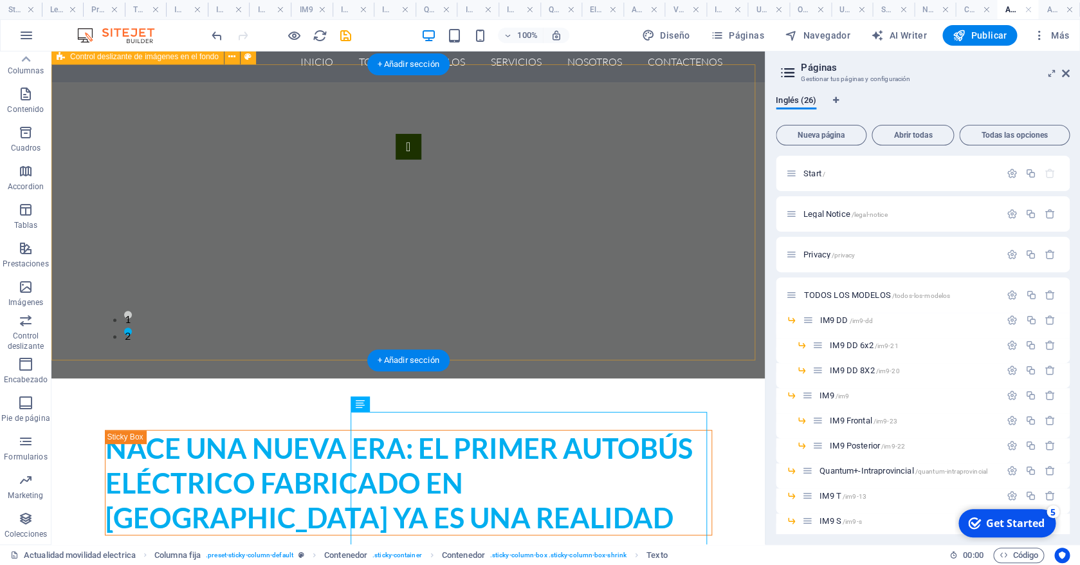
click at [306, 352] on div "1 2" at bounding box center [407, 230] width 713 height 296
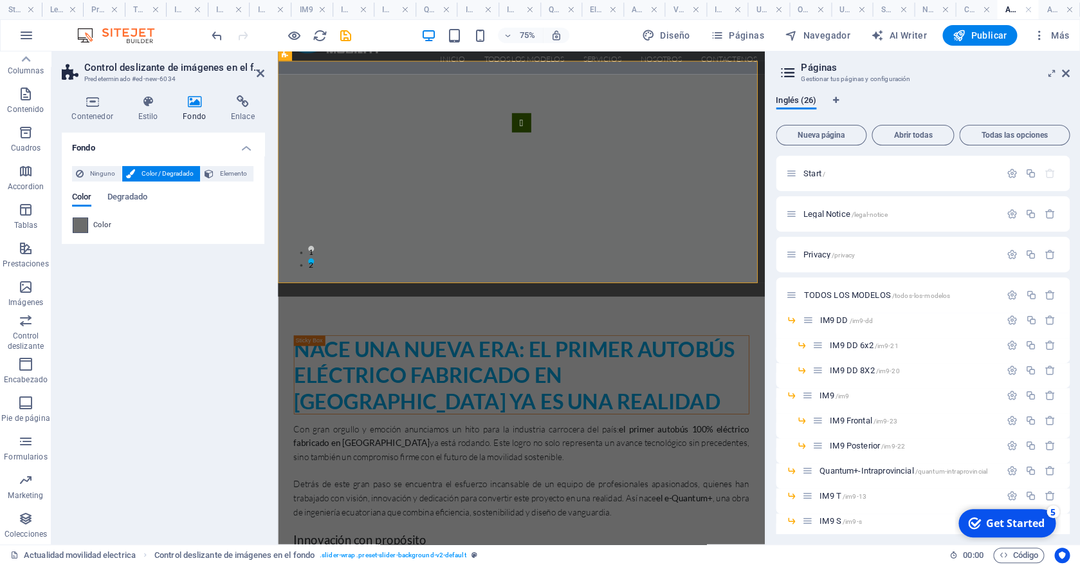
click at [79, 230] on span at bounding box center [80, 225] width 14 height 14
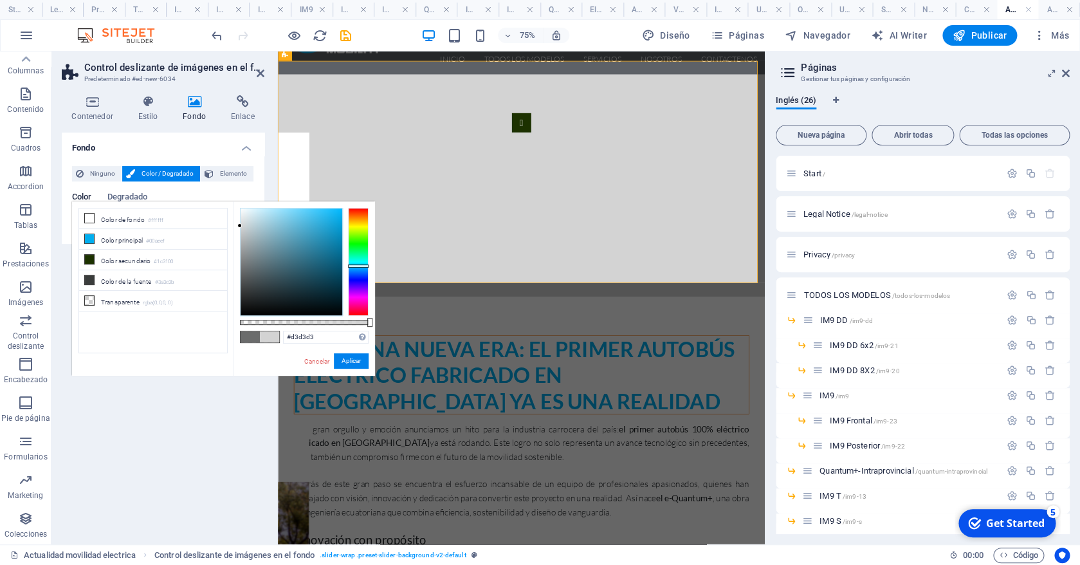
drag, startPoint x: 244, startPoint y: 247, endPoint x: 239, endPoint y: 226, distance: 21.7
click at [241, 226] on div at bounding box center [292, 261] width 102 height 107
click at [352, 361] on button "Aplicar" at bounding box center [351, 360] width 35 height 15
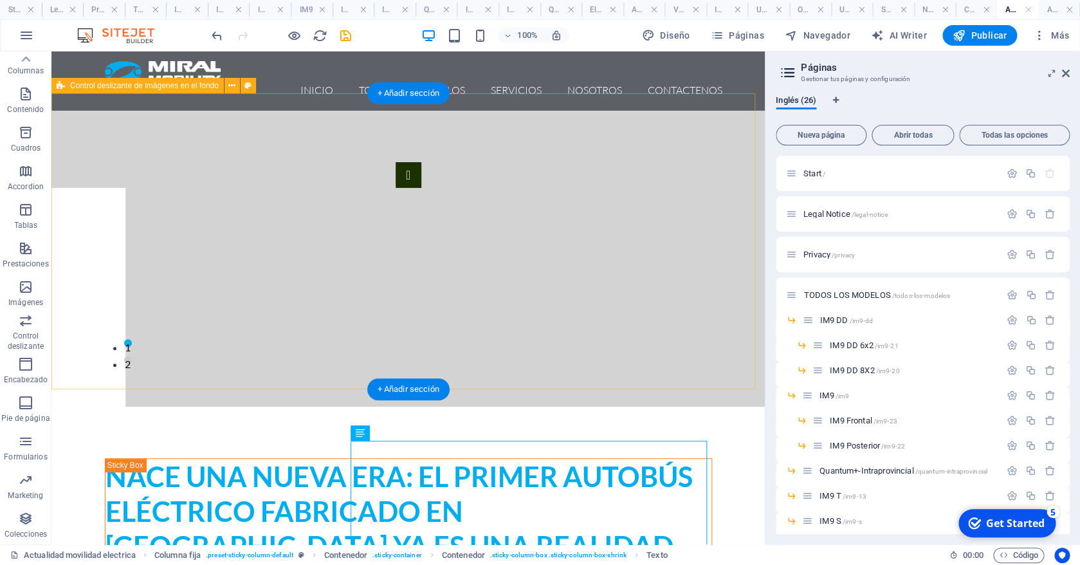
scroll to position [0, 0]
click at [424, 361] on div "1 2" at bounding box center [407, 259] width 713 height 296
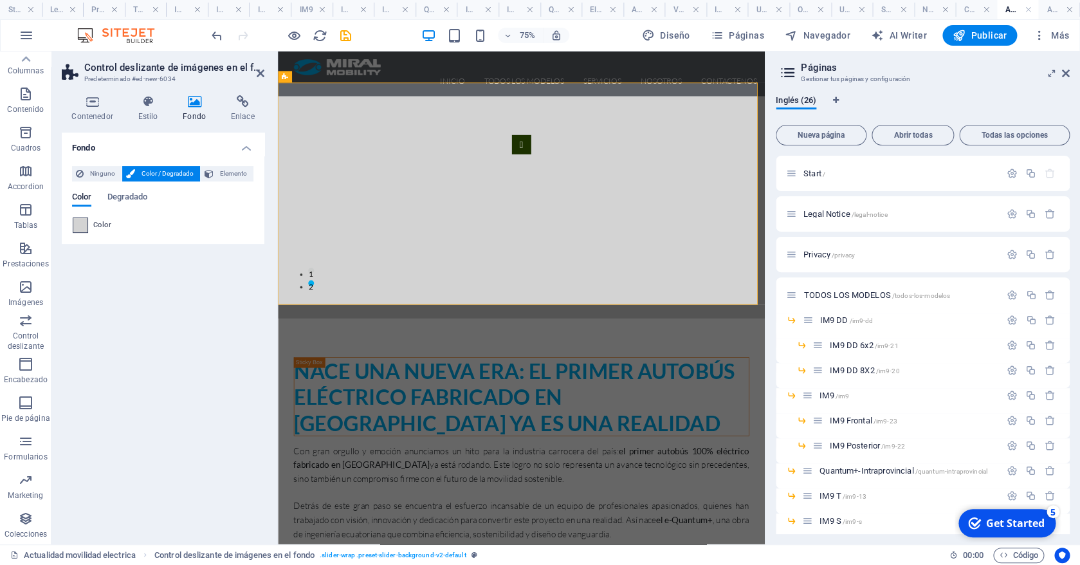
click at [84, 223] on span at bounding box center [80, 225] width 14 height 14
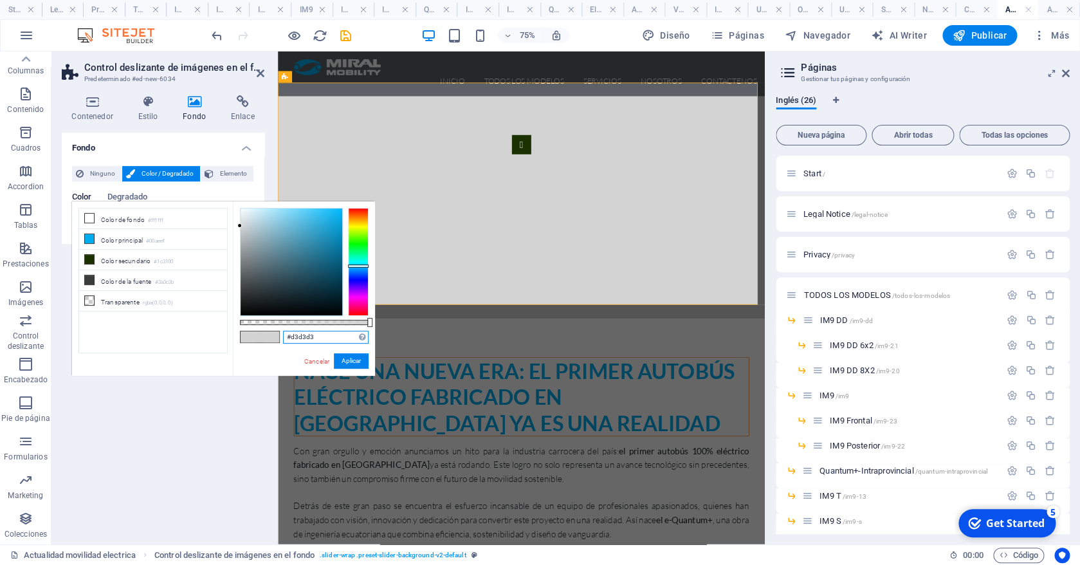
drag, startPoint x: 329, startPoint y: 337, endPoint x: 248, endPoint y: 336, distance: 80.4
click at [283, 337] on input "#d3d3d3" at bounding box center [326, 337] width 86 height 13
paste input "1c355e"
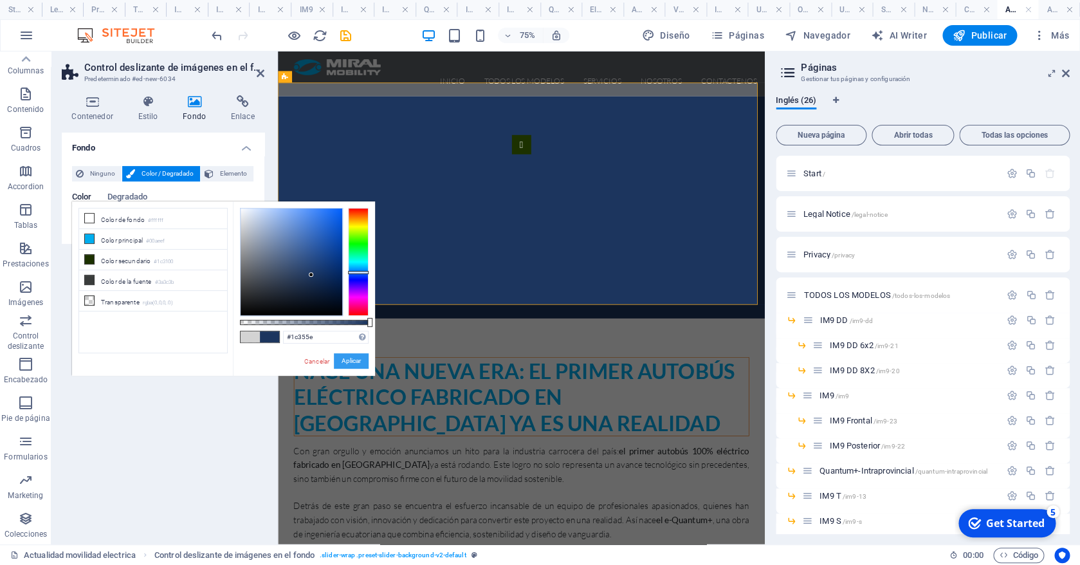
click at [358, 361] on button "Aplicar" at bounding box center [351, 360] width 35 height 15
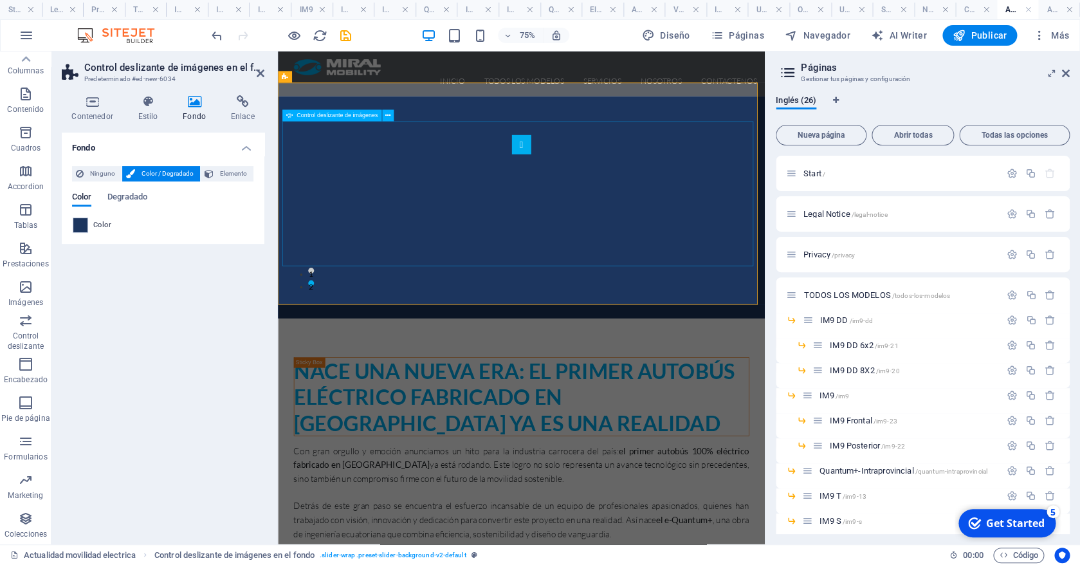
click at [590, 188] on button "button" at bounding box center [603, 176] width 26 height 26
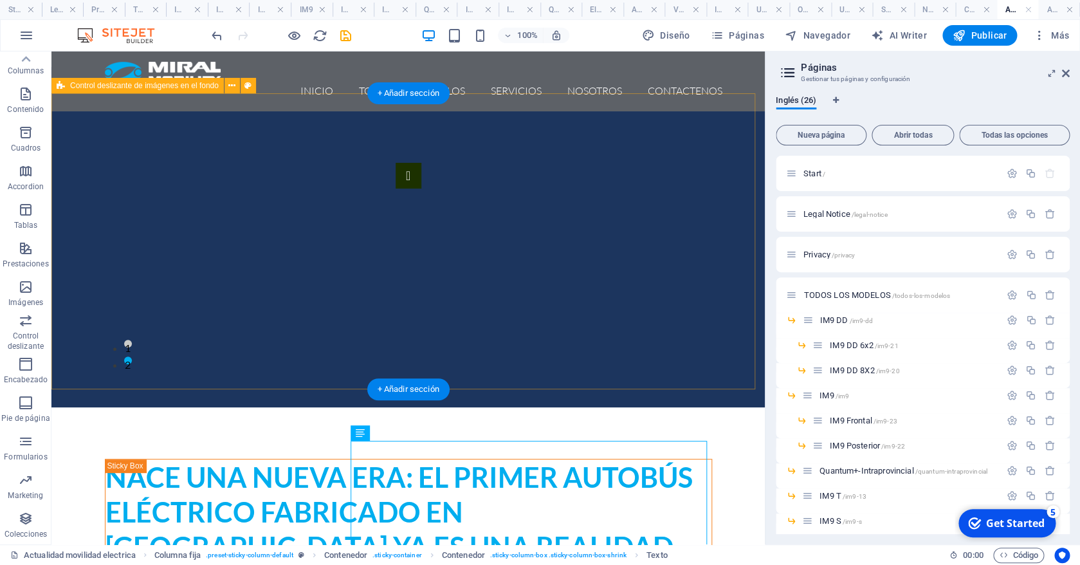
click at [482, 363] on div "1 2" at bounding box center [407, 259] width 713 height 296
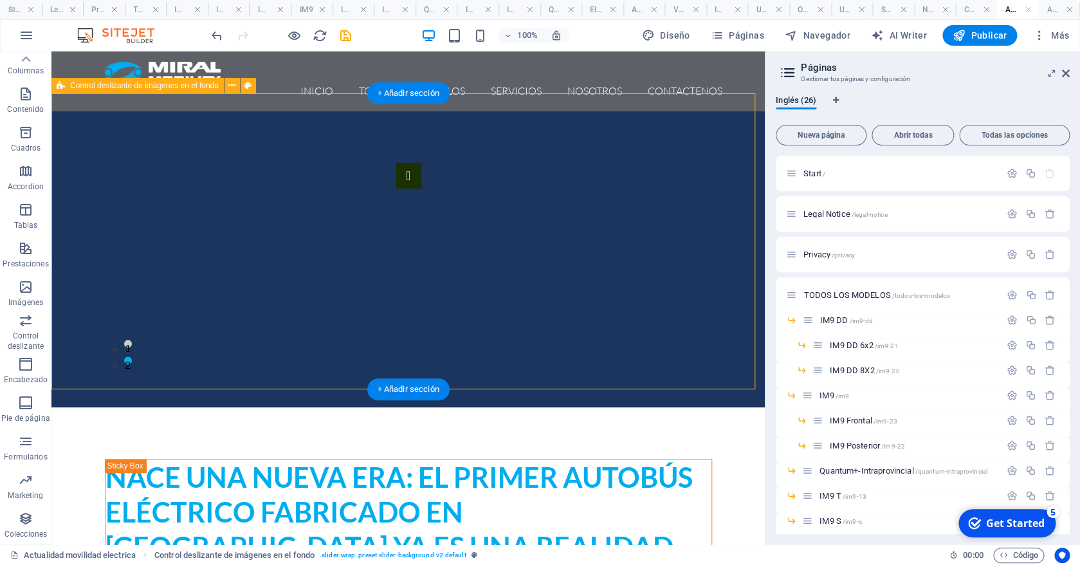
click at [482, 363] on div "1 2" at bounding box center [407, 259] width 713 height 296
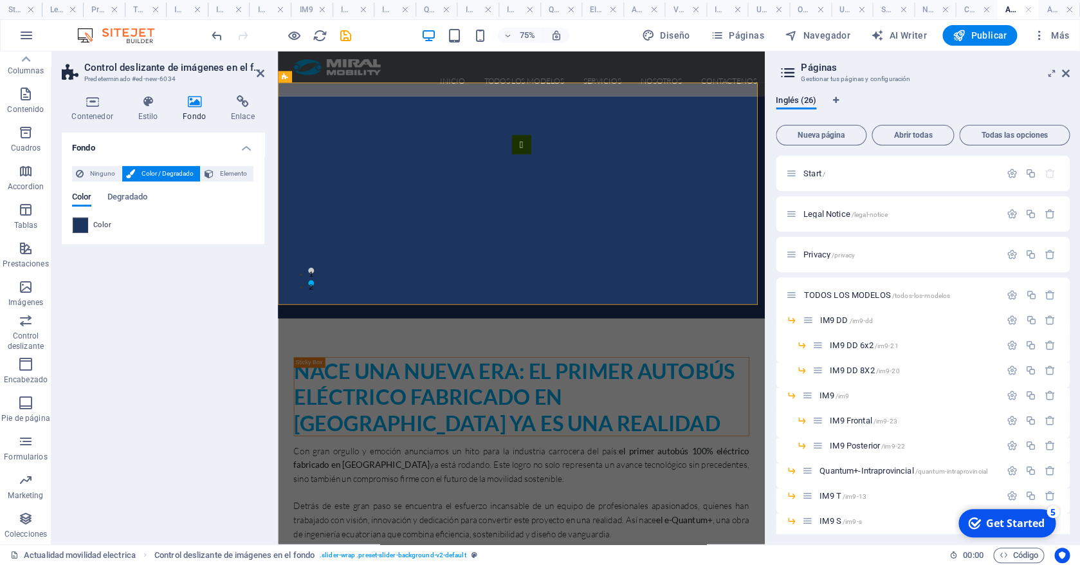
click at [80, 225] on span at bounding box center [80, 225] width 14 height 14
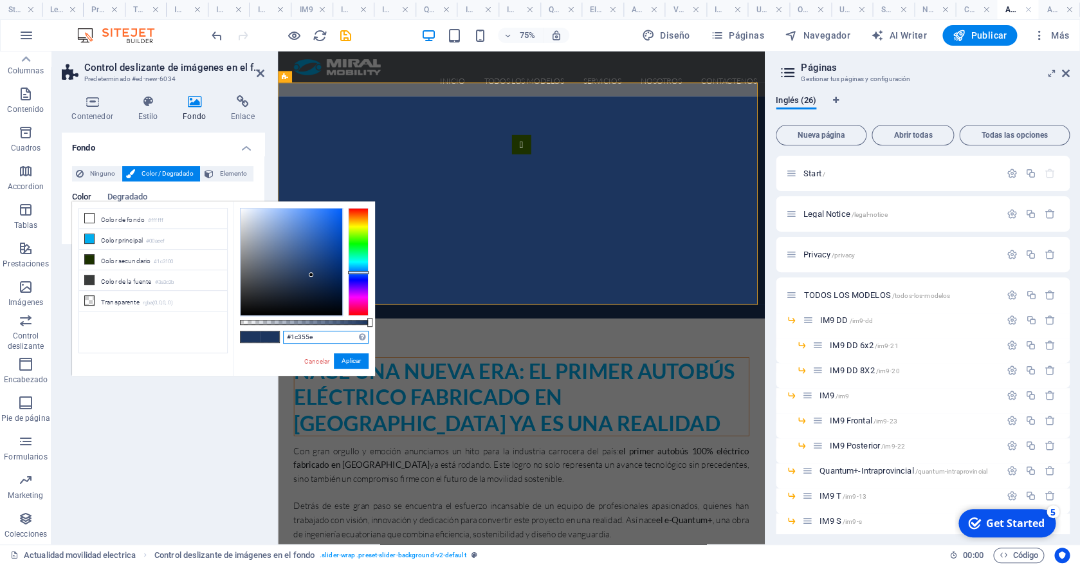
drag, startPoint x: 321, startPoint y: 337, endPoint x: 226, endPoint y: 334, distance: 95.2
click at [283, 334] on input "#1c355e" at bounding box center [326, 337] width 86 height 13
paste input "2b4999"
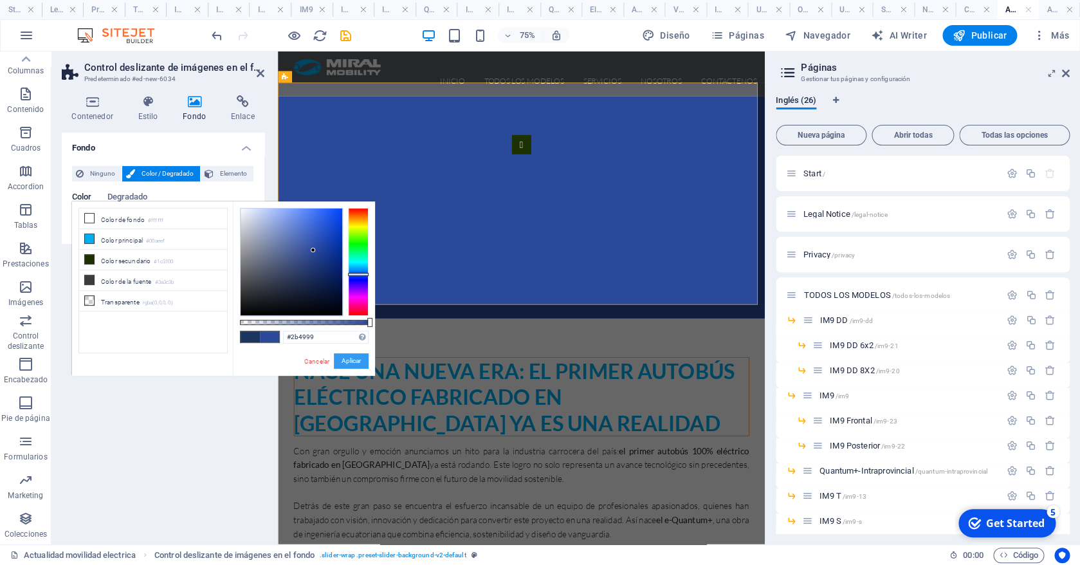
click at [356, 363] on button "Aplicar" at bounding box center [351, 360] width 35 height 15
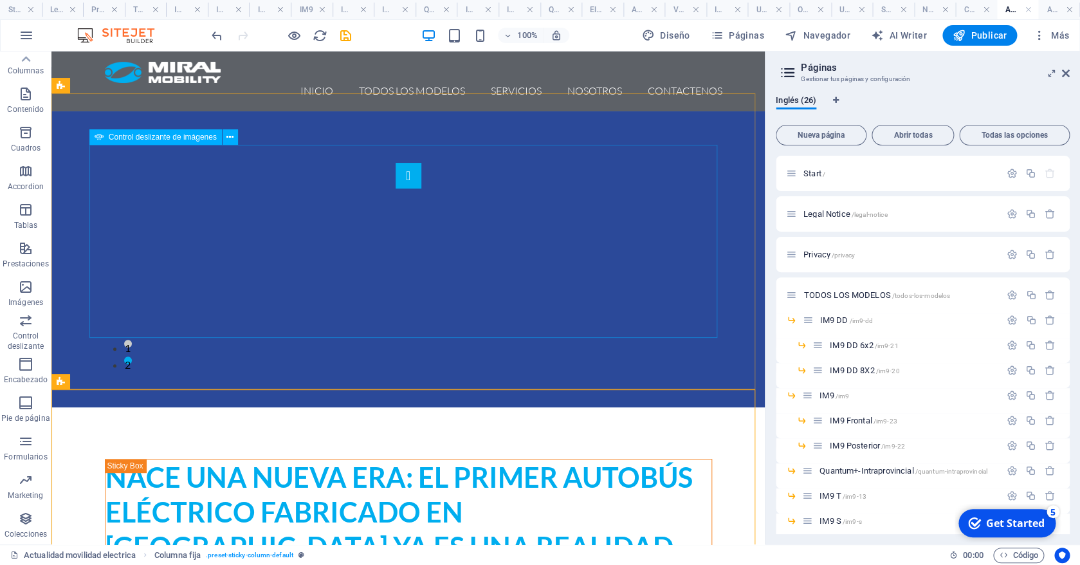
click at [396, 188] on button "button" at bounding box center [409, 176] width 26 height 26
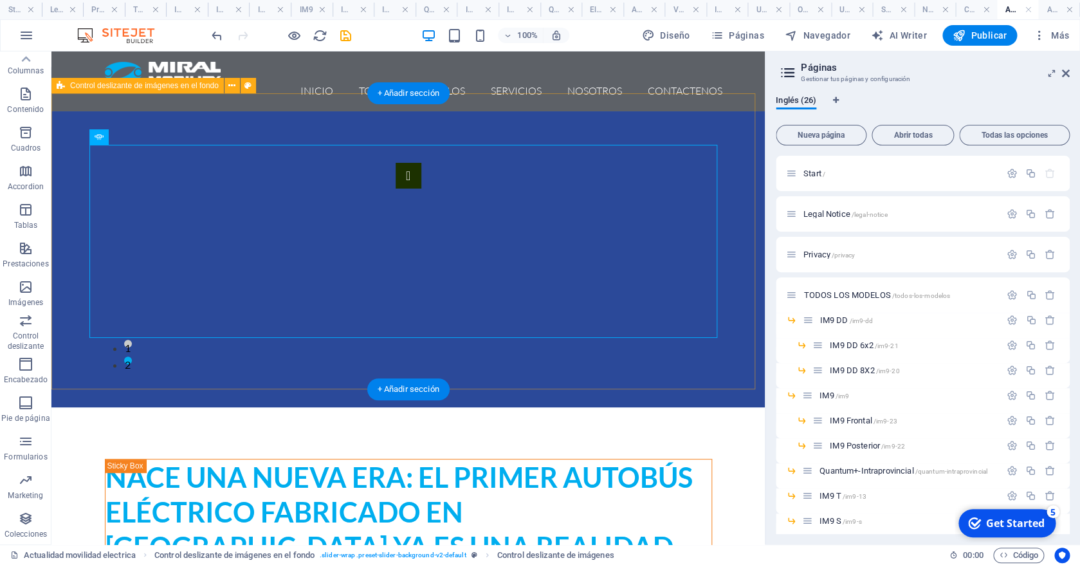
click at [559, 371] on div "1 2" at bounding box center [407, 259] width 713 height 296
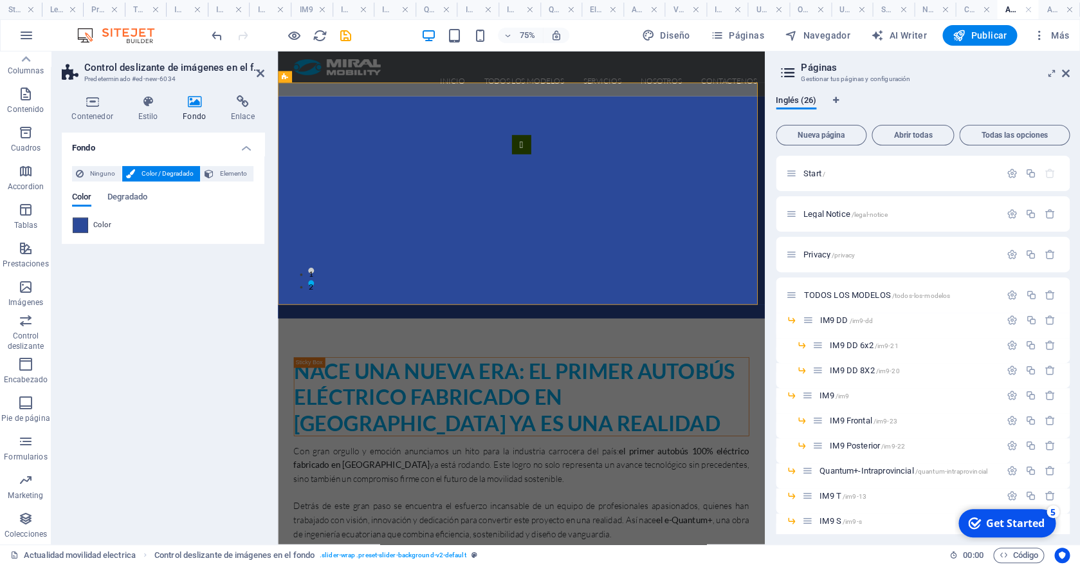
click at [84, 226] on span at bounding box center [80, 225] width 14 height 14
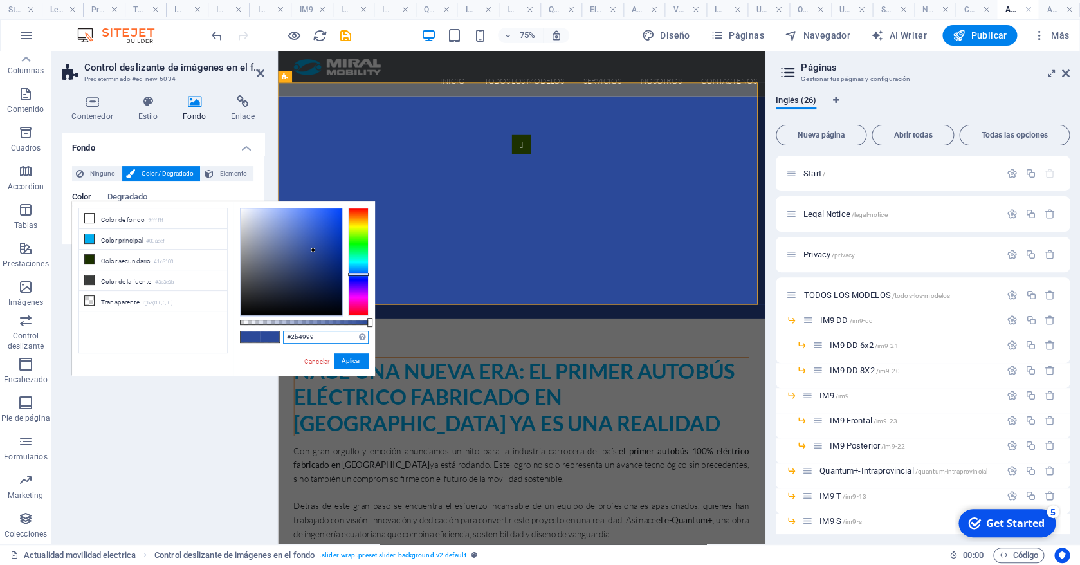
drag, startPoint x: 318, startPoint y: 337, endPoint x: 243, endPoint y: 323, distance: 75.9
click at [283, 331] on input "#2b4999" at bounding box center [326, 337] width 86 height 13
paste input "4a4f54"
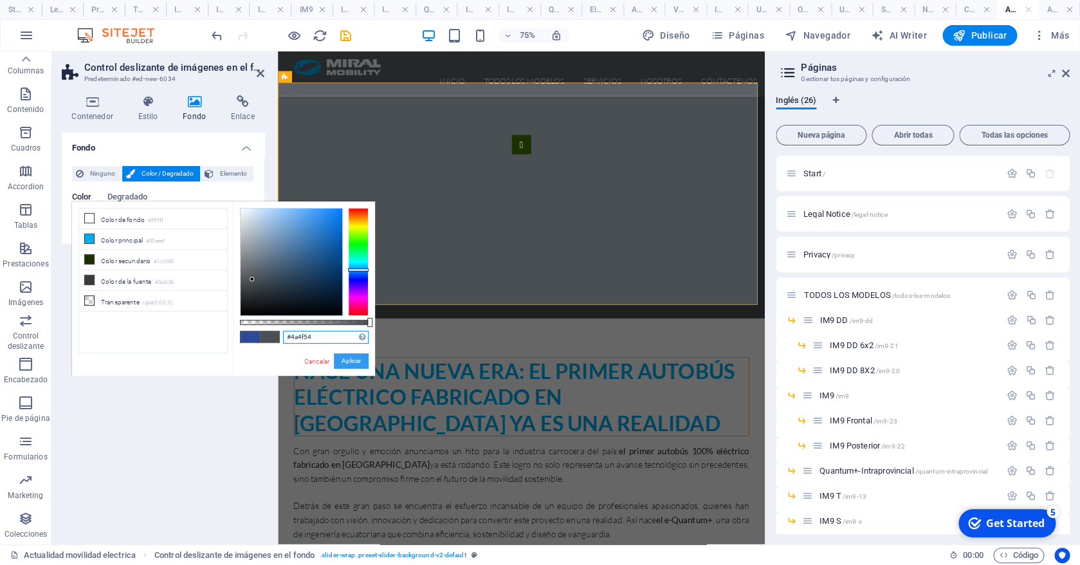
type input "#4a4f54"
click at [346, 360] on button "Aplicar" at bounding box center [351, 360] width 35 height 15
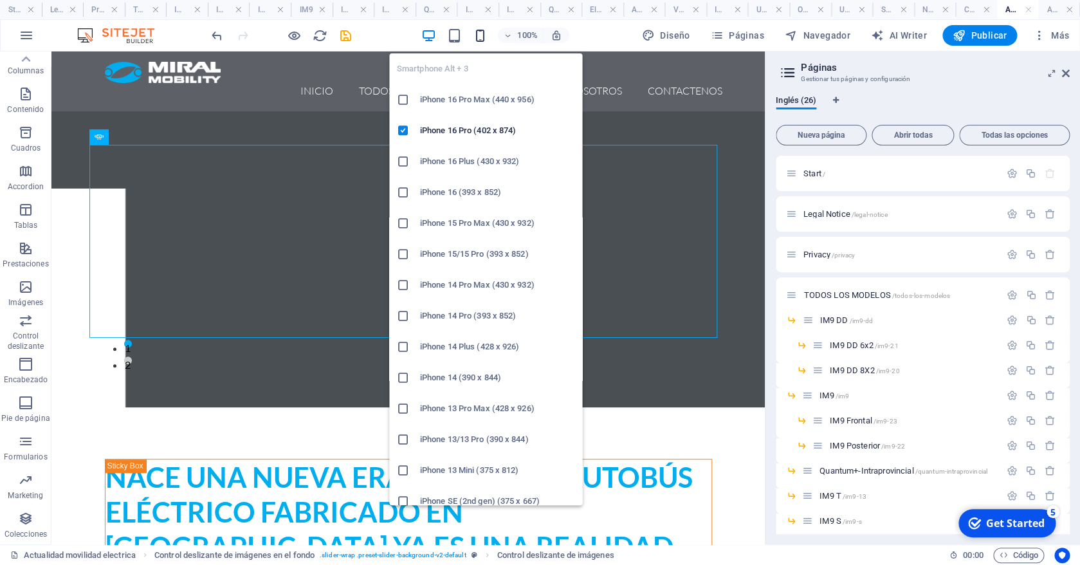
click at [485, 36] on icon "button" at bounding box center [479, 35] width 15 height 15
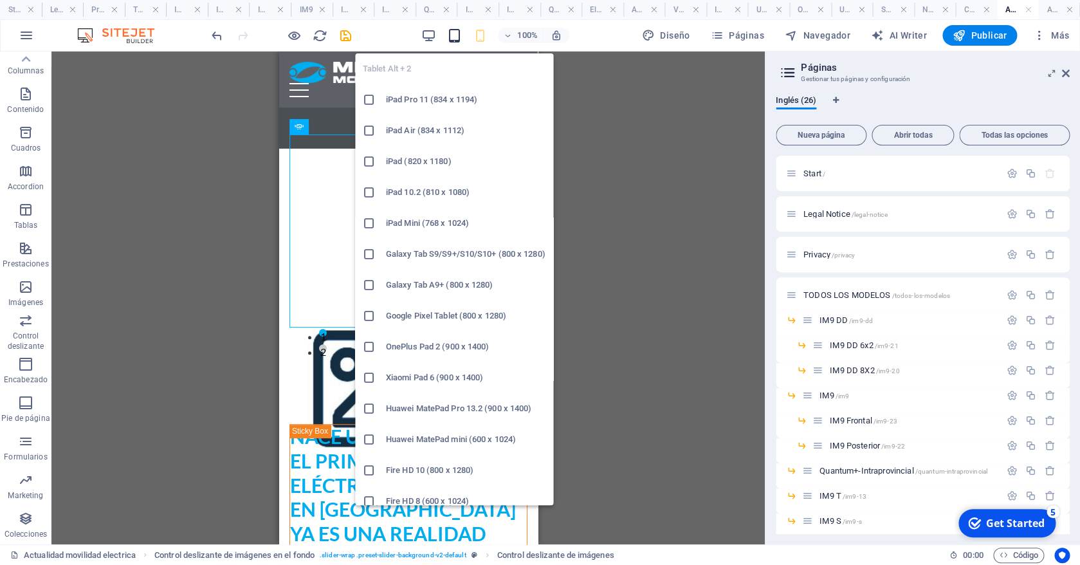
click at [459, 36] on icon "button" at bounding box center [453, 35] width 15 height 15
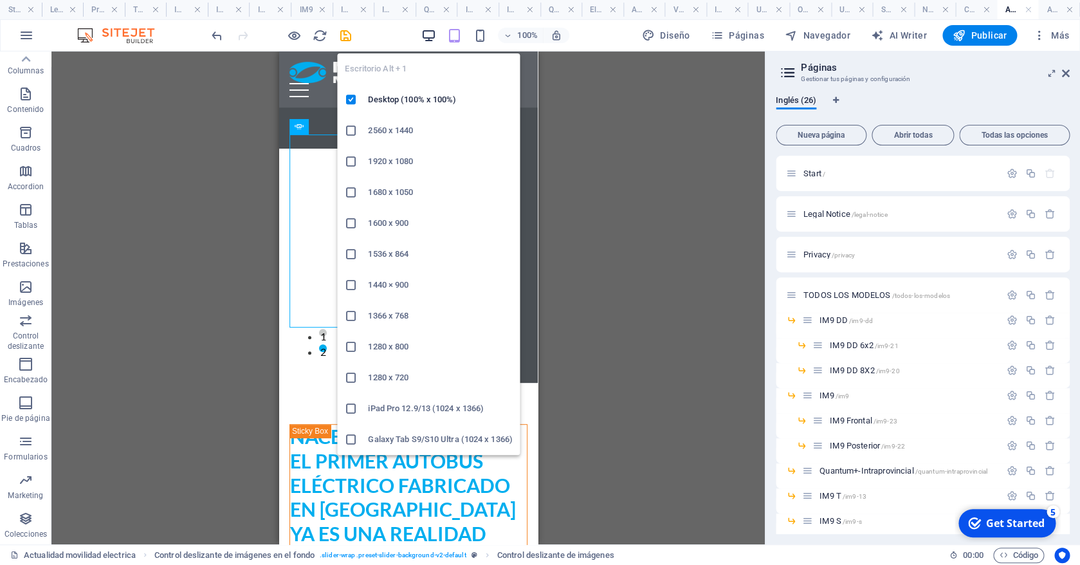
click at [427, 33] on icon "button" at bounding box center [428, 35] width 15 height 15
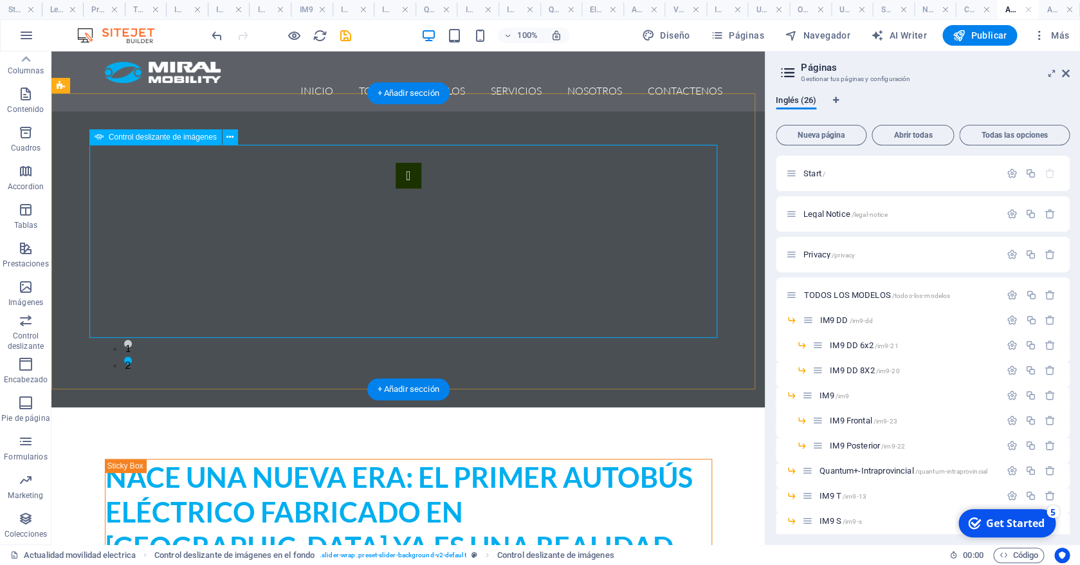
select select "px"
select select "ms"
select select "s"
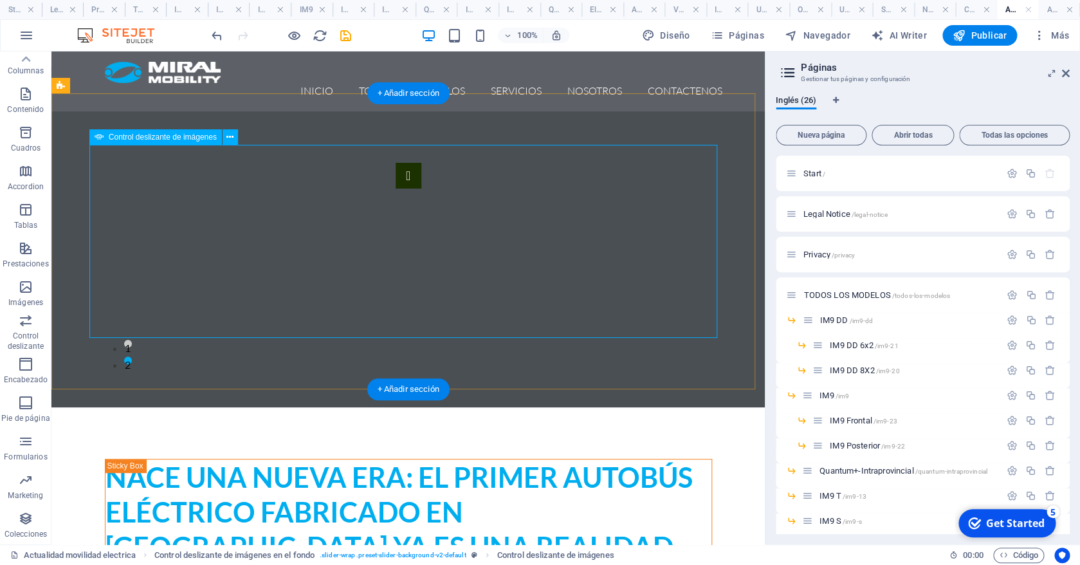
select select "progressive"
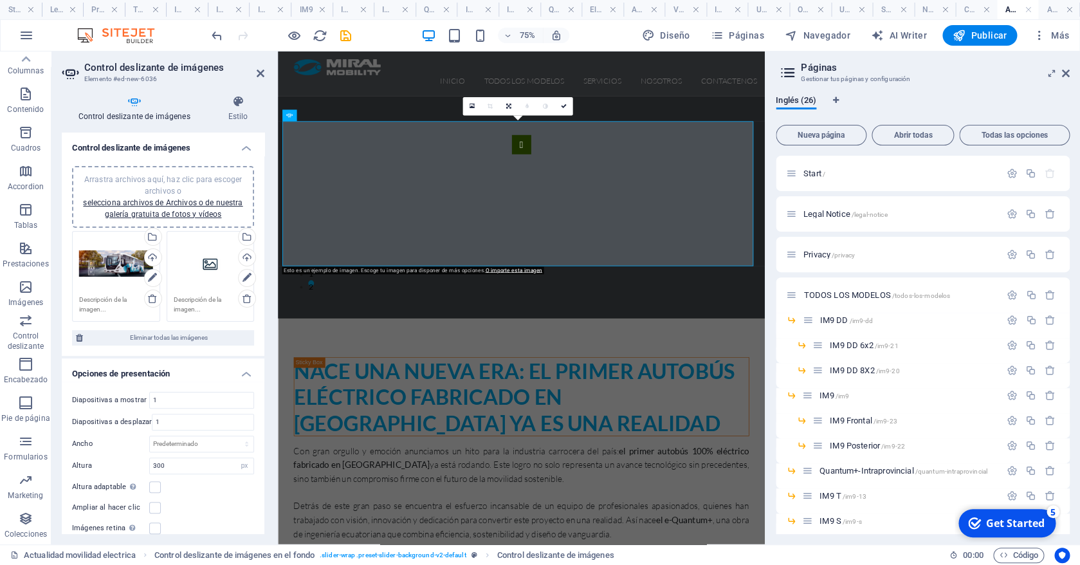
click at [219, 261] on div "Arrastra archivos aquí, haz clic para escoger archivos o selecciona archivos de…" at bounding box center [211, 263] width 74 height 51
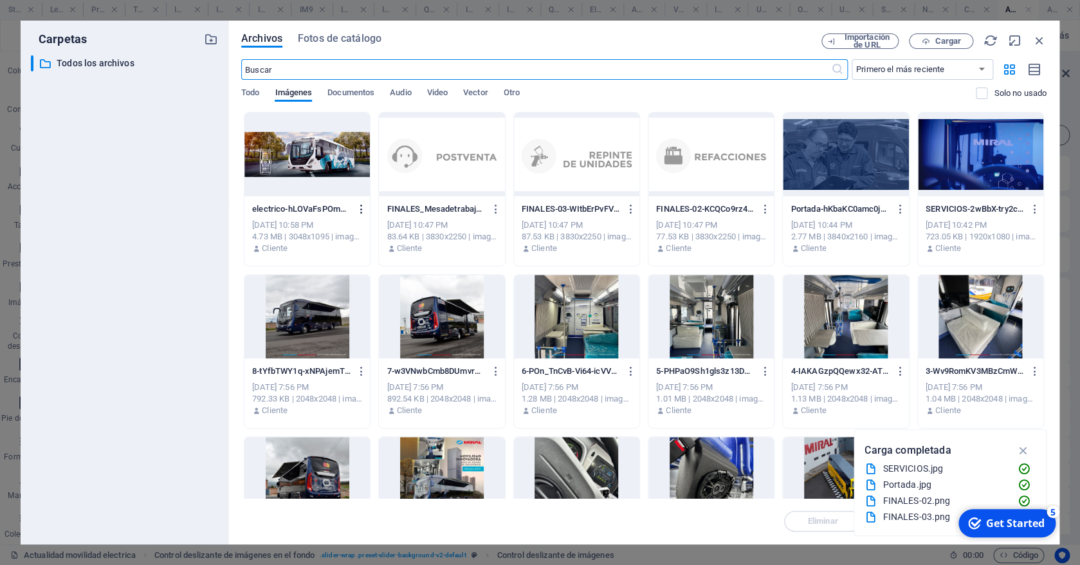
click at [365, 207] on icon "button" at bounding box center [362, 209] width 12 height 12
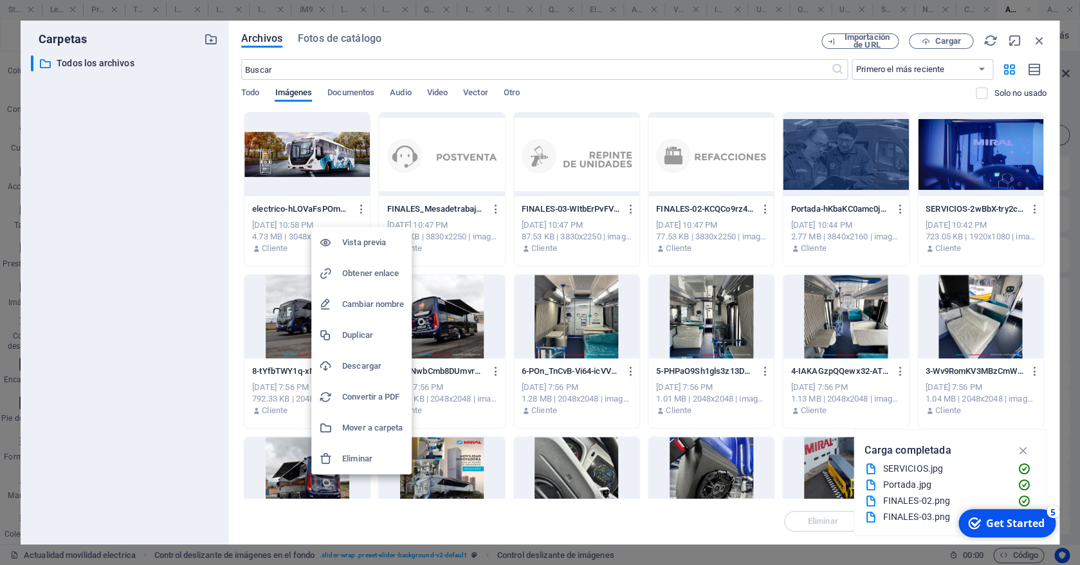
click at [360, 457] on h6 "Eliminar" at bounding box center [373, 458] width 62 height 15
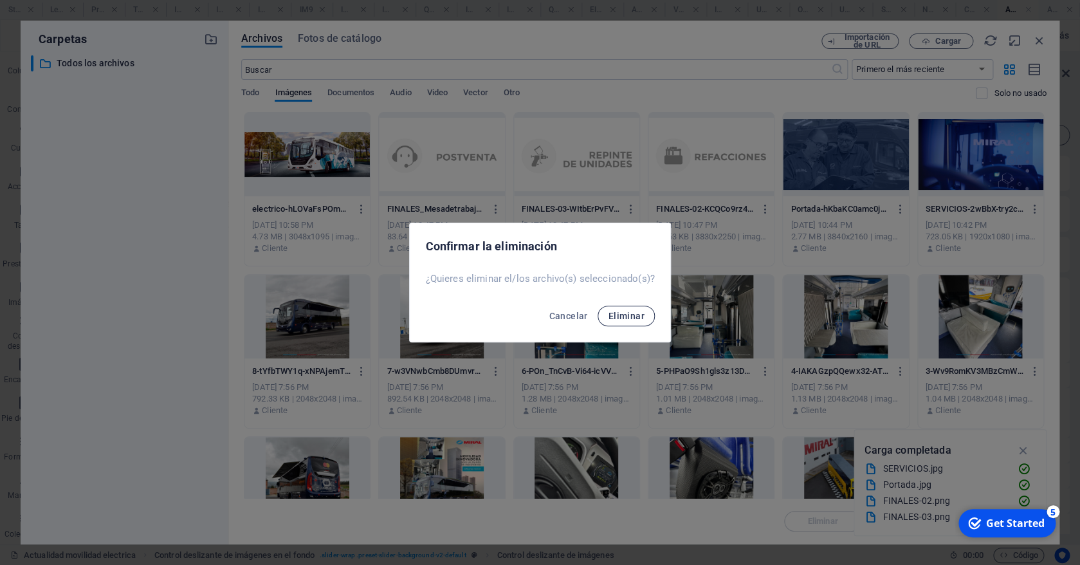
click at [632, 313] on span "Eliminar" at bounding box center [626, 316] width 36 height 10
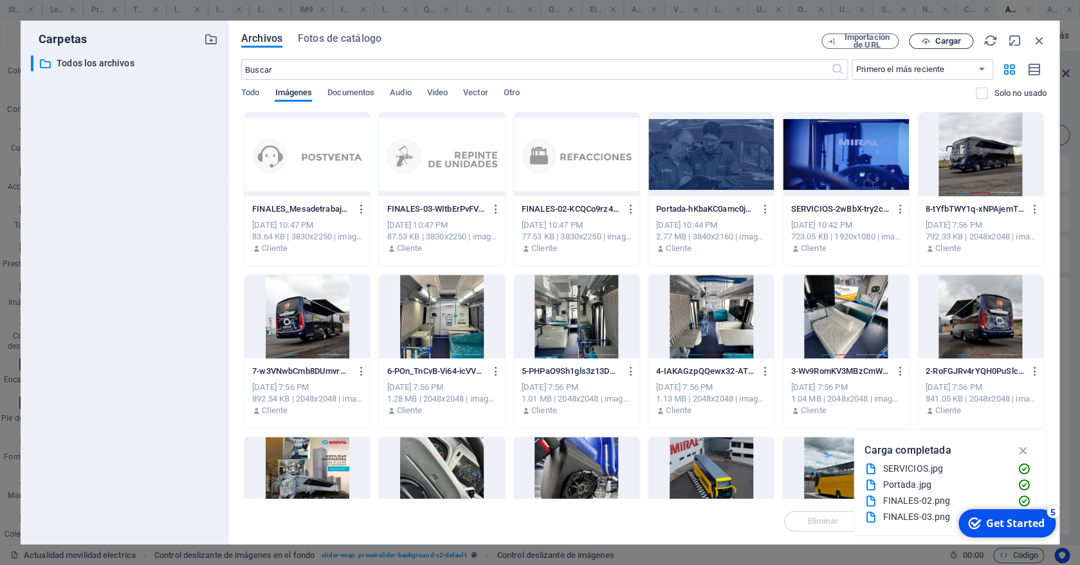
click at [961, 35] on button "Cargar" at bounding box center [941, 40] width 64 height 15
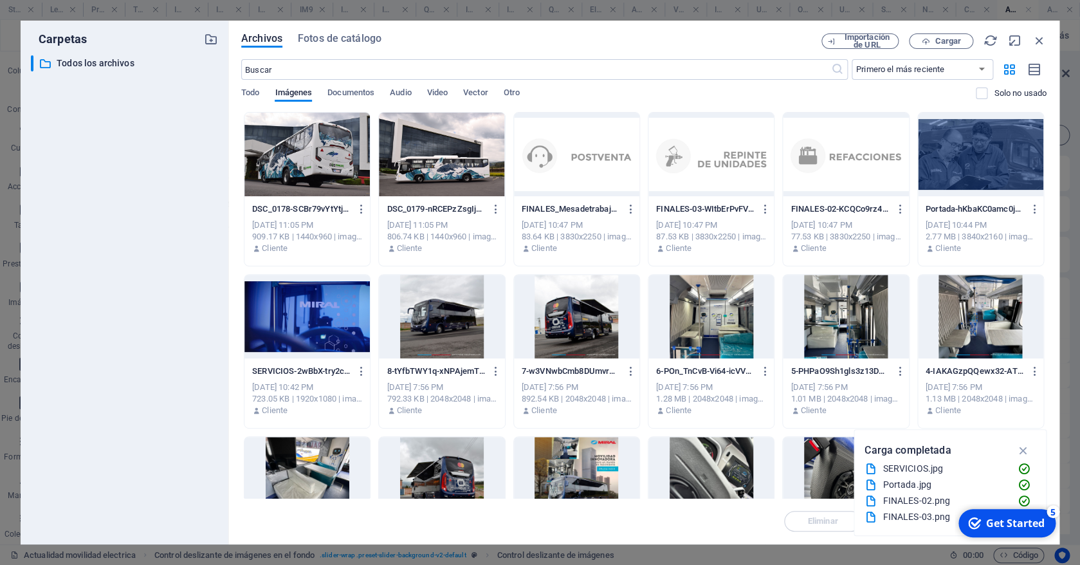
click at [335, 156] on div at bounding box center [306, 155] width 125 height 84
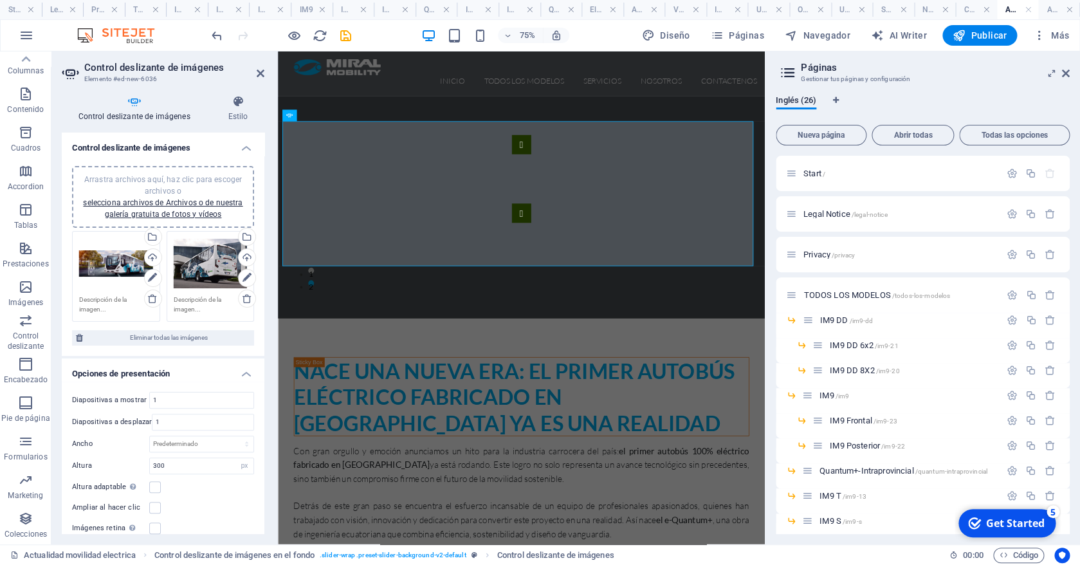
click at [99, 266] on div "Arrastra archivos aquí, haz clic para escoger archivos o selecciona archivos de…" at bounding box center [116, 263] width 74 height 51
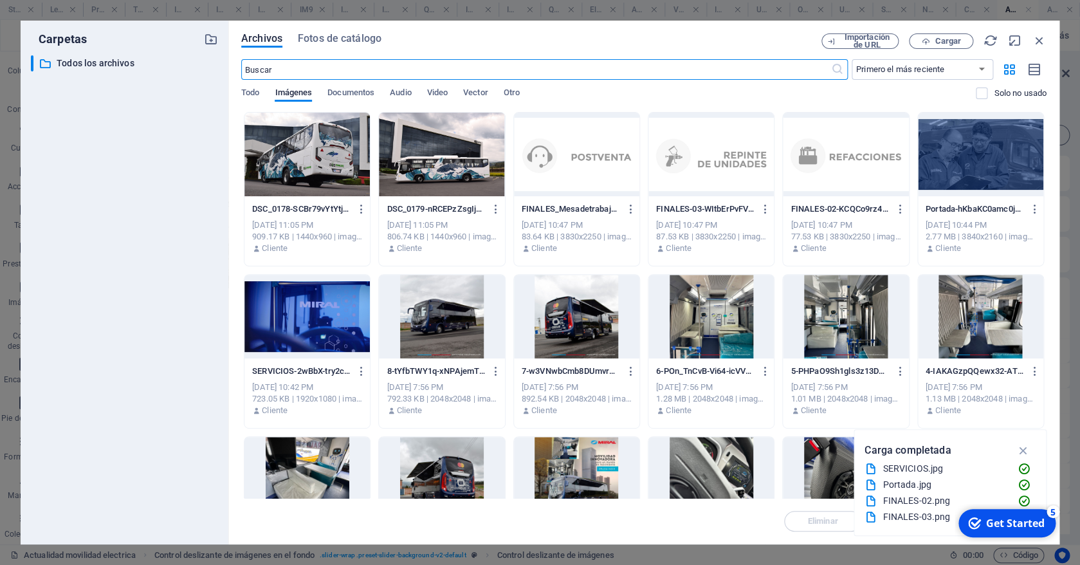
click at [439, 164] on div at bounding box center [441, 155] width 125 height 84
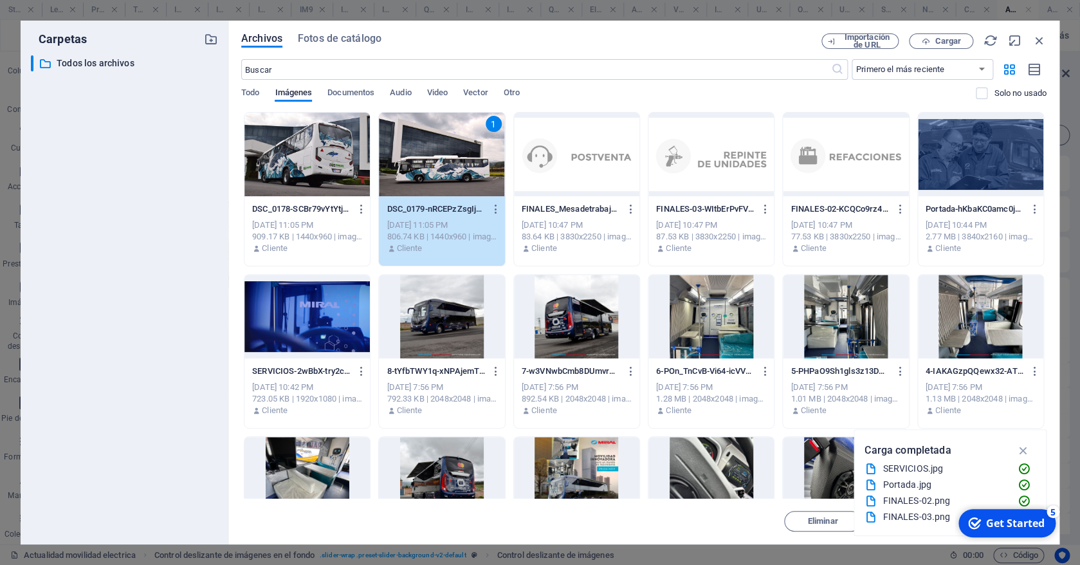
click at [439, 165] on div "1" at bounding box center [441, 155] width 125 height 84
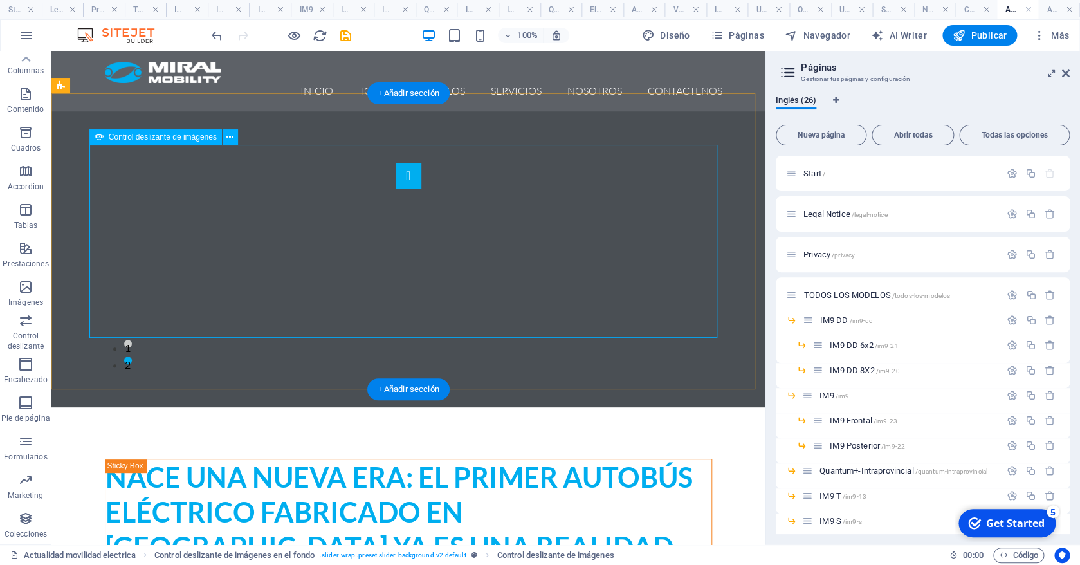
click at [396, 188] on button "button" at bounding box center [409, 176] width 26 height 26
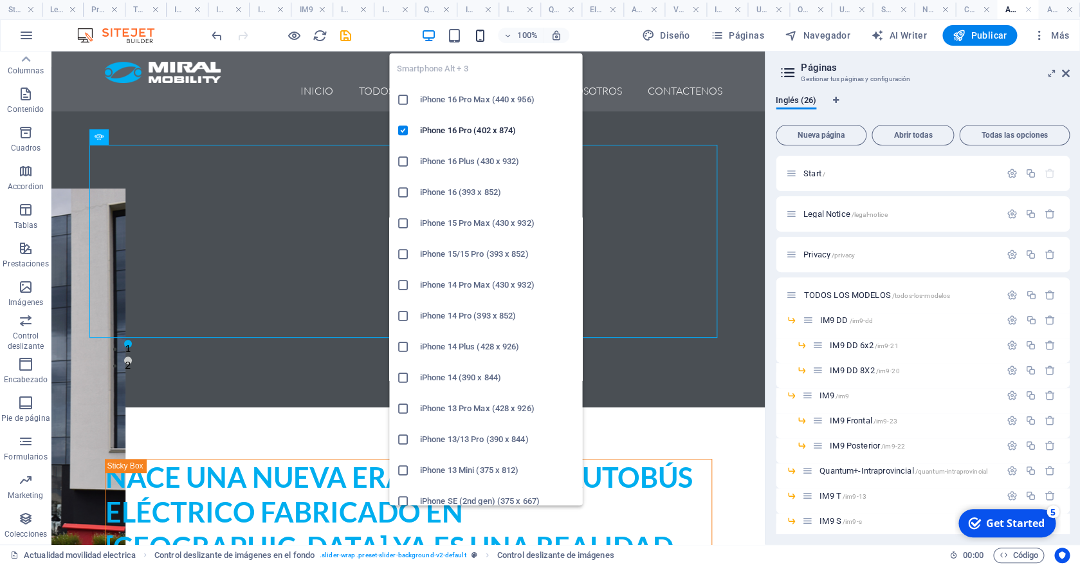
click at [479, 41] on icon "button" at bounding box center [479, 35] width 15 height 15
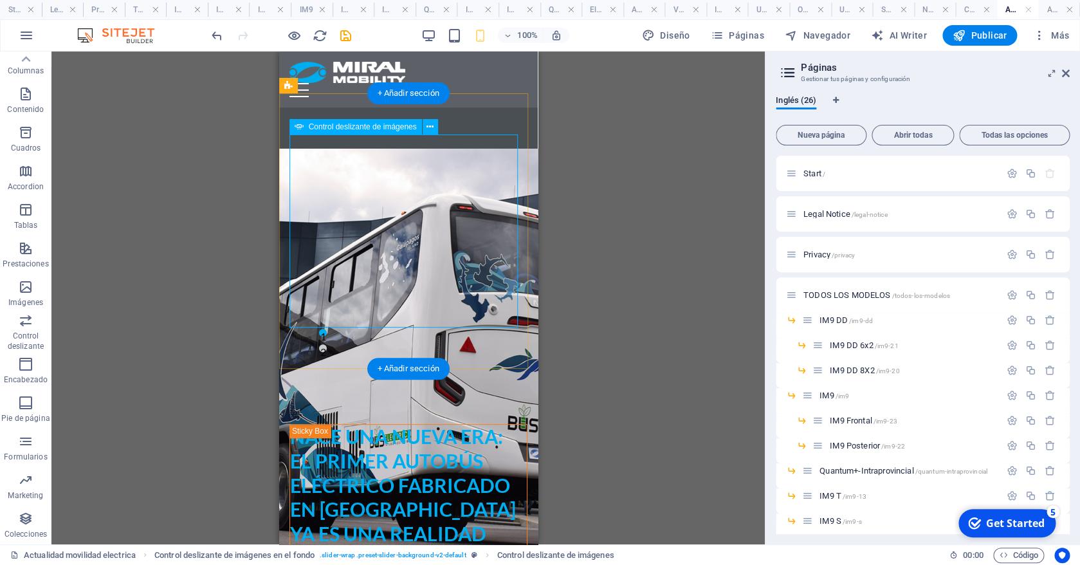
click at [326, 344] on button "2" at bounding box center [322, 348] width 8 height 8
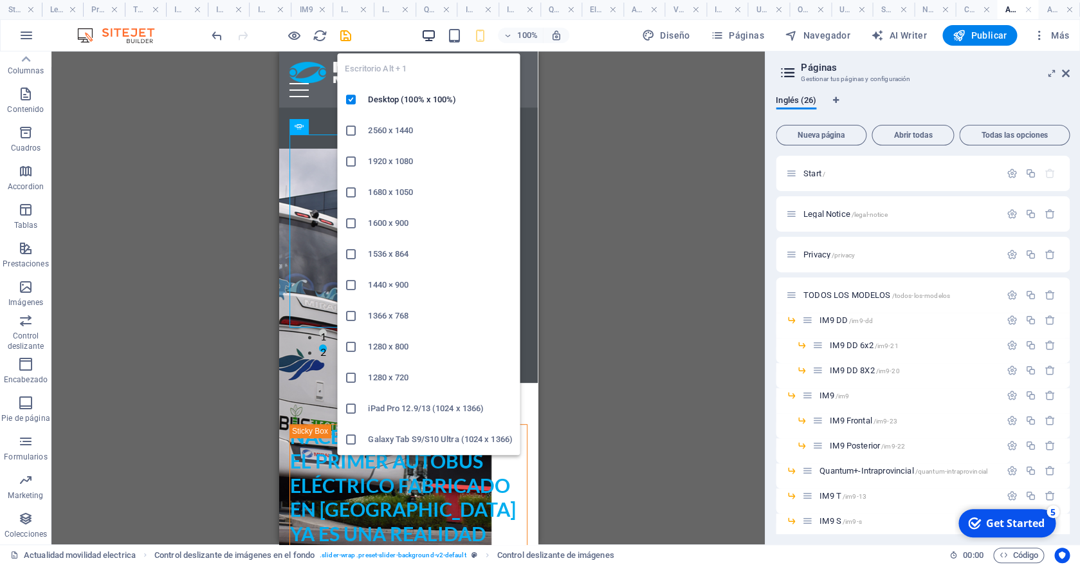
click at [426, 40] on icon "button" at bounding box center [428, 35] width 15 height 15
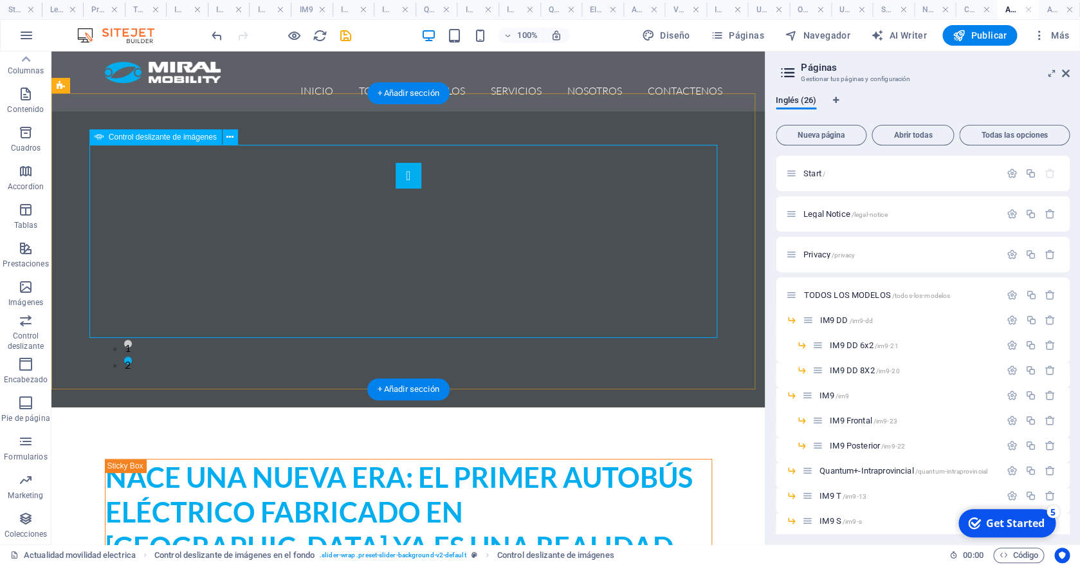
click at [396, 188] on button "button" at bounding box center [409, 176] width 26 height 26
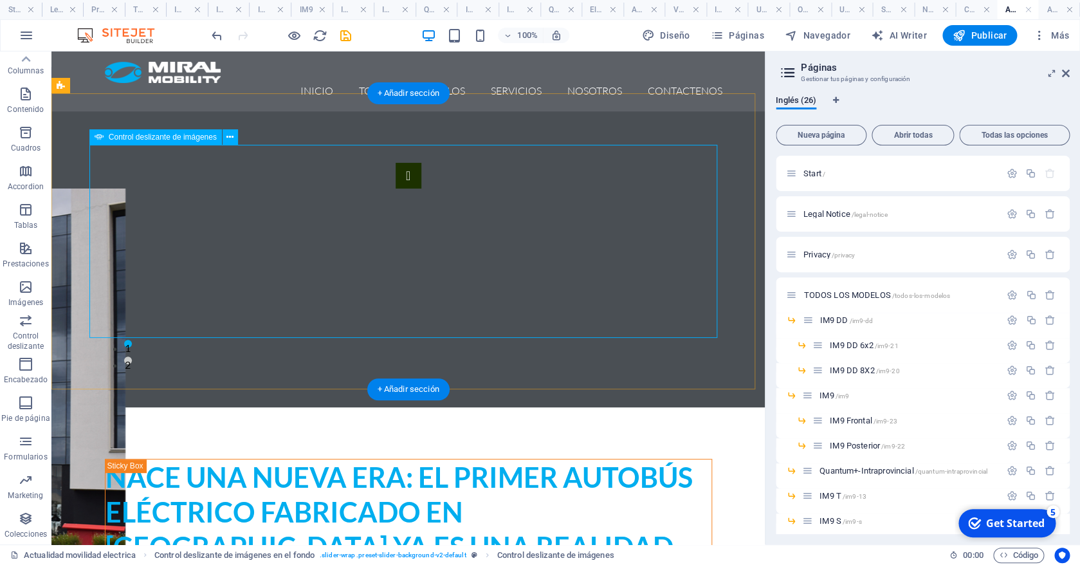
select select "px"
select select "ms"
select select "s"
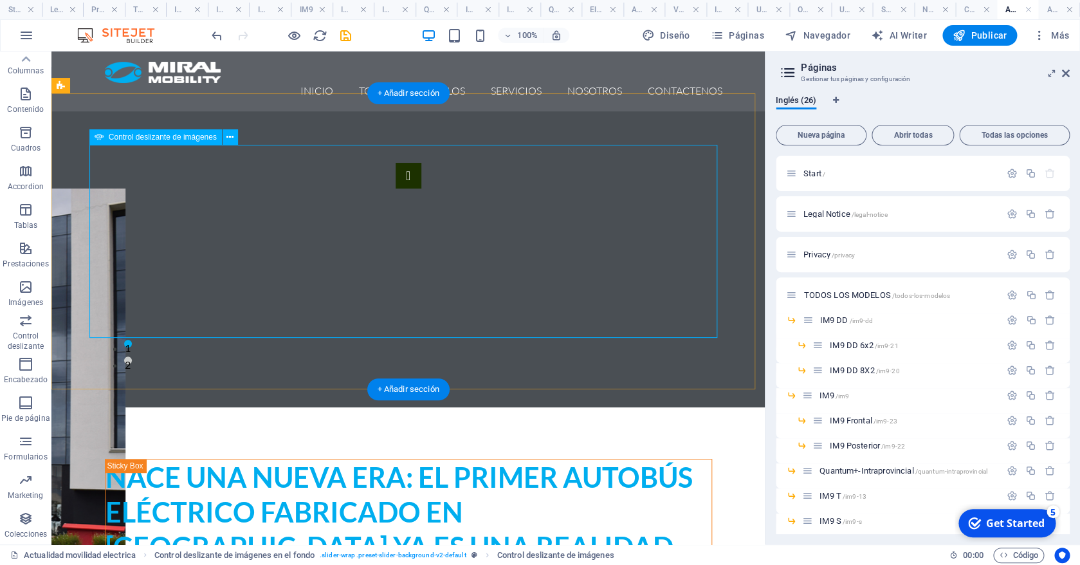
select select "progressive"
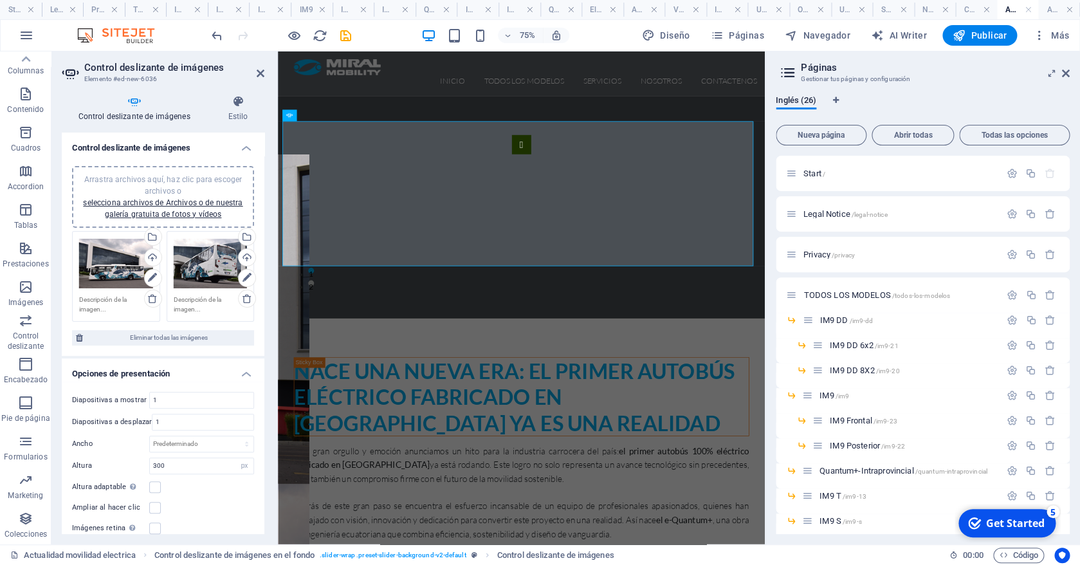
click at [106, 270] on div "Arrastra archivos aquí, haz clic para escoger archivos o selecciona archivos de…" at bounding box center [116, 263] width 74 height 51
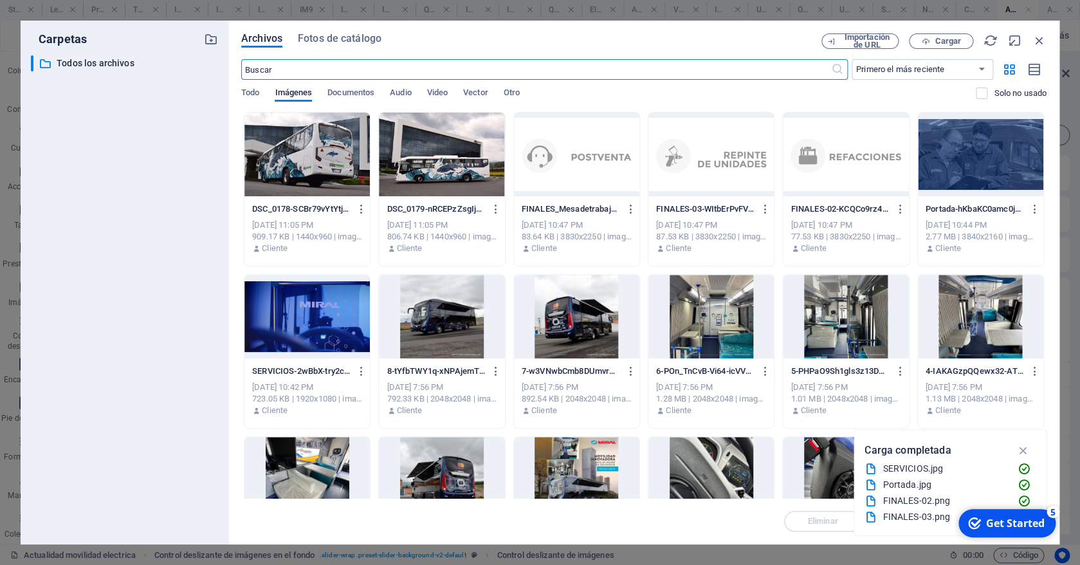
scroll to position [343, 0]
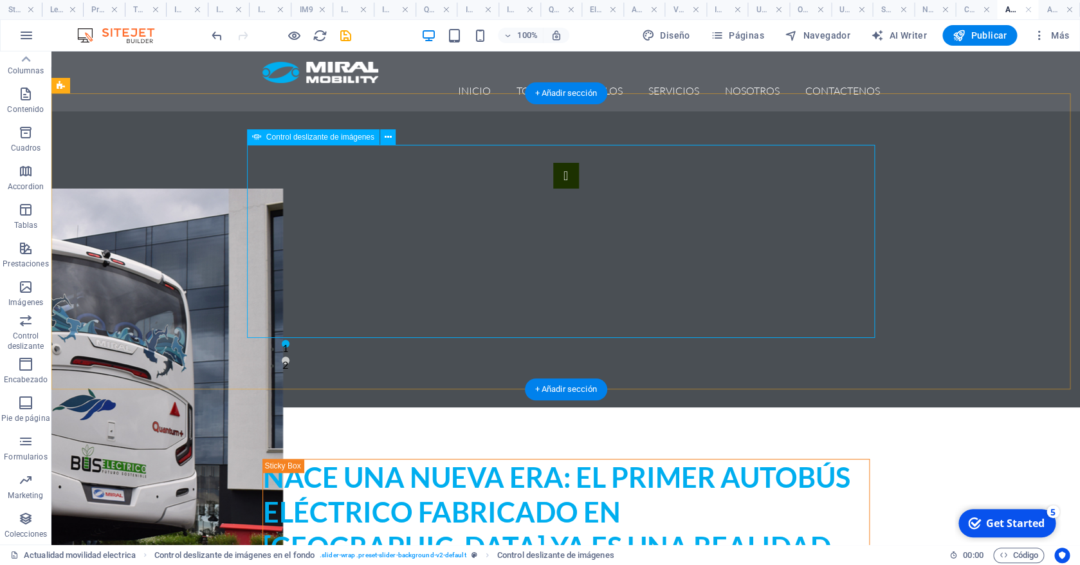
select select "px"
select select "ms"
select select "s"
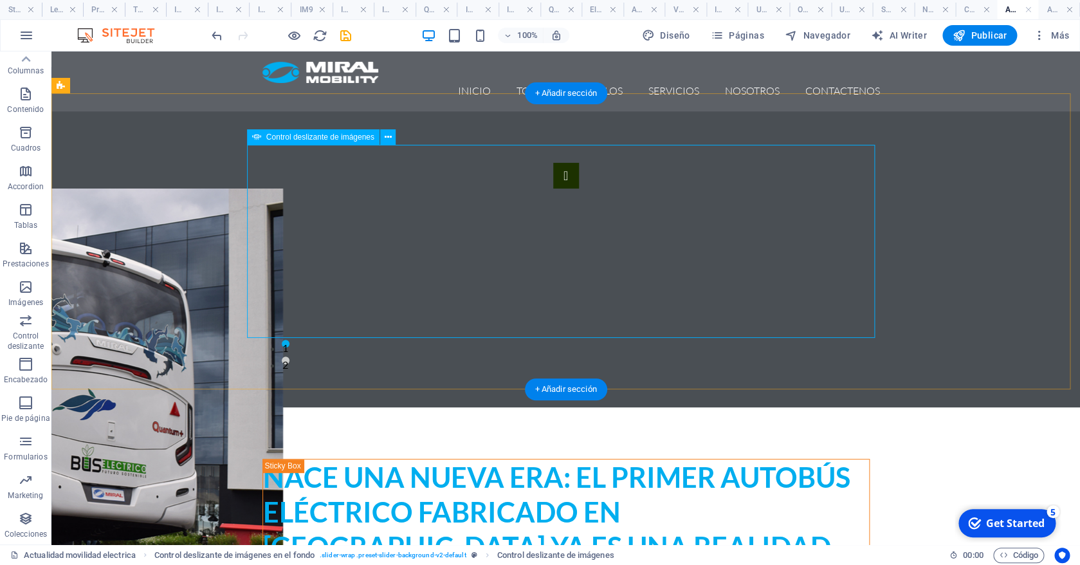
select select "progressive"
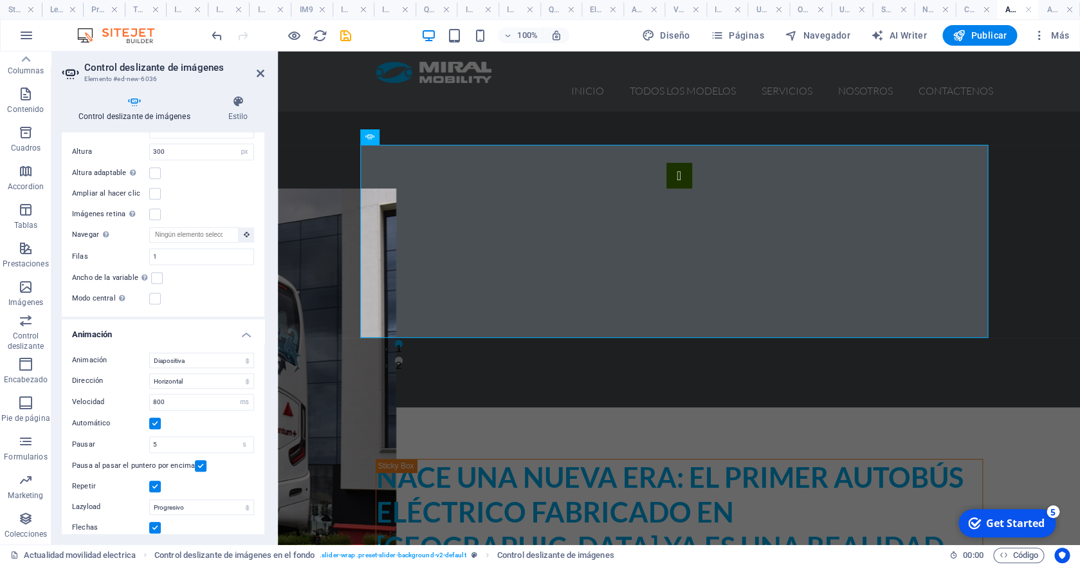
scroll to position [346, 0]
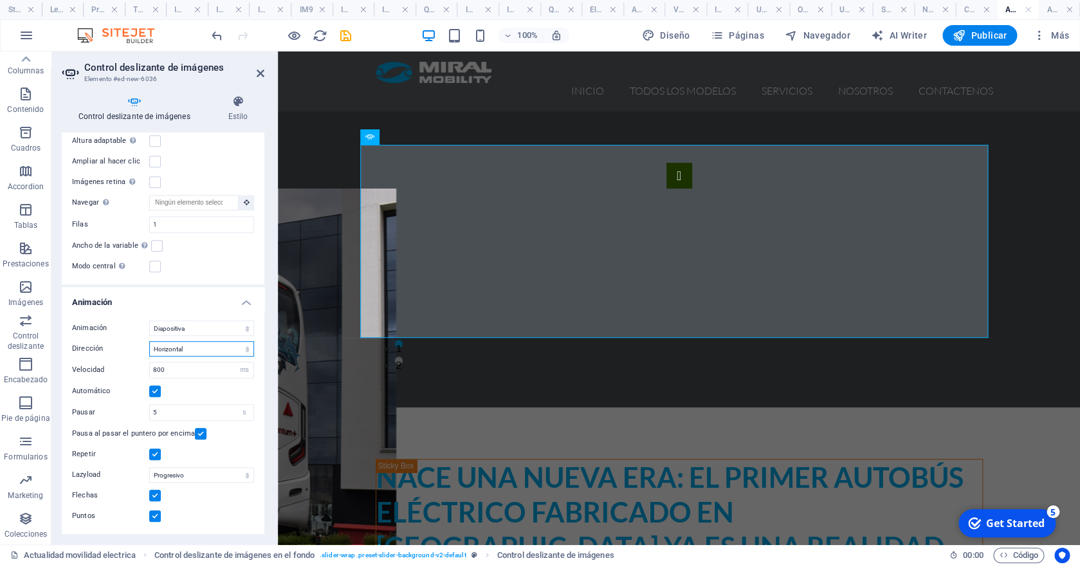
click option "Horizontal" at bounding box center [0, 0] width 0 height 0
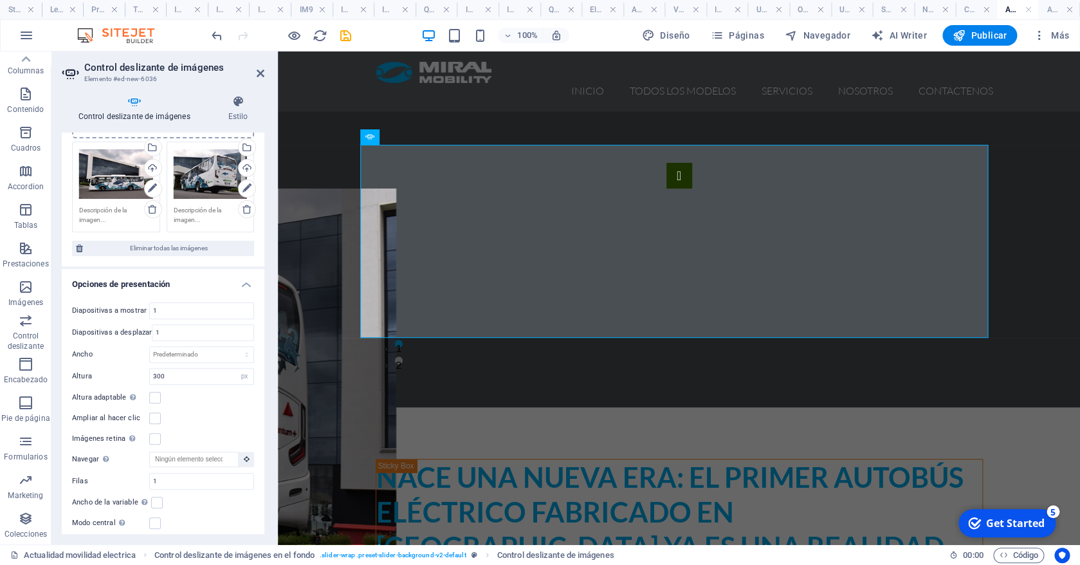
scroll to position [0, 0]
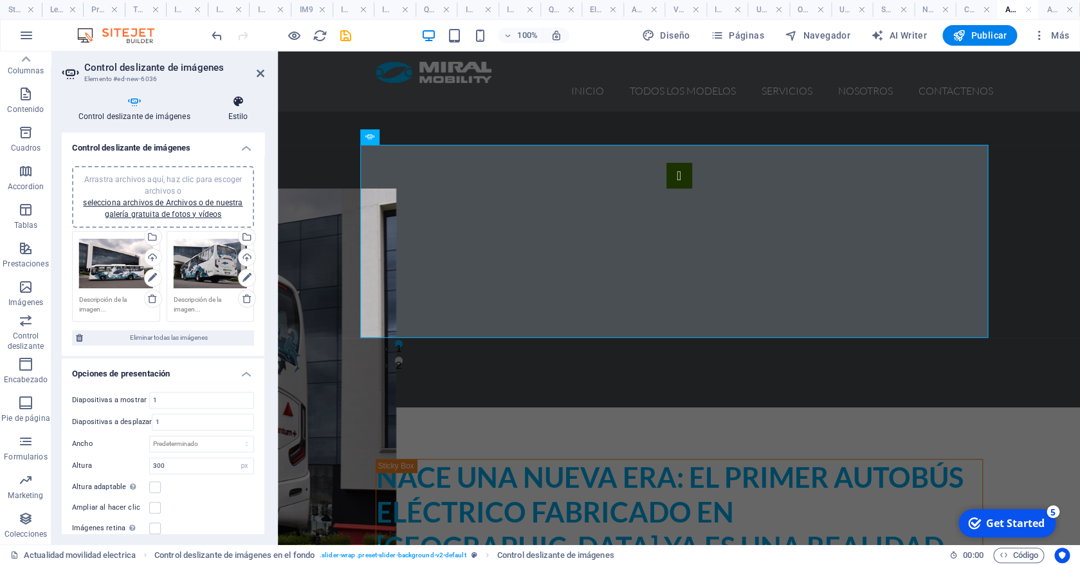
click at [226, 115] on h4 "Estilo" at bounding box center [238, 108] width 53 height 27
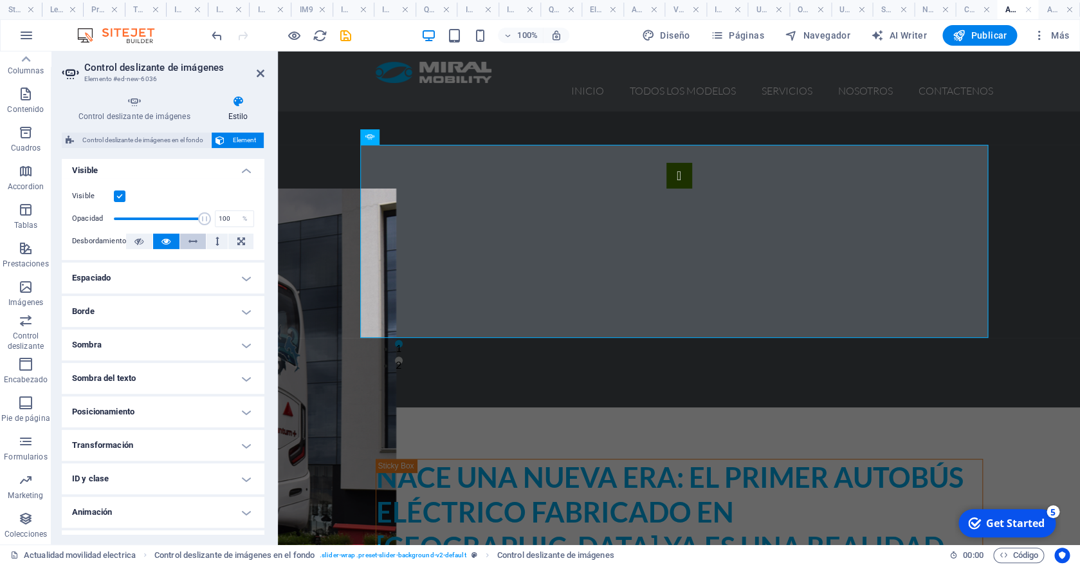
scroll to position [179, 0]
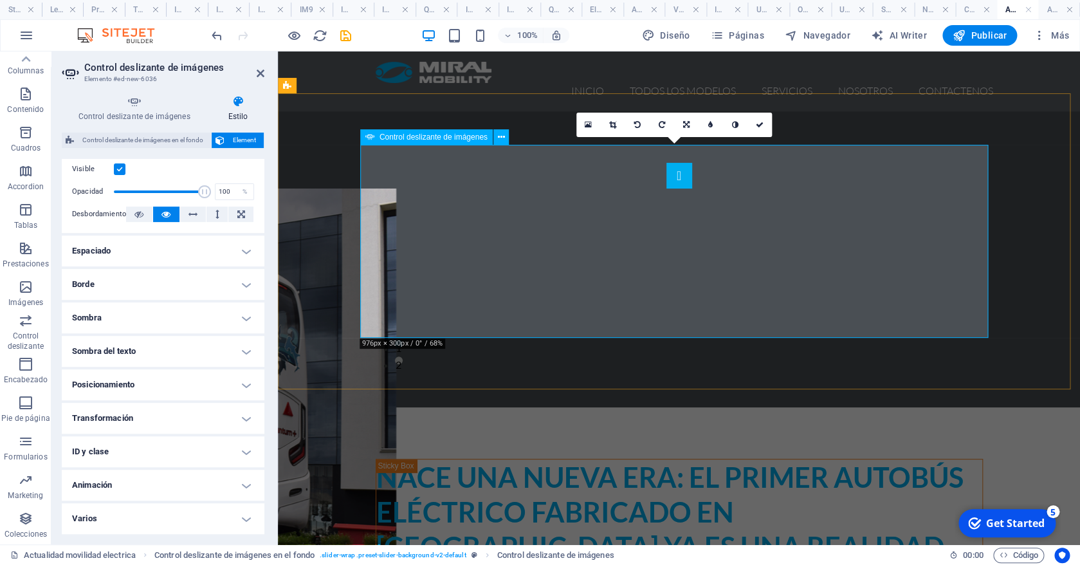
click at [666, 188] on button "button" at bounding box center [679, 176] width 26 height 26
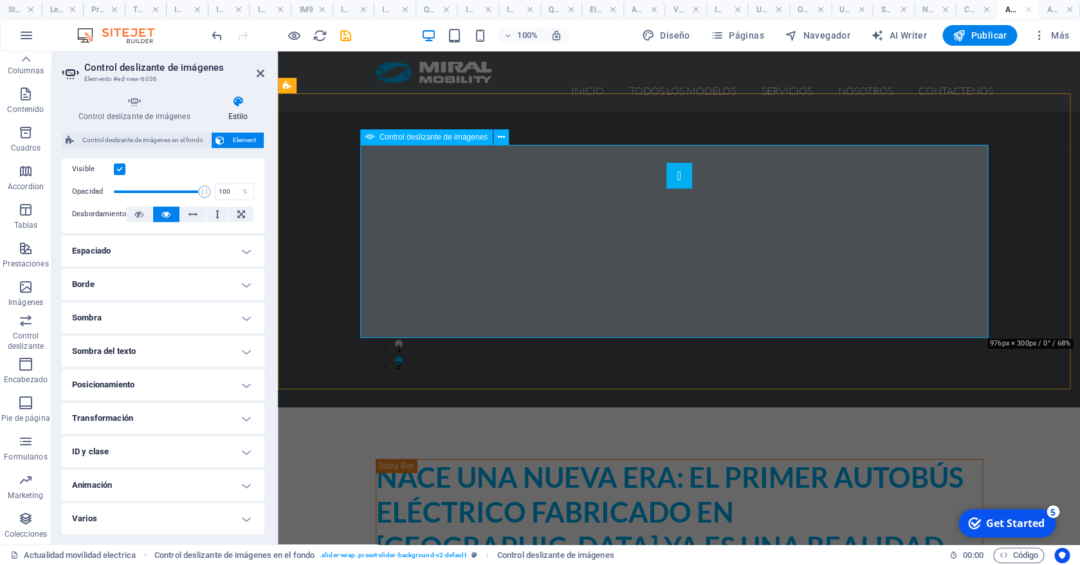
click at [666, 188] on button "button" at bounding box center [679, 176] width 26 height 26
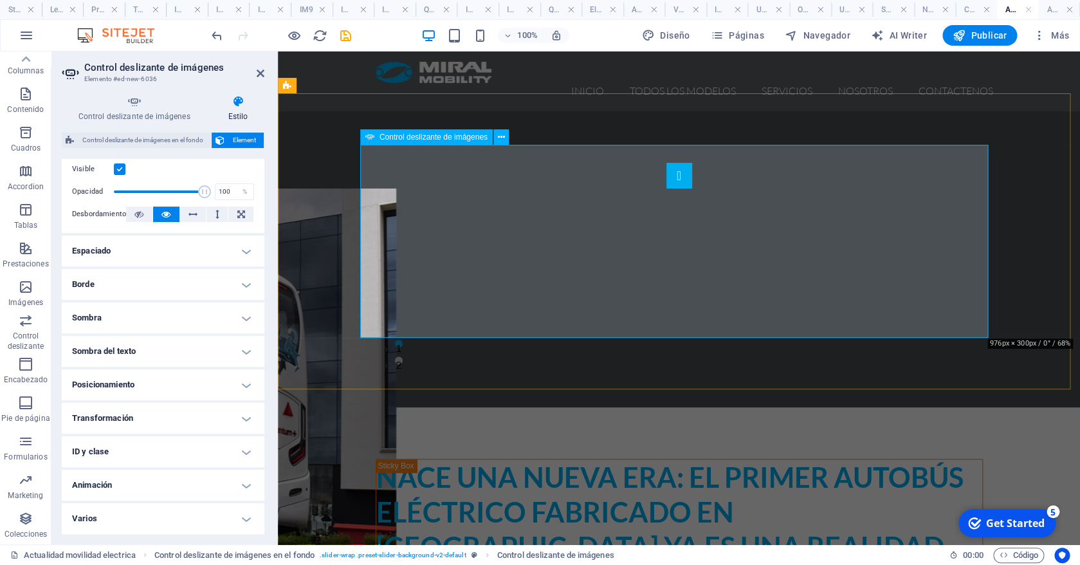
click at [666, 188] on button "button" at bounding box center [679, 176] width 26 height 26
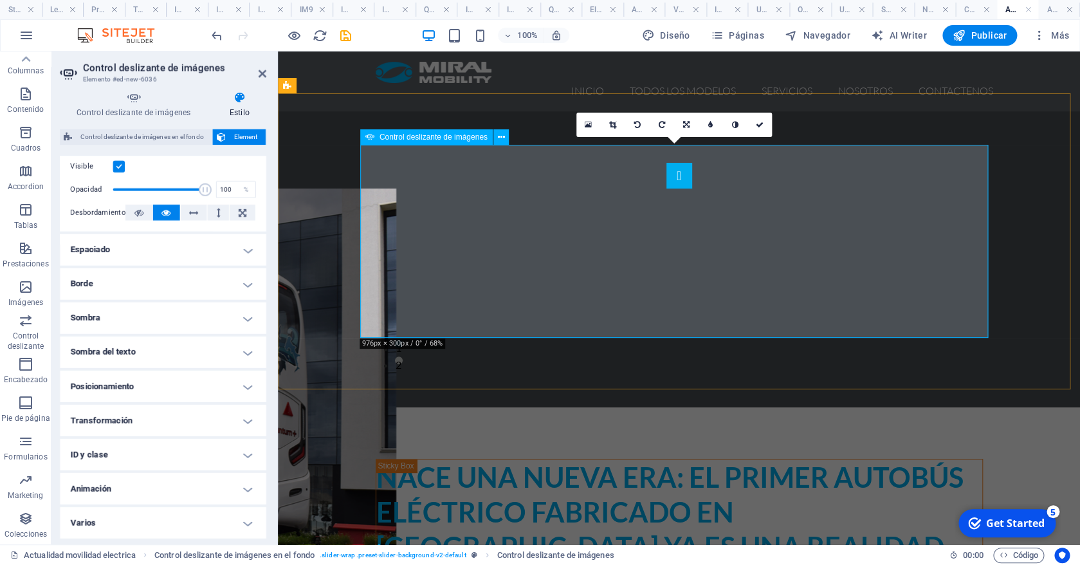
click at [666, 188] on button "button" at bounding box center [679, 176] width 26 height 26
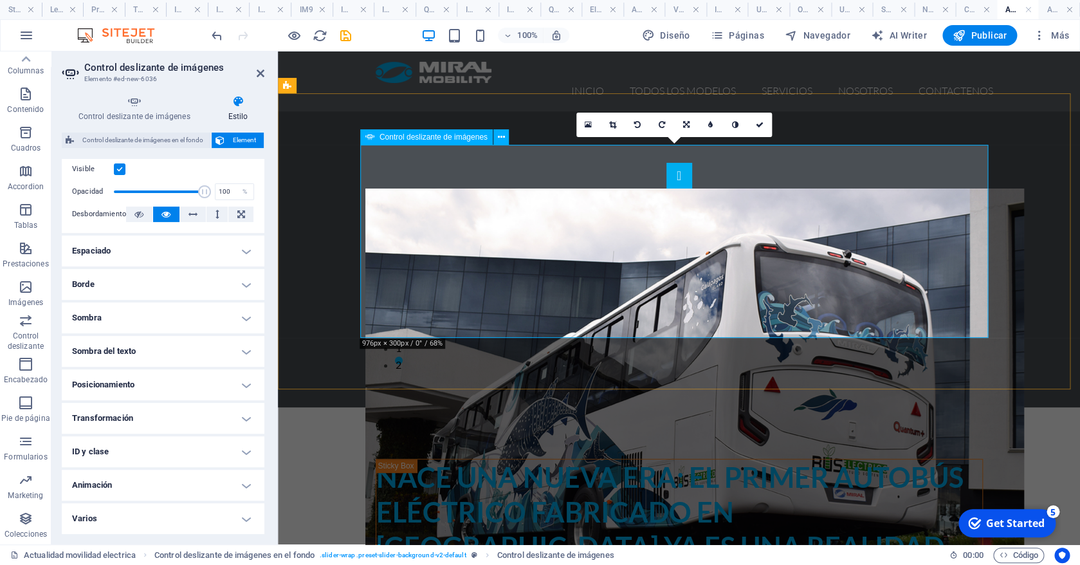
click at [666, 188] on button "button" at bounding box center [679, 176] width 26 height 26
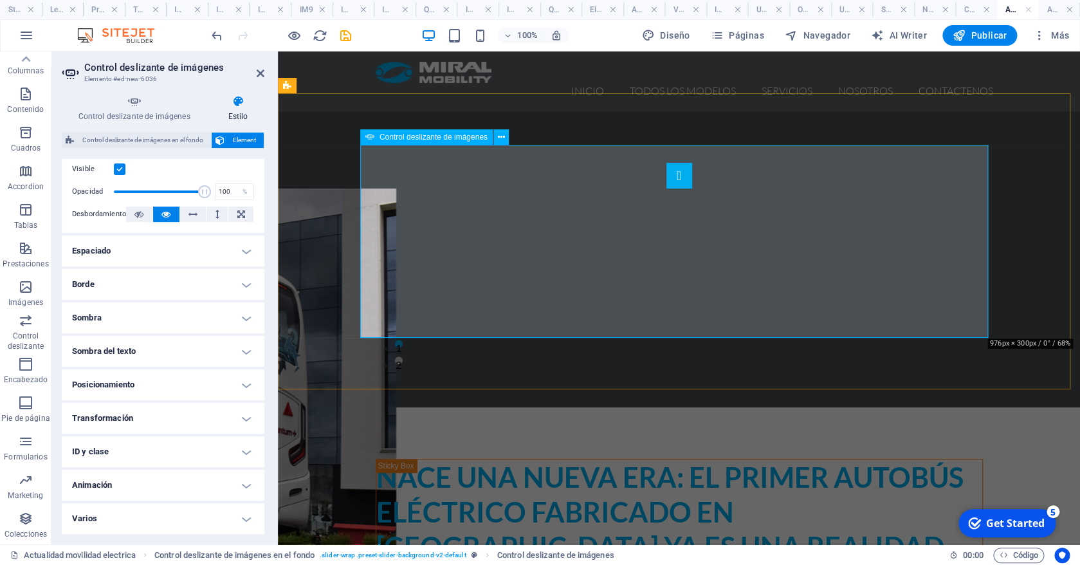
click at [666, 188] on button "button" at bounding box center [679, 176] width 26 height 26
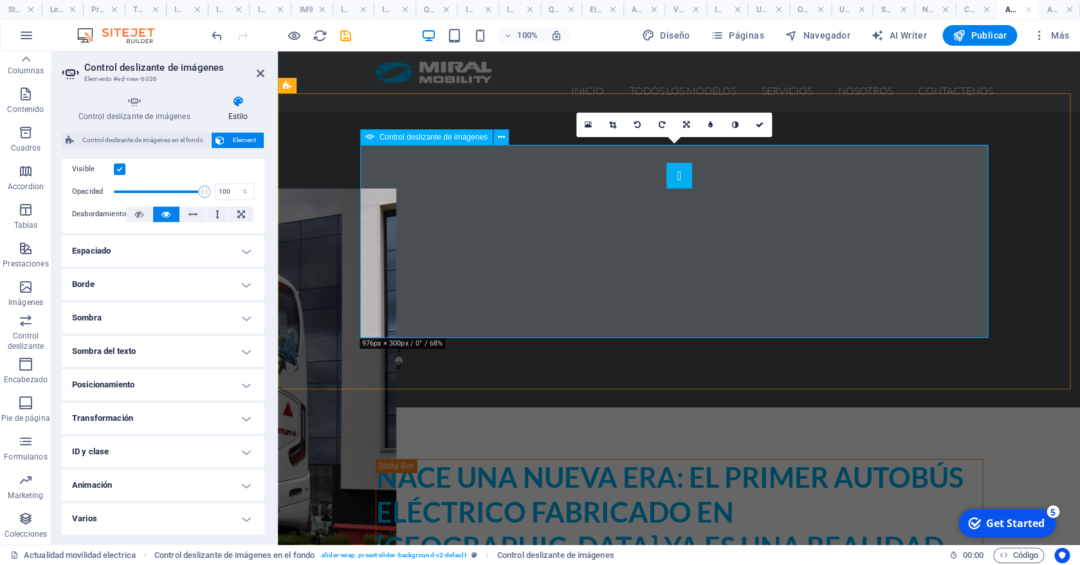
click at [666, 188] on button "button" at bounding box center [679, 176] width 26 height 26
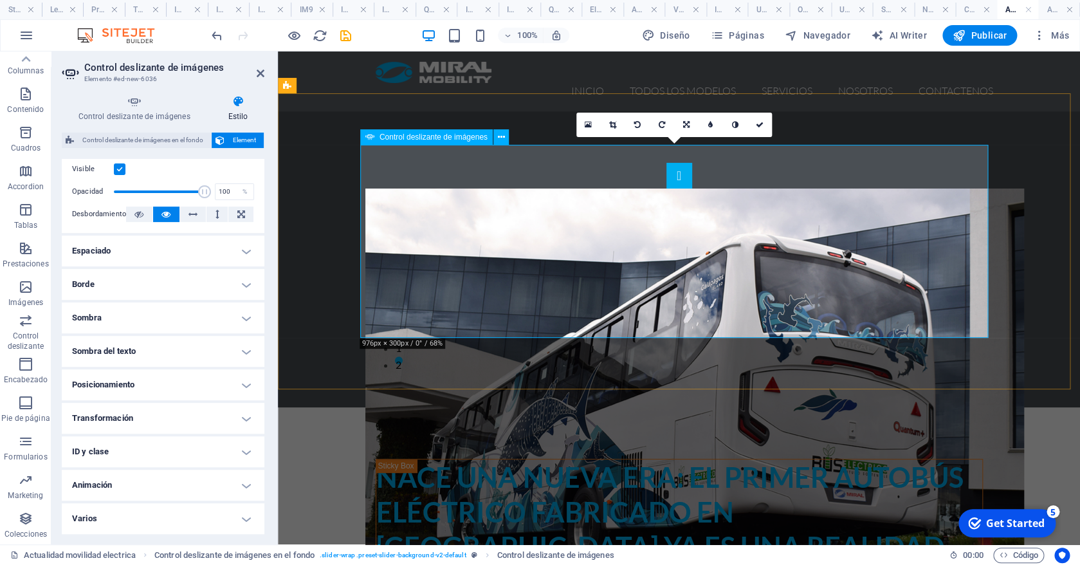
click at [666, 188] on button "button" at bounding box center [679, 176] width 26 height 26
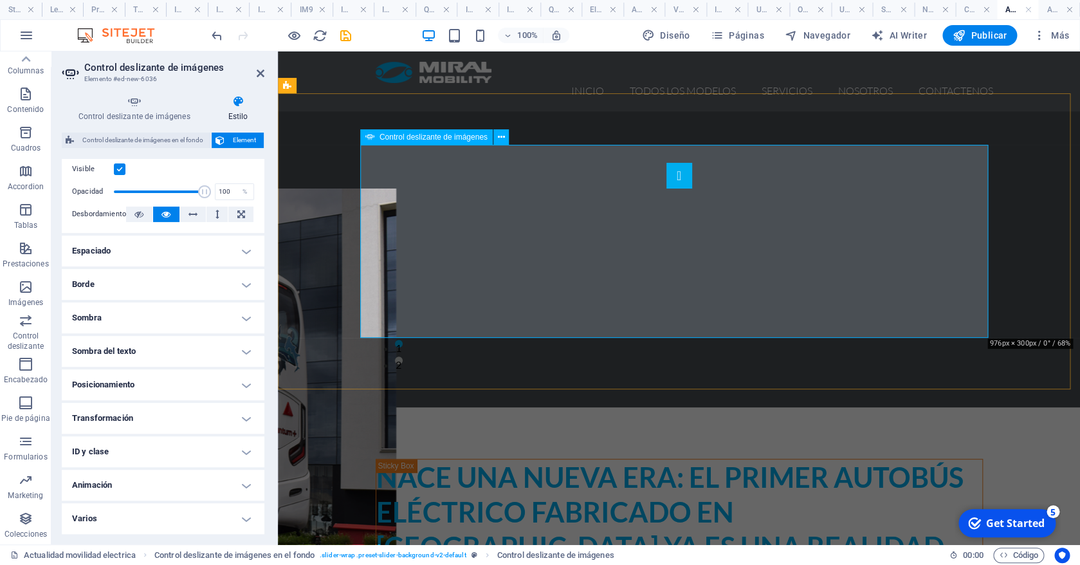
click at [666, 188] on button "button" at bounding box center [679, 176] width 26 height 26
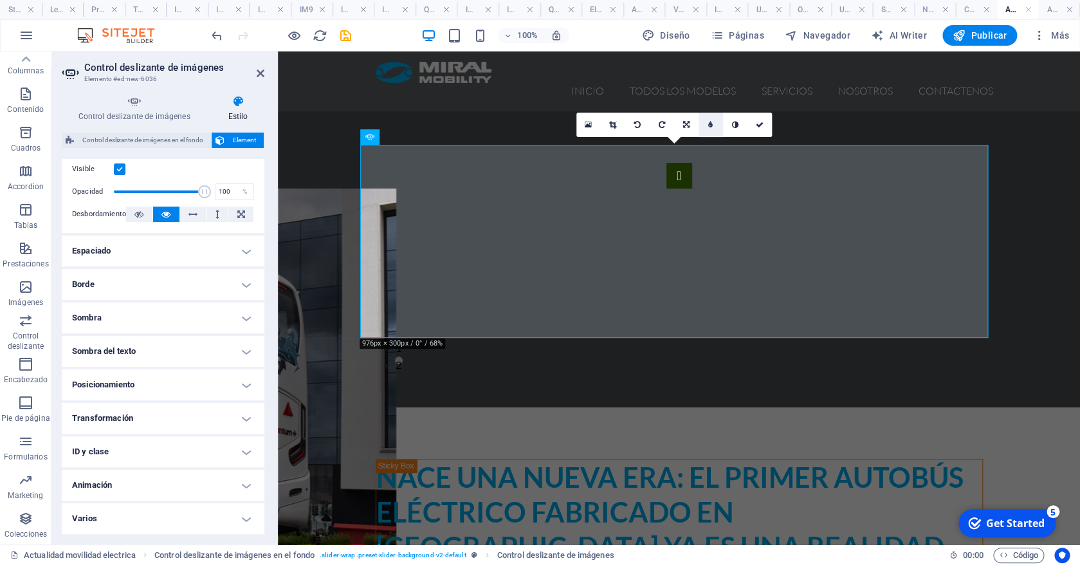
click at [710, 125] on icon at bounding box center [710, 125] width 5 height 8
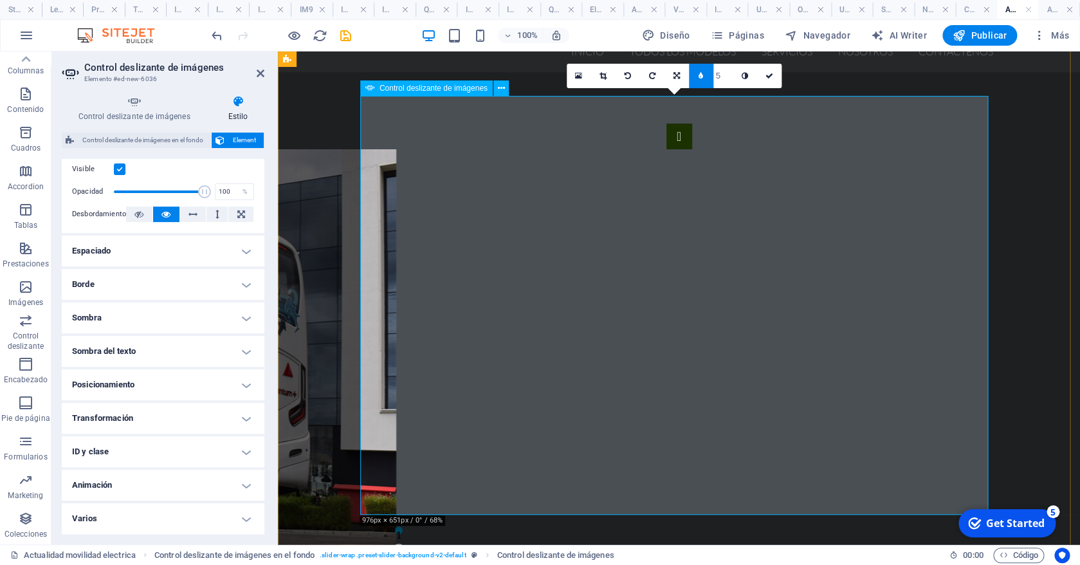
scroll to position [34, 0]
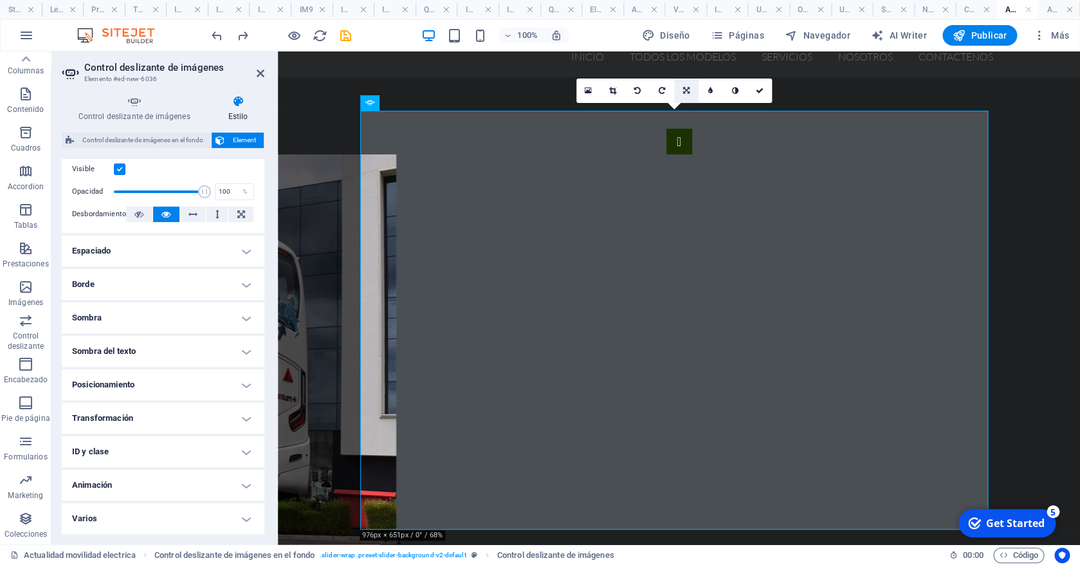
click at [691, 93] on link at bounding box center [686, 90] width 24 height 24
click at [692, 87] on link at bounding box center [686, 90] width 24 height 24
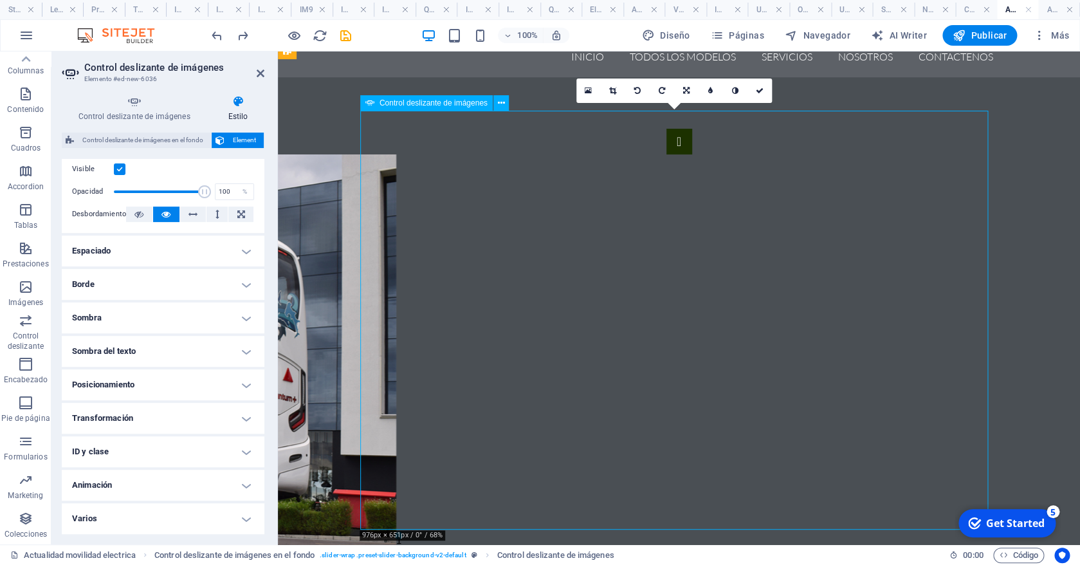
drag, startPoint x: 639, startPoint y: 372, endPoint x: 639, endPoint y: 325, distance: 47.6
drag, startPoint x: 661, startPoint y: 301, endPoint x: 660, endPoint y: 244, distance: 57.2
click at [687, 88] on icon at bounding box center [686, 91] width 6 height 8
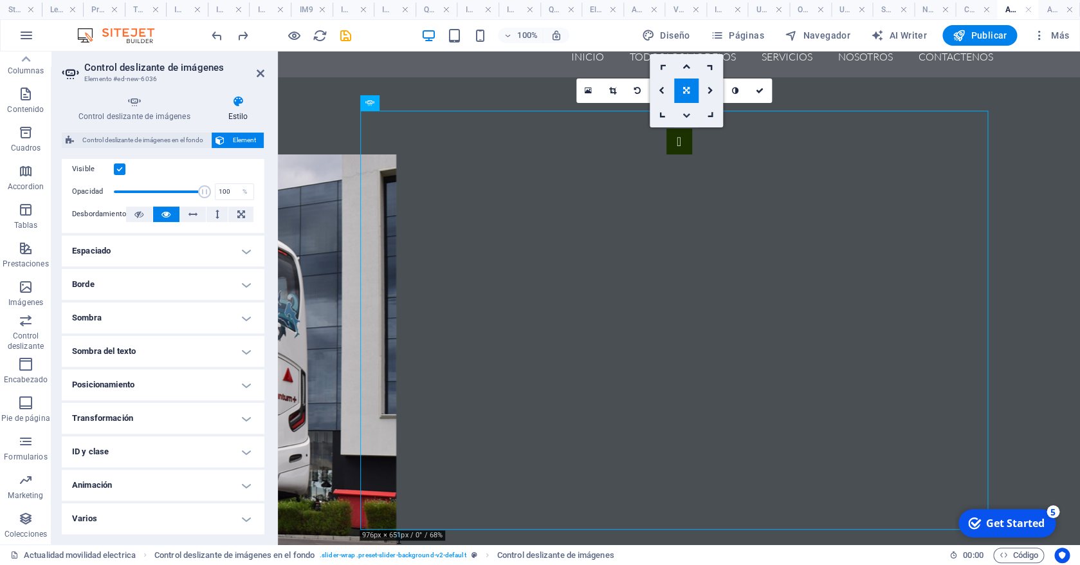
click at [682, 122] on link at bounding box center [686, 115] width 24 height 24
click at [684, 95] on icon at bounding box center [686, 91] width 8 height 8
click at [689, 116] on icon at bounding box center [686, 115] width 8 height 8
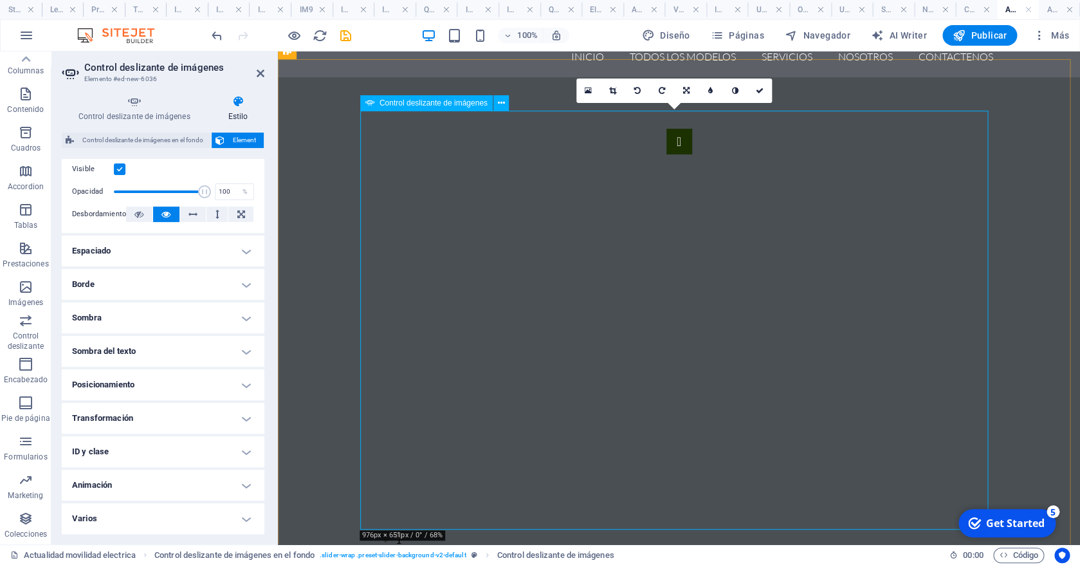
click at [666, 154] on button "button" at bounding box center [679, 142] width 26 height 26
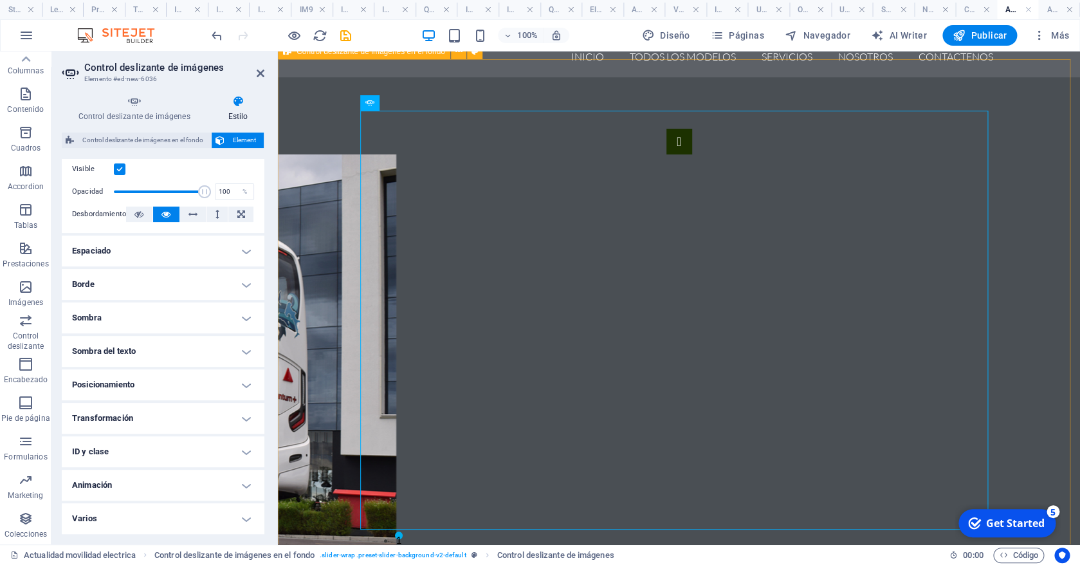
click at [1035, 367] on div "1 2" at bounding box center [679, 338] width 802 height 522
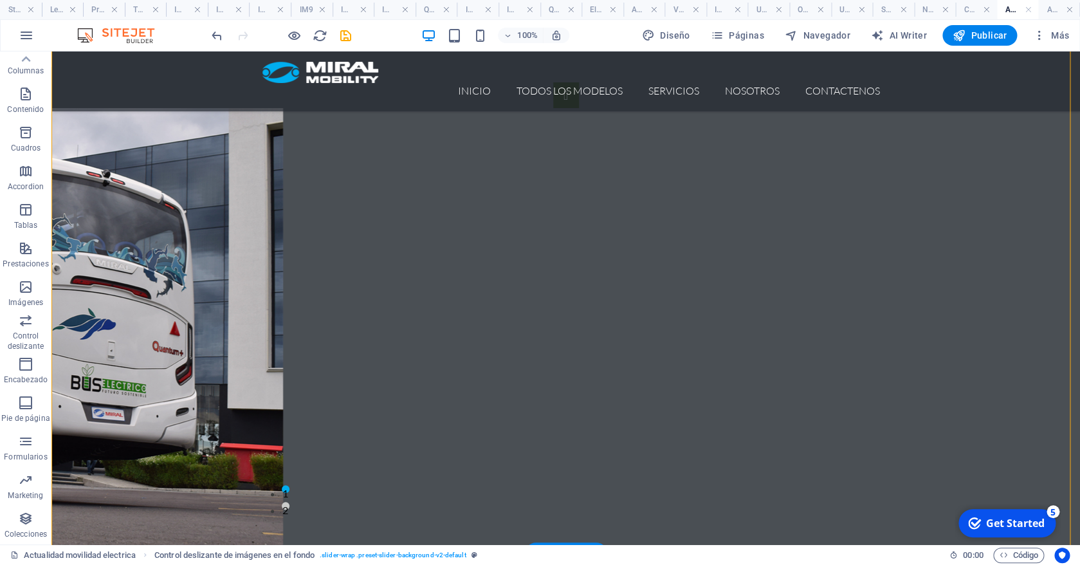
scroll to position [58, 0]
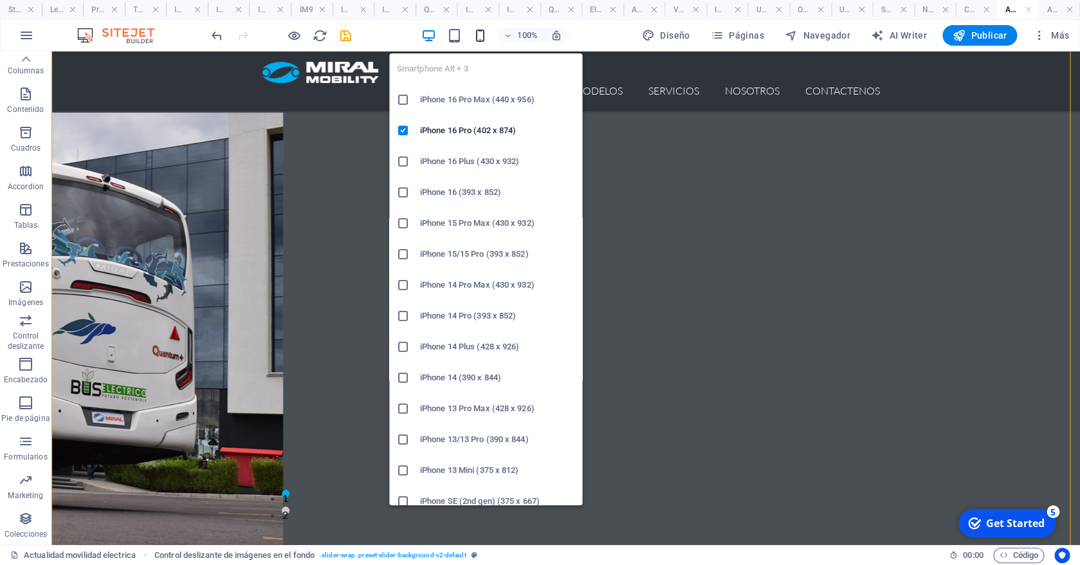
click at [480, 35] on icon "button" at bounding box center [479, 35] width 15 height 15
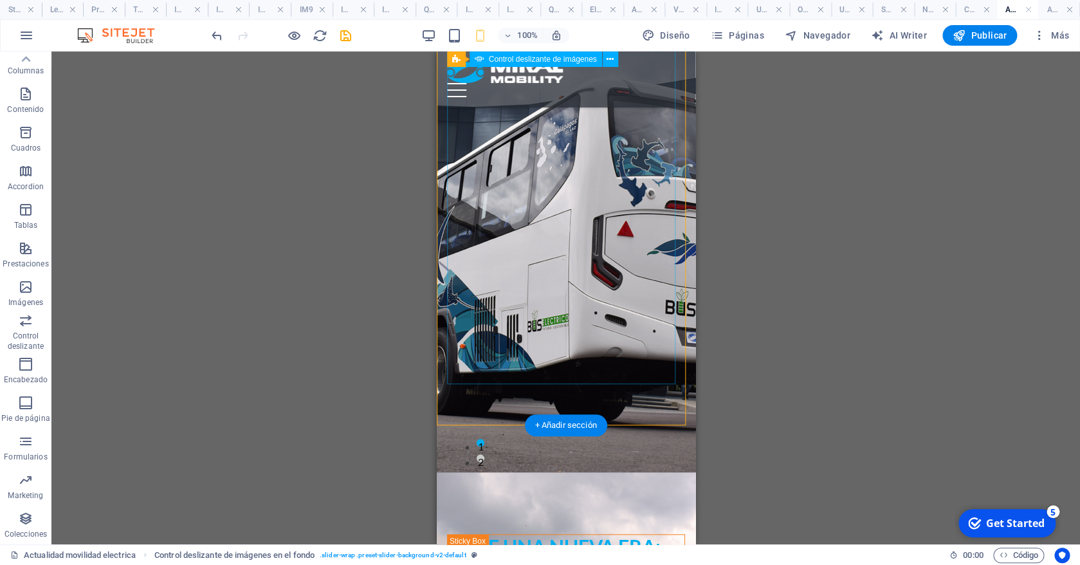
scroll to position [98, 0]
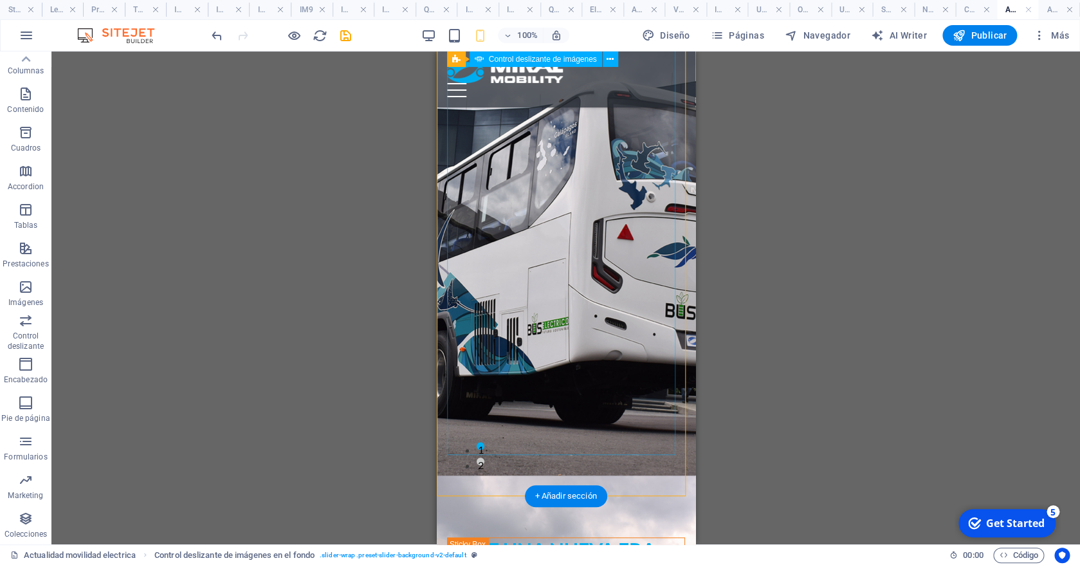
click at [484, 465] on button "2" at bounding box center [480, 461] width 8 height 8
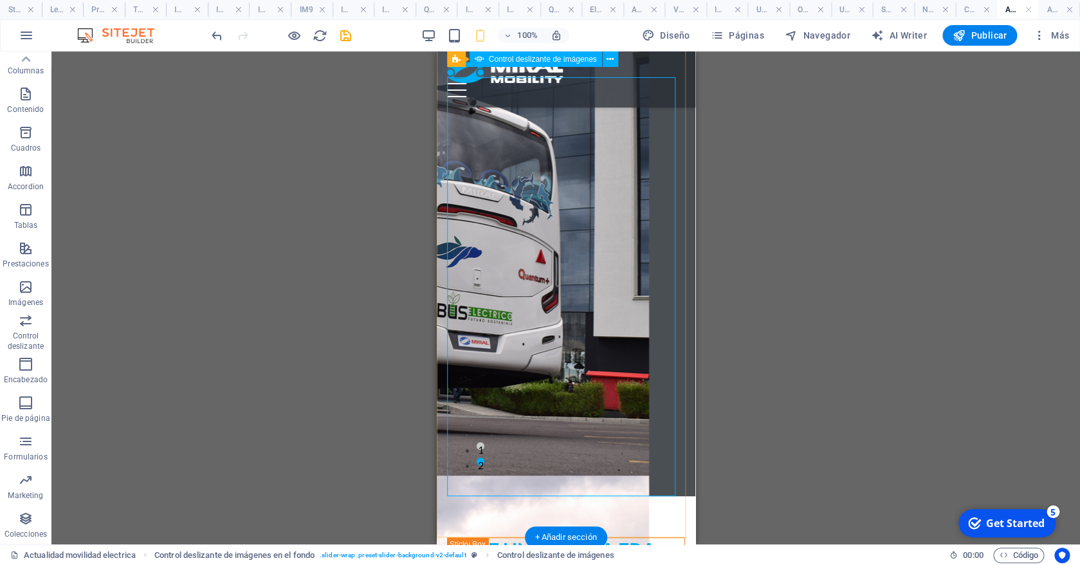
scroll to position [0, 0]
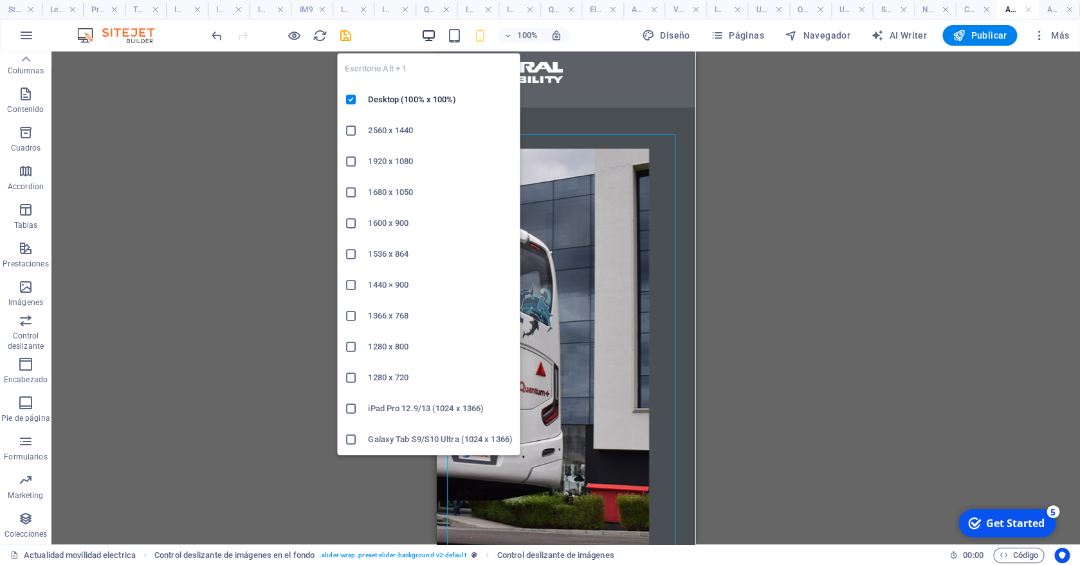
click at [430, 50] on div "Escritorio Alt + 1 Desktop (100% x 100%) 2560 x 1440 1920 x 1080 1680 x 1050 16…" at bounding box center [428, 249] width 183 height 412
click at [426, 33] on icon "button" at bounding box center [428, 35] width 15 height 15
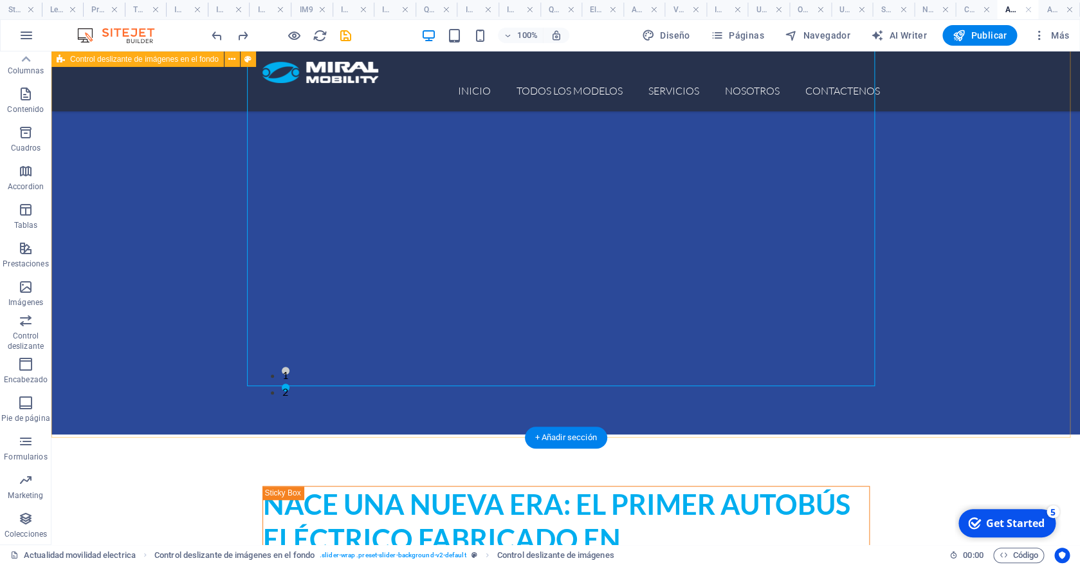
scroll to position [173, 0]
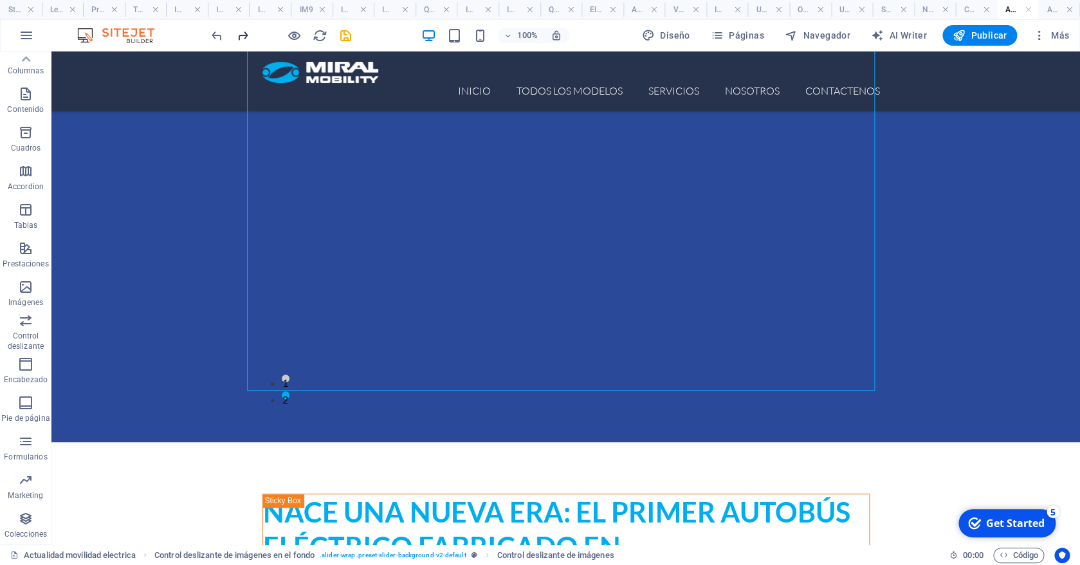
click at [245, 37] on icon "redo" at bounding box center [242, 35] width 15 height 15
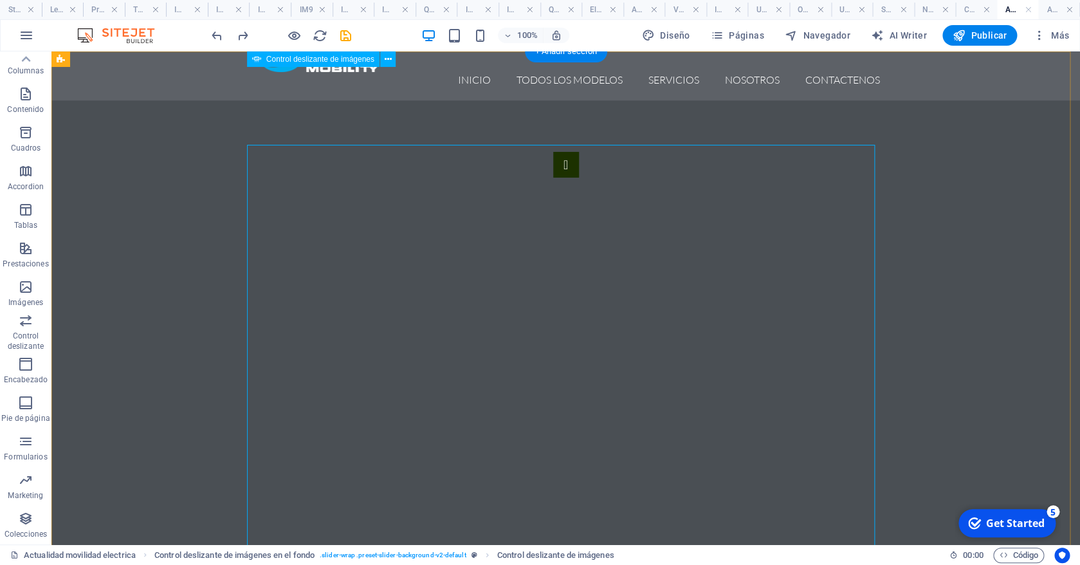
scroll to position [0, 0]
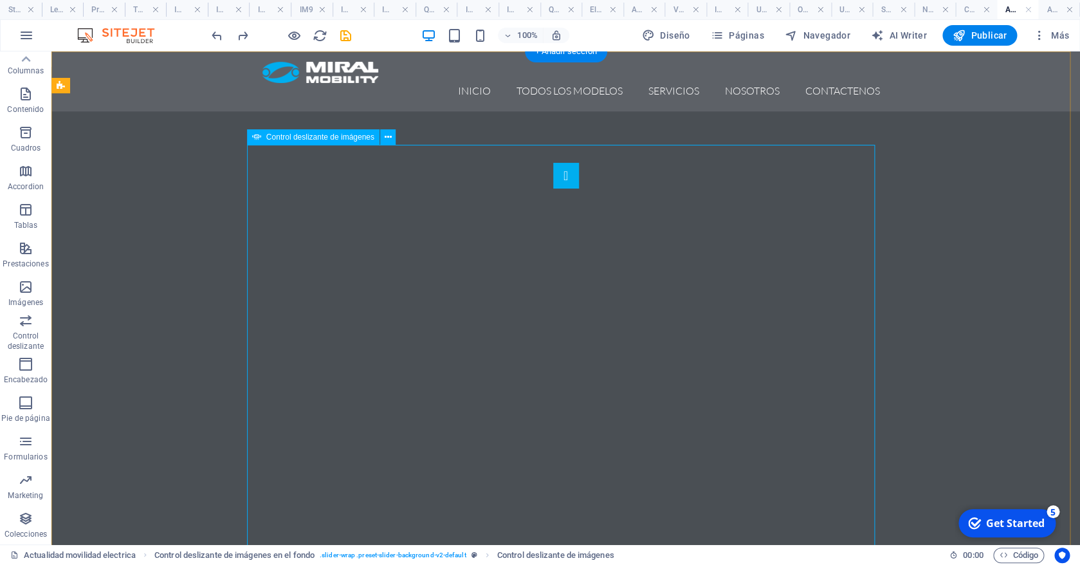
click at [553, 188] on button "button" at bounding box center [566, 176] width 26 height 26
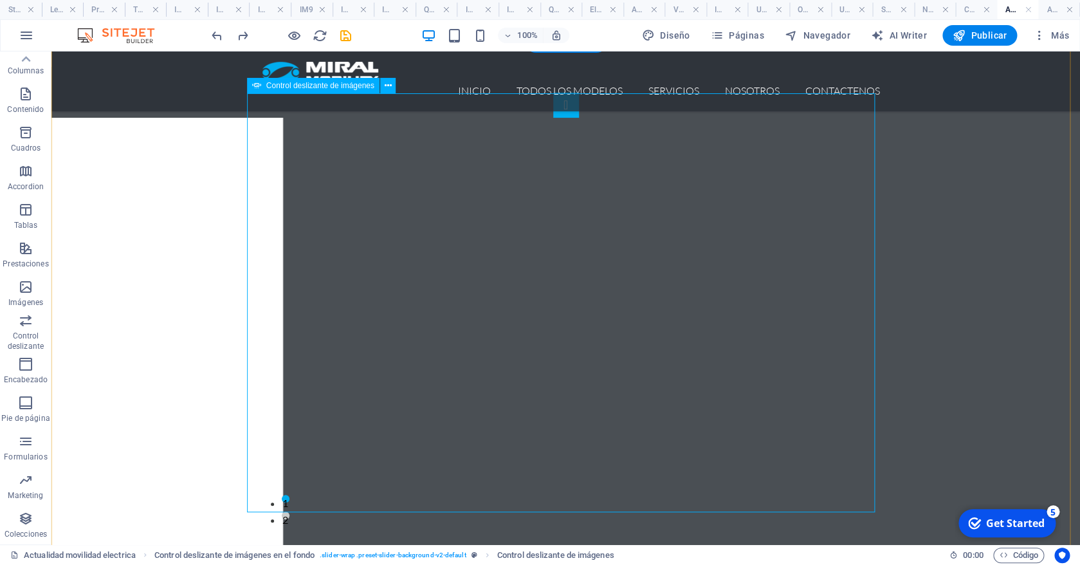
scroll to position [58, 0]
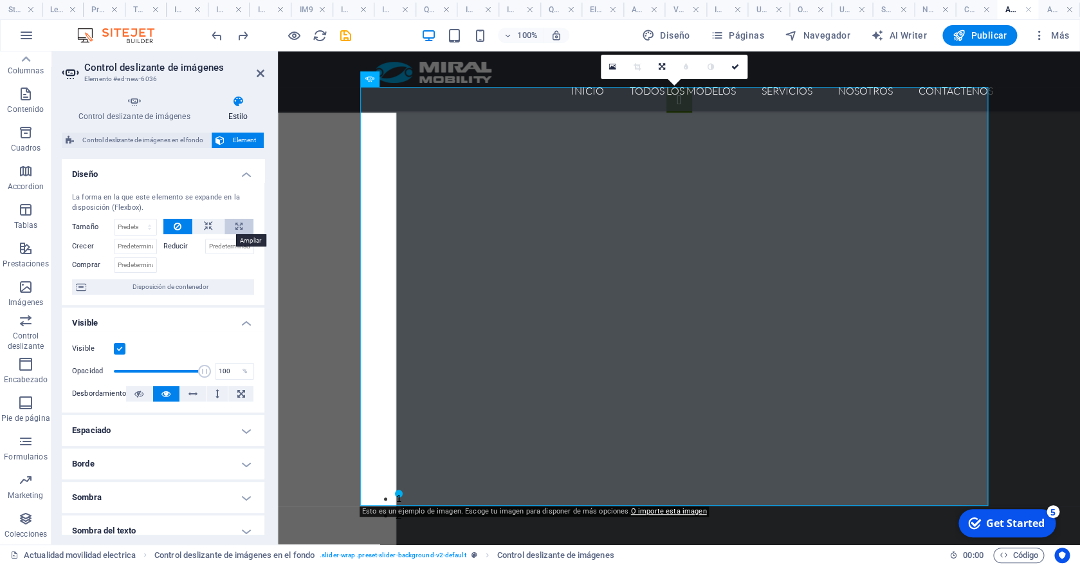
click at [224, 228] on button at bounding box center [238, 226] width 29 height 15
type input "100"
select select "%"
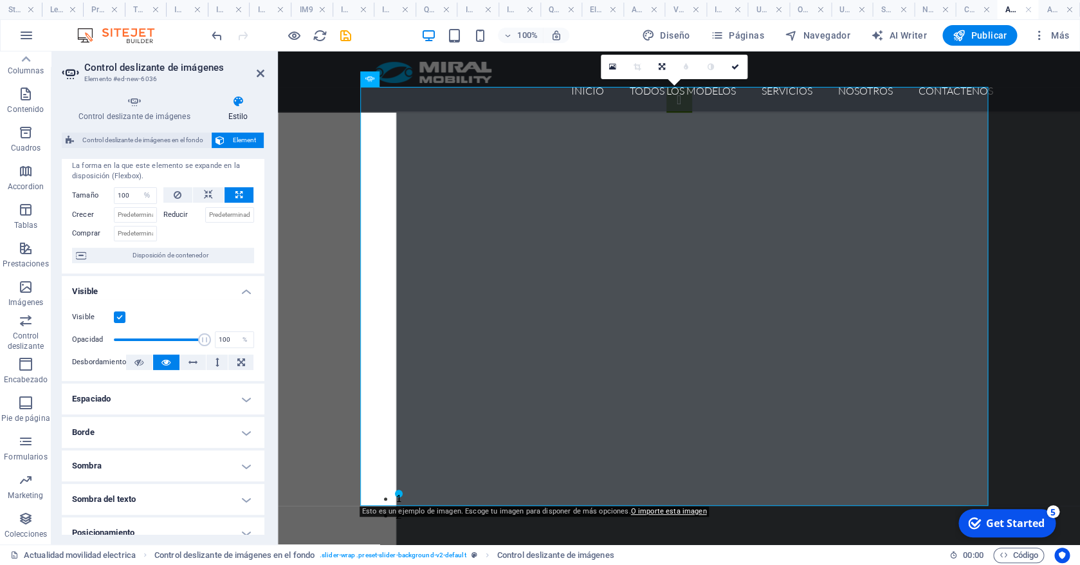
scroll to position [35, 0]
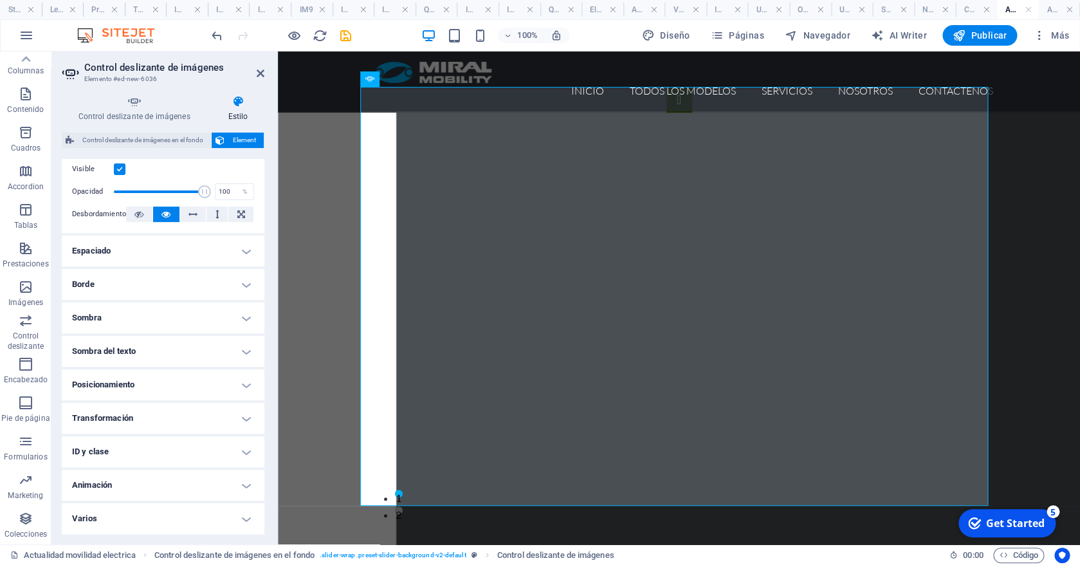
scroll to position [0, 0]
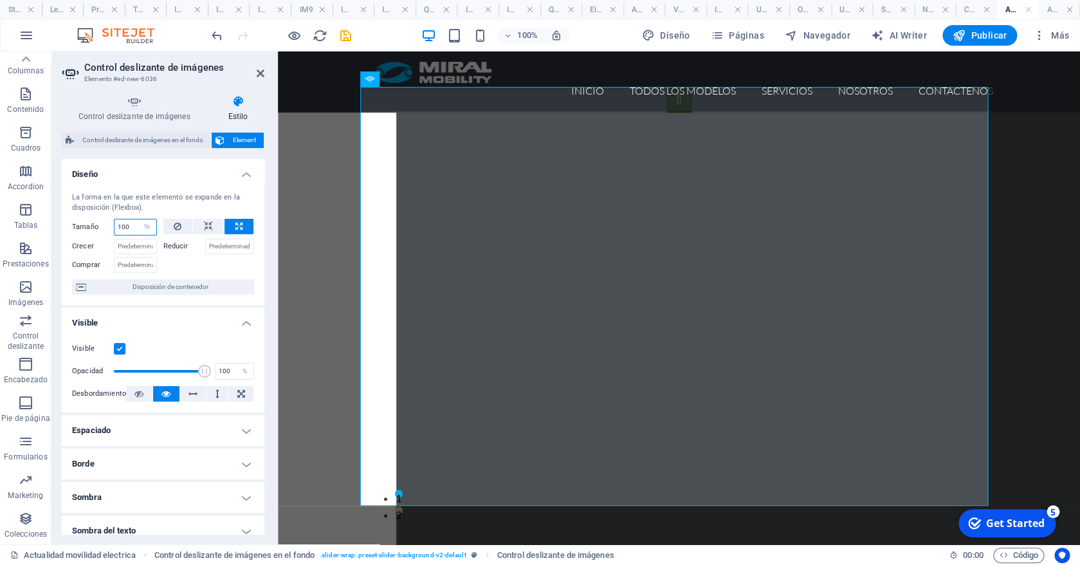
drag, startPoint x: 131, startPoint y: 225, endPoint x: 62, endPoint y: 225, distance: 68.2
click at [114, 225] on input "100" at bounding box center [135, 226] width 42 height 15
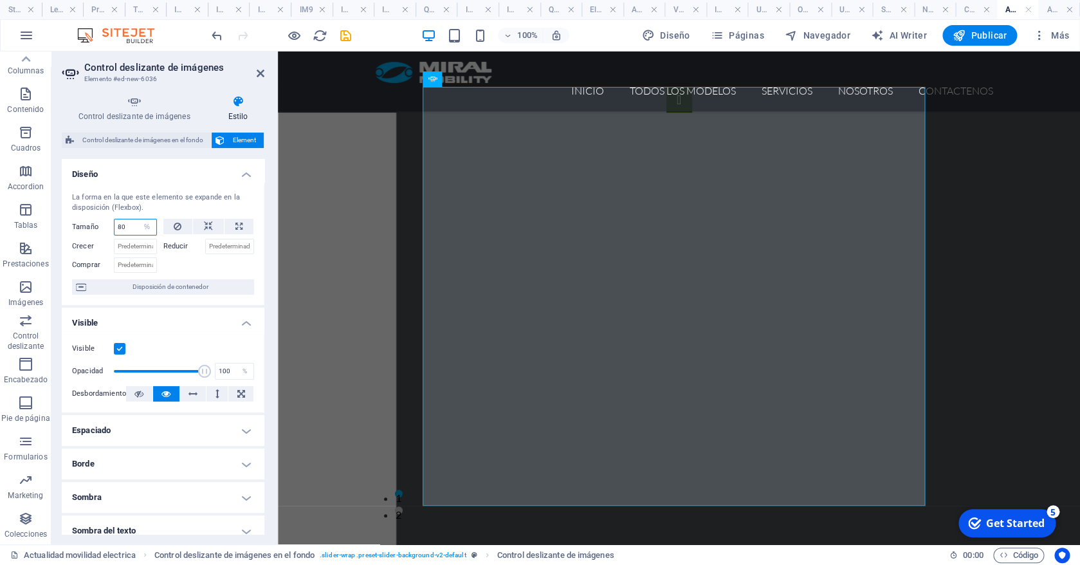
drag, startPoint x: 132, startPoint y: 225, endPoint x: 100, endPoint y: 222, distance: 33.0
click at [114, 223] on input "80" at bounding box center [135, 226] width 42 height 15
click at [235, 224] on icon at bounding box center [238, 226] width 7 height 15
type input "100"
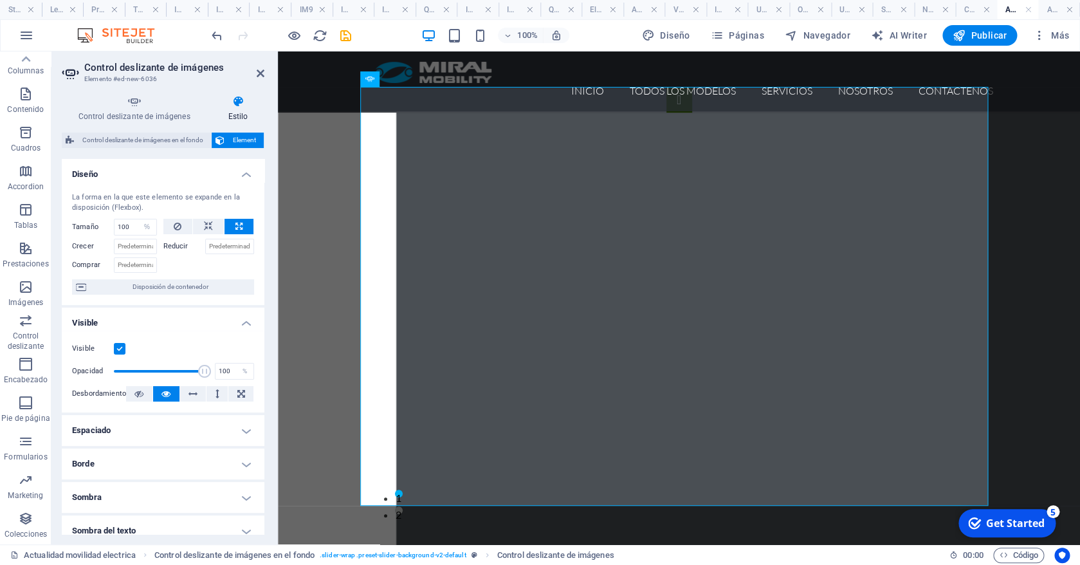
click at [235, 224] on icon at bounding box center [238, 226] width 7 height 15
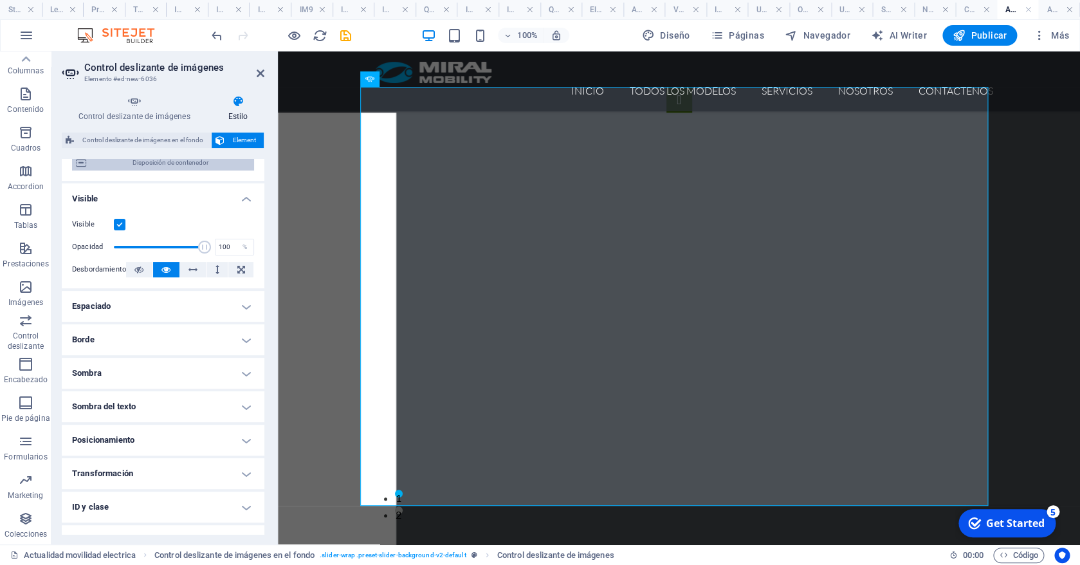
scroll to position [140, 0]
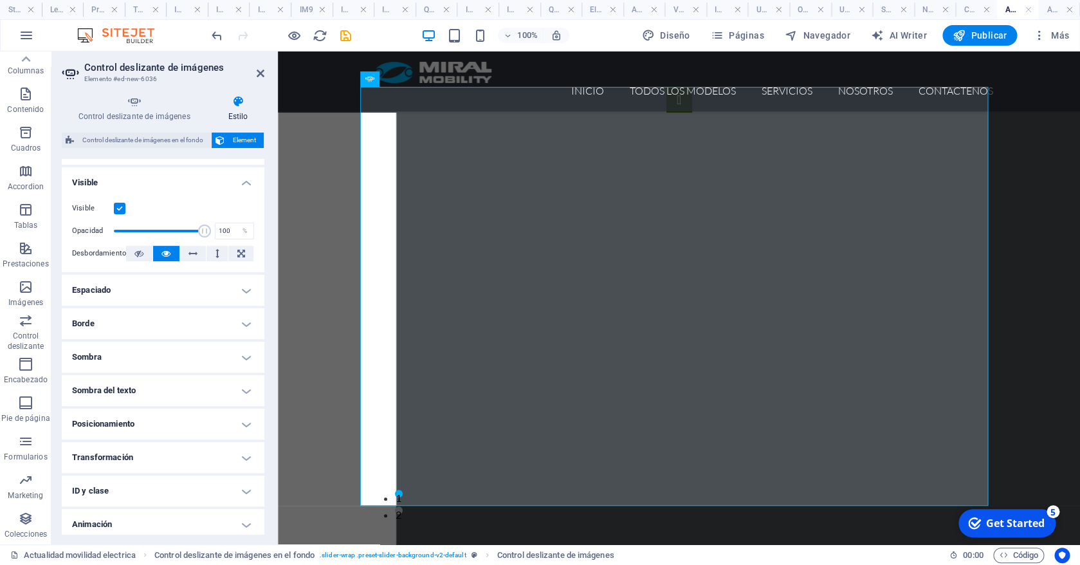
click at [224, 141] on icon at bounding box center [219, 139] width 9 height 15
click at [161, 113] on h4 "Control deslizante de imágenes" at bounding box center [137, 108] width 150 height 27
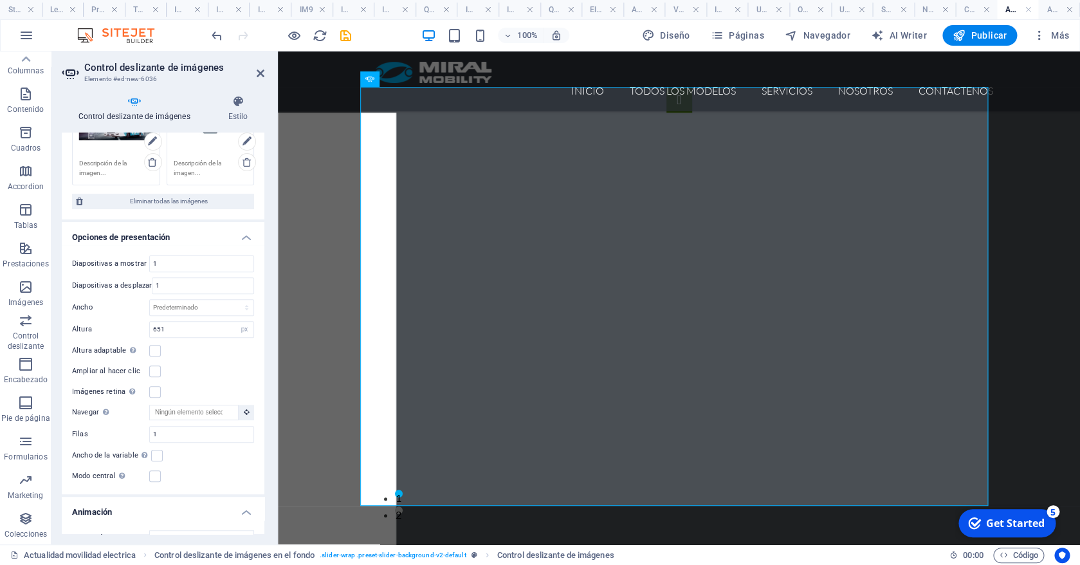
scroll to position [0, 0]
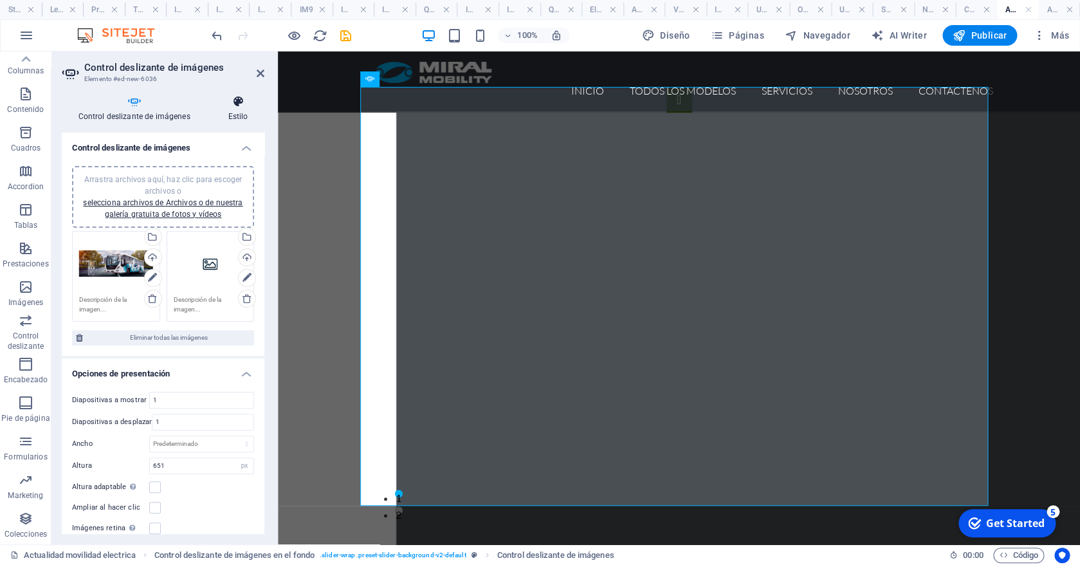
click at [228, 116] on h4 "Estilo" at bounding box center [238, 108] width 53 height 27
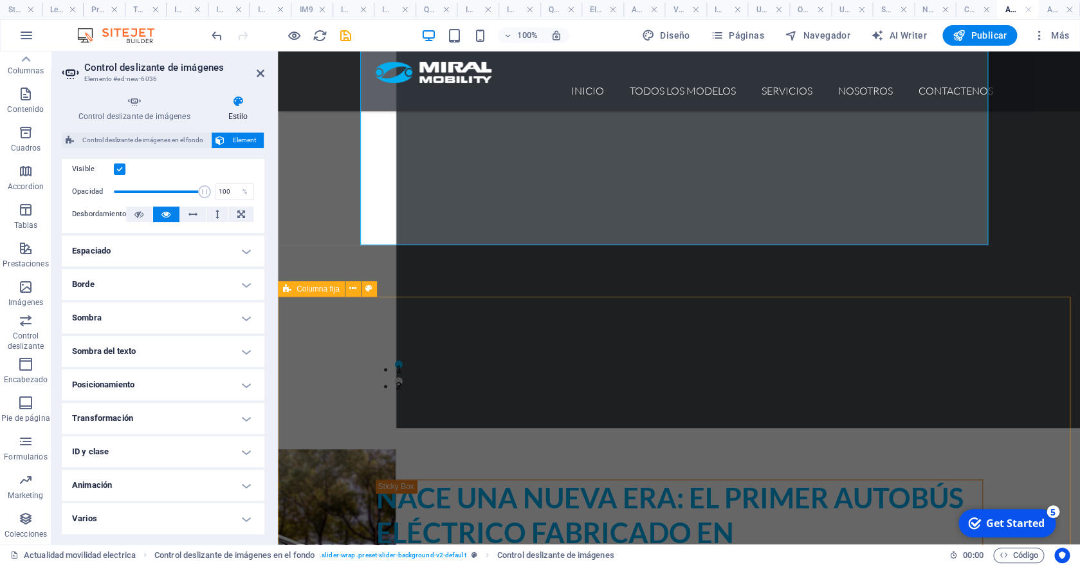
scroll to position [78, 0]
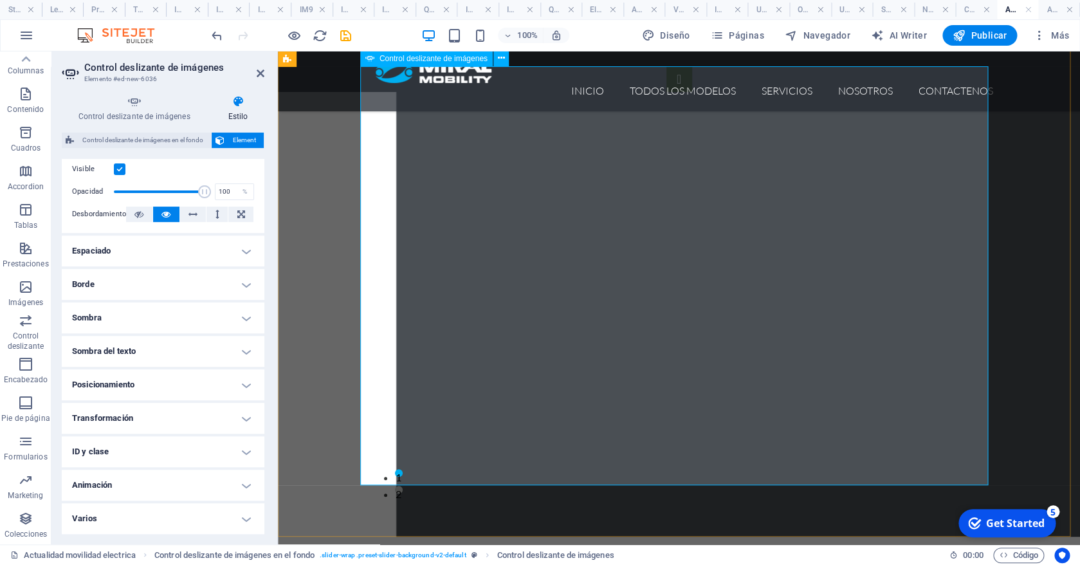
click at [141, 104] on icon at bounding box center [134, 101] width 145 height 13
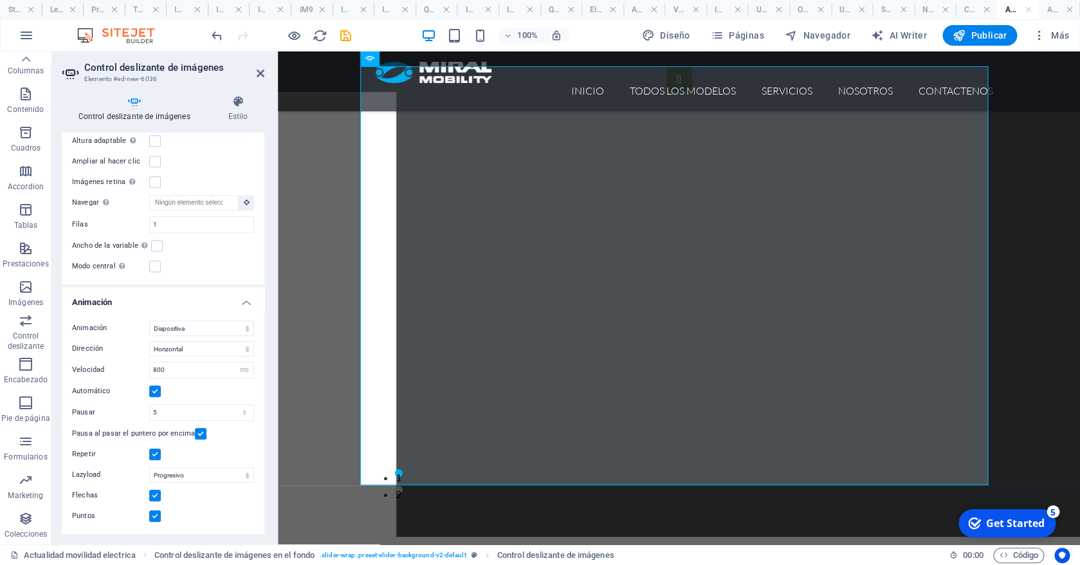
scroll to position [0, 0]
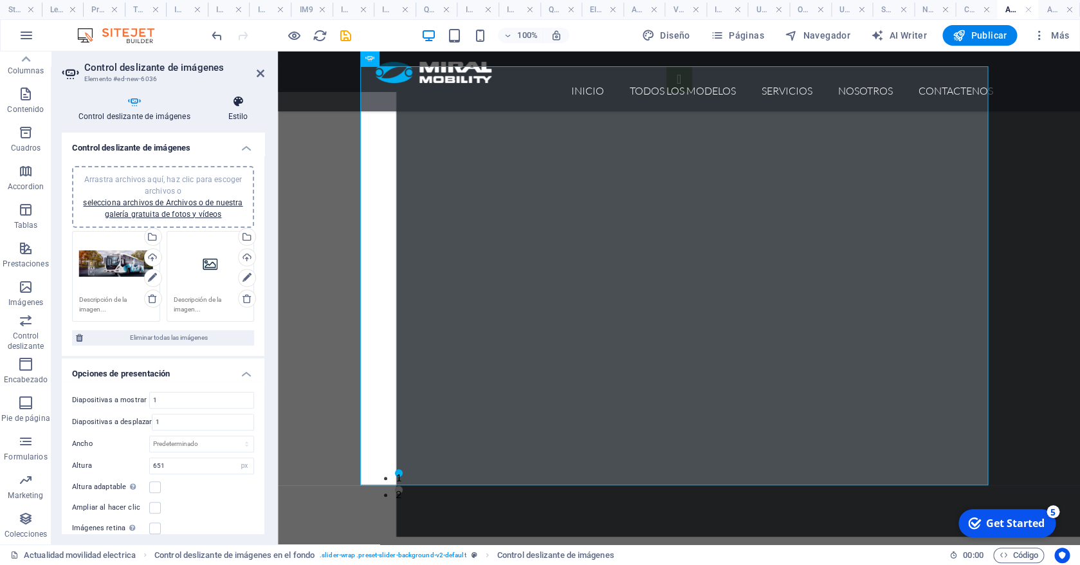
click at [233, 107] on icon at bounding box center [238, 101] width 53 height 13
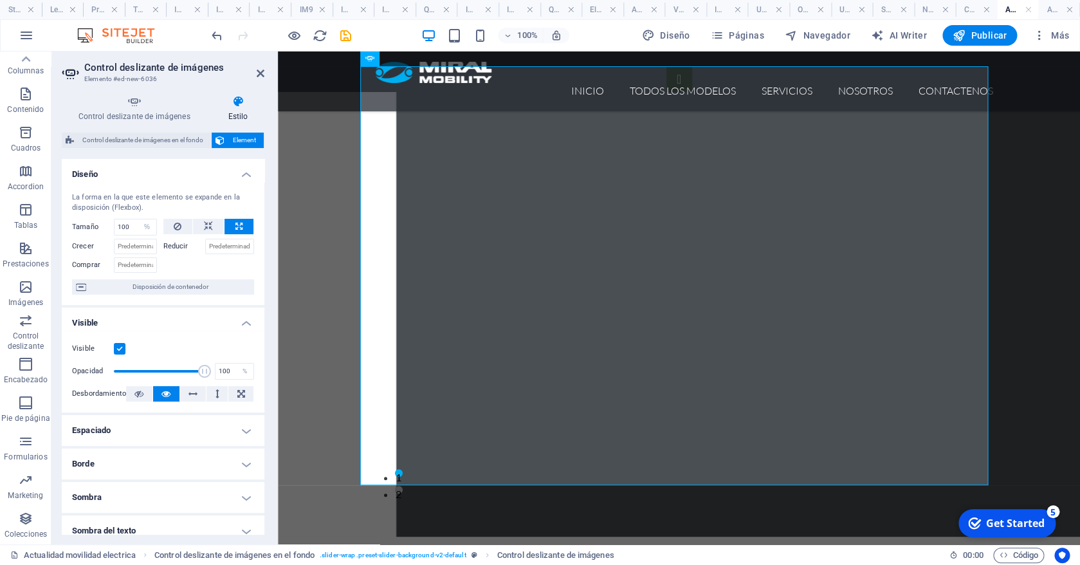
scroll to position [179, 0]
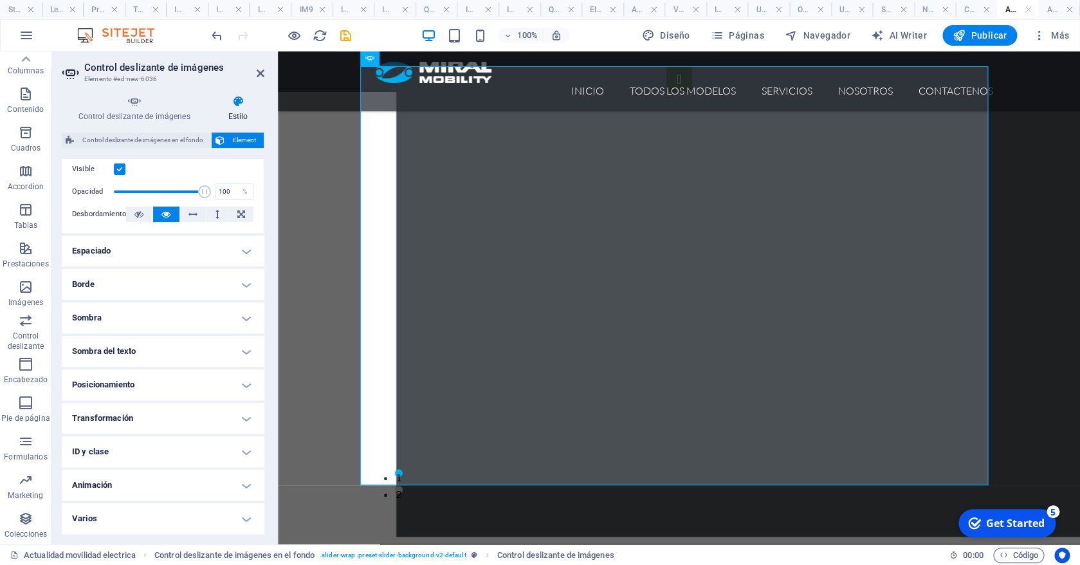
click at [160, 521] on h4 "Varios" at bounding box center [163, 518] width 203 height 31
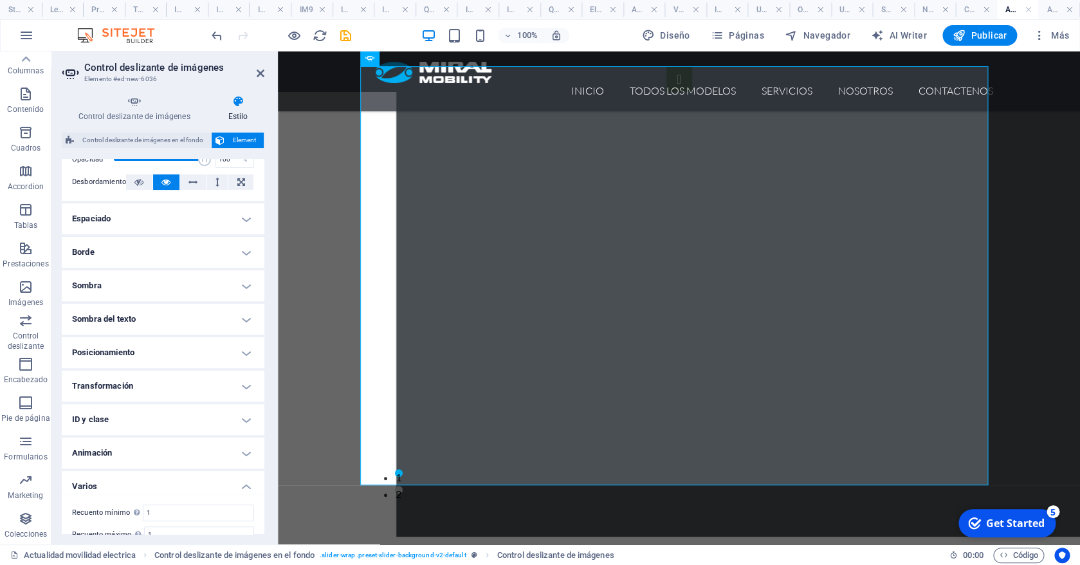
click at [162, 493] on h4 "Varios" at bounding box center [163, 482] width 203 height 23
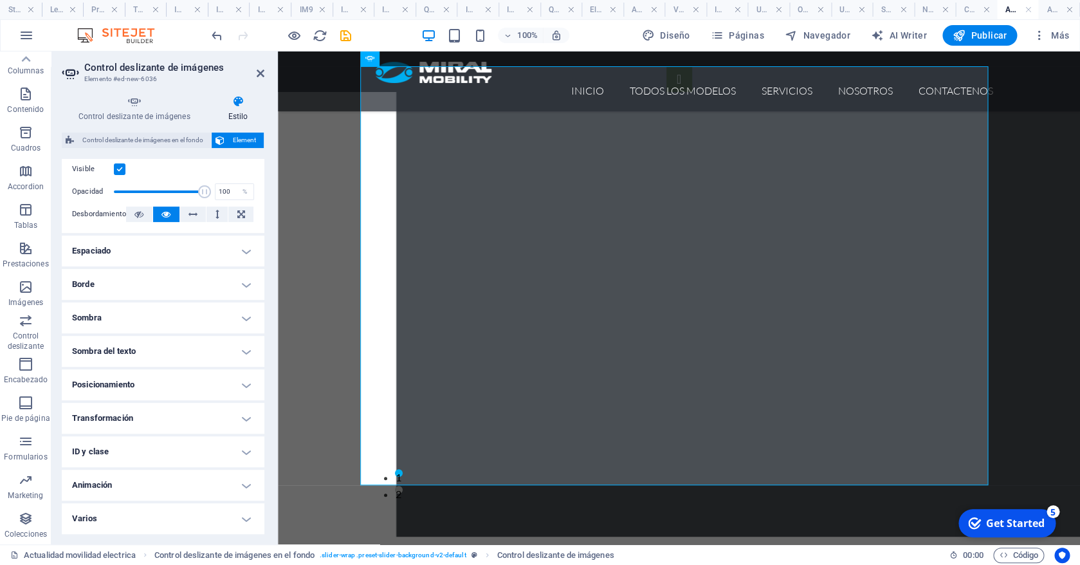
click at [149, 483] on h4 "Animación" at bounding box center [163, 485] width 203 height 31
click at [149, 483] on h4 "Animación" at bounding box center [163, 481] width 203 height 23
click at [150, 455] on h4 "ID y clase" at bounding box center [163, 451] width 203 height 31
click at [150, 454] on h4 "ID y clase" at bounding box center [163, 447] width 203 height 23
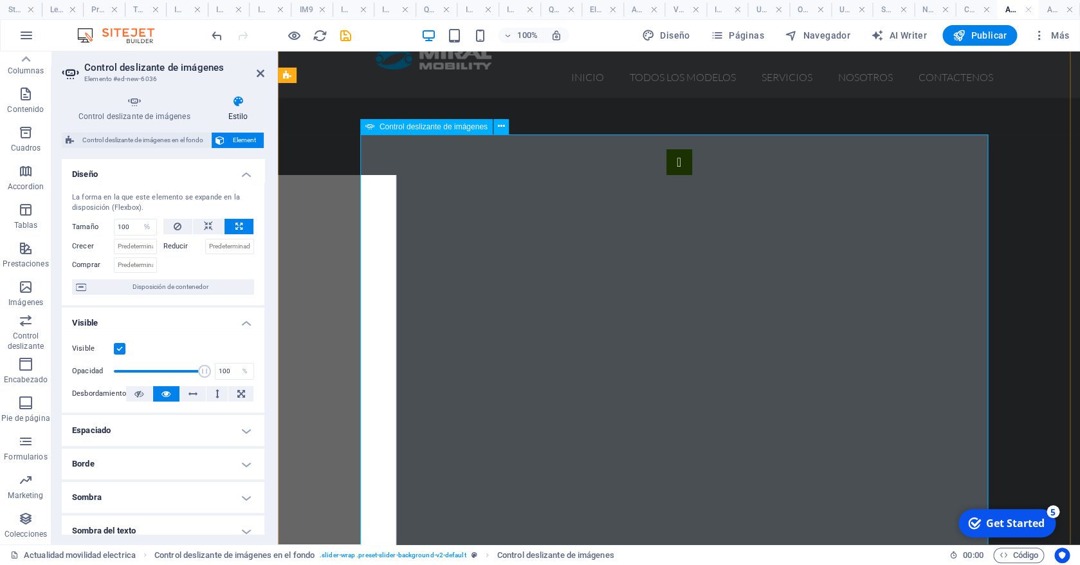
scroll to position [0, 0]
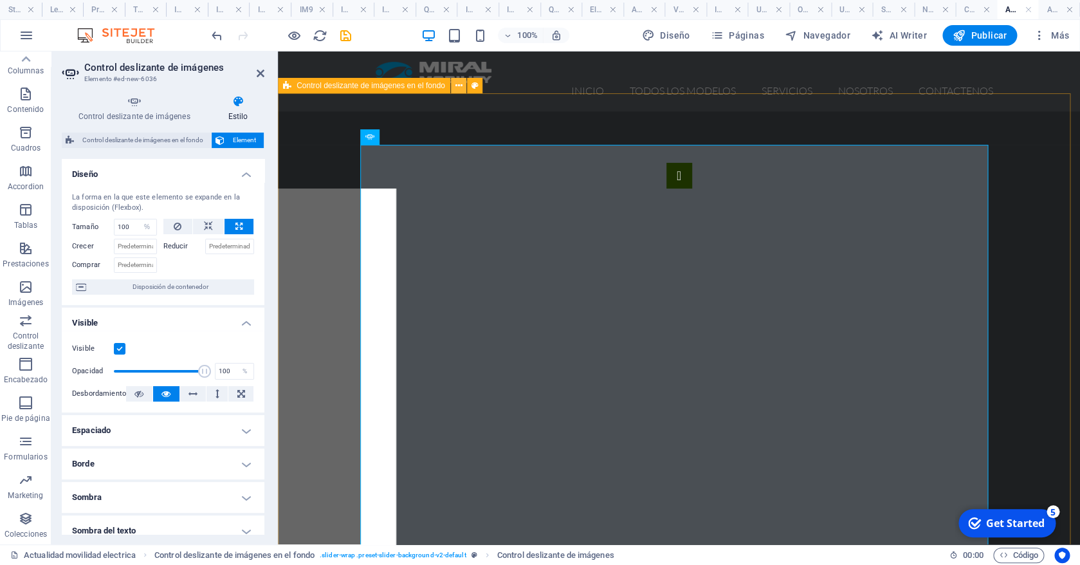
click at [456, 90] on icon at bounding box center [458, 86] width 7 height 14
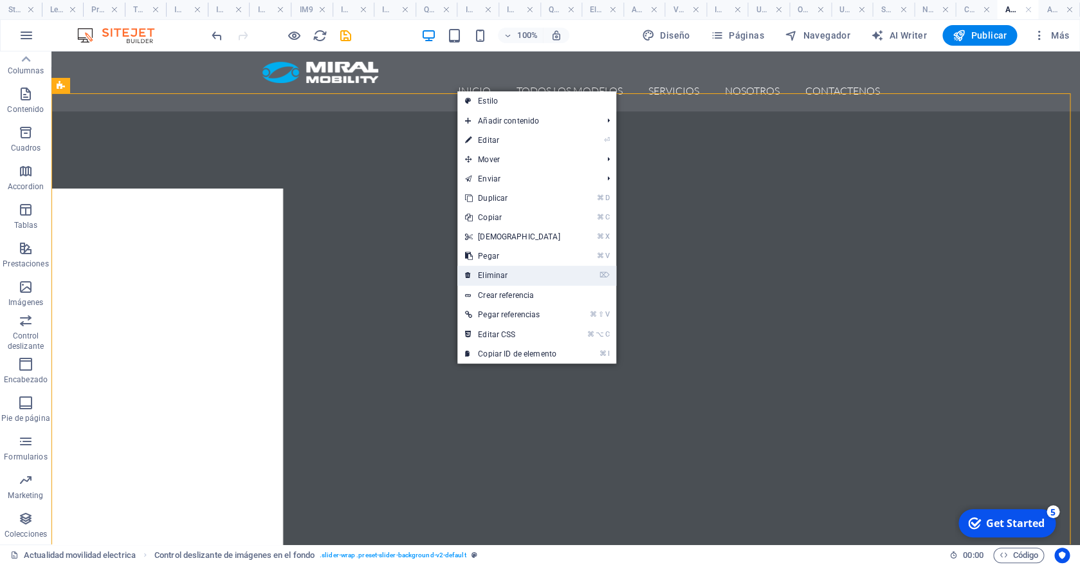
click at [498, 278] on link "⌦ Eliminar" at bounding box center [512, 275] width 111 height 19
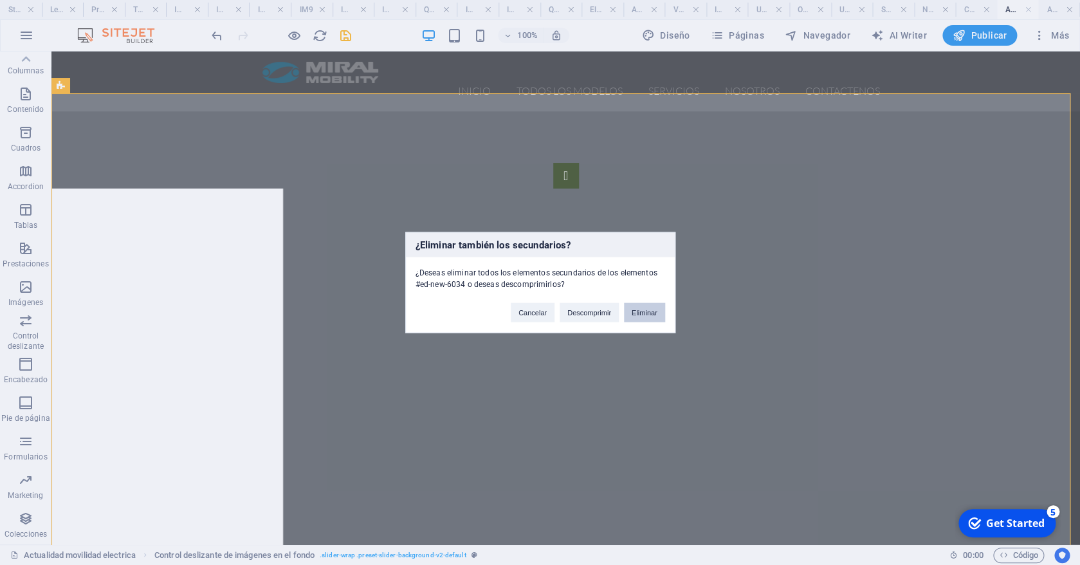
click at [646, 311] on button "Eliminar" at bounding box center [644, 312] width 41 height 19
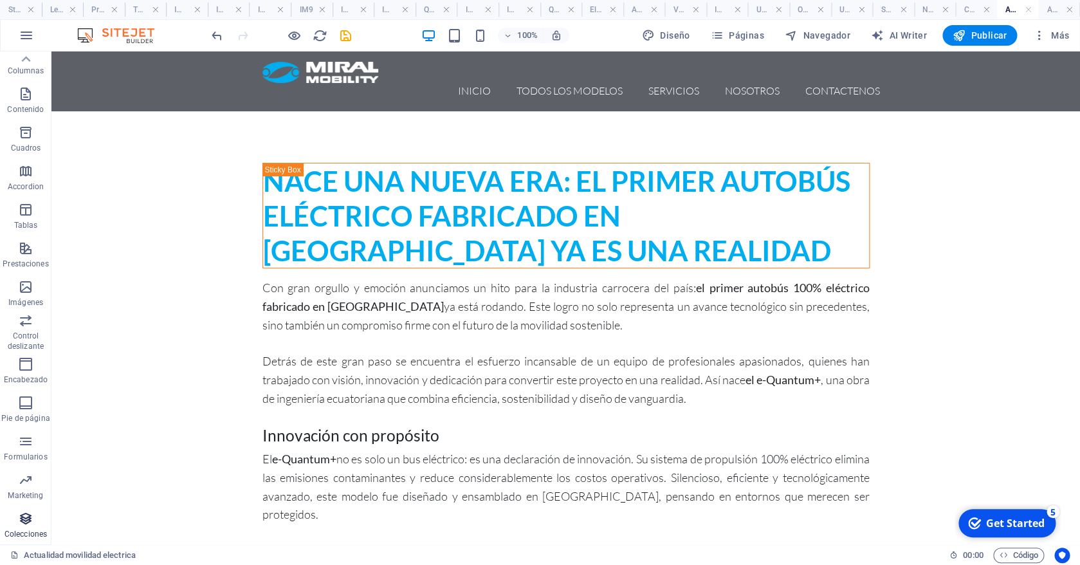
click at [26, 519] on icon "button" at bounding box center [25, 518] width 15 height 15
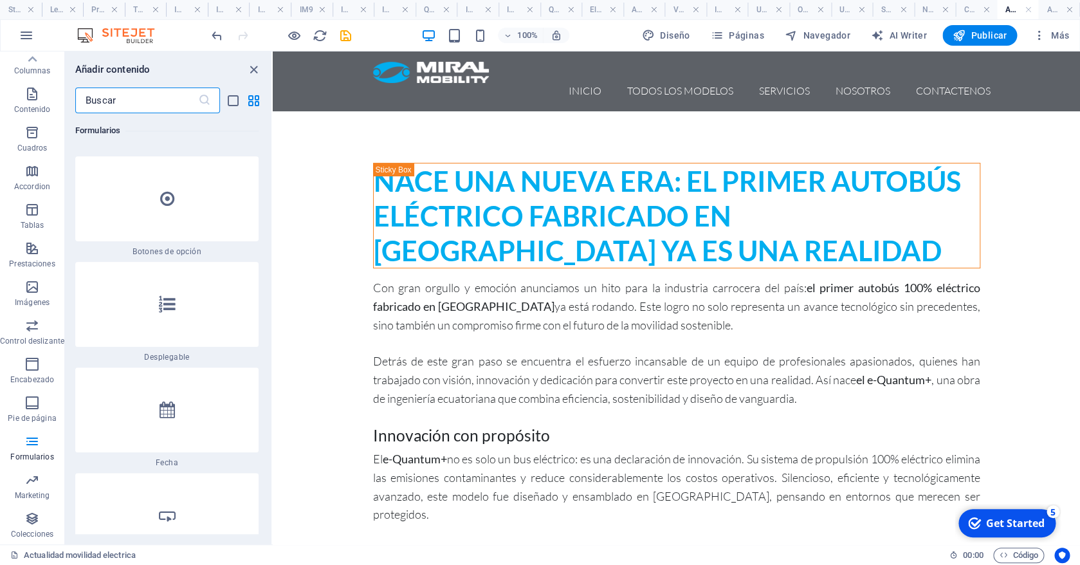
scroll to position [20066, 0]
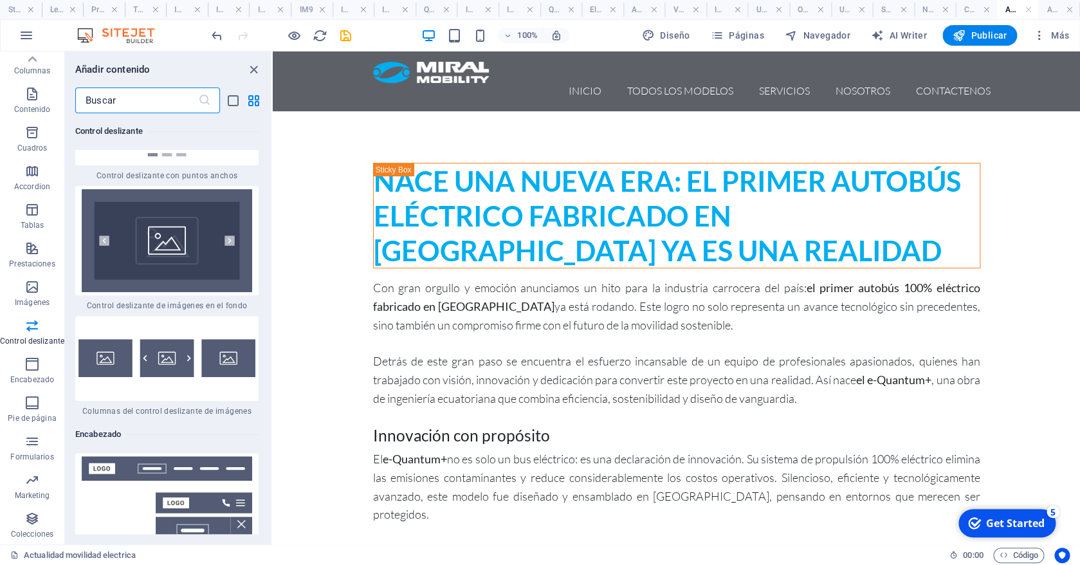
scroll to position [15119, 0]
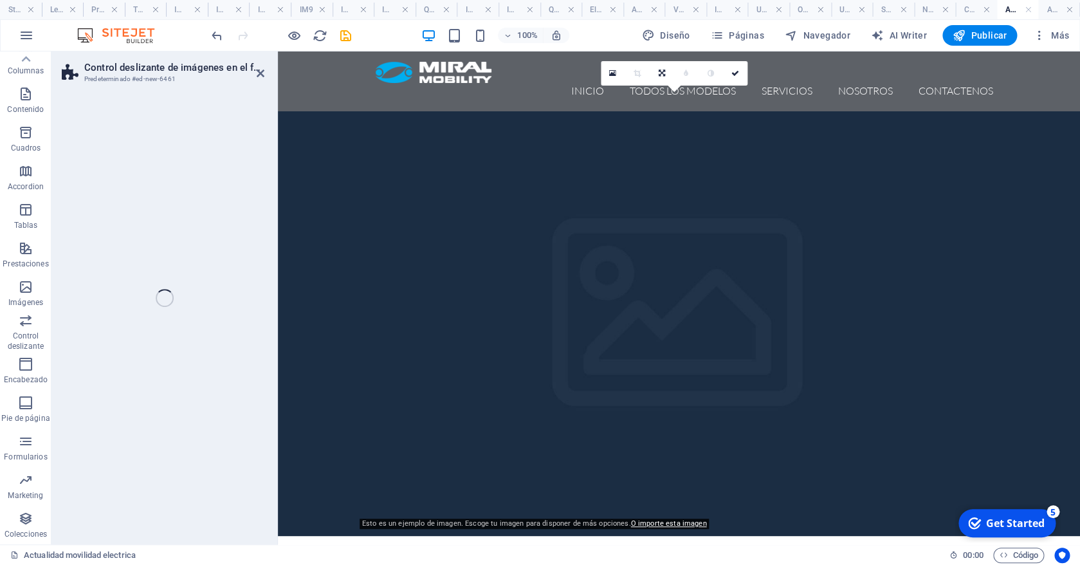
select select "rem"
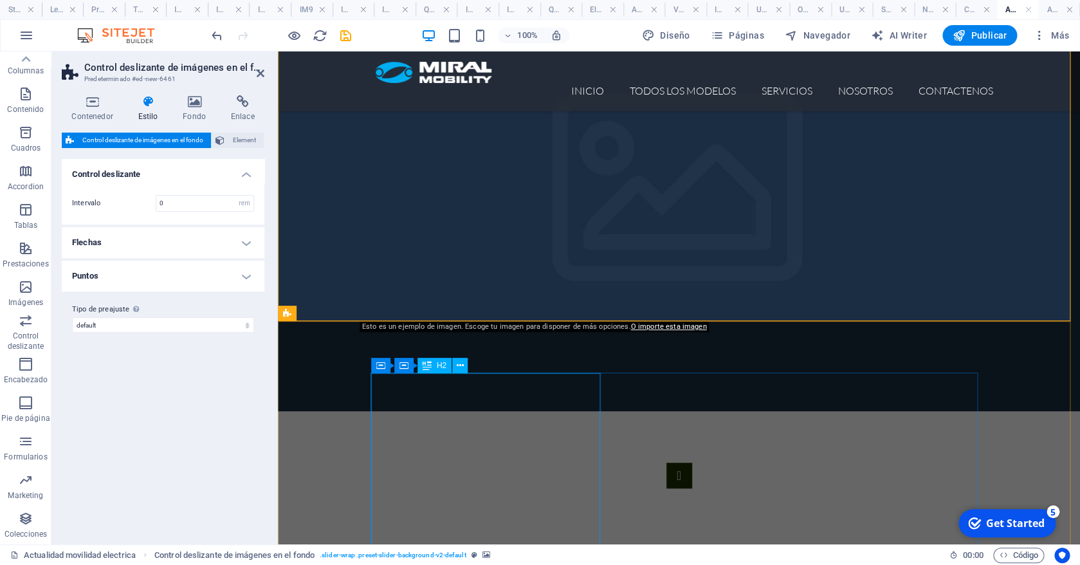
scroll to position [0, 0]
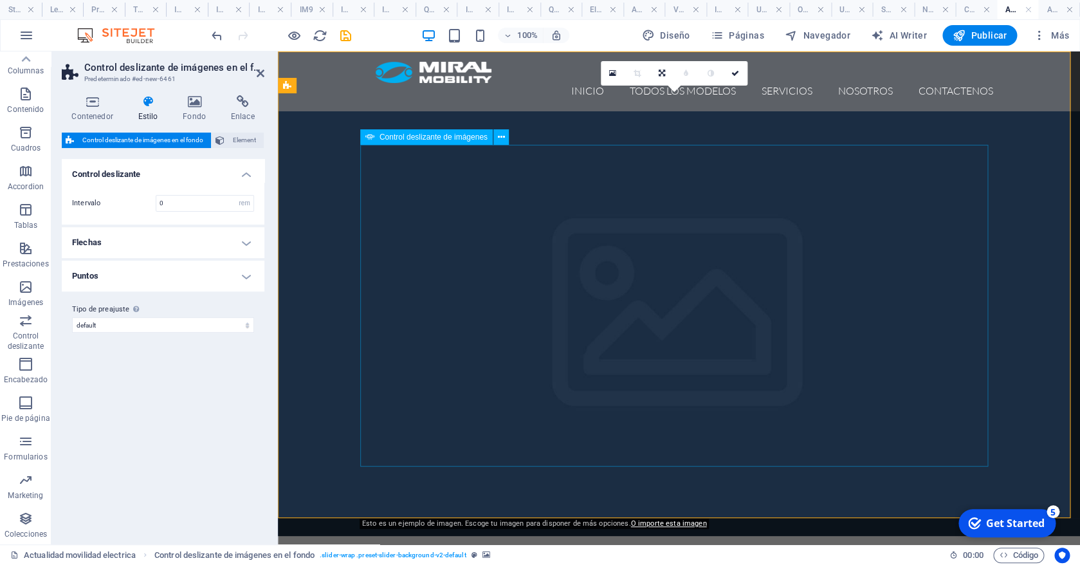
select select "px"
select select "ms"
select select "s"
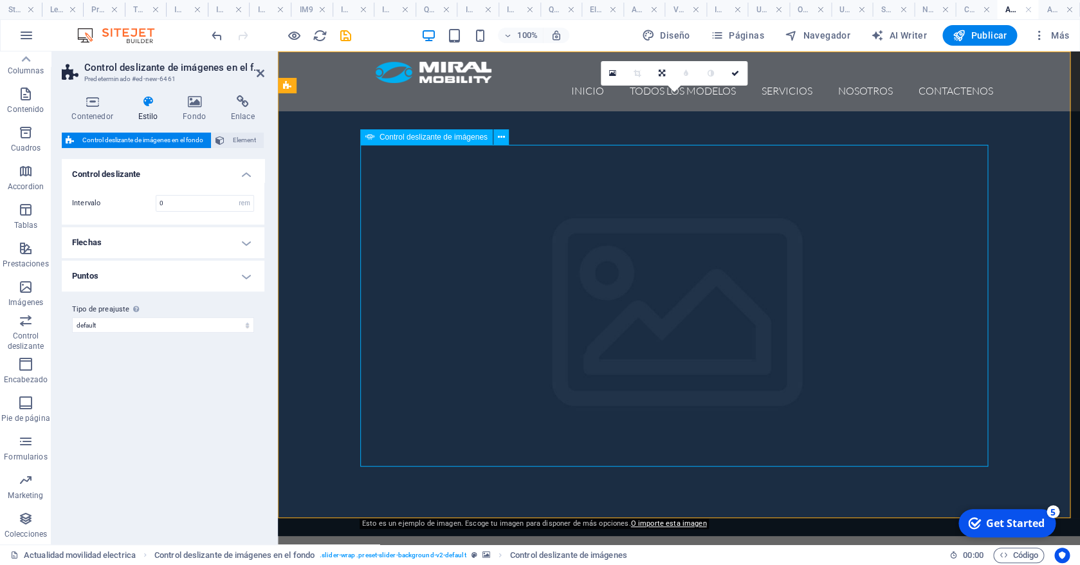
select select "progressive"
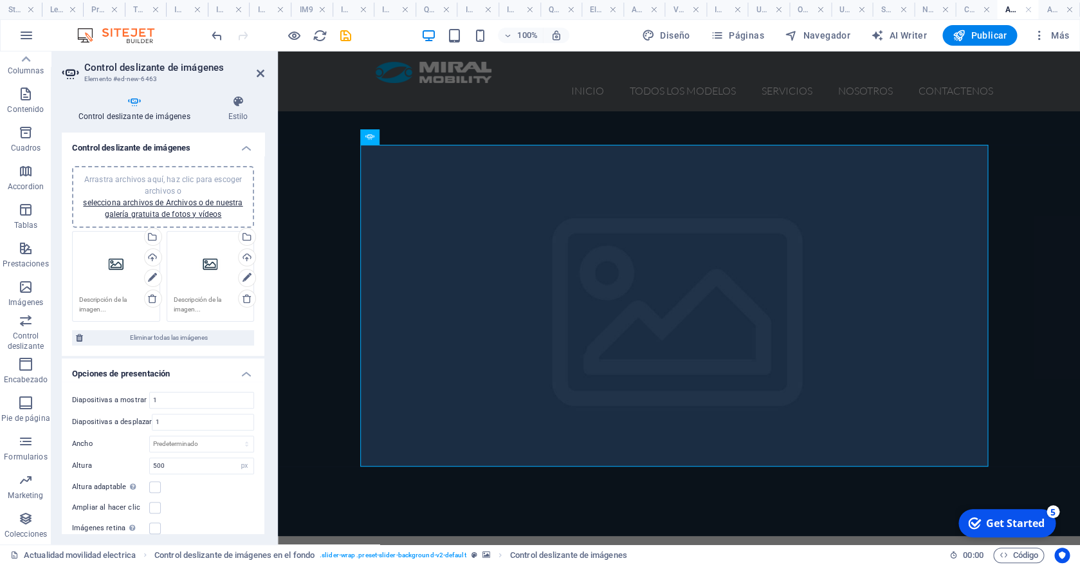
click at [114, 266] on div "Arrastra archivos aquí, haz clic para escoger archivos o selecciona archivos de…" at bounding box center [116, 263] width 74 height 51
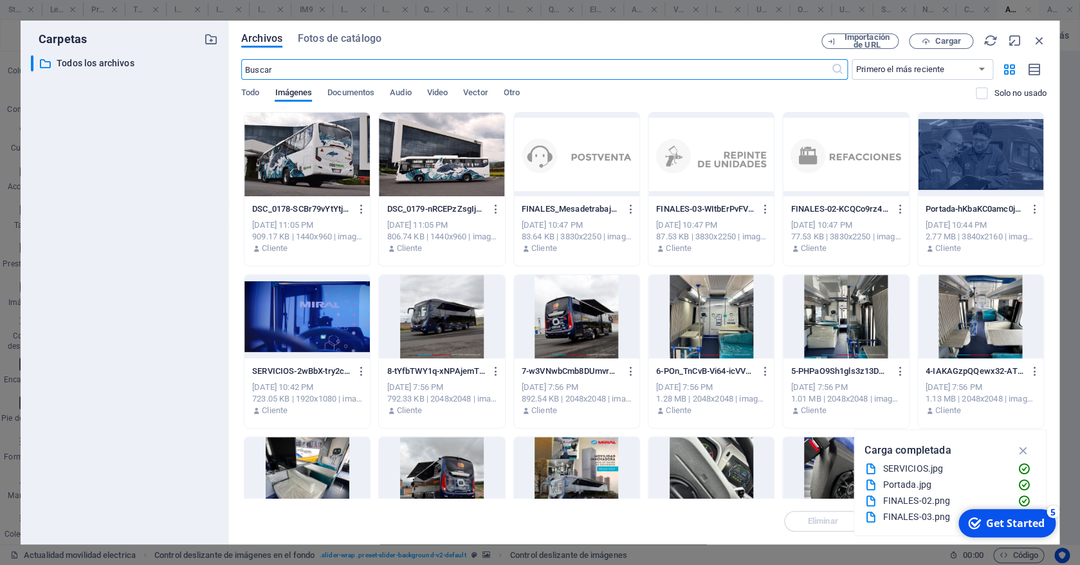
click at [470, 170] on div at bounding box center [441, 155] width 125 height 84
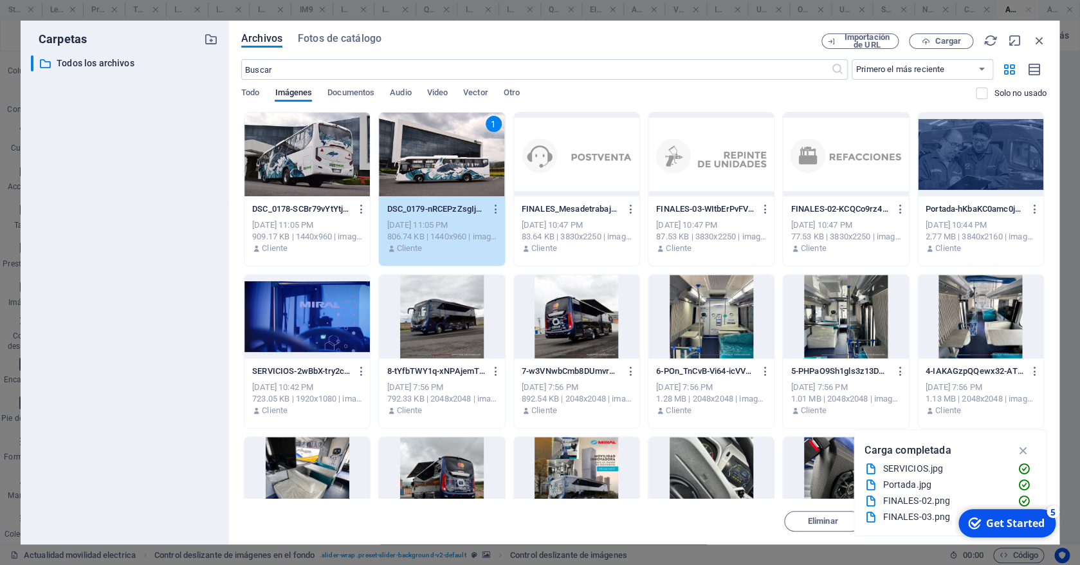
click at [470, 170] on div "1" at bounding box center [441, 155] width 125 height 84
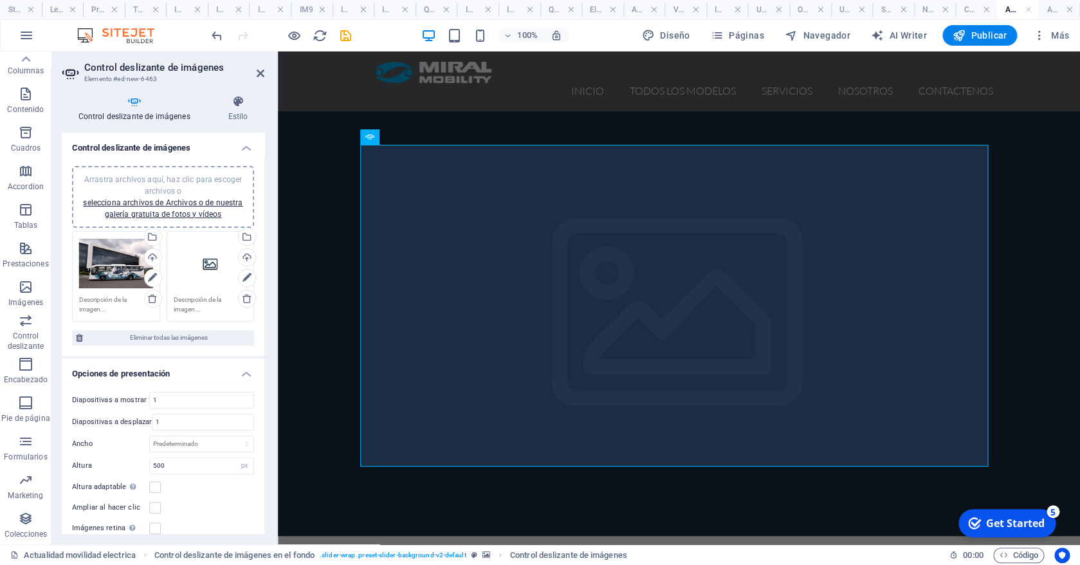
click at [200, 266] on div "Arrastra archivos aquí, haz clic para escoger archivos o selecciona archivos de…" at bounding box center [163, 276] width 188 height 97
click at [199, 266] on div "Arrastra archivos aquí, haz clic para escoger archivos o selecciona archivos de…" at bounding box center [211, 263] width 74 height 51
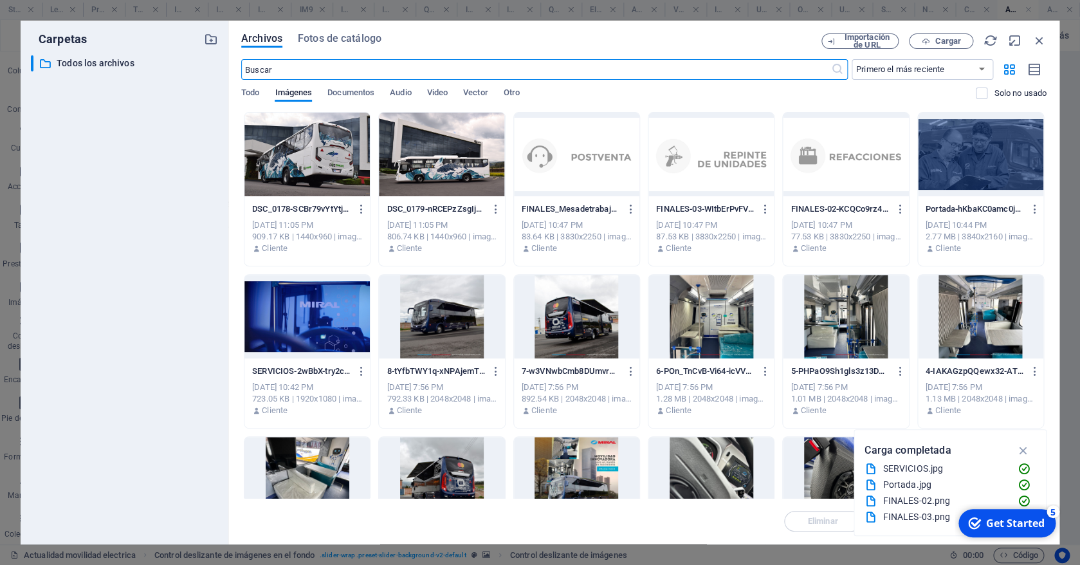
click at [286, 182] on div at bounding box center [306, 155] width 125 height 84
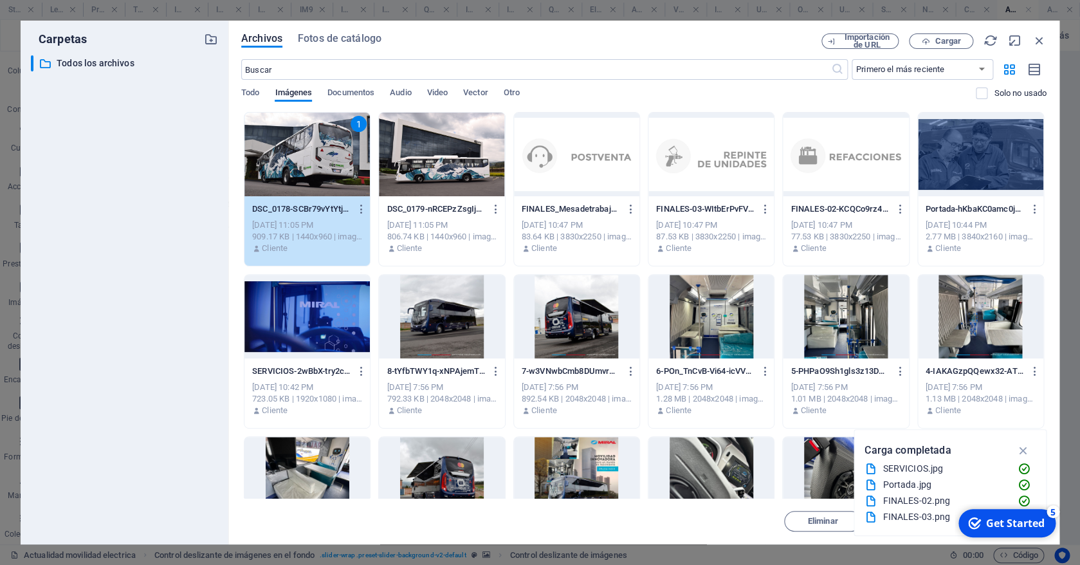
click at [305, 169] on div "1" at bounding box center [306, 155] width 125 height 84
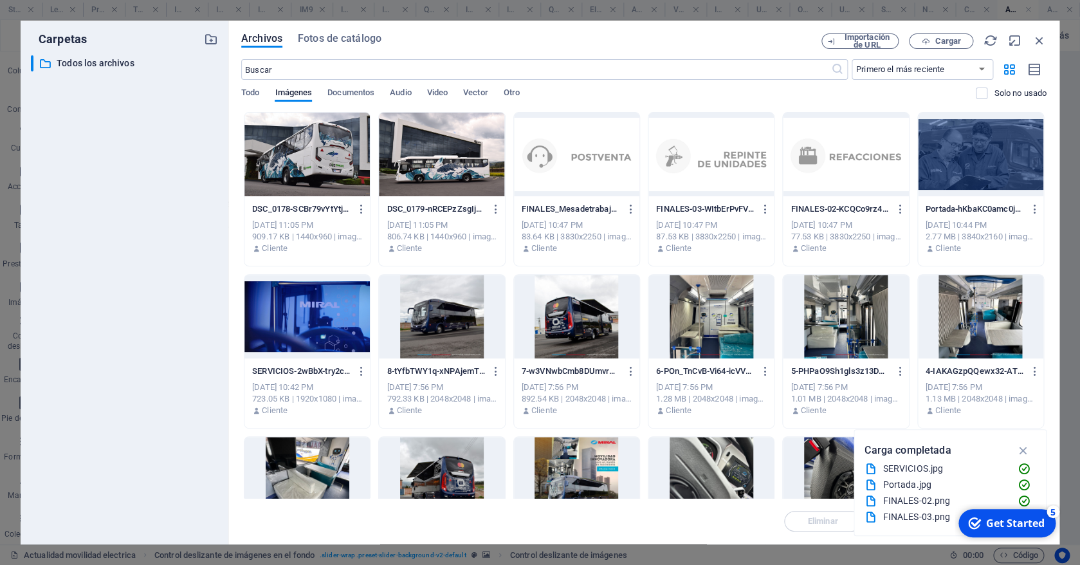
click at [305, 168] on div at bounding box center [306, 155] width 125 height 84
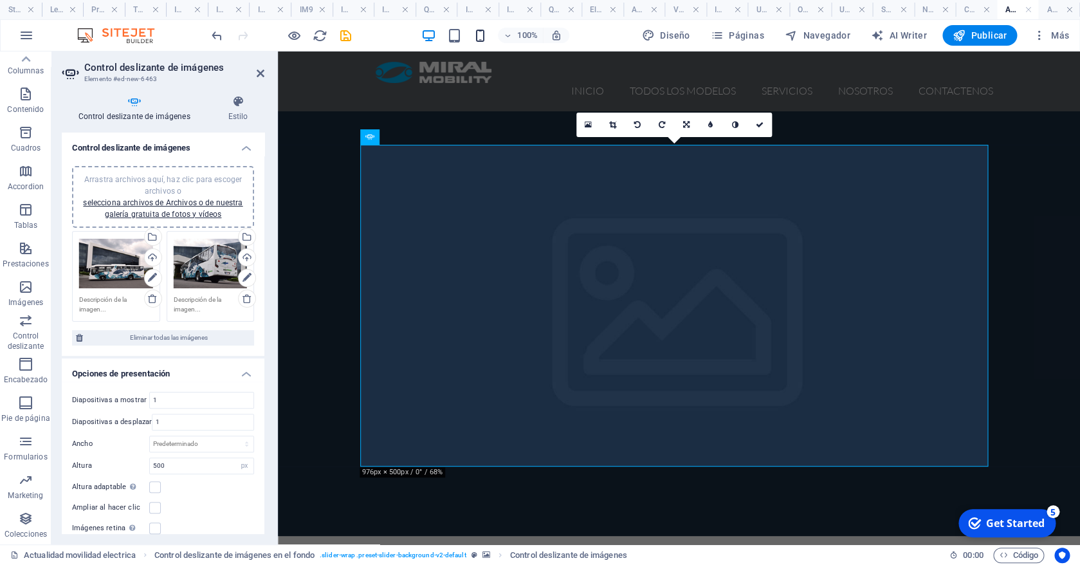
click at [482, 32] on icon "button" at bounding box center [479, 35] width 15 height 15
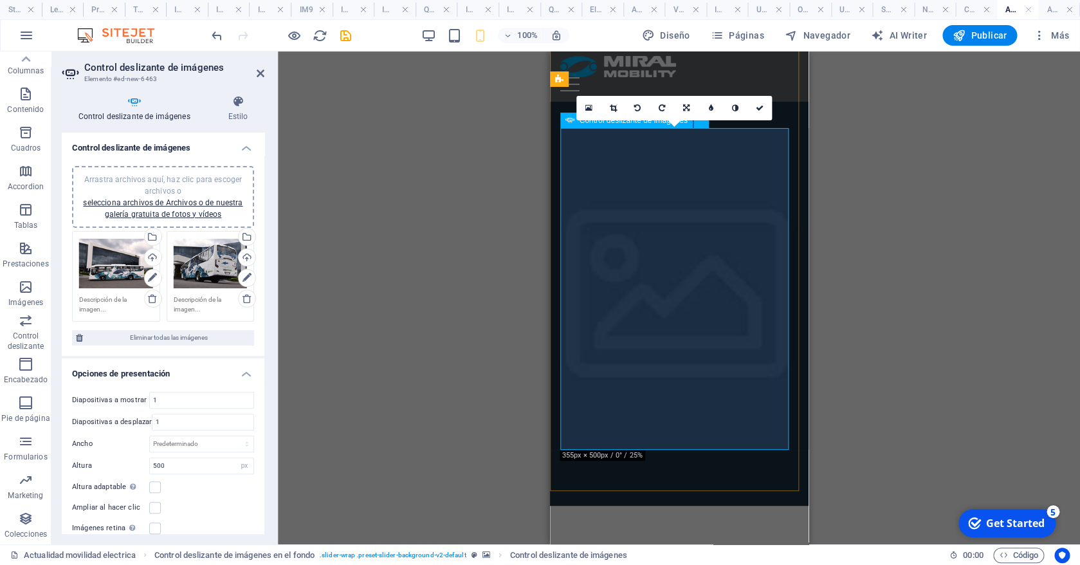
scroll to position [6, 0]
click at [687, 105] on icon at bounding box center [686, 108] width 6 height 8
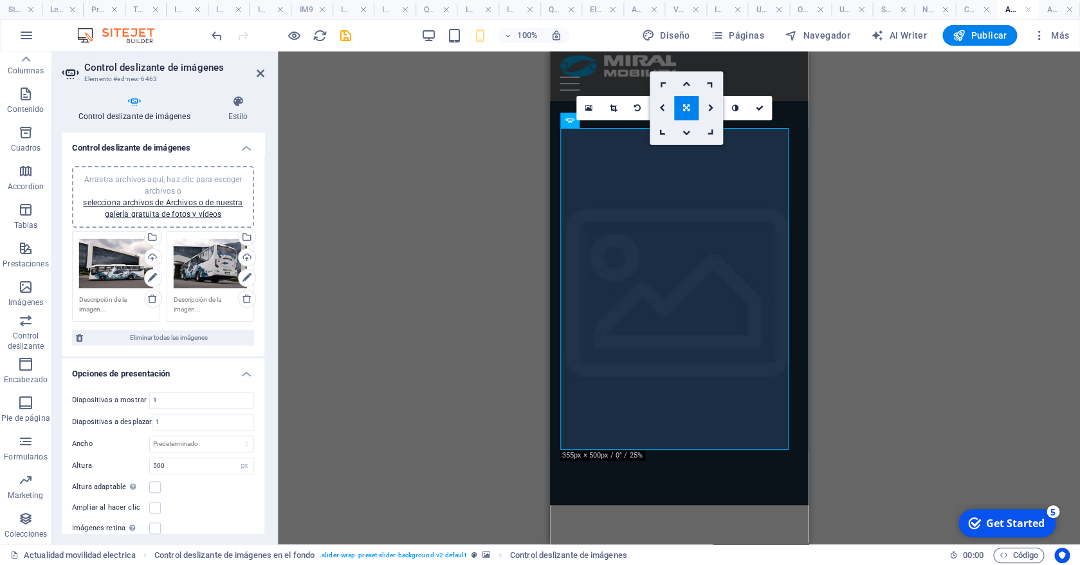
click at [686, 108] on icon at bounding box center [686, 108] width 6 height 8
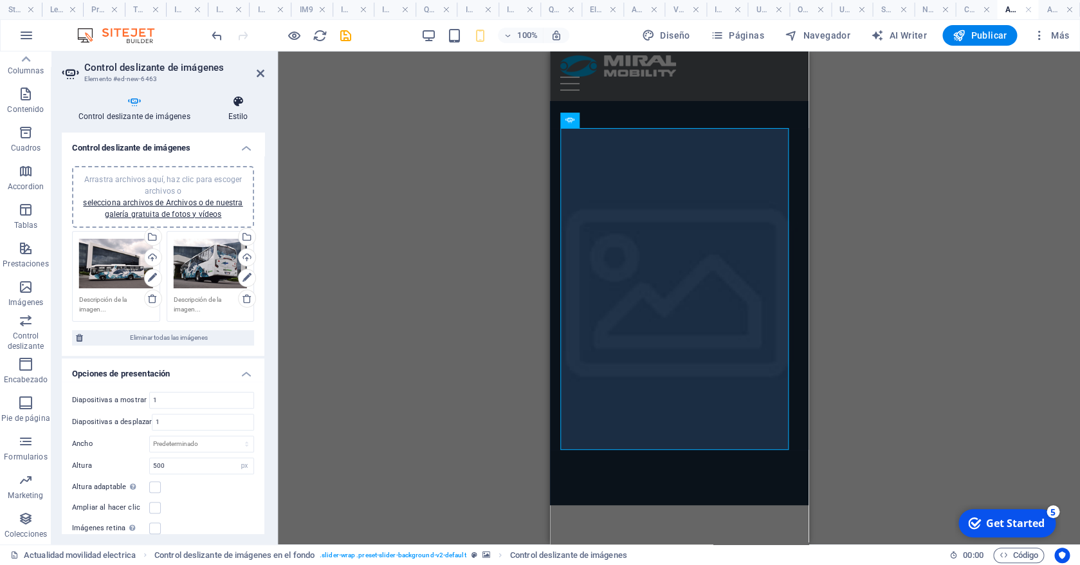
click at [247, 107] on icon at bounding box center [238, 101] width 53 height 13
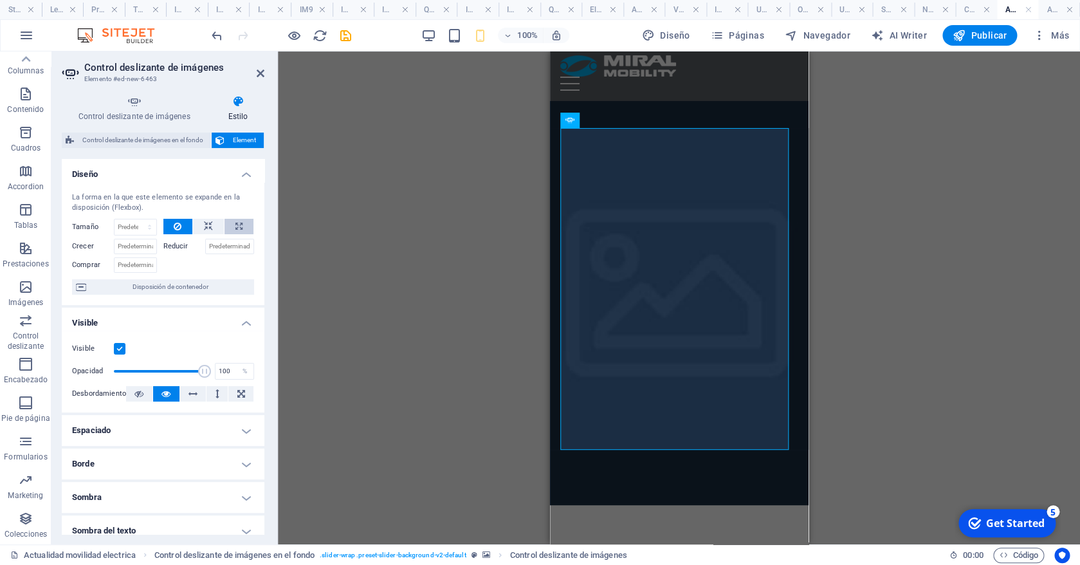
click at [235, 227] on button at bounding box center [238, 226] width 29 height 15
type input "100"
select select "%"
click at [204, 227] on icon at bounding box center [208, 226] width 9 height 15
select select "DISABLED_OPTION_VALUE"
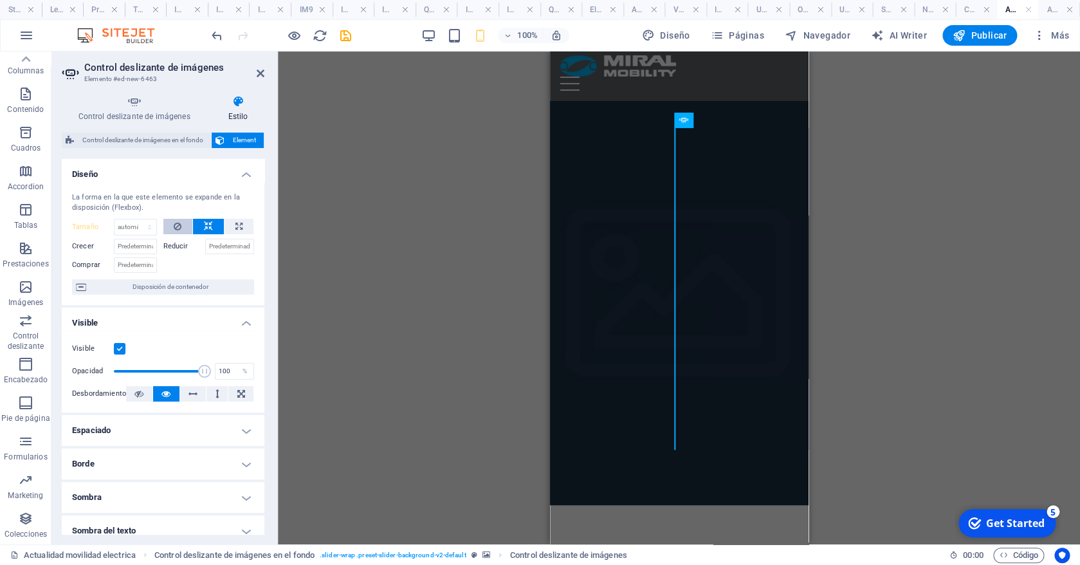
click at [185, 226] on button at bounding box center [178, 226] width 30 height 15
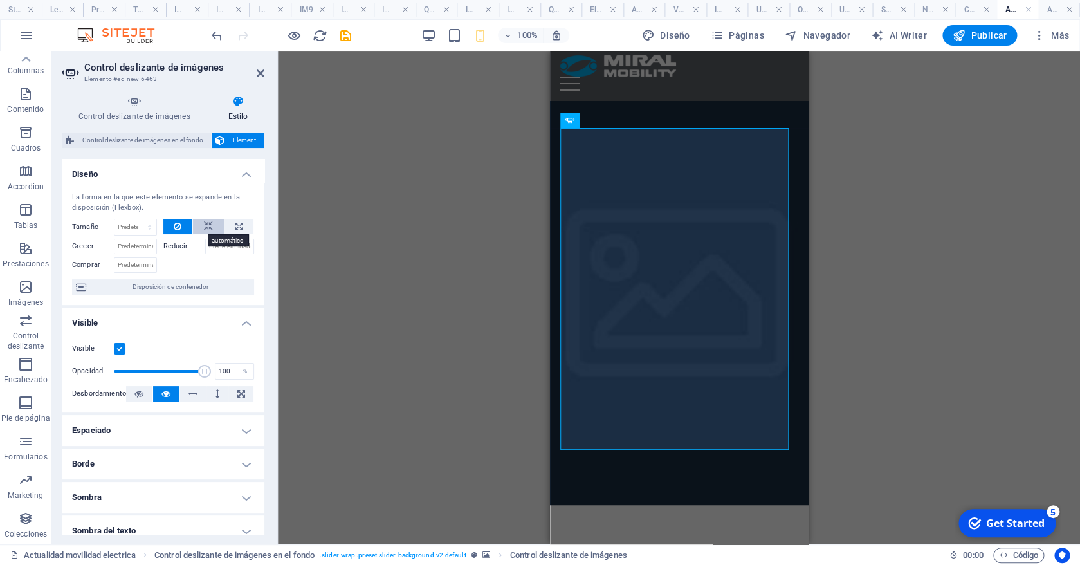
click at [204, 227] on icon at bounding box center [208, 226] width 9 height 15
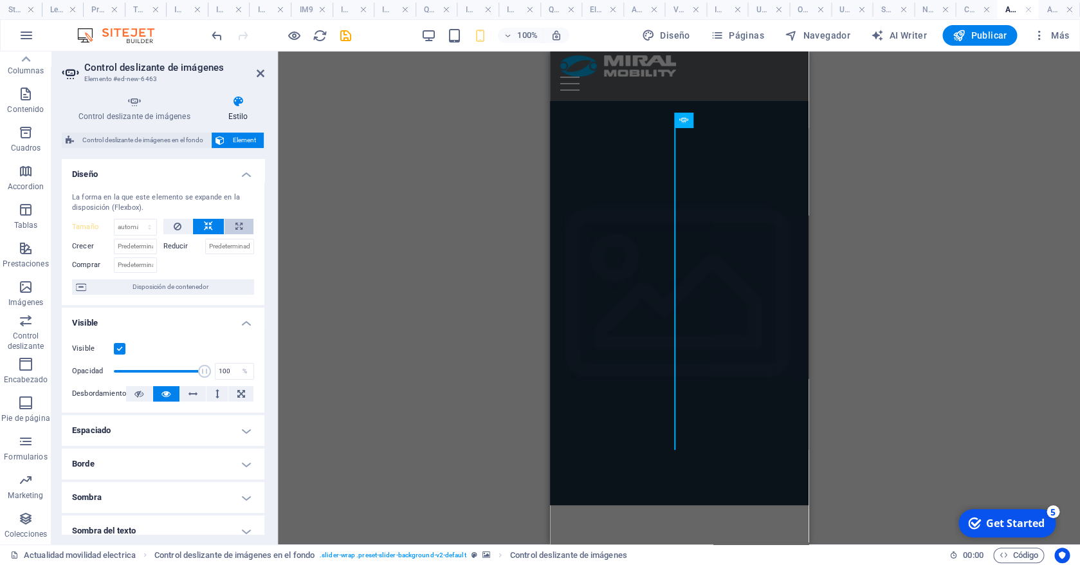
click at [226, 230] on button at bounding box center [238, 226] width 29 height 15
type input "100"
select select "%"
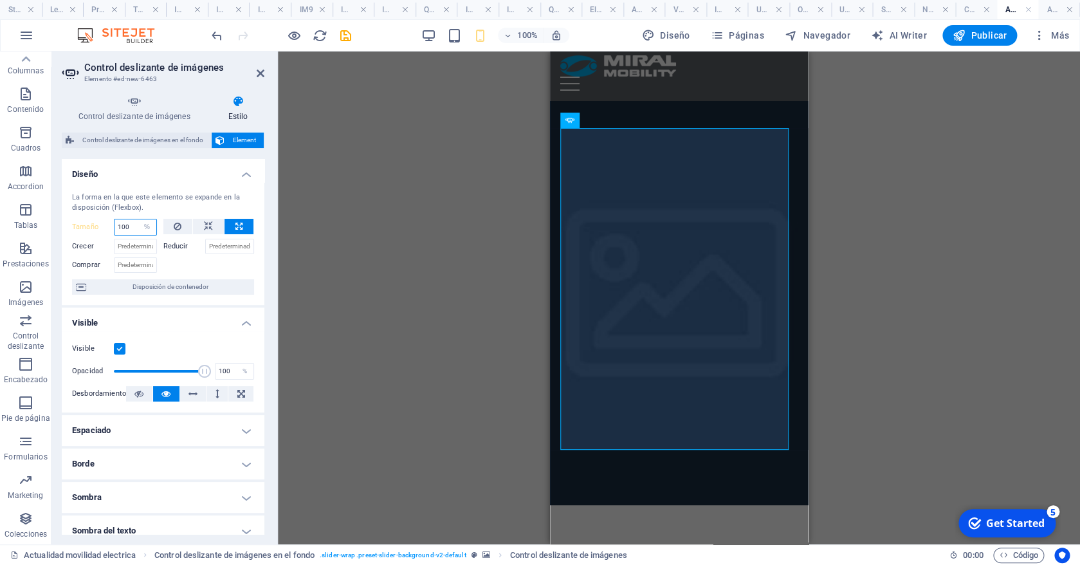
click at [132, 226] on input "100" at bounding box center [135, 226] width 42 height 15
drag, startPoint x: 131, startPoint y: 226, endPoint x: 96, endPoint y: 226, distance: 35.4
click at [114, 226] on input "100" at bounding box center [135, 226] width 42 height 15
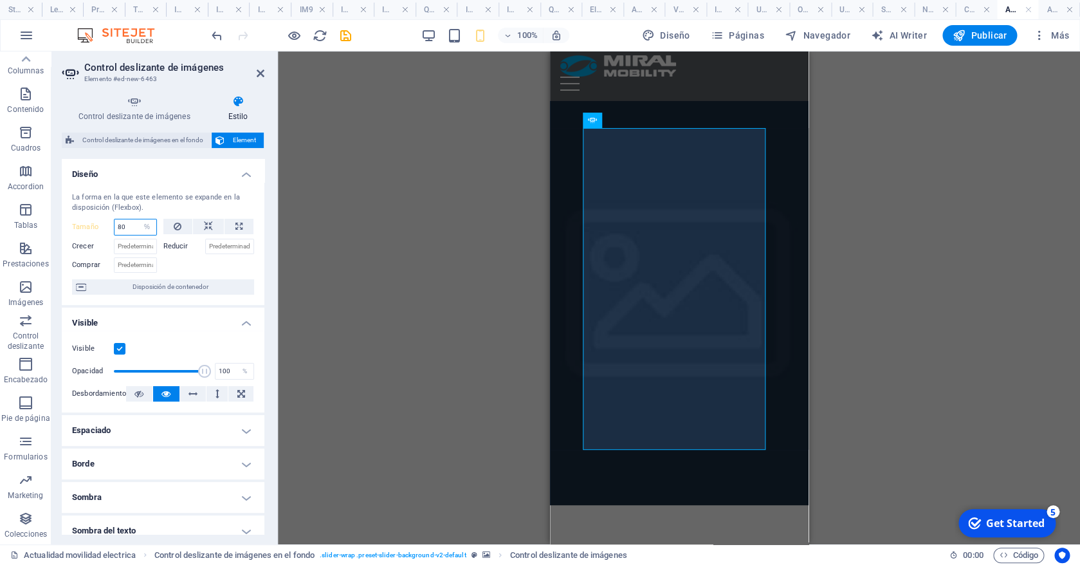
drag, startPoint x: 127, startPoint y: 226, endPoint x: 96, endPoint y: 224, distance: 31.5
click at [114, 224] on input "80" at bounding box center [135, 226] width 42 height 15
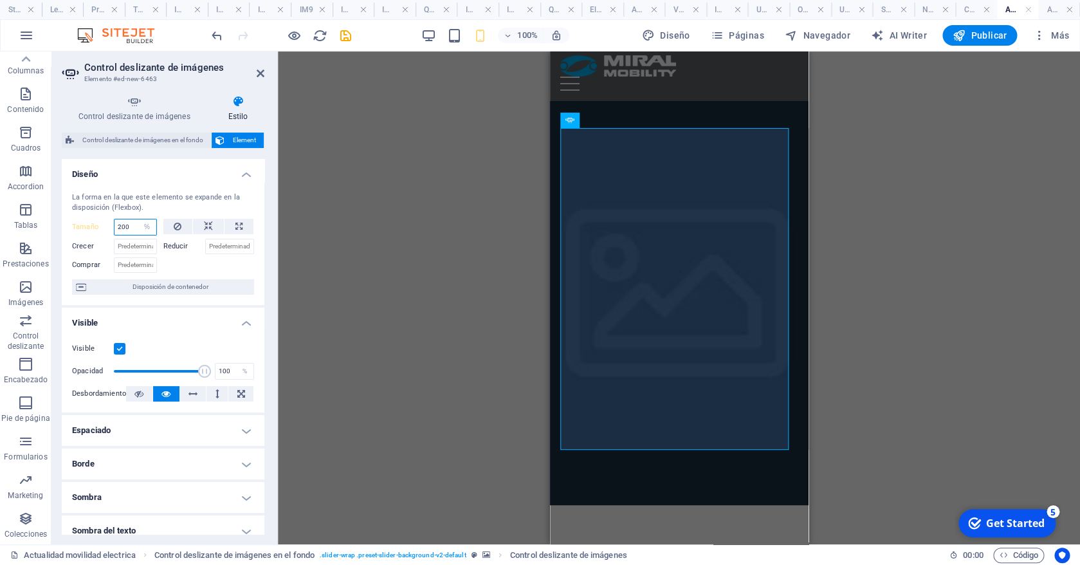
drag, startPoint x: 120, startPoint y: 226, endPoint x: 109, endPoint y: 226, distance: 10.9
click at [114, 226] on input "200" at bounding box center [135, 226] width 42 height 15
drag, startPoint x: 130, startPoint y: 224, endPoint x: 92, endPoint y: 224, distance: 37.9
click at [114, 224] on input "600" at bounding box center [135, 226] width 42 height 15
type input "100"
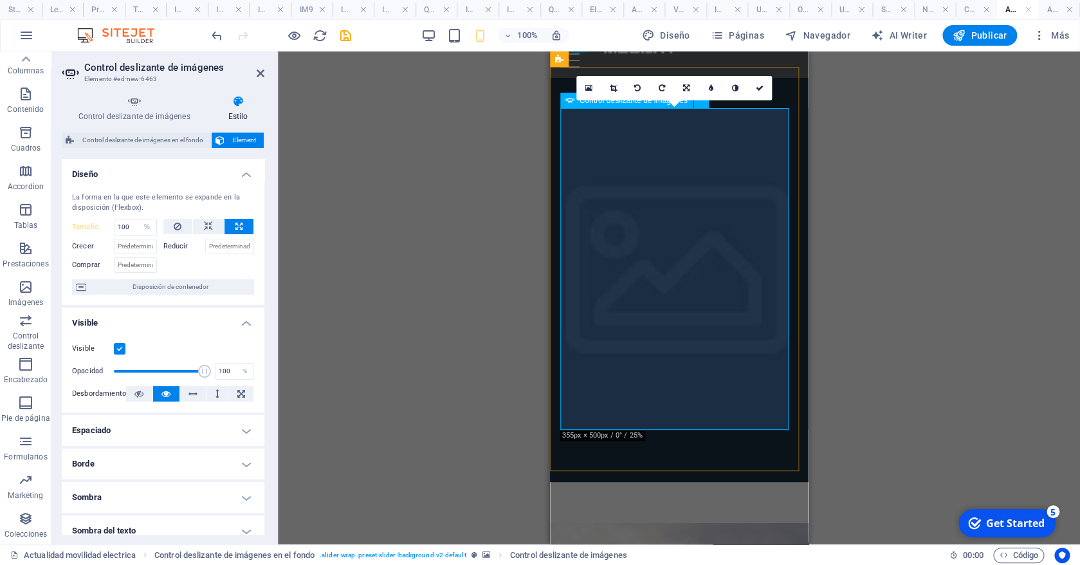
scroll to position [19, 0]
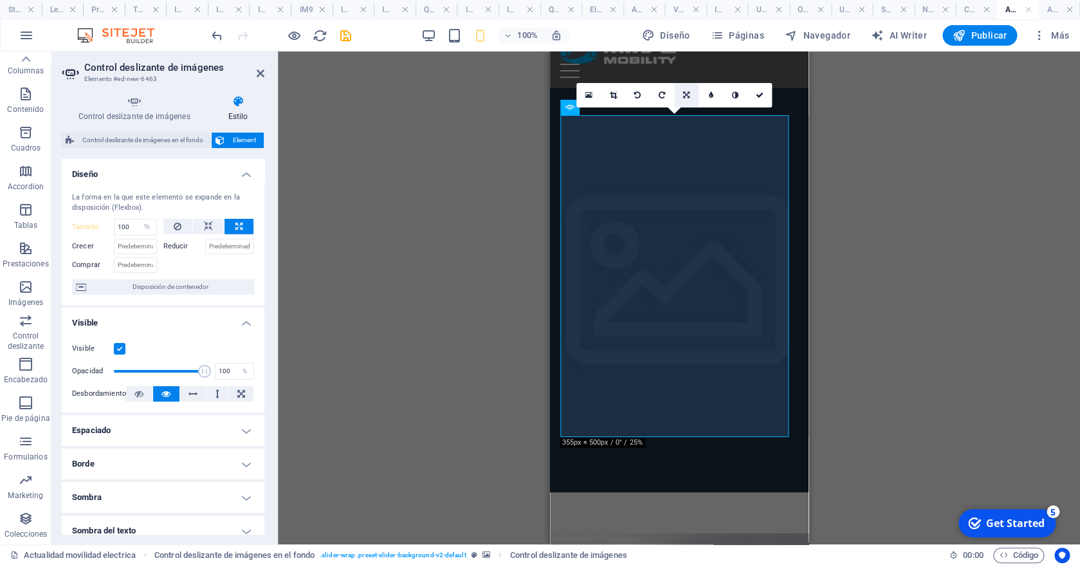
click at [691, 93] on link at bounding box center [686, 95] width 24 height 24
click at [687, 96] on icon at bounding box center [686, 95] width 6 height 8
click at [687, 95] on icon at bounding box center [686, 95] width 6 height 8
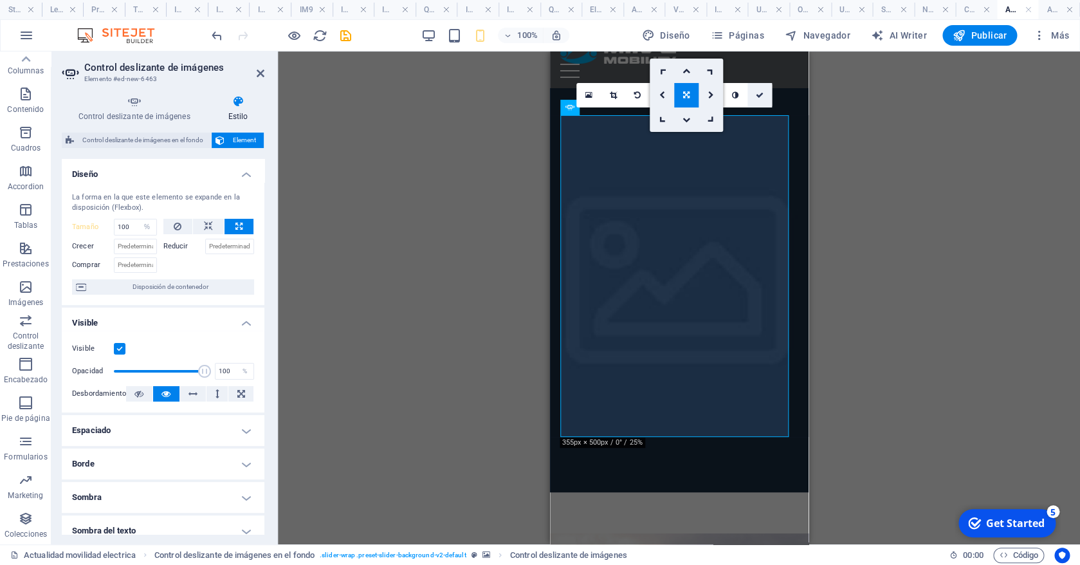
click at [756, 94] on link at bounding box center [759, 95] width 24 height 24
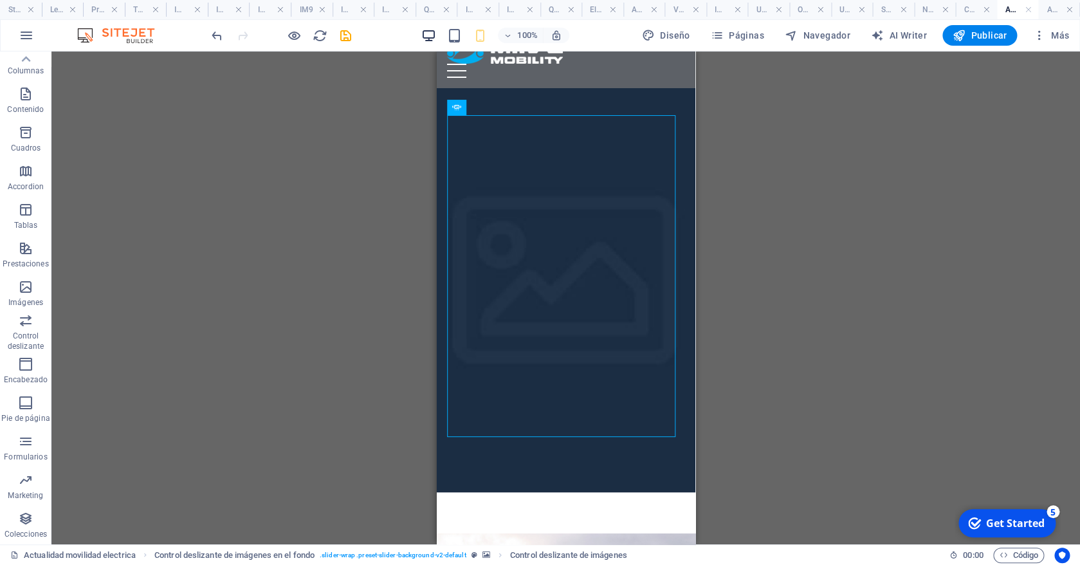
click at [424, 33] on icon "button" at bounding box center [428, 35] width 15 height 15
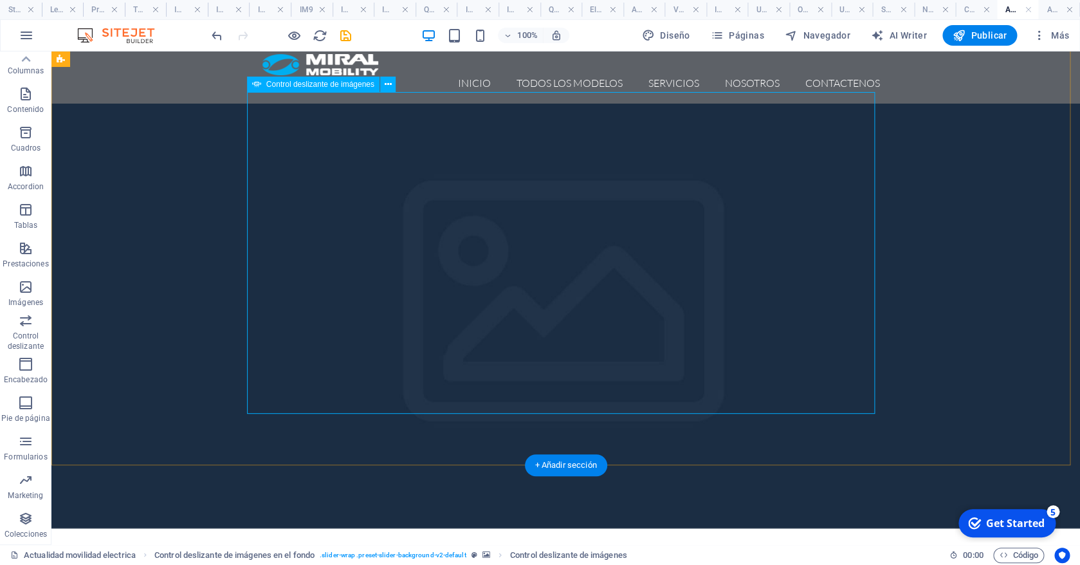
scroll to position [0, 0]
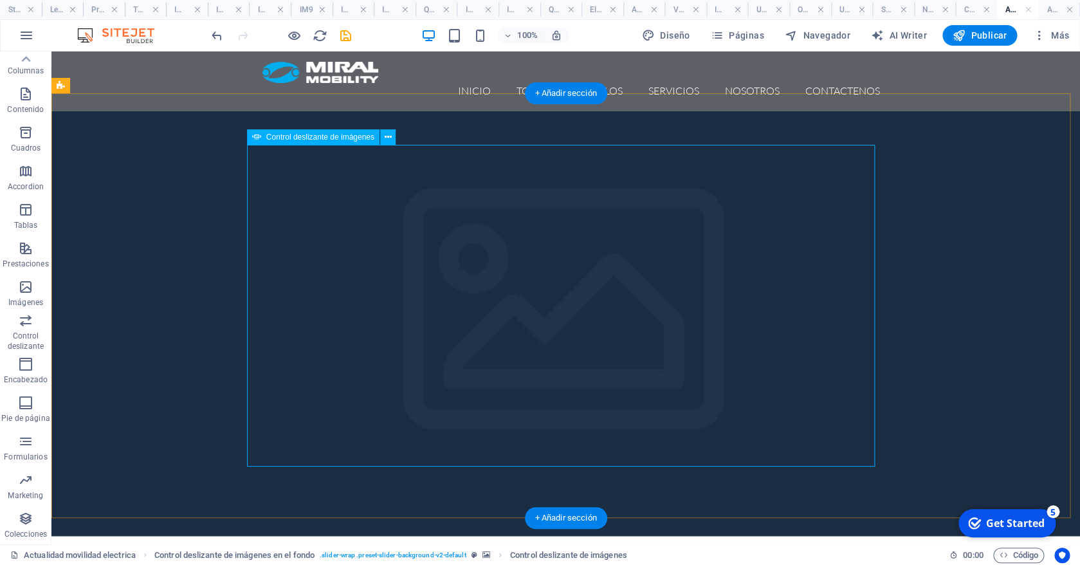
select select "%"
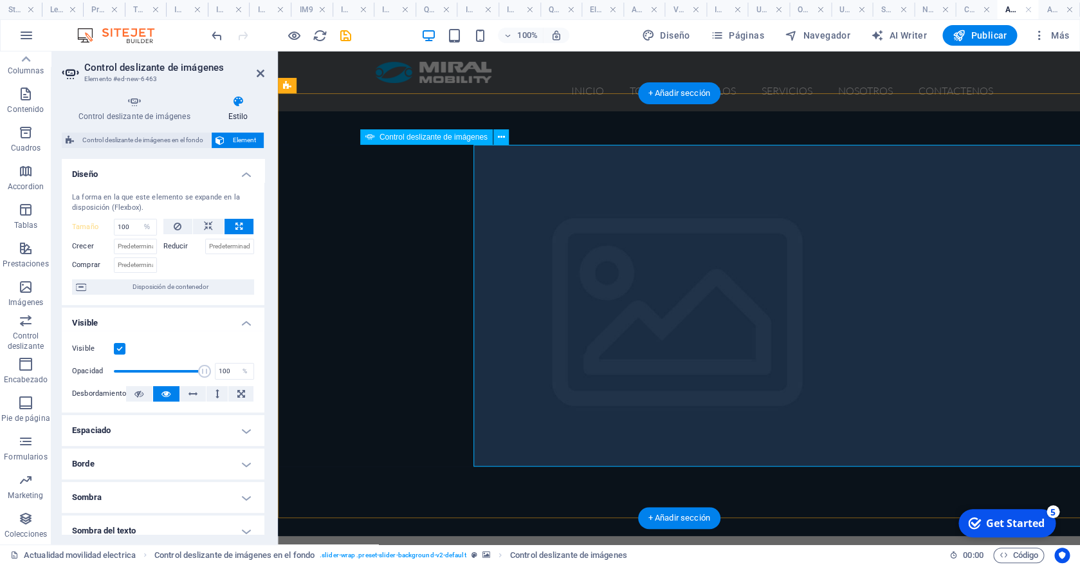
select select "DISABLED_OPTION_VALUE"
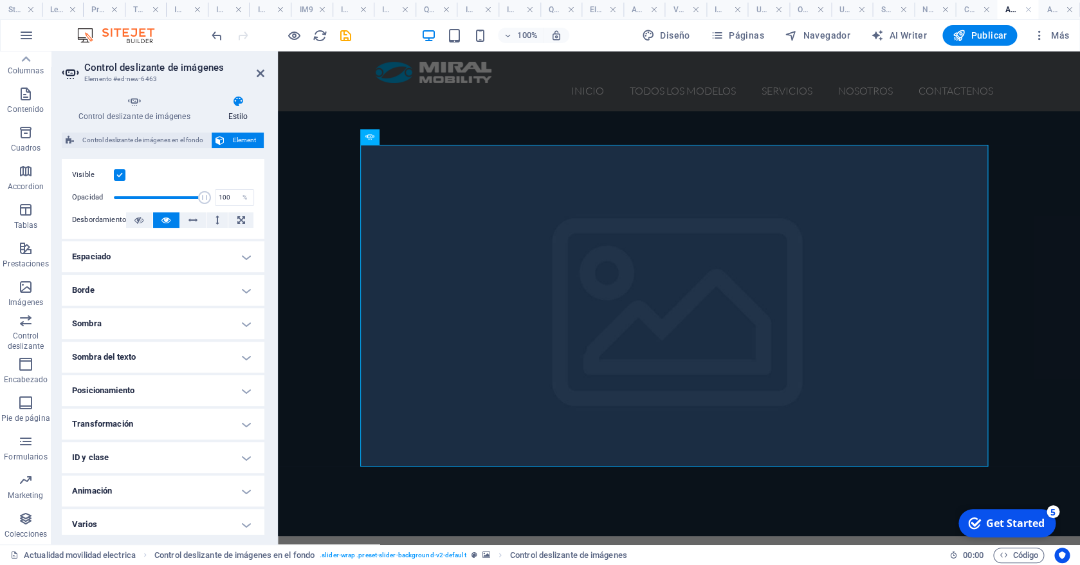
scroll to position [179, 0]
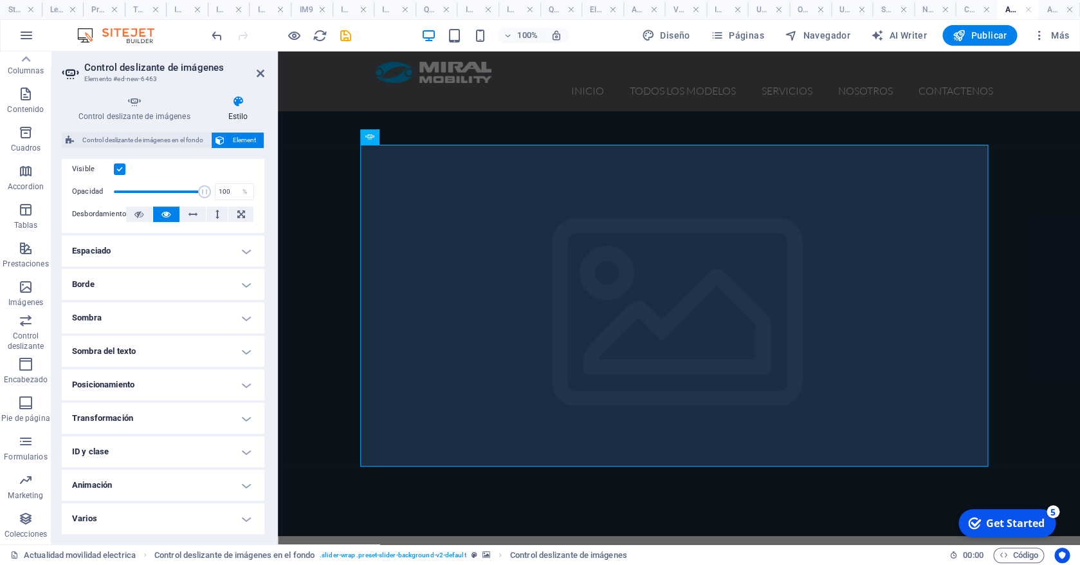
click at [156, 284] on h4 "Borde" at bounding box center [163, 284] width 203 height 31
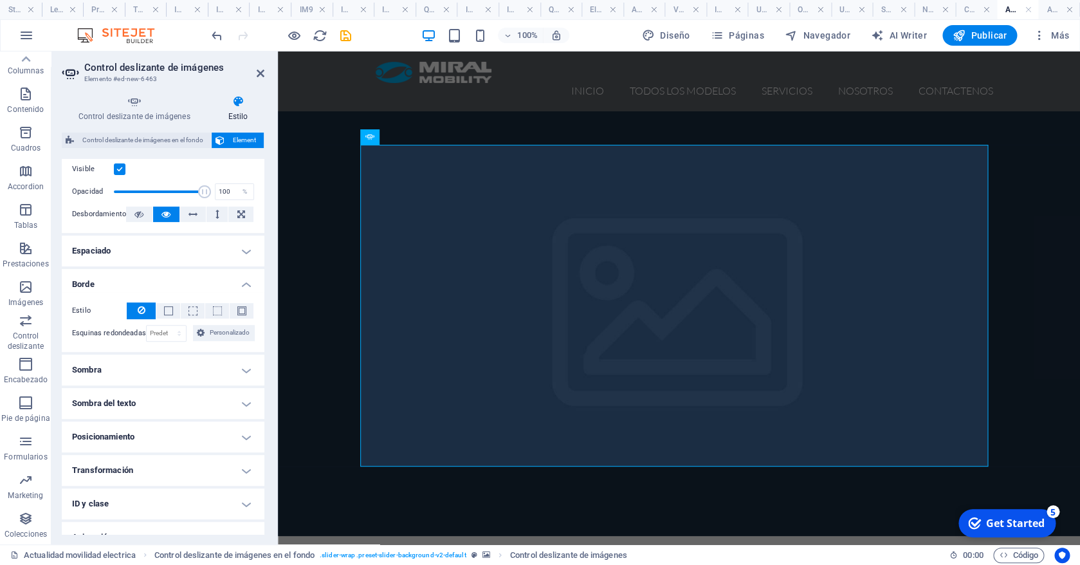
click at [159, 251] on h4 "Espaciado" at bounding box center [163, 250] width 203 height 31
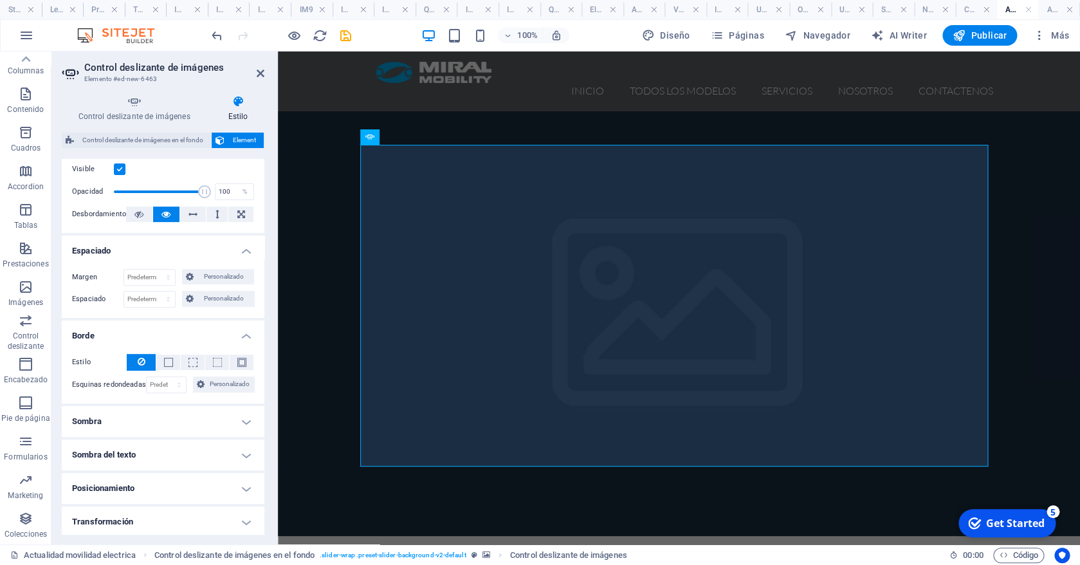
click at [159, 251] on h4 "Espaciado" at bounding box center [163, 246] width 203 height 23
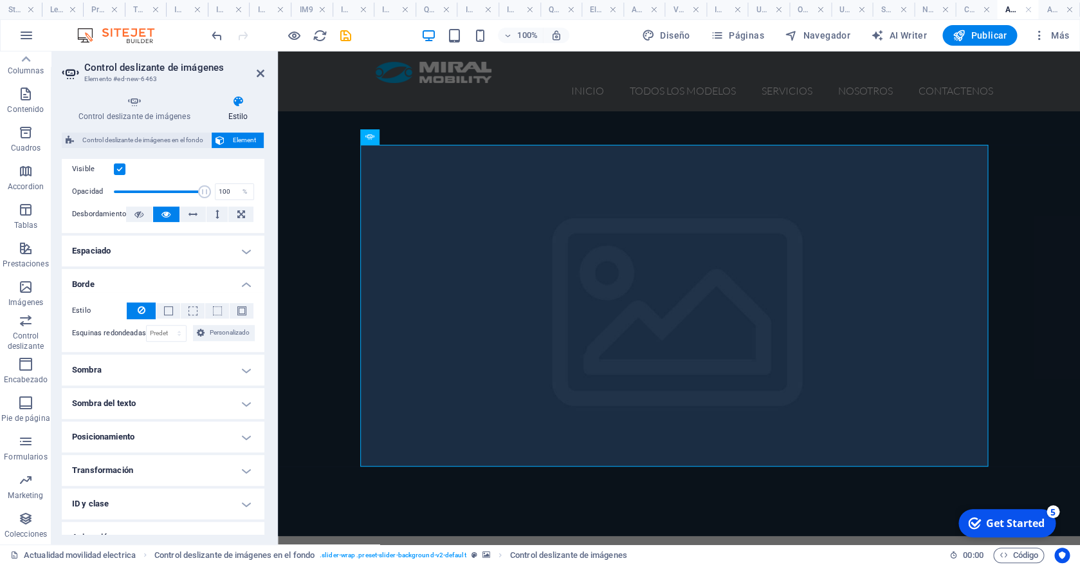
click at [149, 280] on h4 "Borde" at bounding box center [163, 280] width 203 height 23
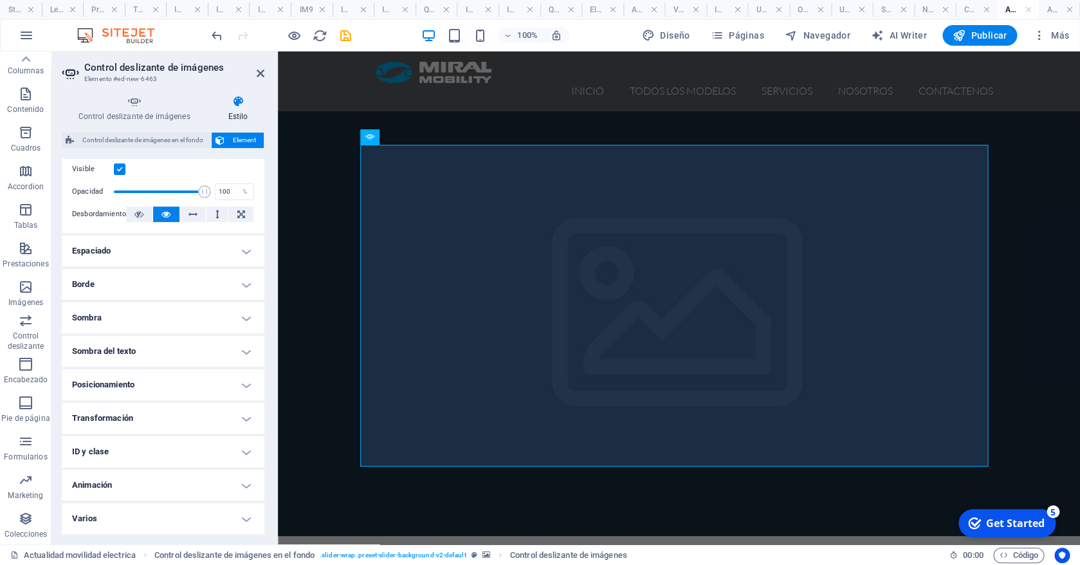
click at [172, 417] on h4 "Transformación" at bounding box center [163, 418] width 203 height 31
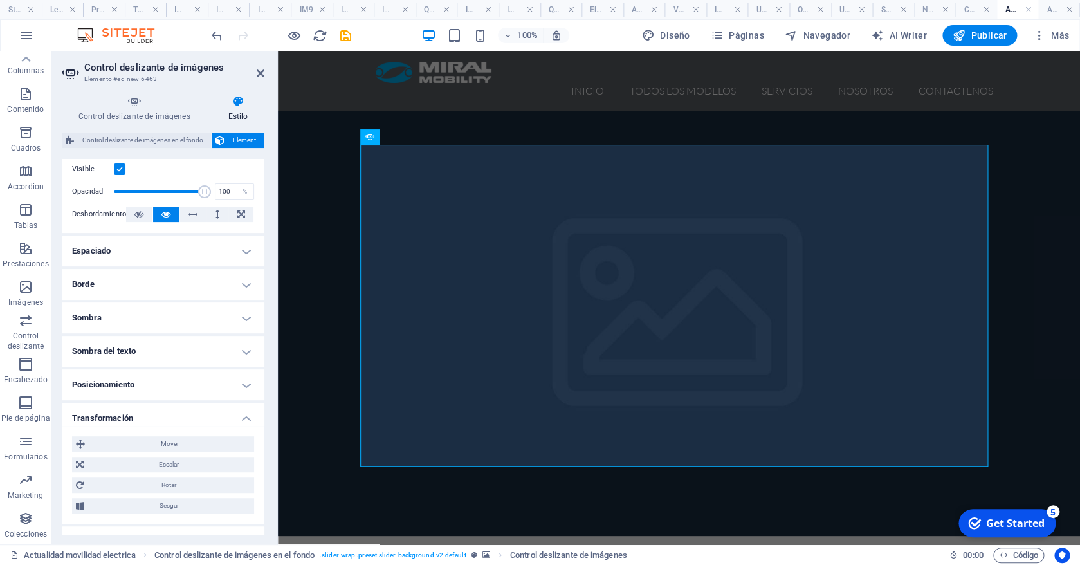
click at [172, 417] on h4 "Transformación" at bounding box center [163, 414] width 203 height 23
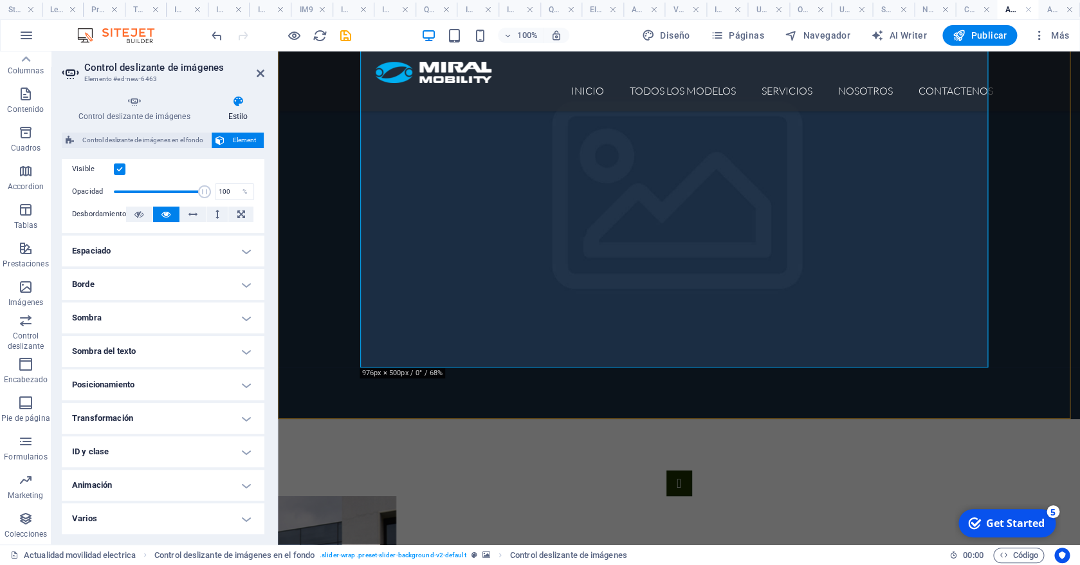
scroll to position [100, 0]
click at [666, 470] on button "button" at bounding box center [679, 483] width 26 height 26
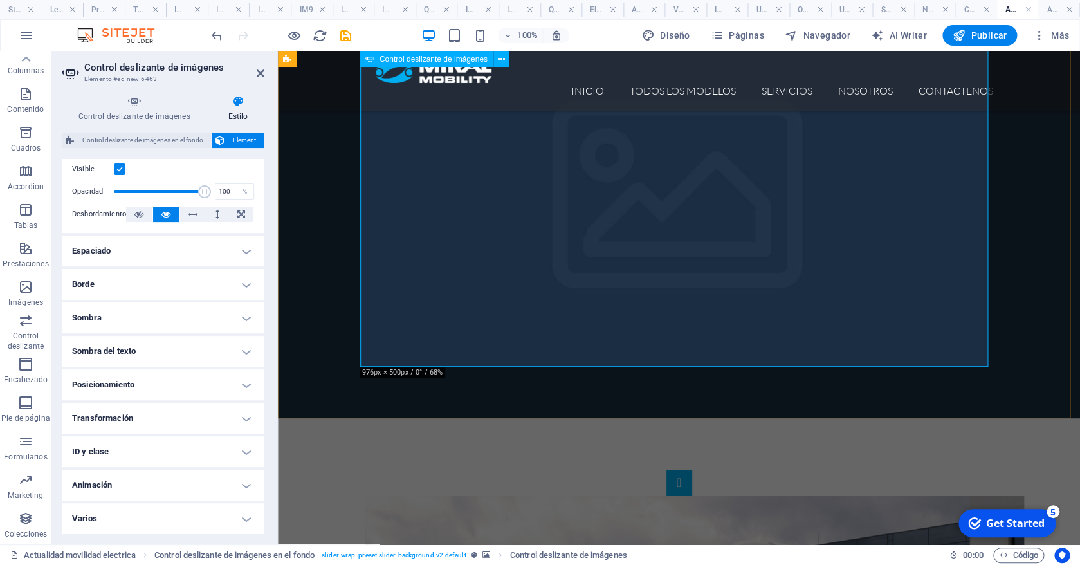
click at [666, 470] on button "button" at bounding box center [679, 483] width 26 height 26
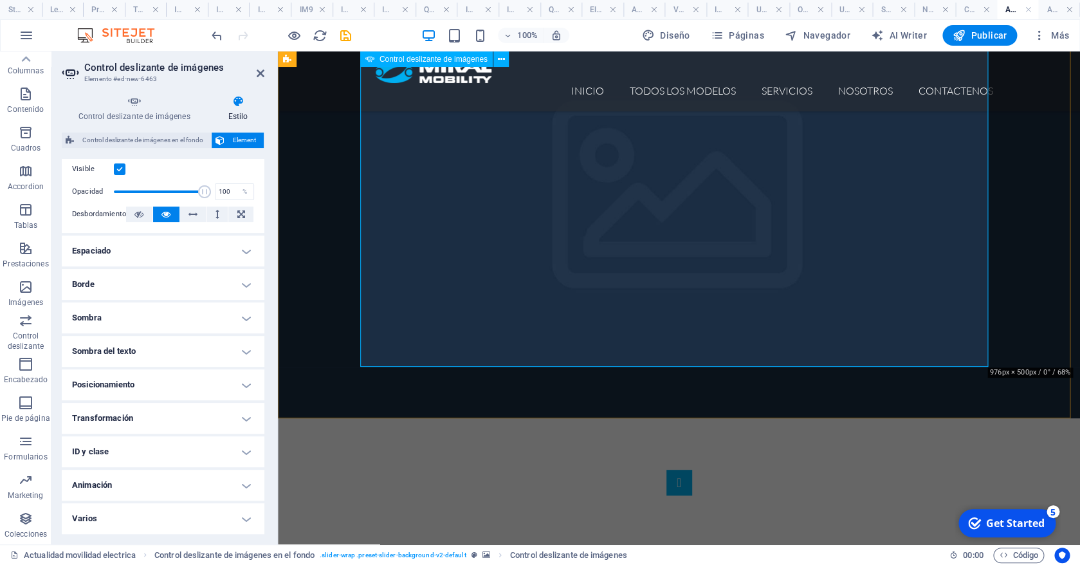
click at [666, 470] on button "button" at bounding box center [679, 483] width 26 height 26
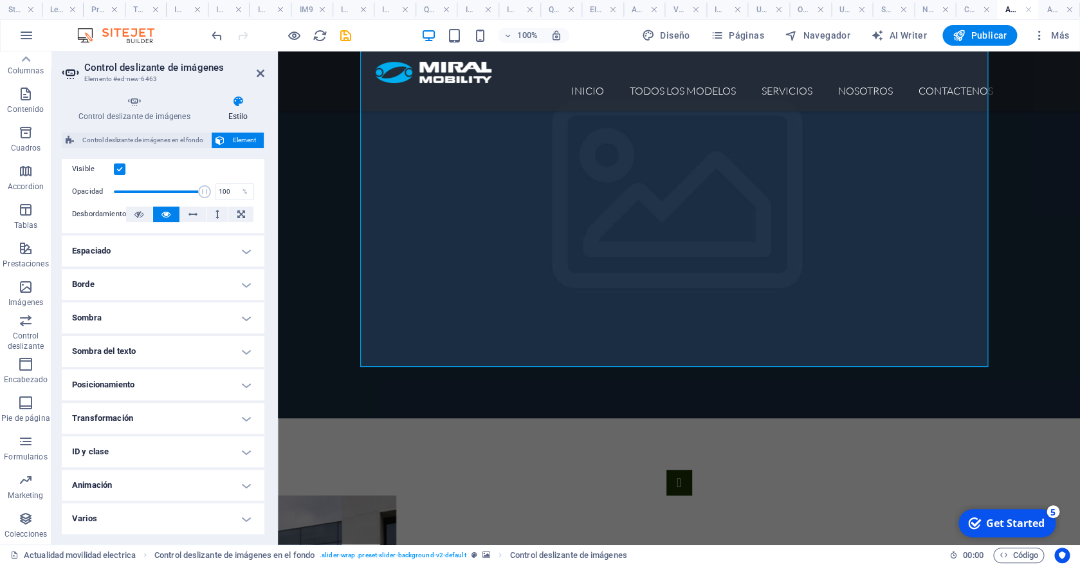
click at [206, 513] on h4 "Varios" at bounding box center [163, 518] width 203 height 31
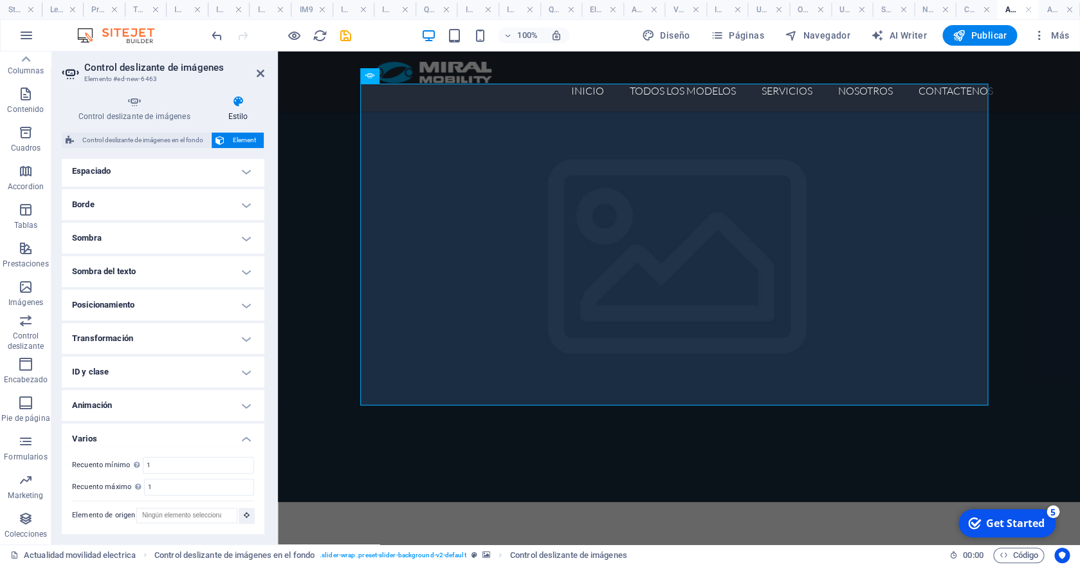
scroll to position [58, 0]
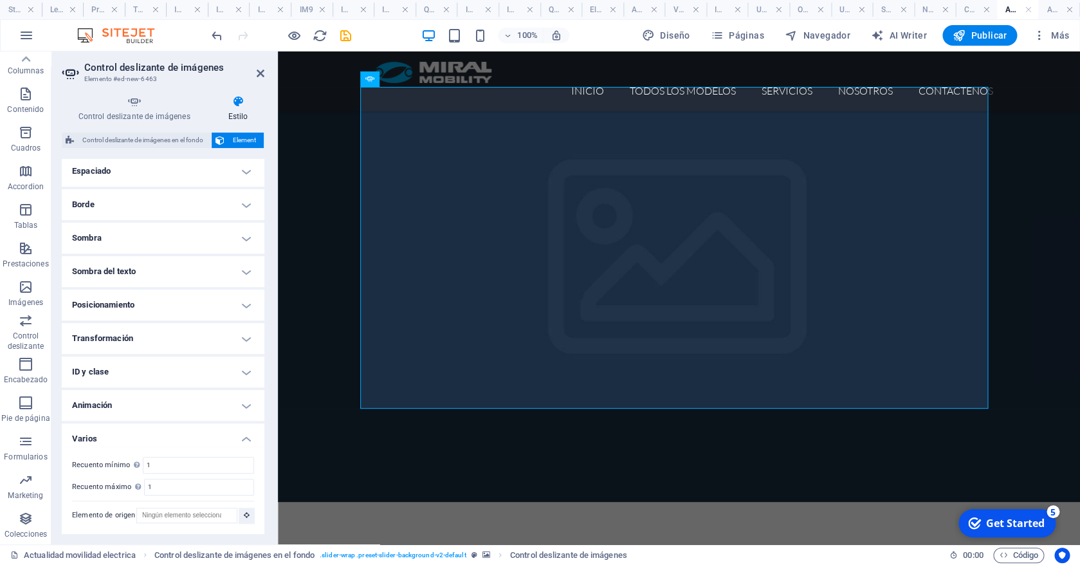
click at [175, 373] on h4 "ID y clase" at bounding box center [163, 371] width 203 height 31
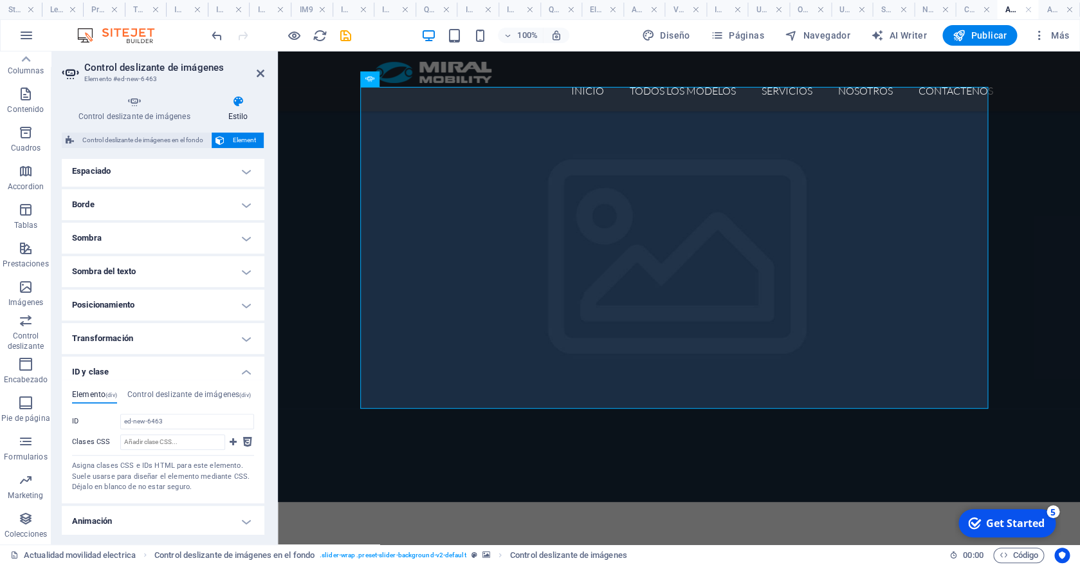
click at [482, 442] on figure at bounding box center [679, 268] width 802 height 466
click at [481, 442] on figure at bounding box center [679, 268] width 802 height 466
select select "rem"
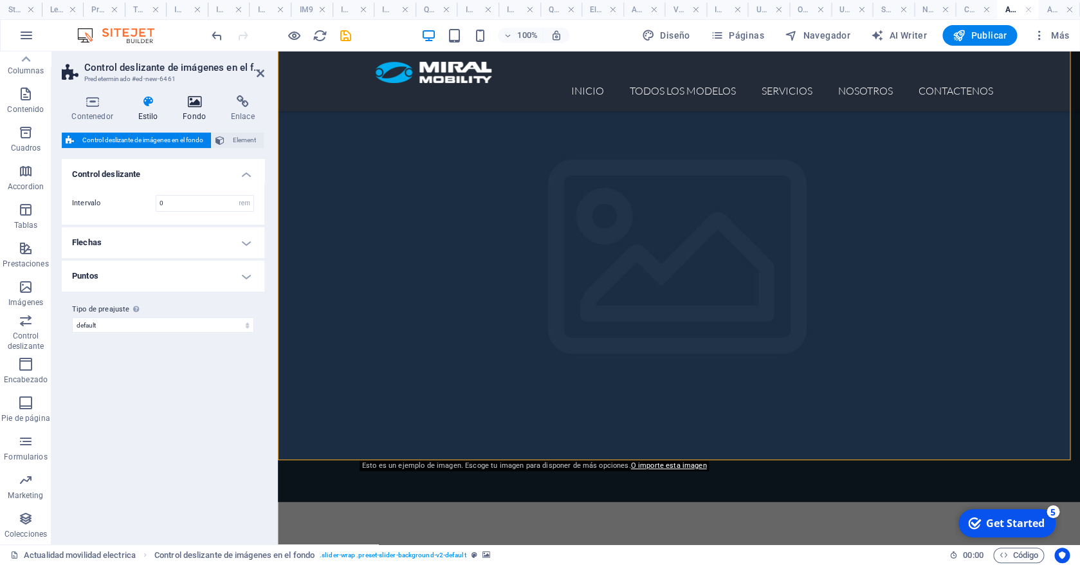
click at [203, 107] on icon at bounding box center [194, 101] width 43 height 13
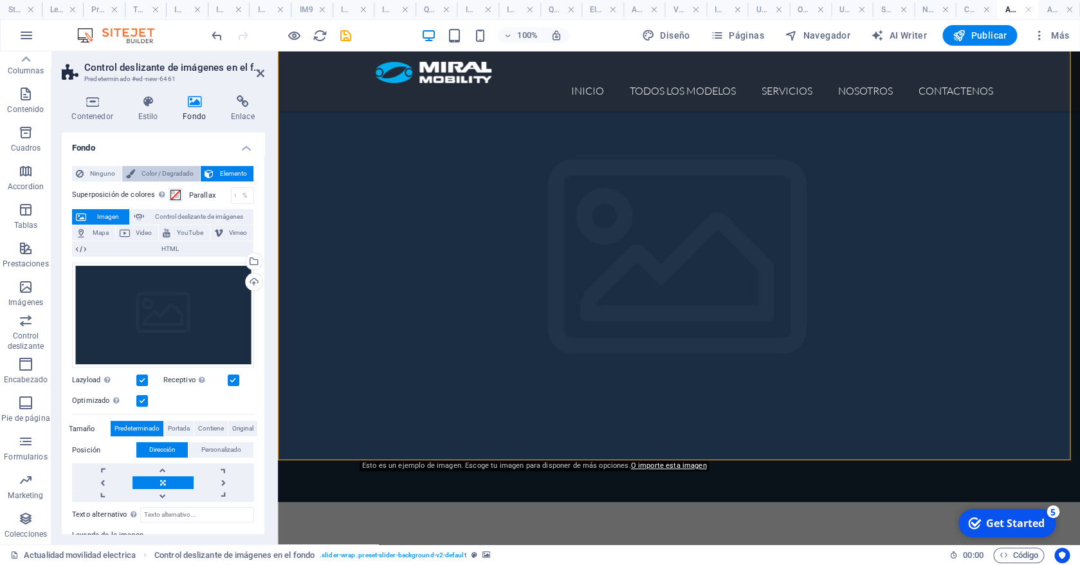
click at [155, 176] on span "Color / Degradado" at bounding box center [167, 173] width 57 height 15
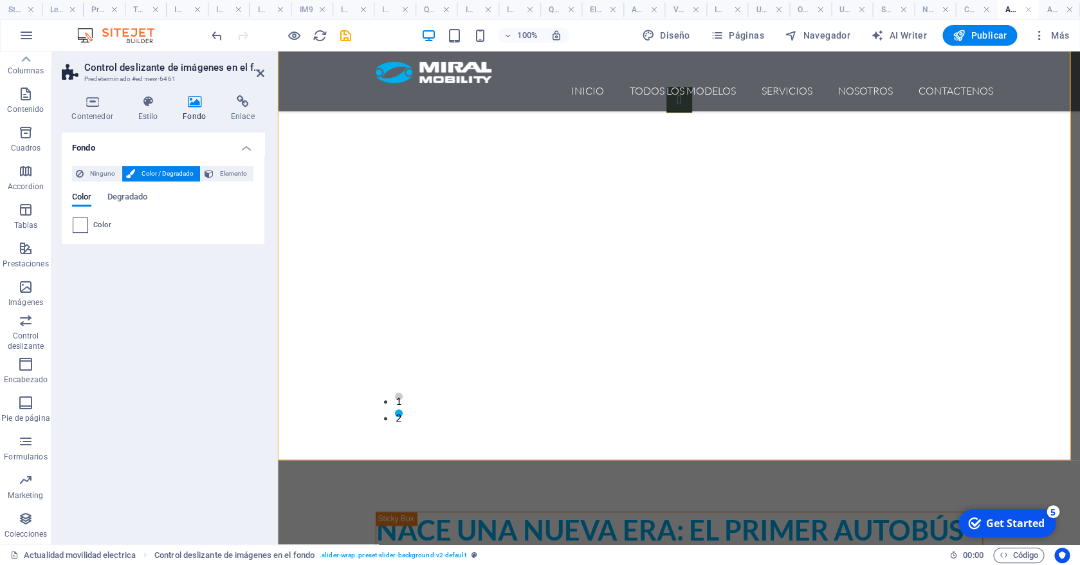
click at [80, 223] on span at bounding box center [80, 225] width 14 height 14
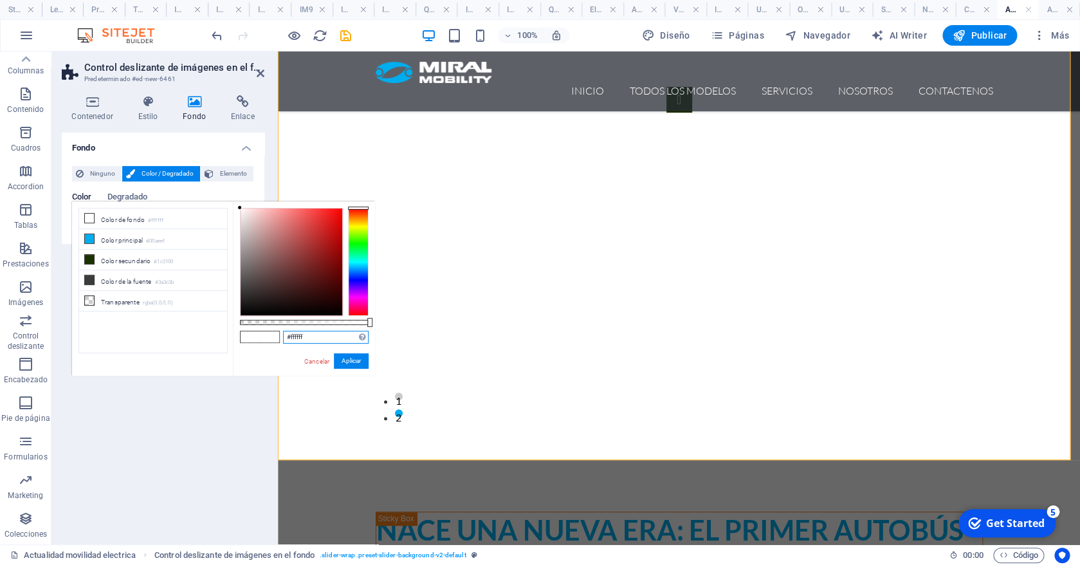
drag, startPoint x: 316, startPoint y: 334, endPoint x: 259, endPoint y: 334, distance: 56.6
click at [283, 334] on input "#ffffff" at bounding box center [326, 337] width 86 height 13
paste input "4a4f54"
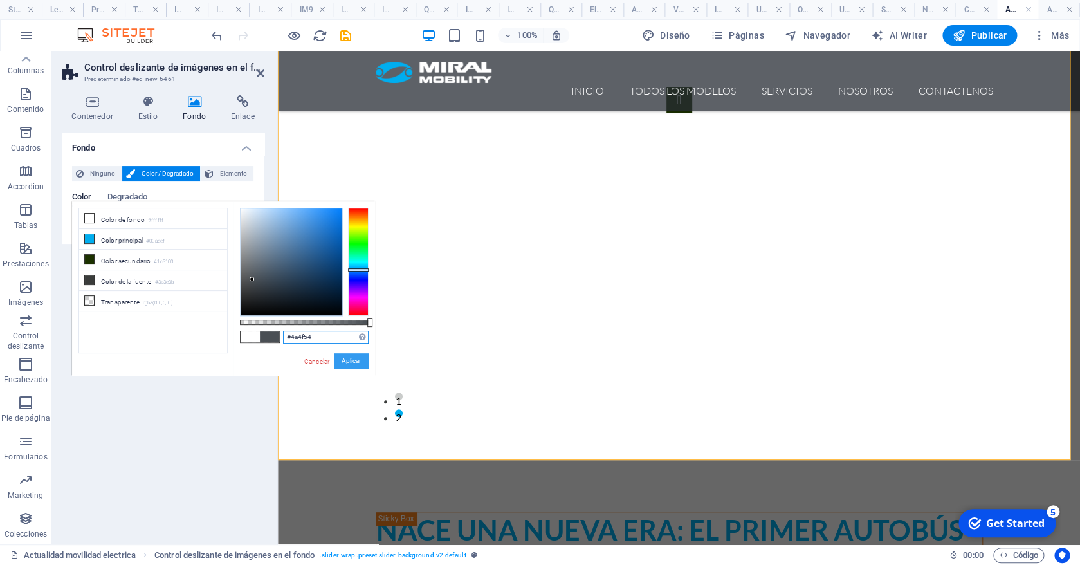
type input "#4a4f54"
click at [351, 361] on button "Aplicar" at bounding box center [351, 360] width 35 height 15
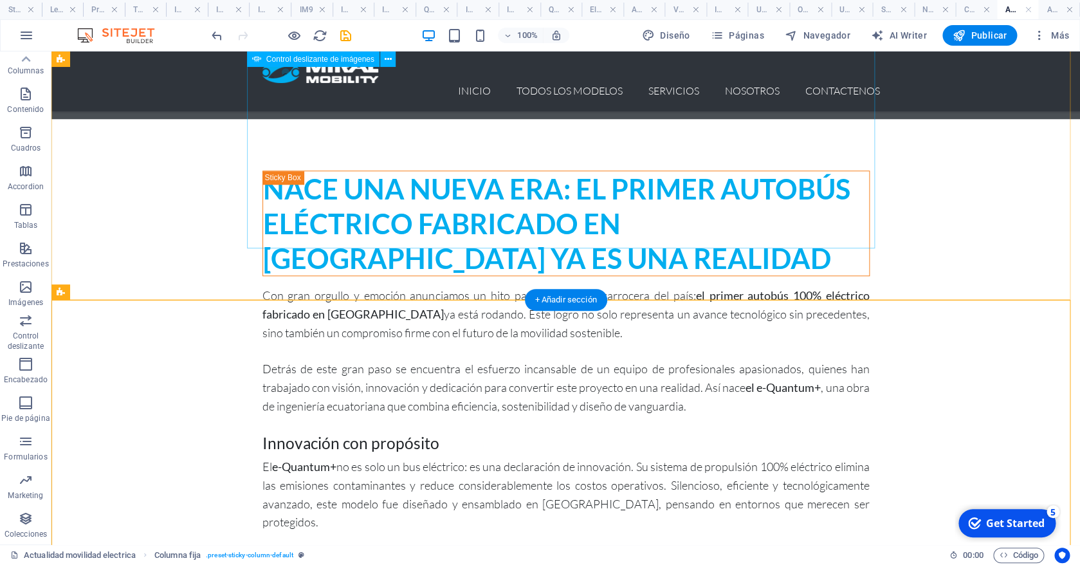
scroll to position [0, 0]
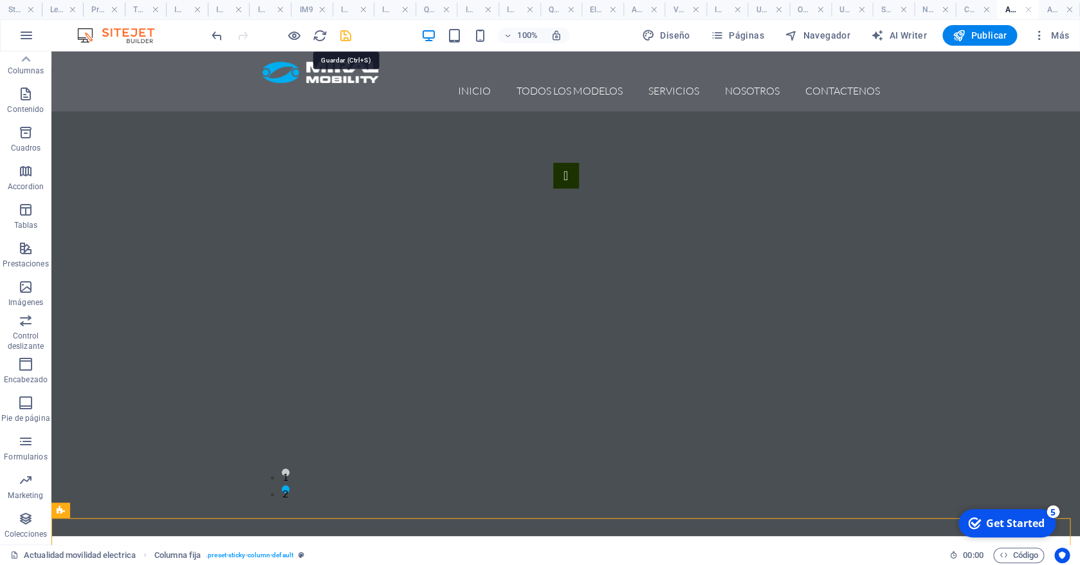
click at [345, 32] on icon "save" at bounding box center [345, 35] width 15 height 15
click at [14, 8] on h4 "Start" at bounding box center [21, 10] width 42 height 14
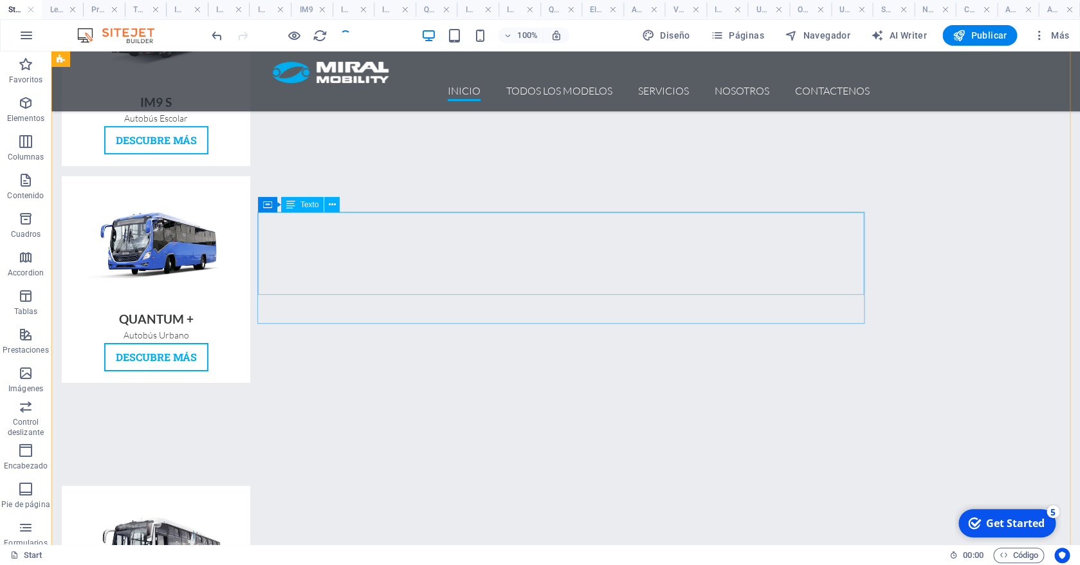
scroll to position [1850, 0]
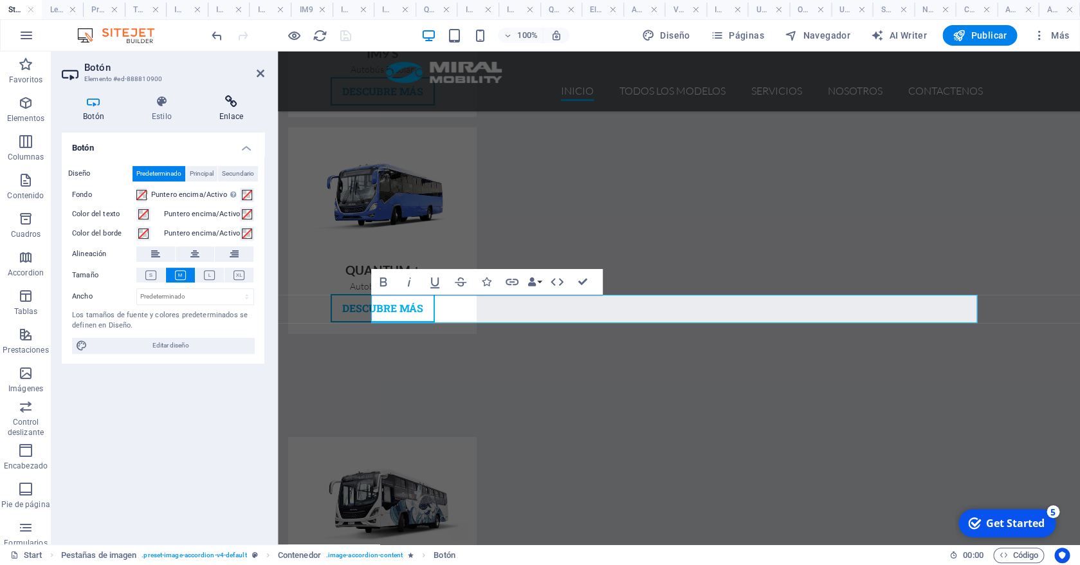
click at [230, 111] on h4 "Enlace" at bounding box center [231, 108] width 66 height 27
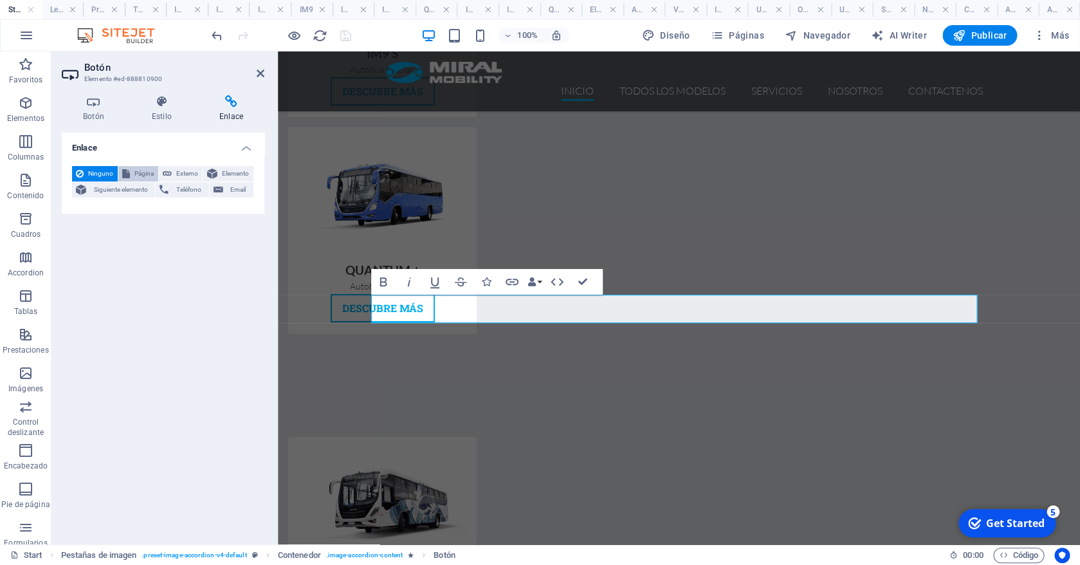
click at [138, 176] on span "Página" at bounding box center [144, 173] width 21 height 15
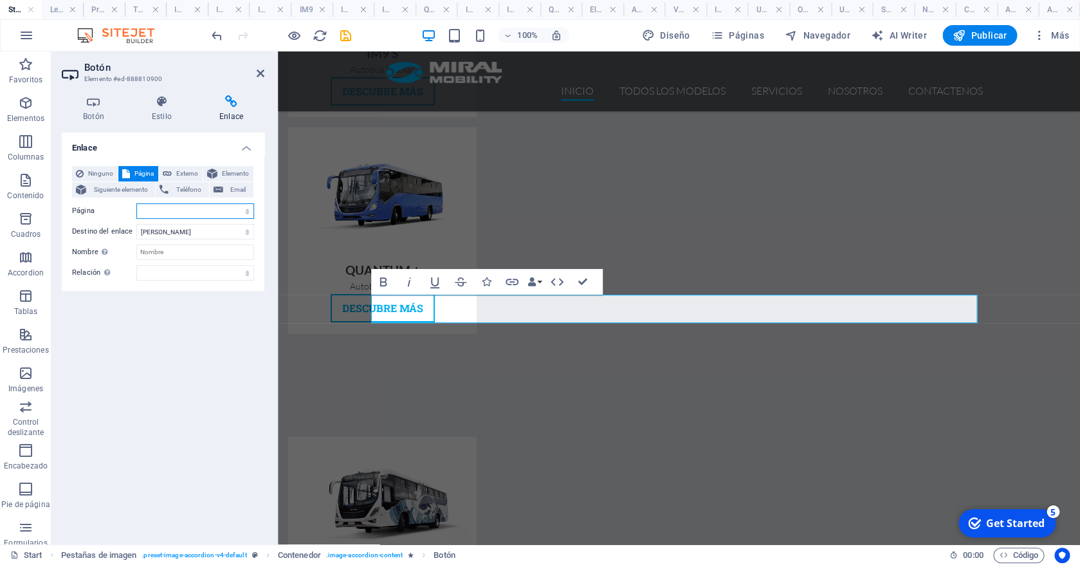
click at [136, 203] on select "Start Legal Notice Privacy TODOS LOS MODELOS -- IM9 DD ---- IM9 DD 6x2 ---- IM9…" at bounding box center [195, 210] width 118 height 15
select select "24"
click option "Actualidad movilidad electrica" at bounding box center [0, 0] width 0 height 0
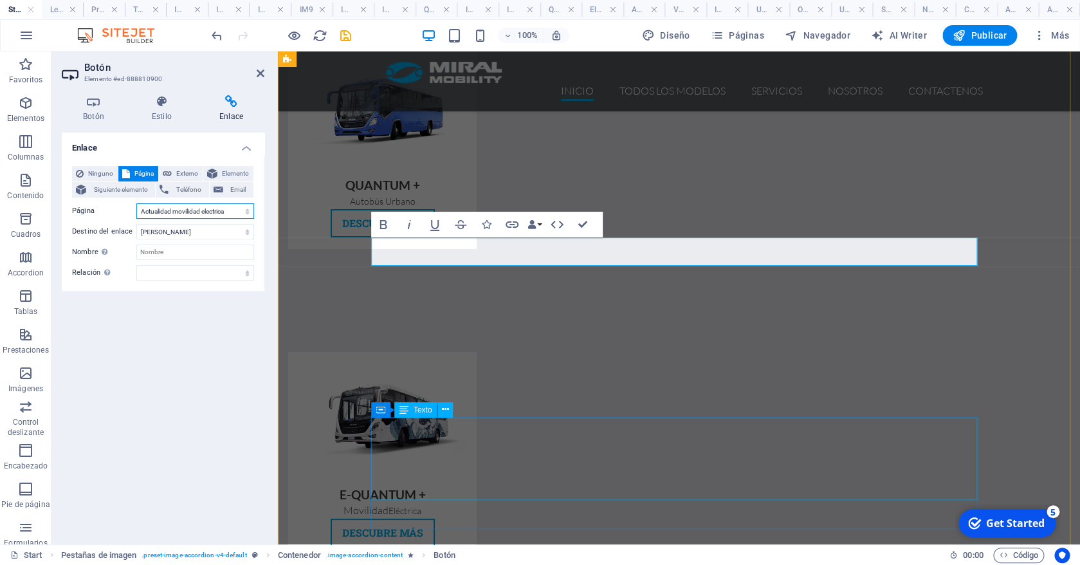
scroll to position [2012, 0]
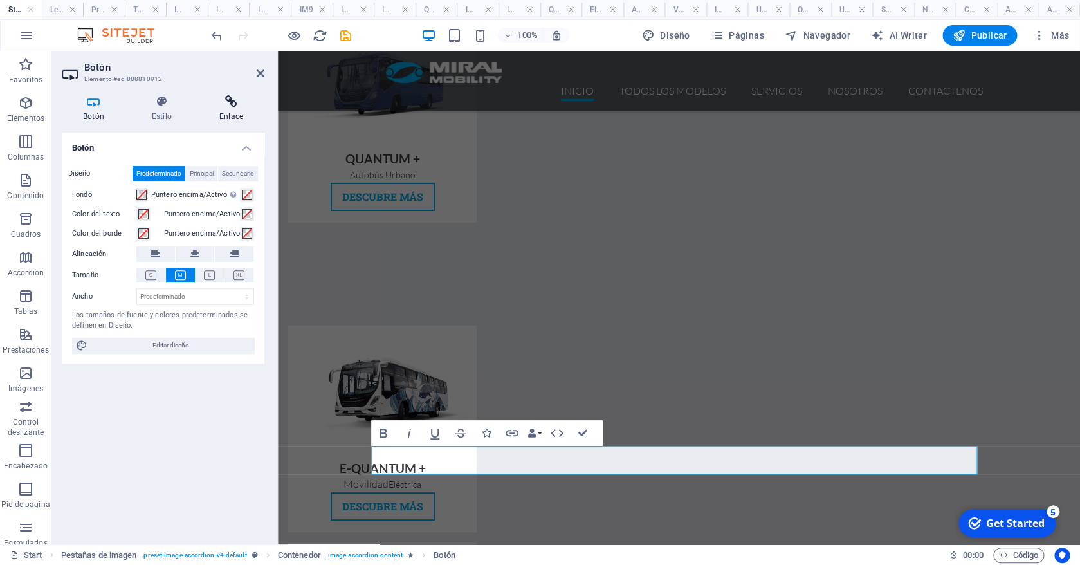
click at [230, 108] on icon at bounding box center [231, 101] width 66 height 13
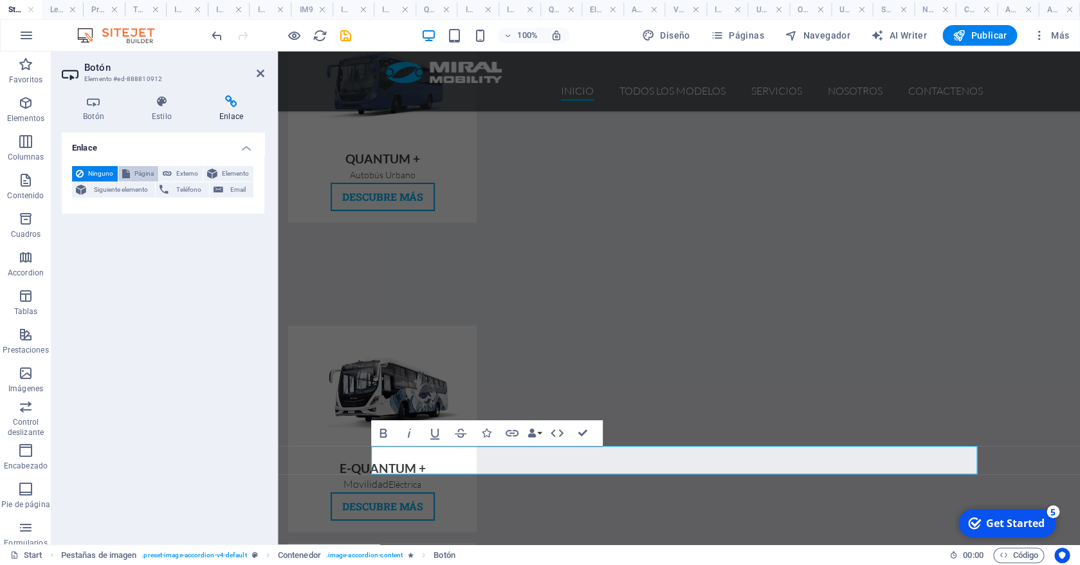
click at [145, 172] on span "Página" at bounding box center [144, 173] width 21 height 15
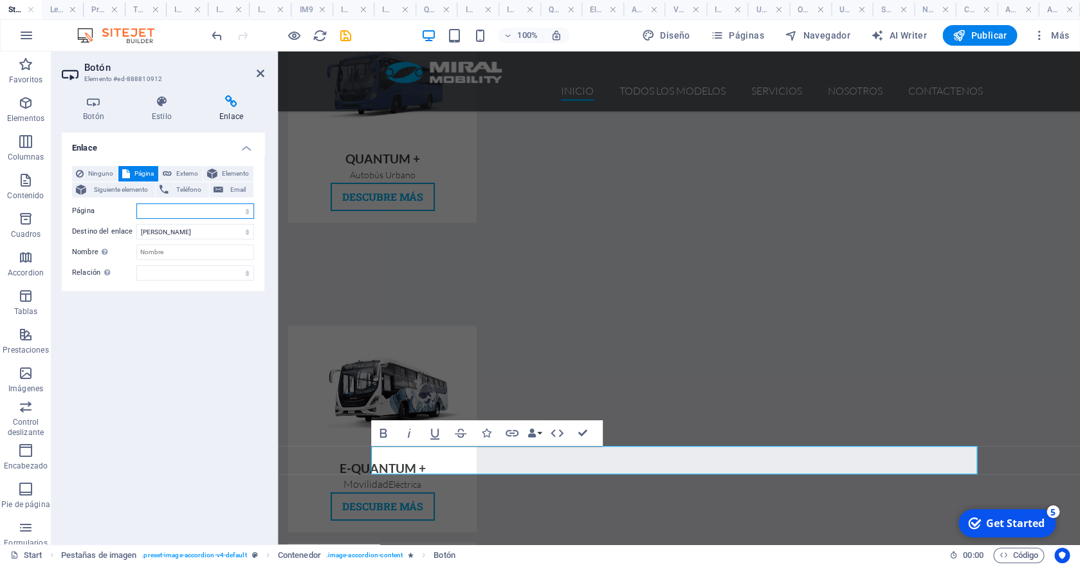
click at [136, 203] on select "Start Legal Notice Privacy TODOS LOS MODELOS -- IM9 DD ---- IM9 DD 6x2 ---- IM9…" at bounding box center [195, 210] width 118 height 15
select select "25"
click option "Actualidad Doble piso" at bounding box center [0, 0] width 0 height 0
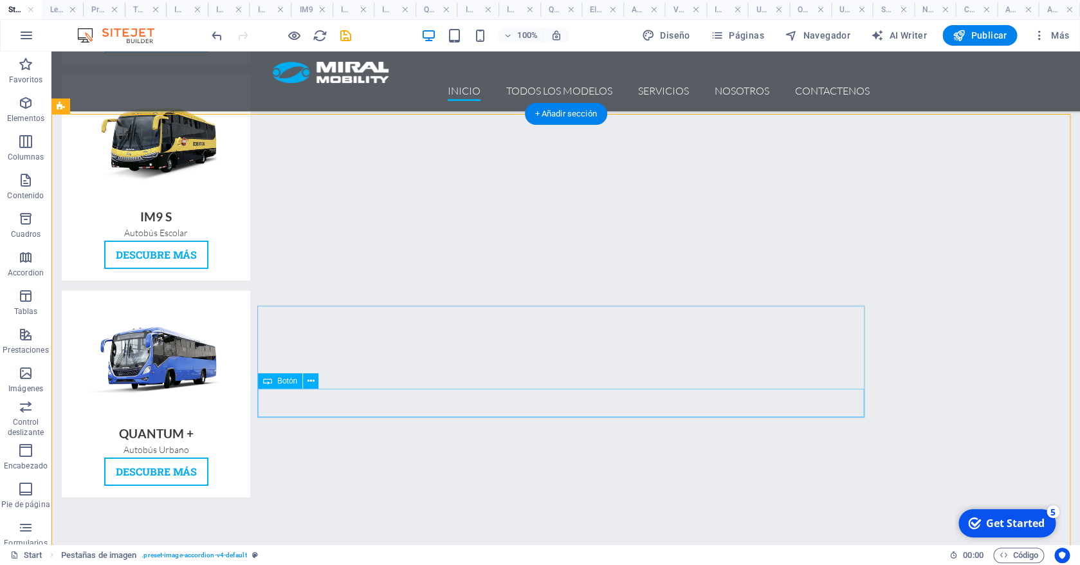
scroll to position [1729, 0]
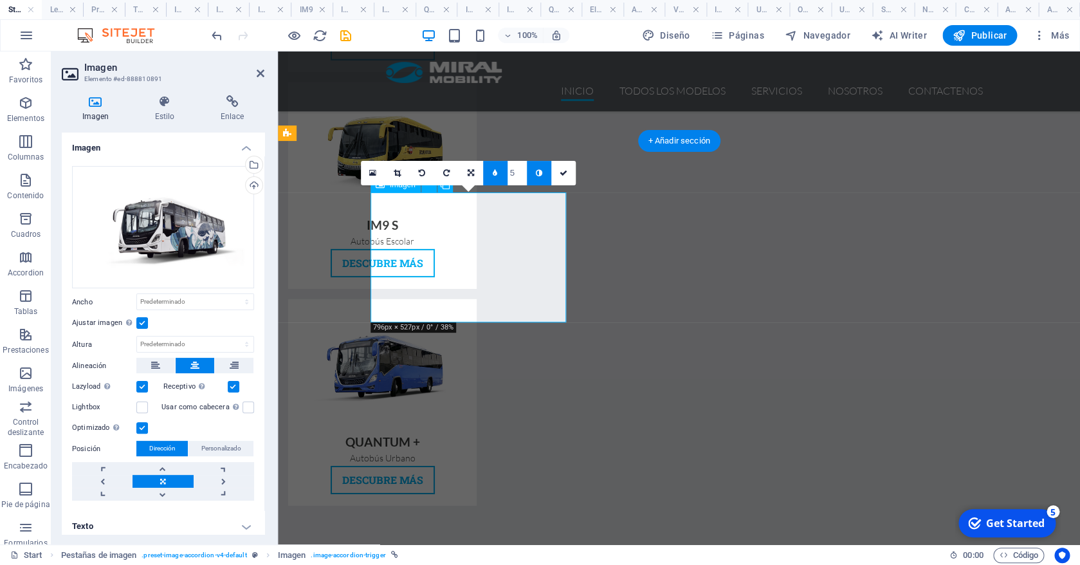
scroll to position [1780, 0]
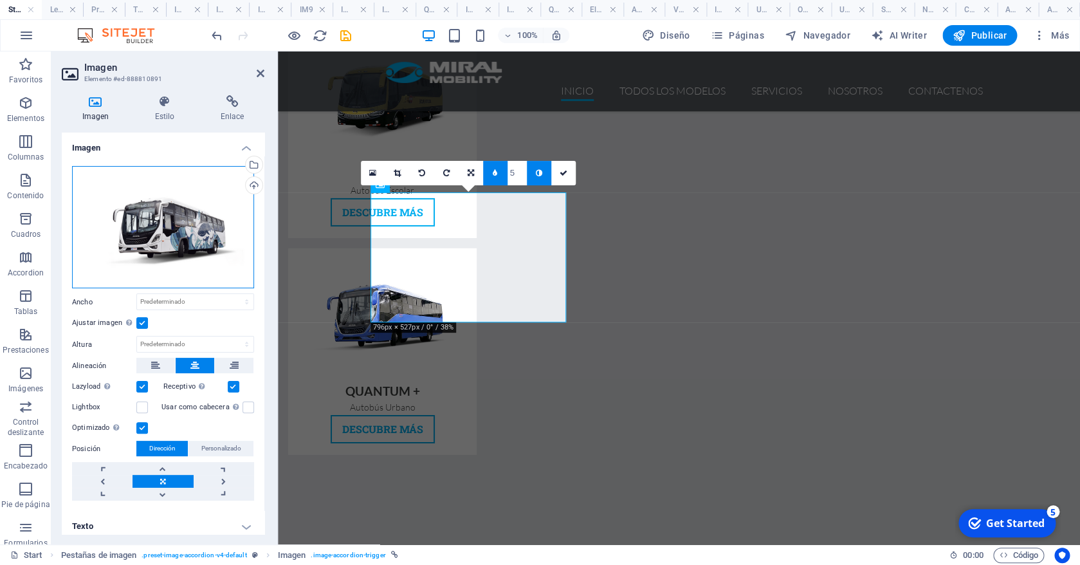
click at [212, 217] on div "Arrastra archivos aquí, haz clic para escoger archivos o selecciona archivos de…" at bounding box center [163, 227] width 182 height 123
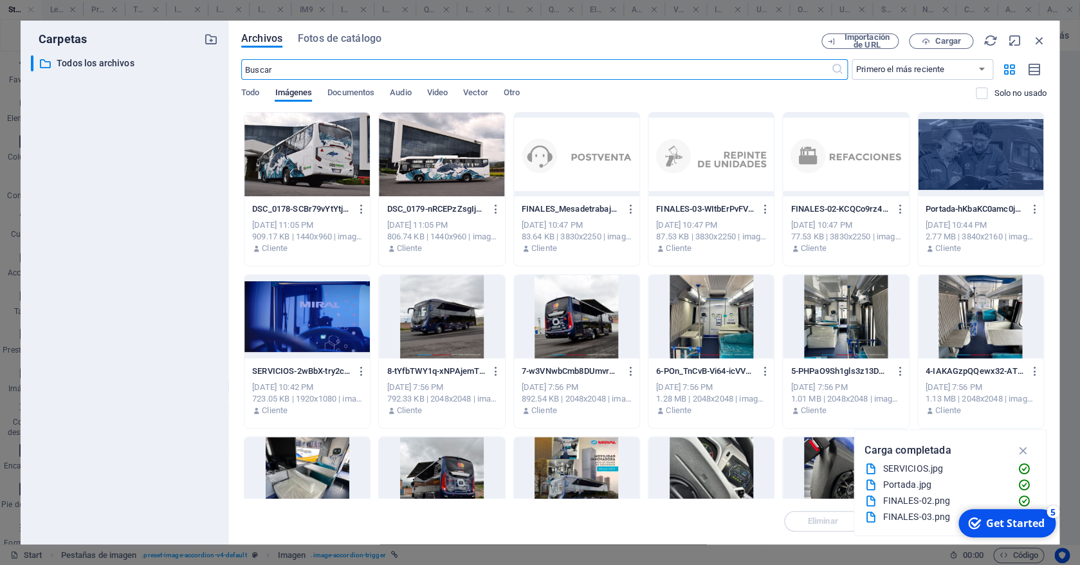
scroll to position [2011, 0]
click at [949, 37] on span "Cargar" at bounding box center [948, 41] width 26 height 8
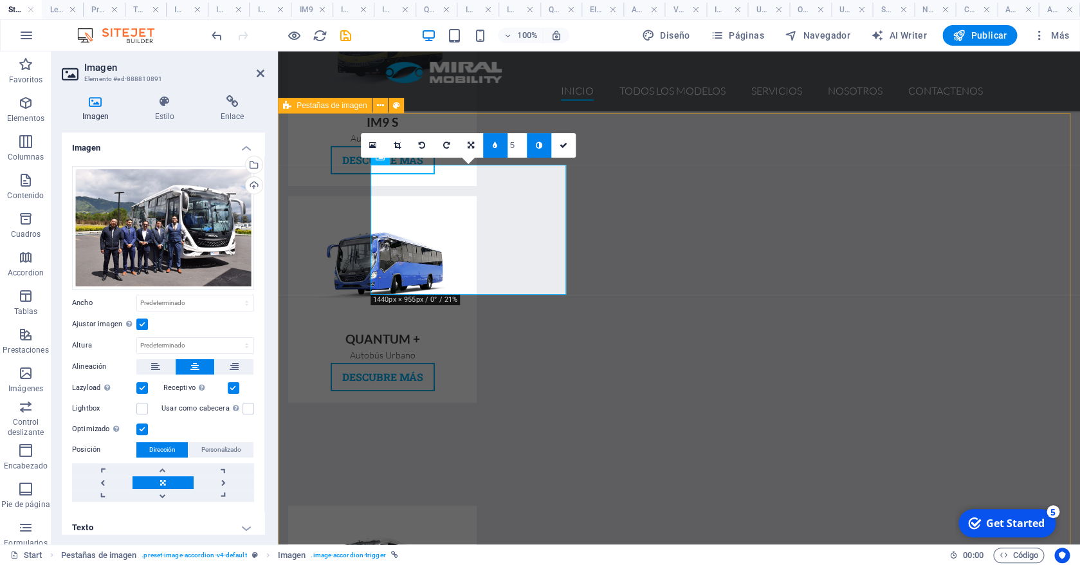
scroll to position [1836, 0]
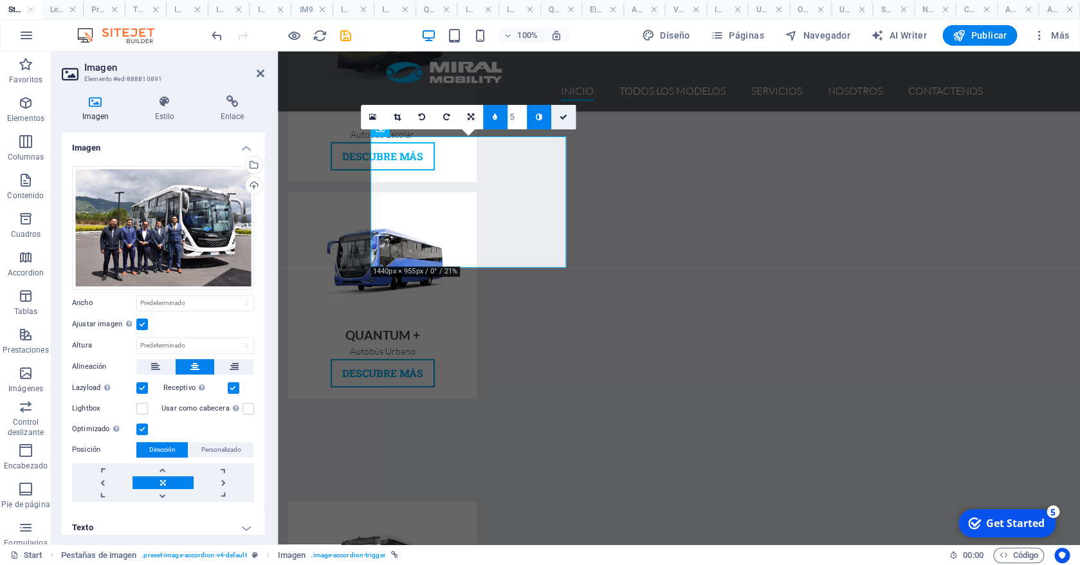
drag, startPoint x: 567, startPoint y: 122, endPoint x: 515, endPoint y: 70, distance: 73.2
click at [567, 122] on link at bounding box center [563, 117] width 24 height 24
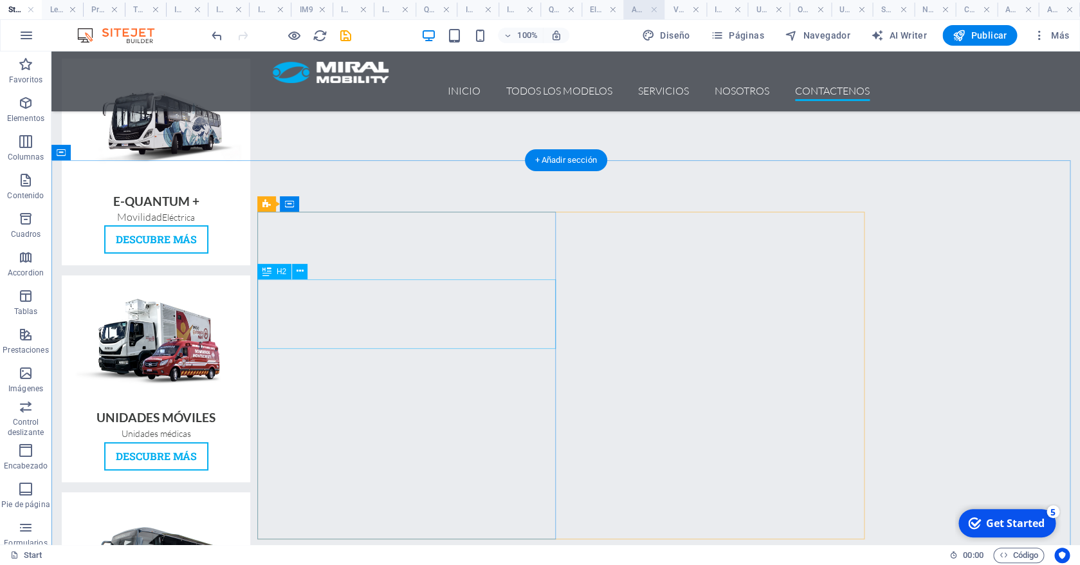
scroll to position [2328, 0]
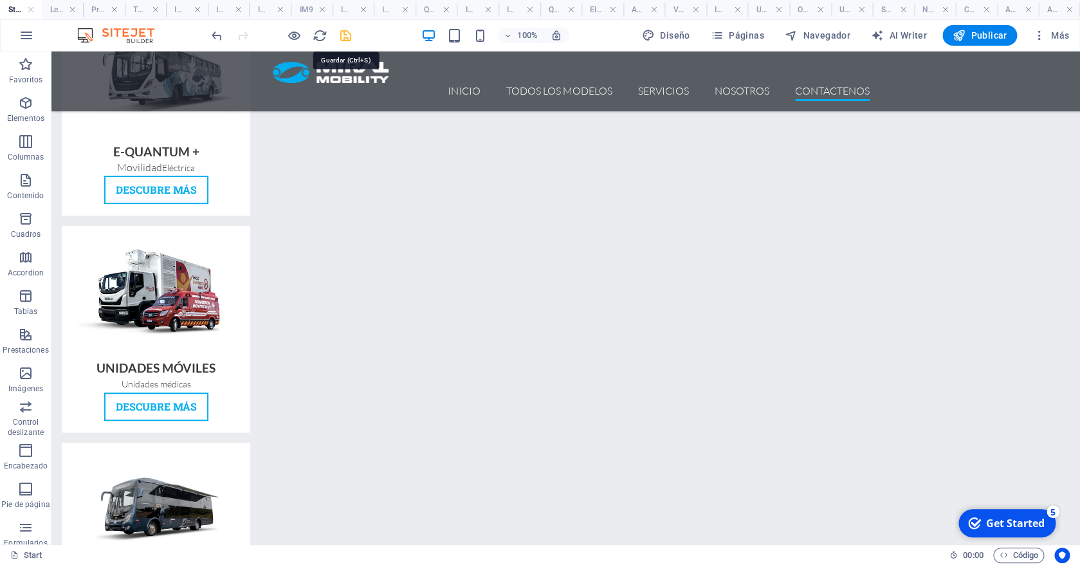
click at [349, 39] on icon "save" at bounding box center [345, 35] width 15 height 15
click at [1016, 10] on h4 "Actualidad movilidad electrica" at bounding box center [1018, 10] width 42 height 14
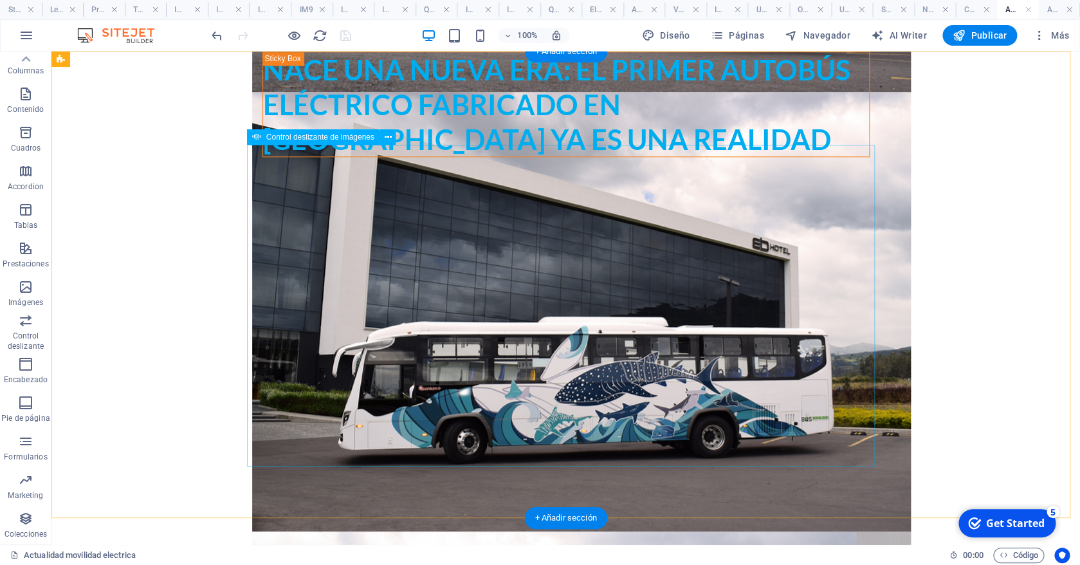
scroll to position [0, 0]
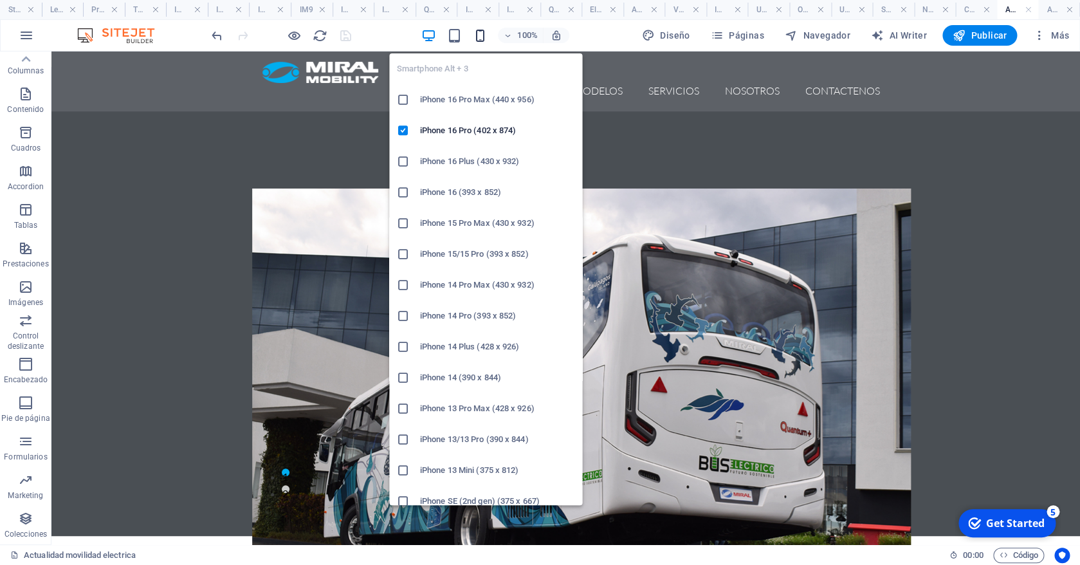
click at [484, 35] on icon "button" at bounding box center [479, 35] width 15 height 15
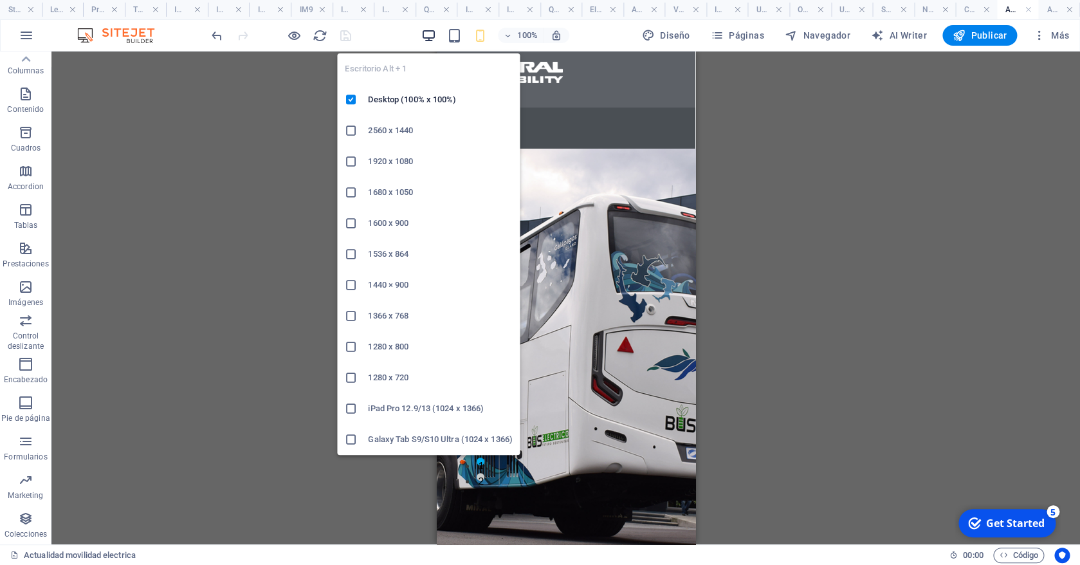
click at [429, 37] on icon "button" at bounding box center [428, 35] width 15 height 15
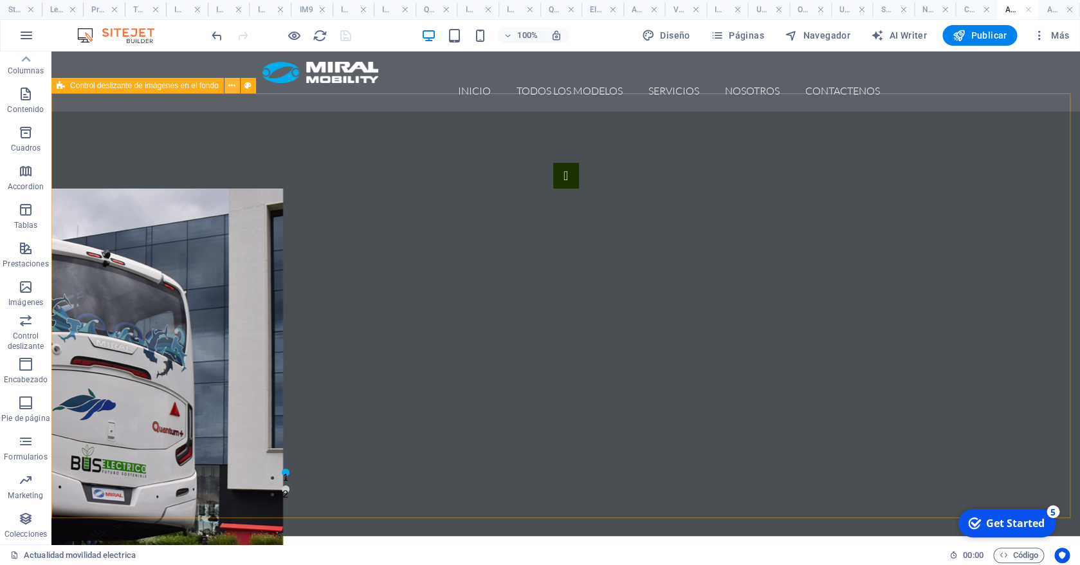
click at [230, 89] on icon at bounding box center [231, 86] width 7 height 14
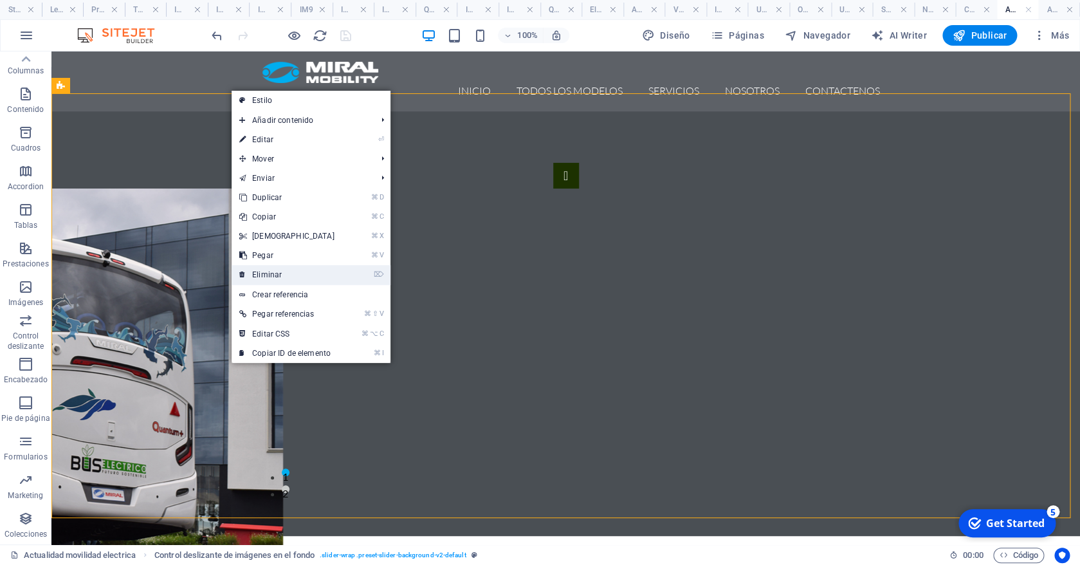
click at [307, 277] on link "⌦ Eliminar" at bounding box center [287, 274] width 111 height 19
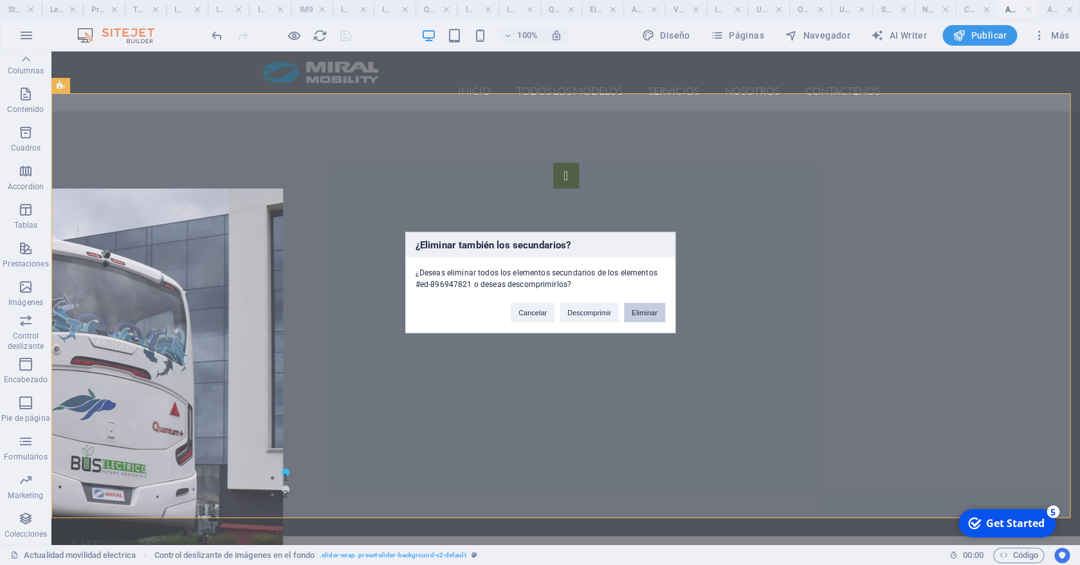
drag, startPoint x: 580, startPoint y: 265, endPoint x: 632, endPoint y: 316, distance: 72.8
click at [632, 316] on button "Eliminar" at bounding box center [644, 312] width 41 height 19
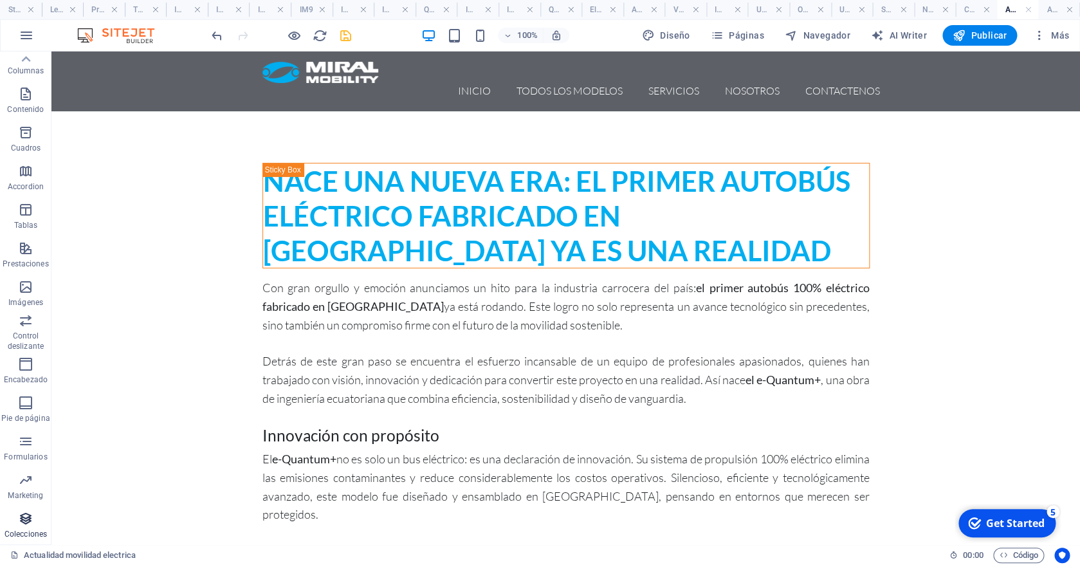
click at [24, 522] on icon "button" at bounding box center [25, 518] width 15 height 15
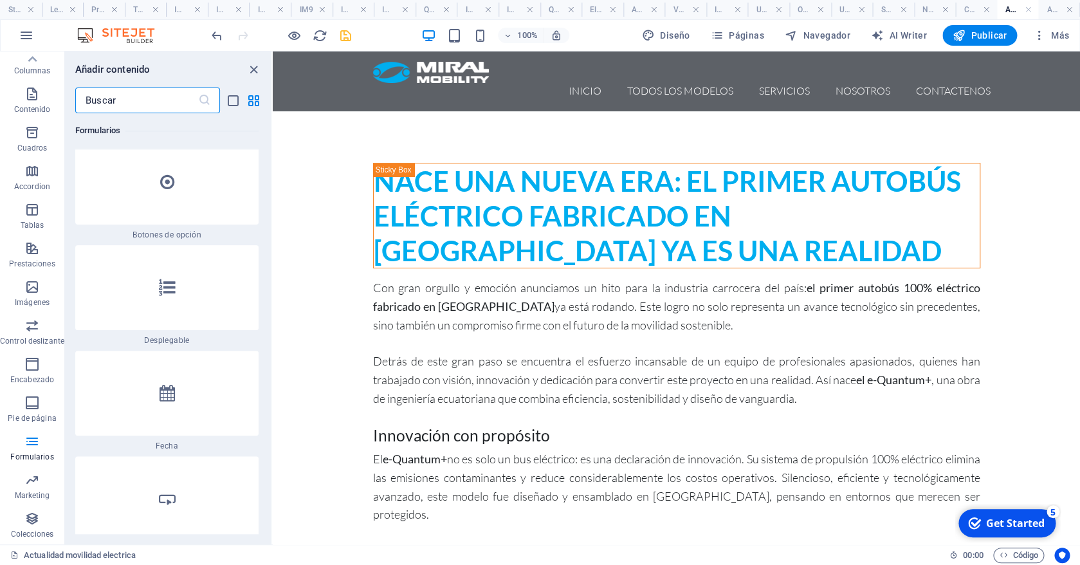
scroll to position [20274, 0]
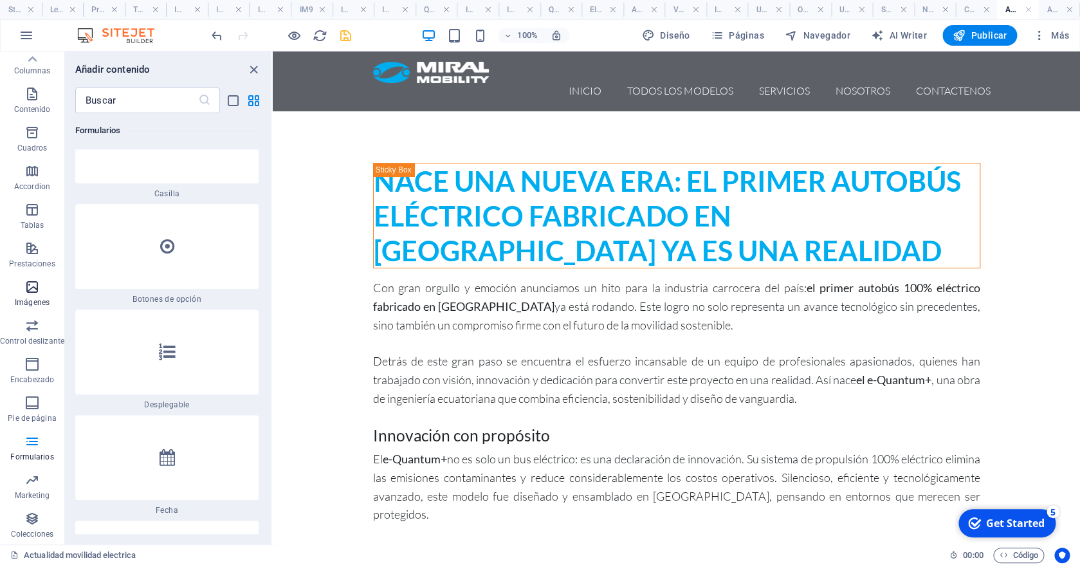
click at [29, 293] on icon "button" at bounding box center [31, 286] width 15 height 15
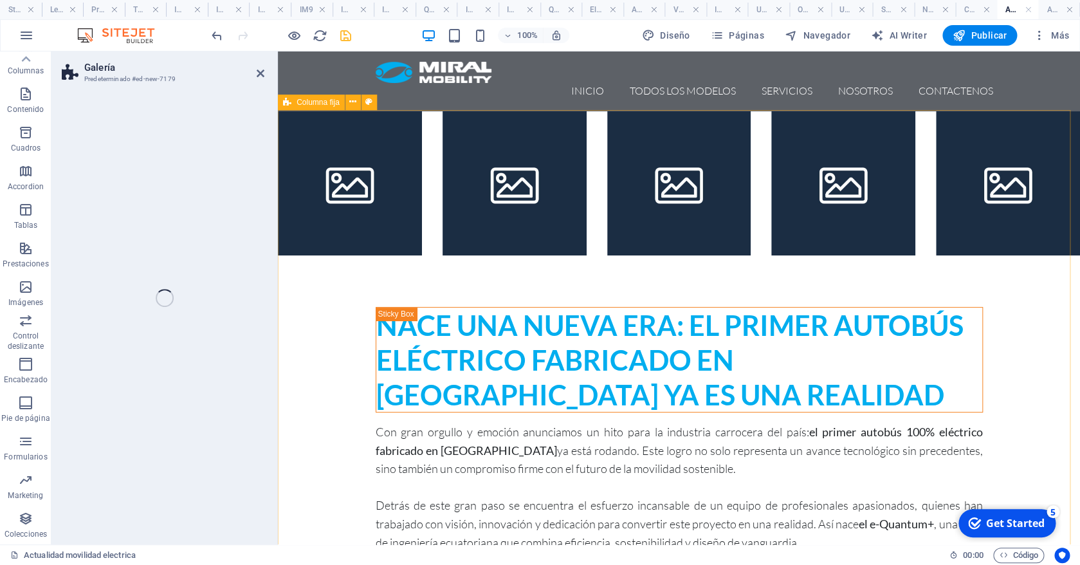
scroll to position [86, 0]
select select "rem"
select select "preset-gallery-v3-captions"
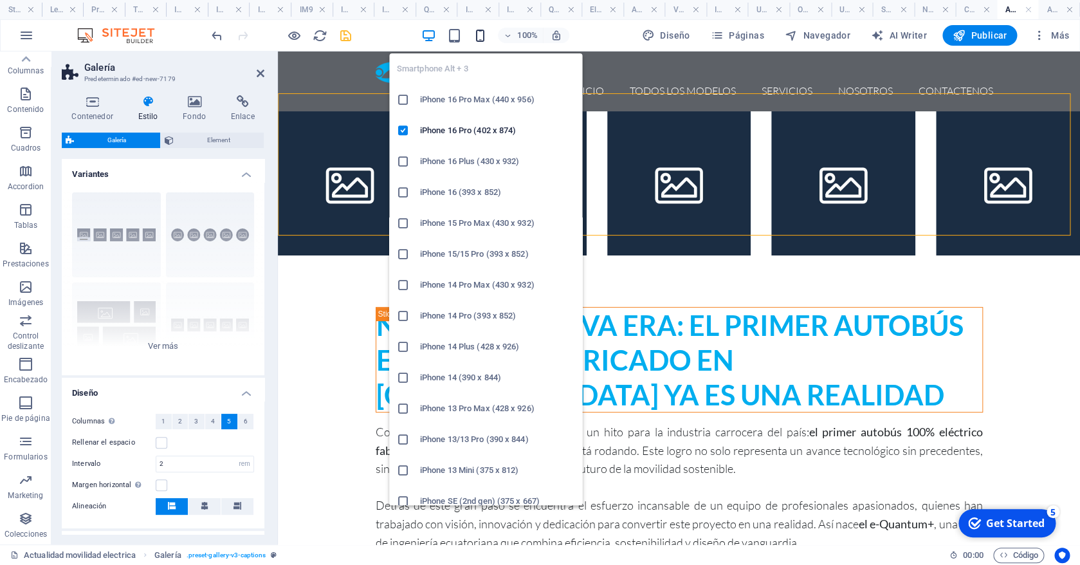
click at [486, 35] on icon "button" at bounding box center [479, 35] width 15 height 15
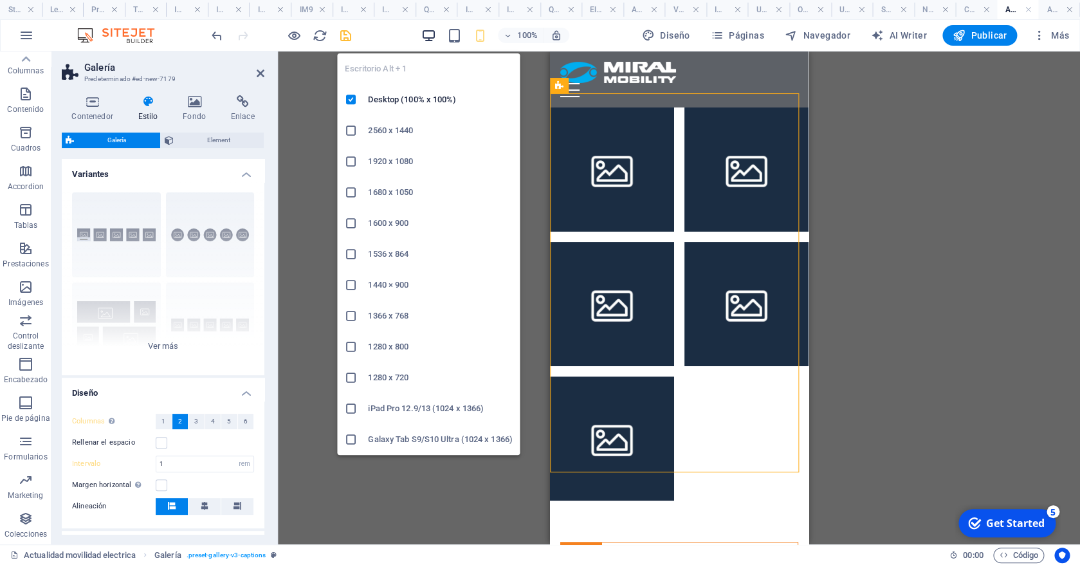
click at [432, 35] on icon "button" at bounding box center [428, 35] width 15 height 15
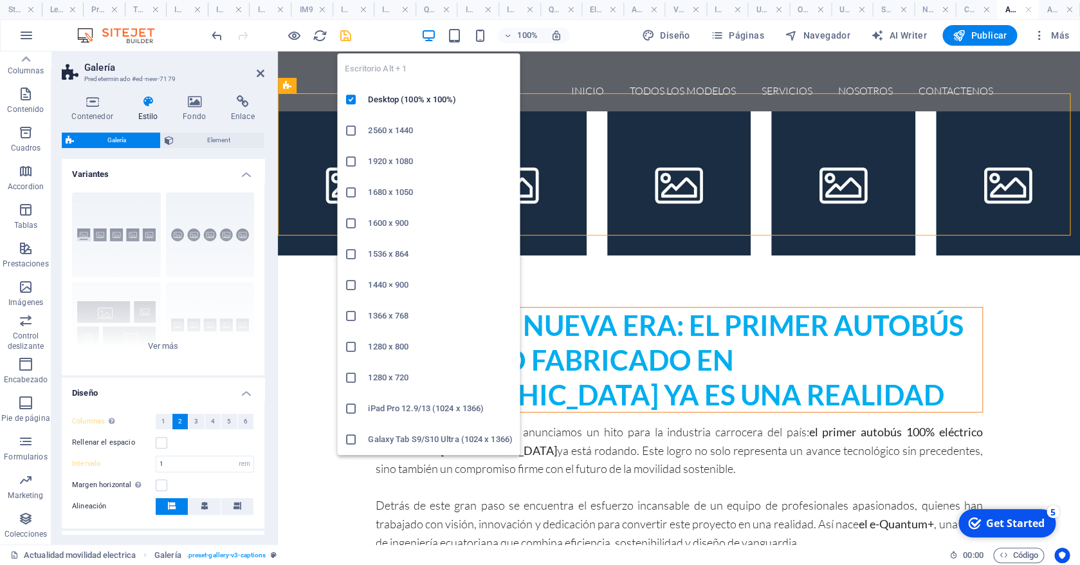
type input "2"
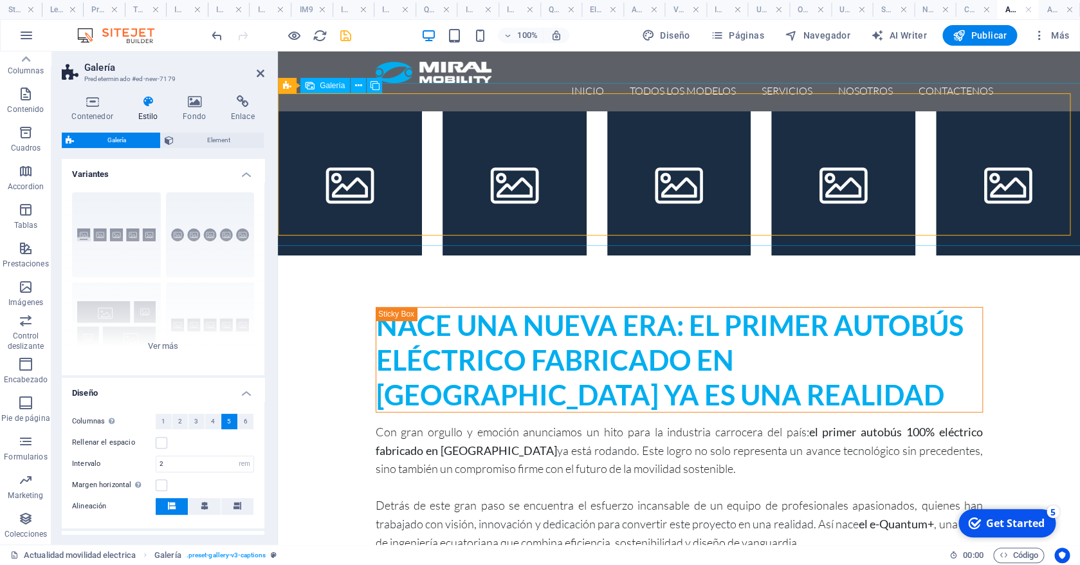
click at [691, 149] on li at bounding box center [679, 183] width 144 height 144
click at [361, 88] on icon at bounding box center [358, 86] width 7 height 14
click at [709, 120] on li at bounding box center [679, 183] width 144 height 144
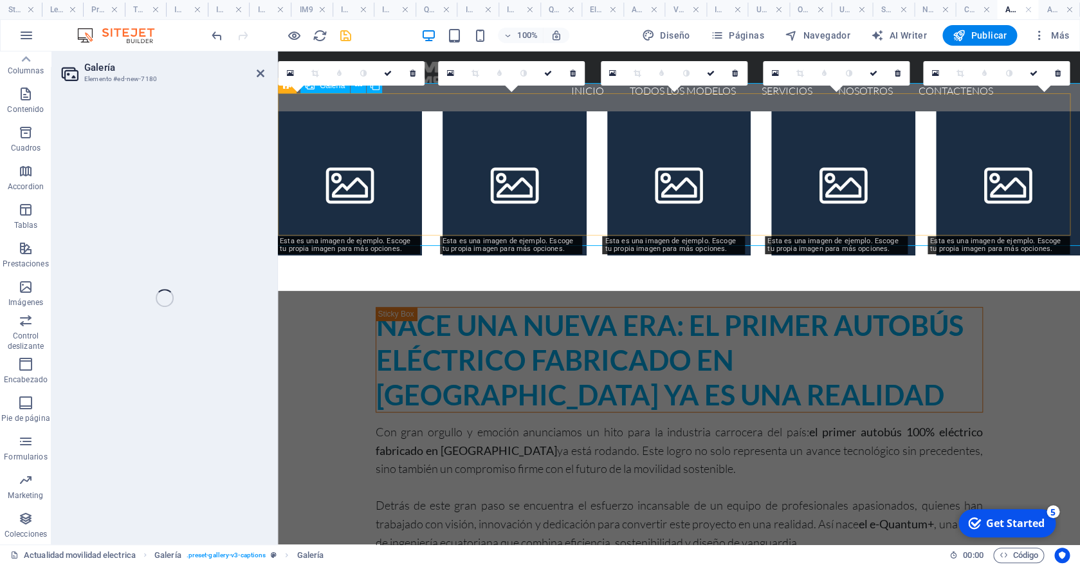
select select "4"
select select "px"
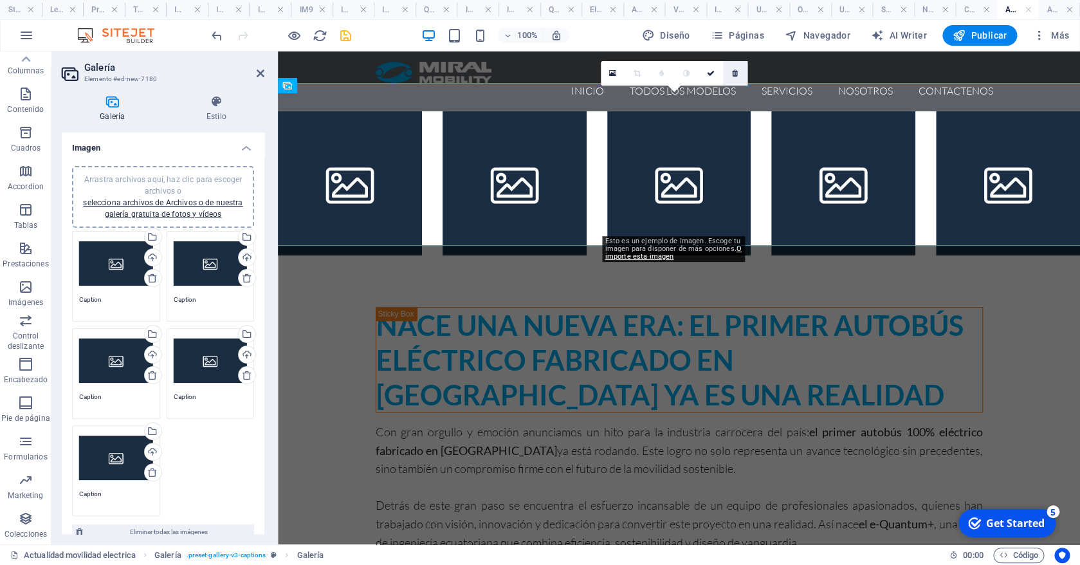
click at [732, 70] on link at bounding box center [735, 73] width 24 height 24
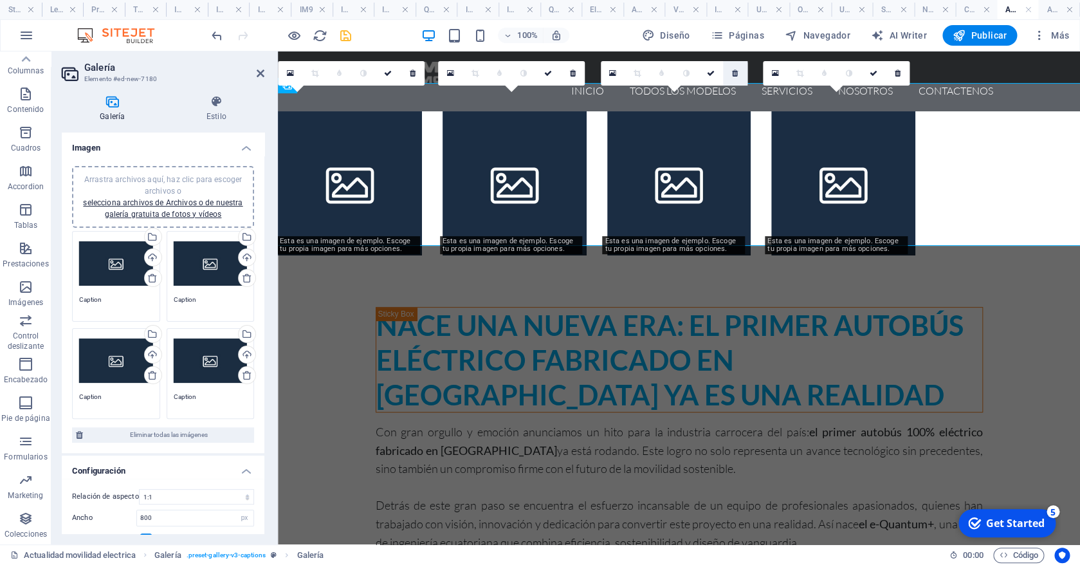
click at [738, 71] on icon at bounding box center [735, 73] width 6 height 8
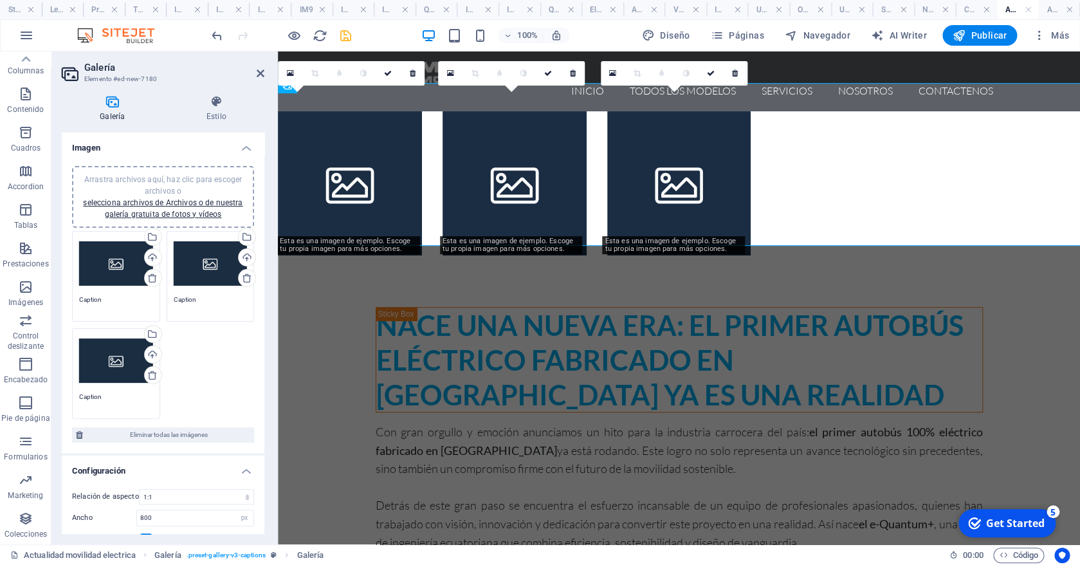
click at [738, 71] on icon at bounding box center [735, 73] width 6 height 8
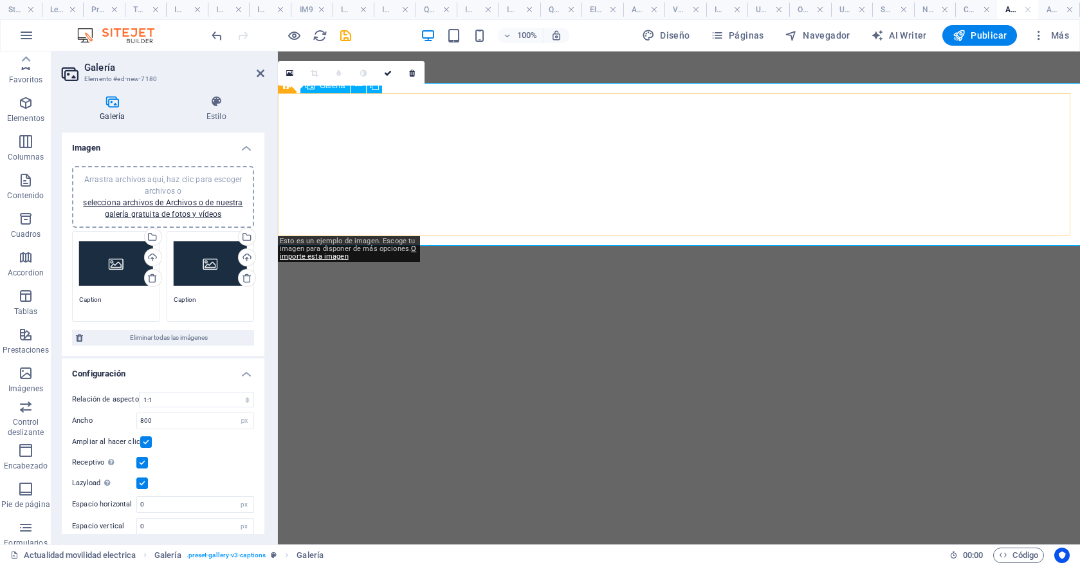
select select "4"
select select "px"
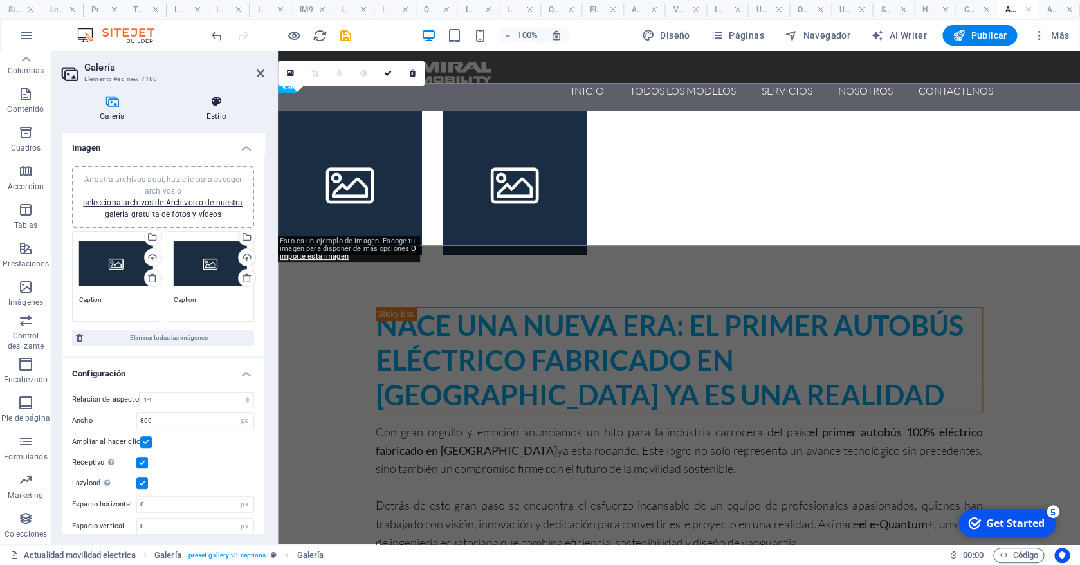
click at [218, 109] on h4 "Estilo" at bounding box center [217, 108] width 96 height 27
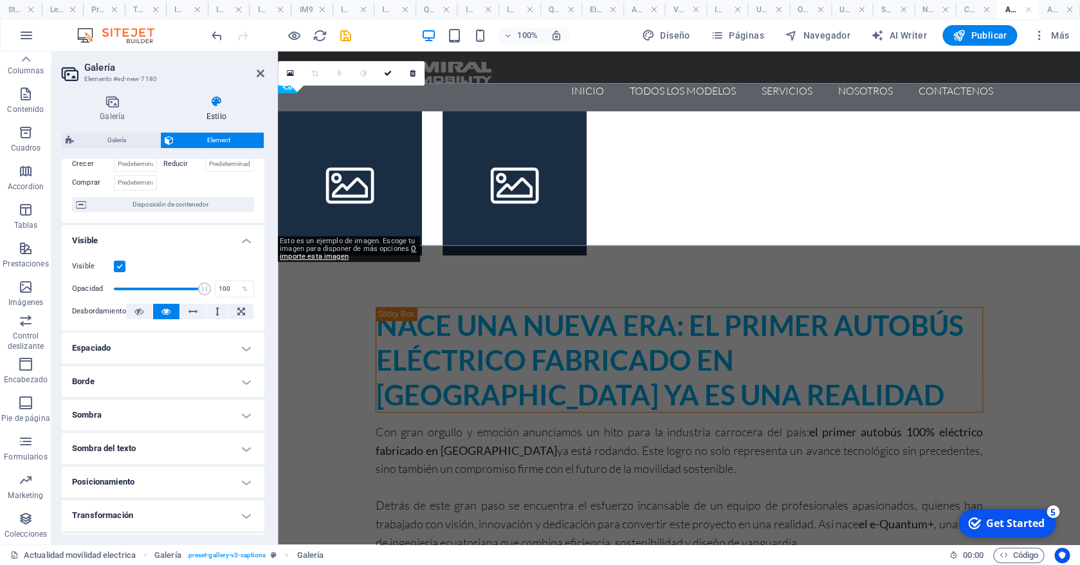
scroll to position [81, 0]
click at [189, 314] on icon at bounding box center [192, 312] width 9 height 15
click at [296, 131] on li at bounding box center [350, 183] width 144 height 144
click at [166, 313] on icon at bounding box center [165, 312] width 9 height 15
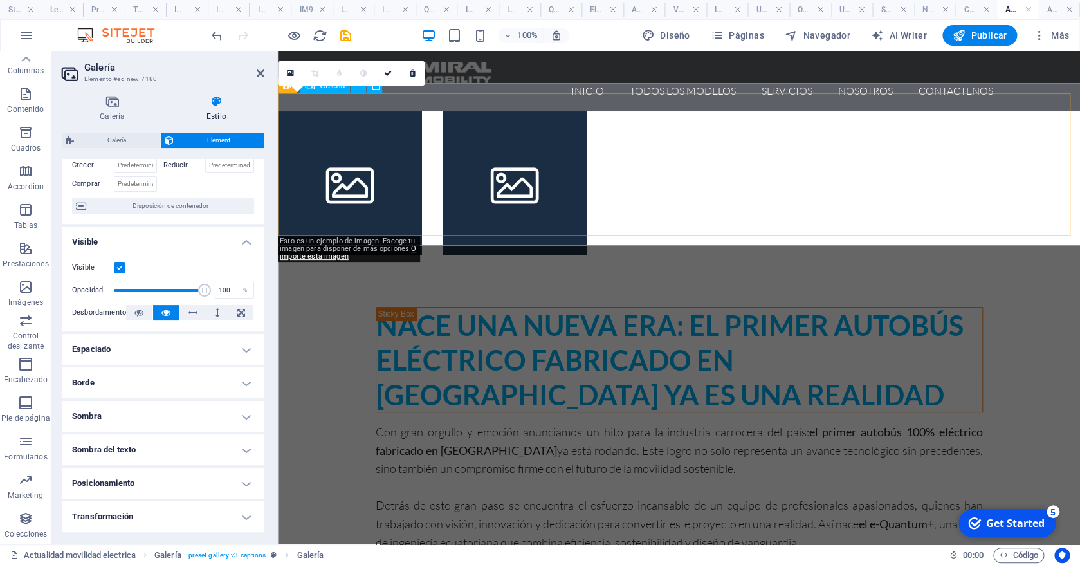
click at [323, 122] on li at bounding box center [350, 183] width 144 height 144
click at [121, 110] on h4 "Galería" at bounding box center [115, 108] width 107 height 27
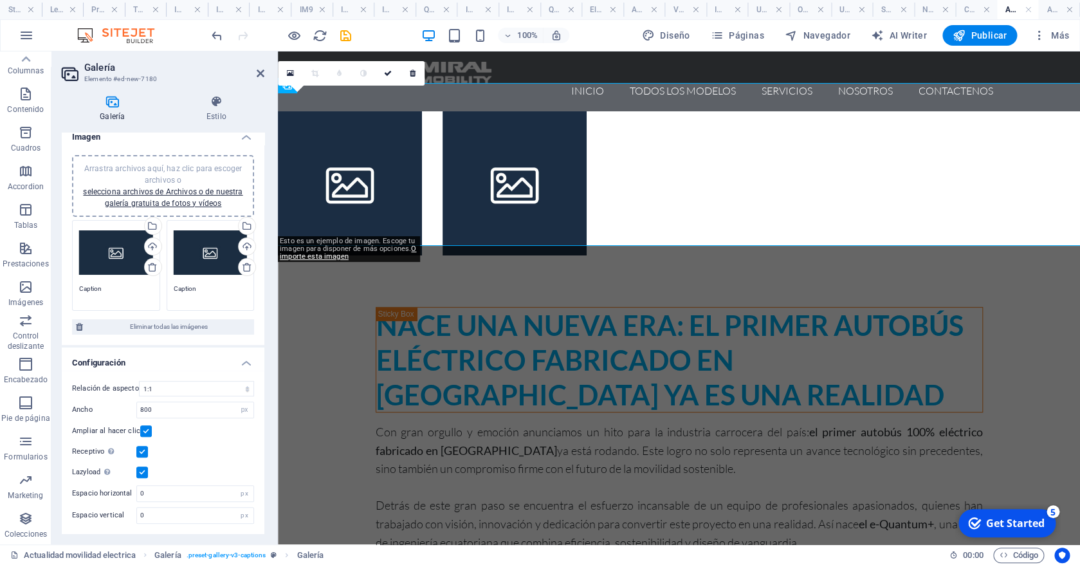
scroll to position [0, 0]
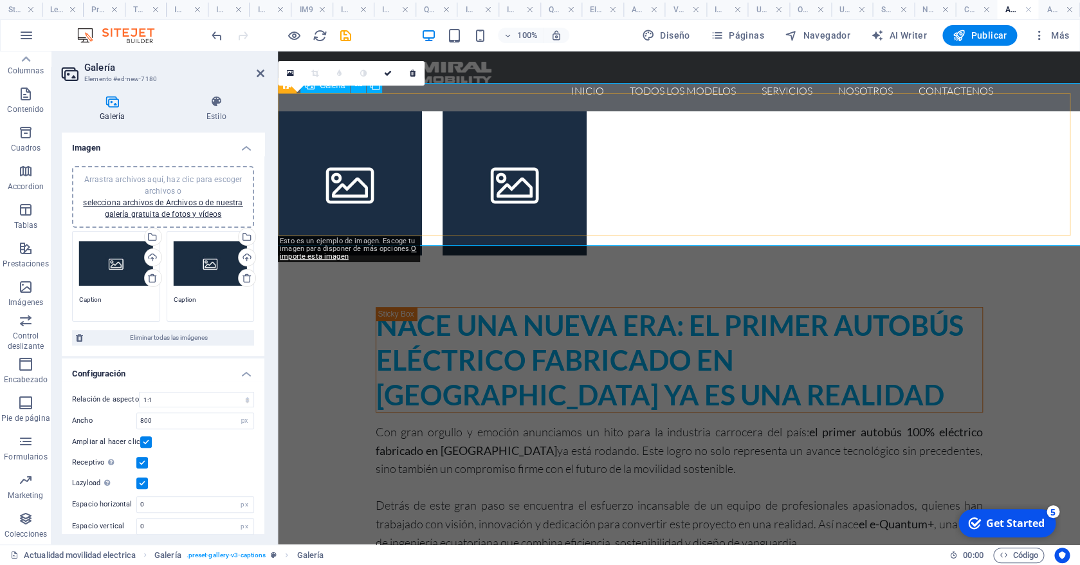
click at [371, 140] on li at bounding box center [350, 183] width 144 height 144
click at [340, 111] on li at bounding box center [350, 183] width 144 height 144
click at [415, 73] on icon at bounding box center [412, 73] width 6 height 8
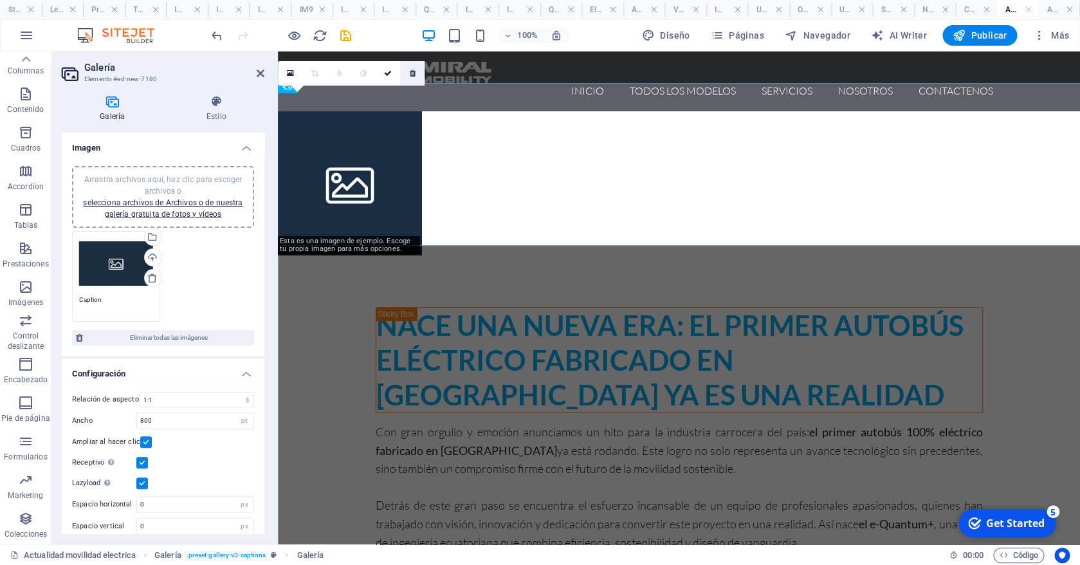
click at [412, 74] on icon at bounding box center [412, 73] width 6 height 8
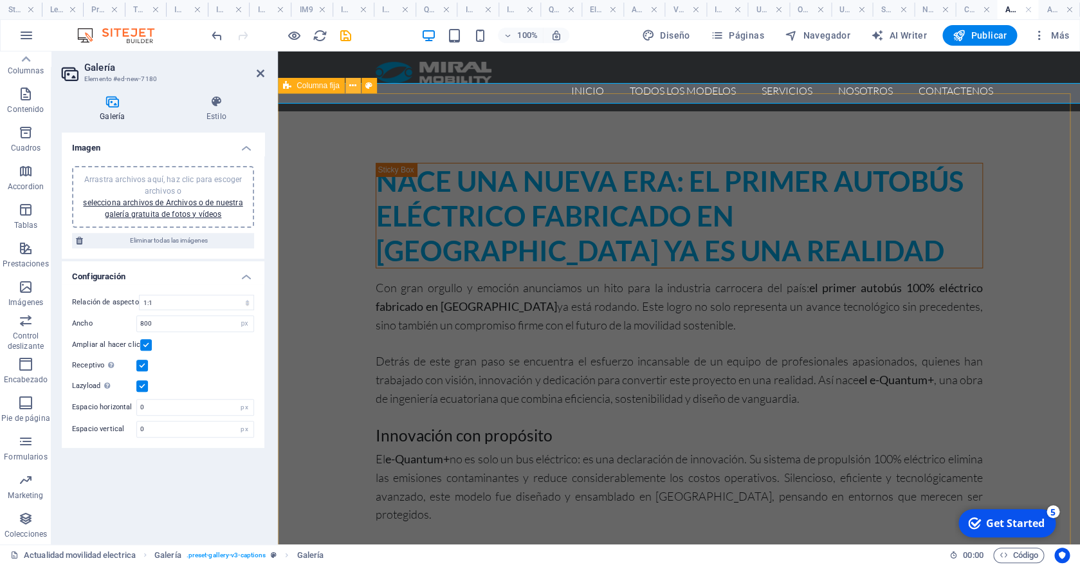
click at [356, 88] on icon at bounding box center [352, 86] width 7 height 14
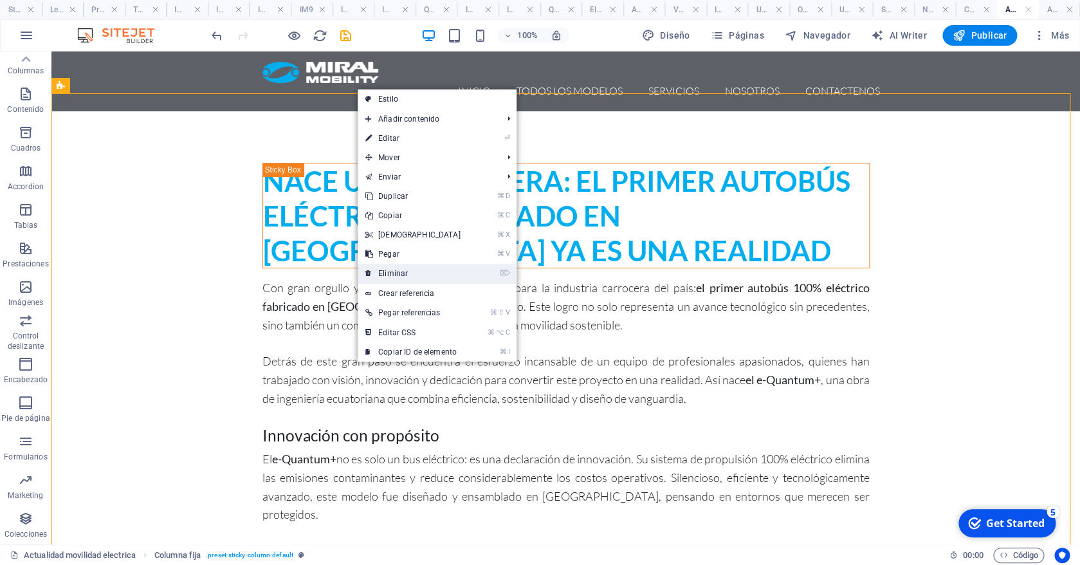
click at [409, 271] on link "⌦ Eliminar" at bounding box center [413, 273] width 111 height 19
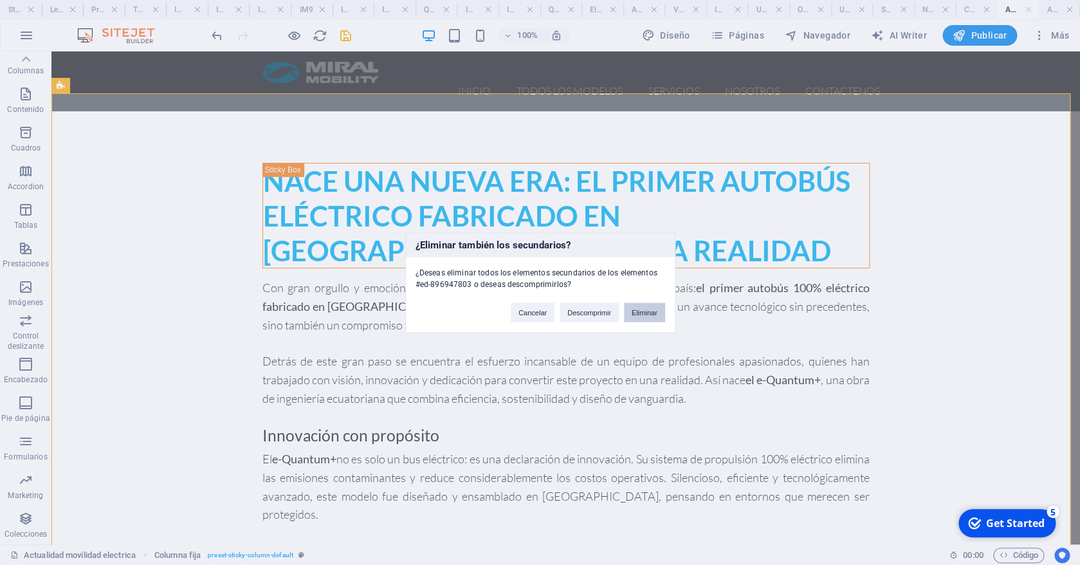
click at [636, 311] on button "Eliminar" at bounding box center [644, 312] width 41 height 19
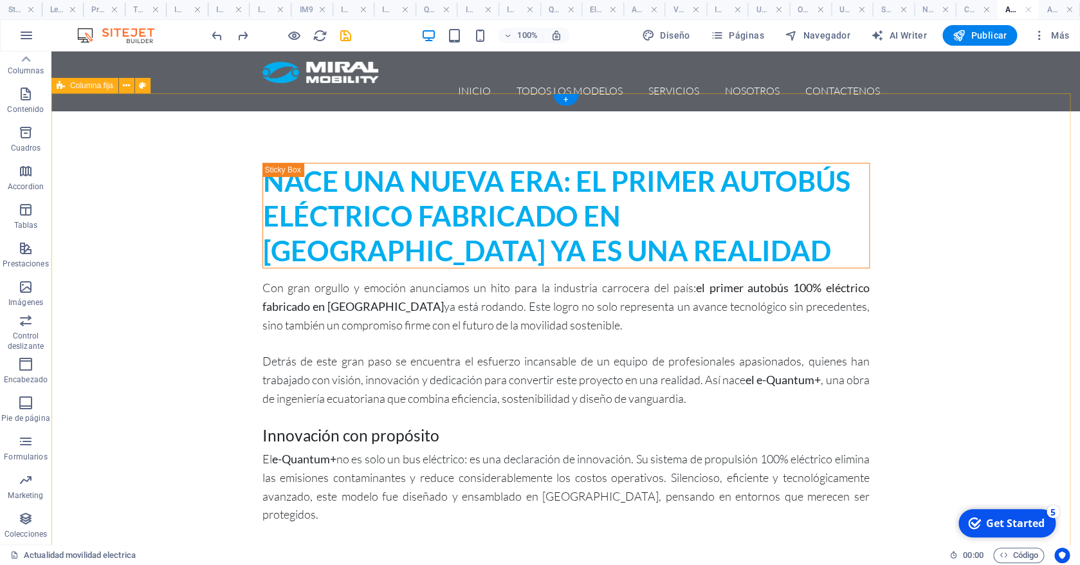
click at [29, 522] on icon "button" at bounding box center [25, 518] width 15 height 15
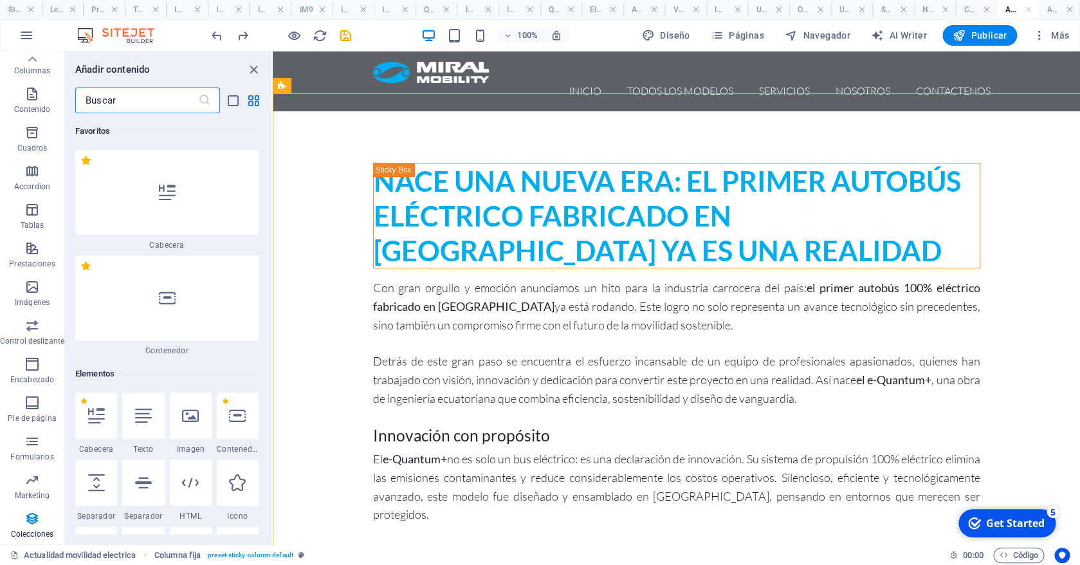
scroll to position [86, 0]
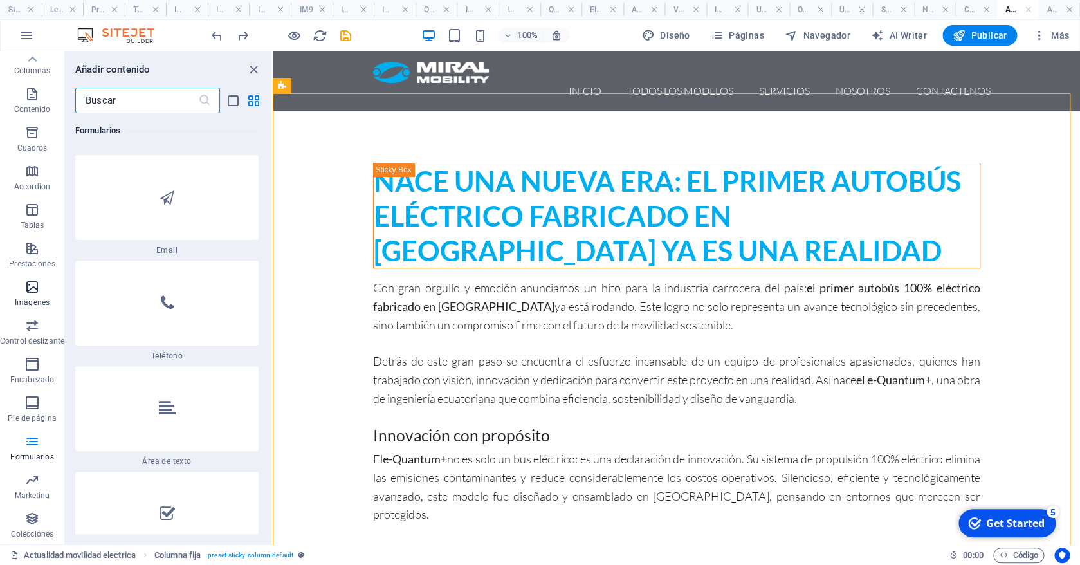
click at [25, 298] on p "Imágenes" at bounding box center [32, 302] width 35 height 10
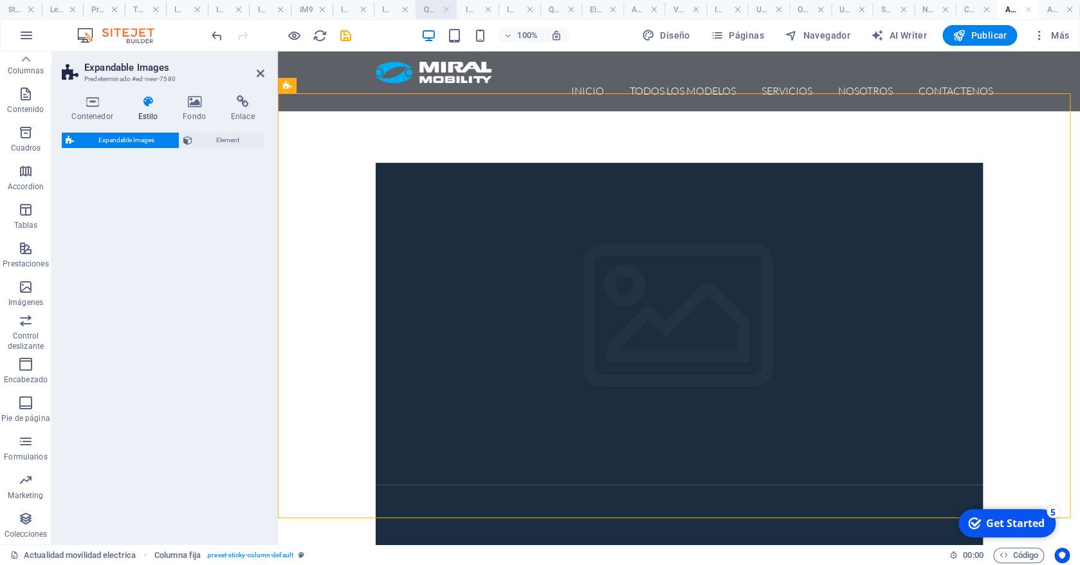
select select "rem"
select select "px"
